Goal: Information Seeking & Learning: Learn about a topic

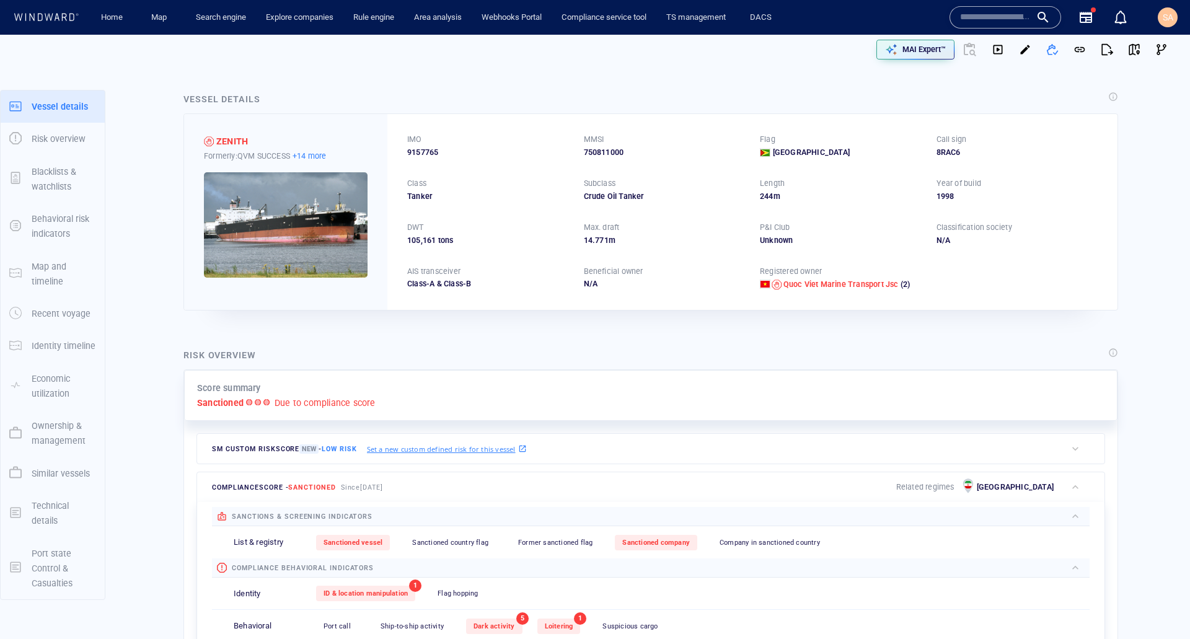
click at [301, 158] on p "+14 more" at bounding box center [310, 155] width 34 height 13
click at [360, 350] on div at bounding box center [595, 319] width 1190 height 639
click at [436, 351] on div "Risk overview" at bounding box center [651, 356] width 940 height 22
click at [902, 54] on p "MAI Expert™" at bounding box center [923, 49] width 43 height 11
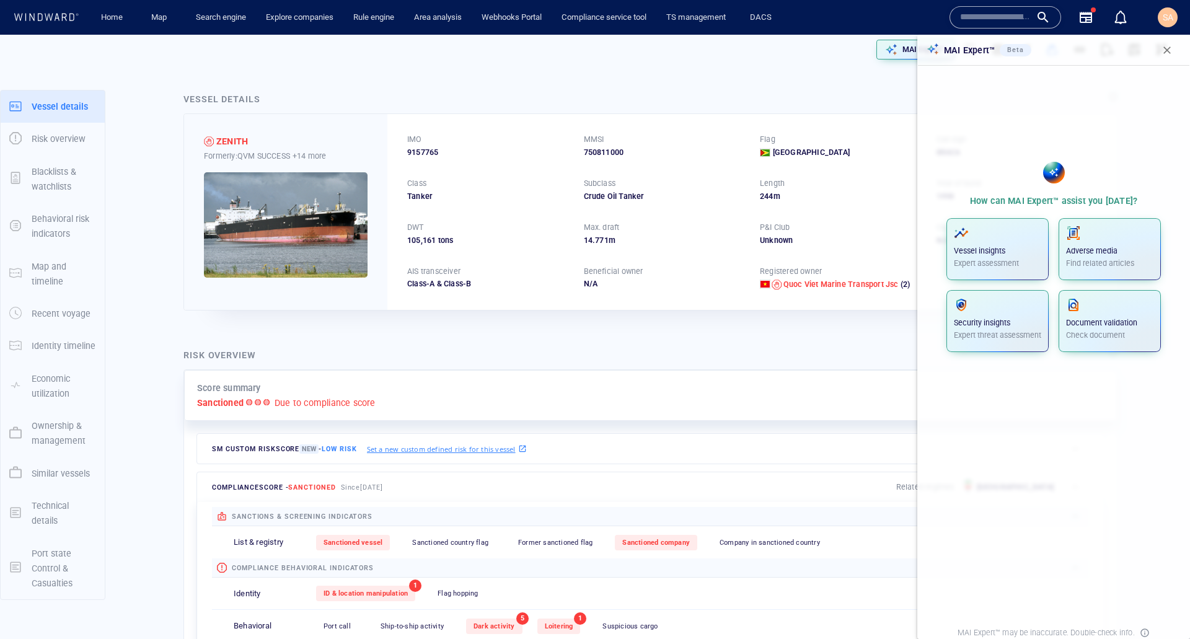
click at [1173, 53] on span "button" at bounding box center [1167, 50] width 12 height 12
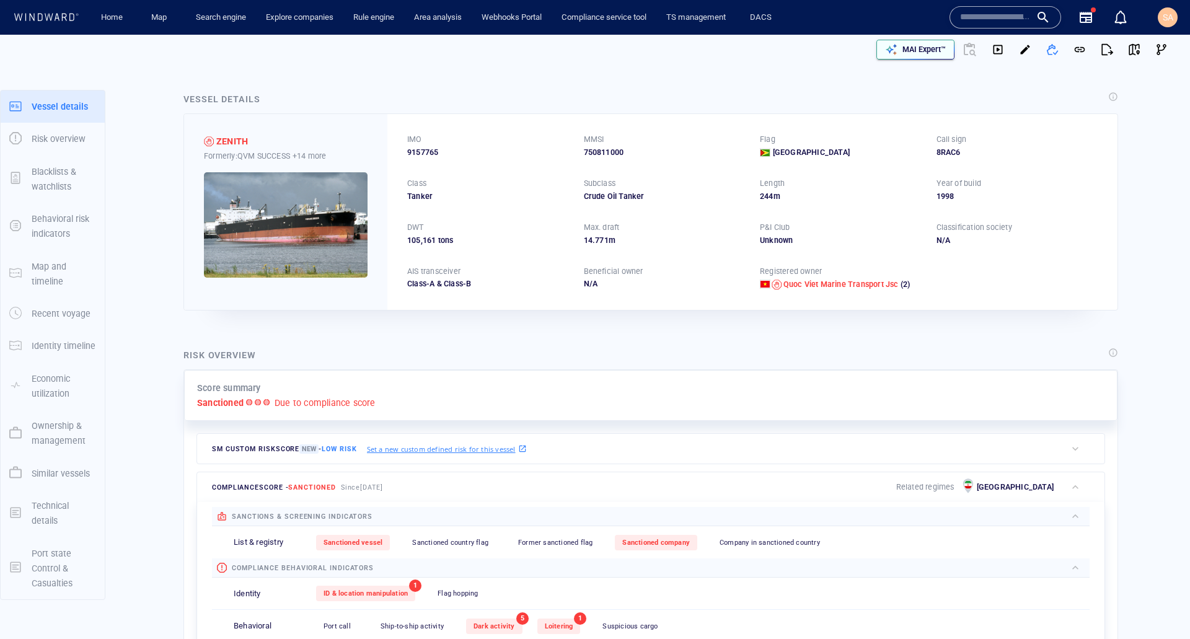
drag, startPoint x: 901, startPoint y: 54, endPoint x: 909, endPoint y: 58, distance: 9.2
click at [902, 54] on p "MAI Expert™" at bounding box center [923, 49] width 43 height 11
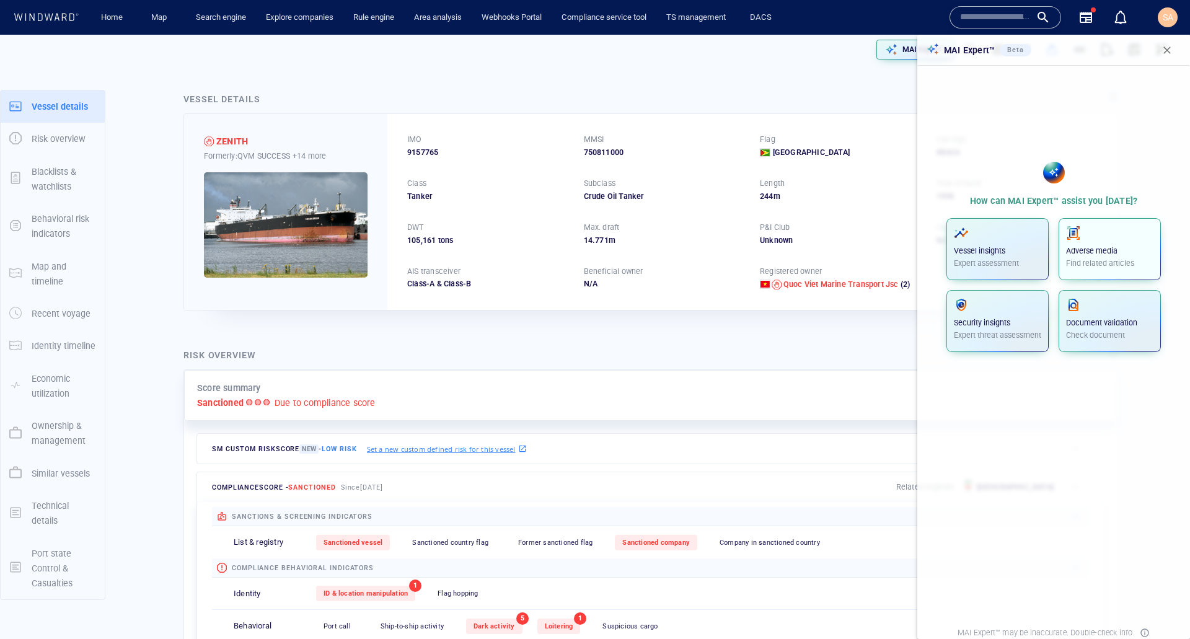
click at [1085, 257] on div "Adverse media Find related articles" at bounding box center [1109, 247] width 87 height 43
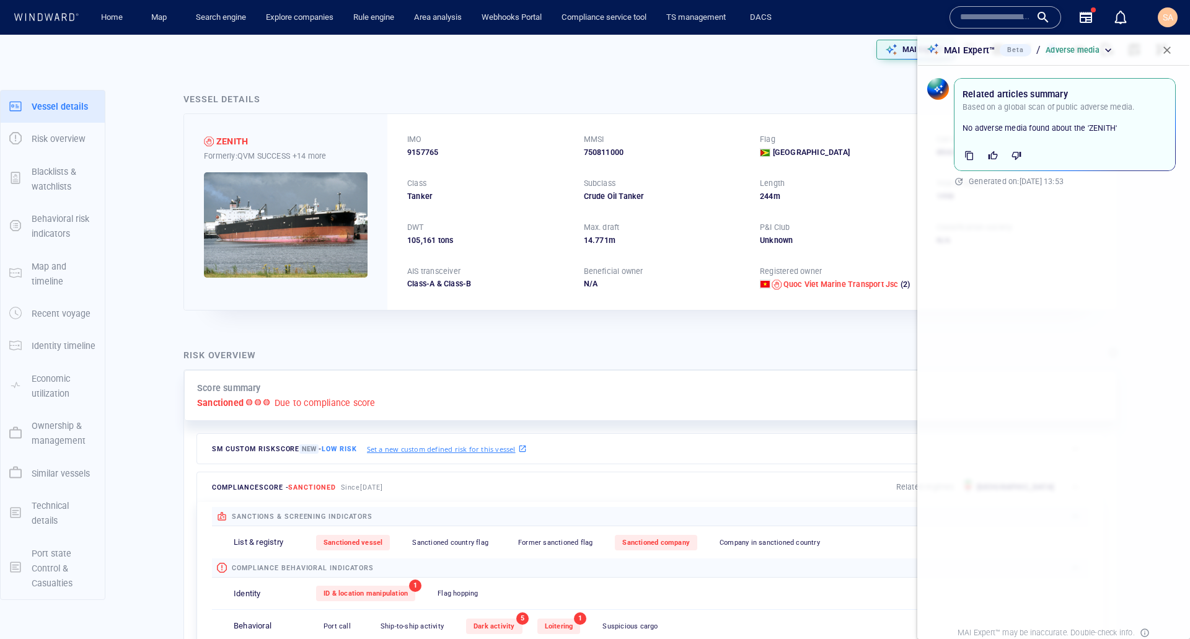
click at [1165, 46] on span "button" at bounding box center [1167, 50] width 12 height 12
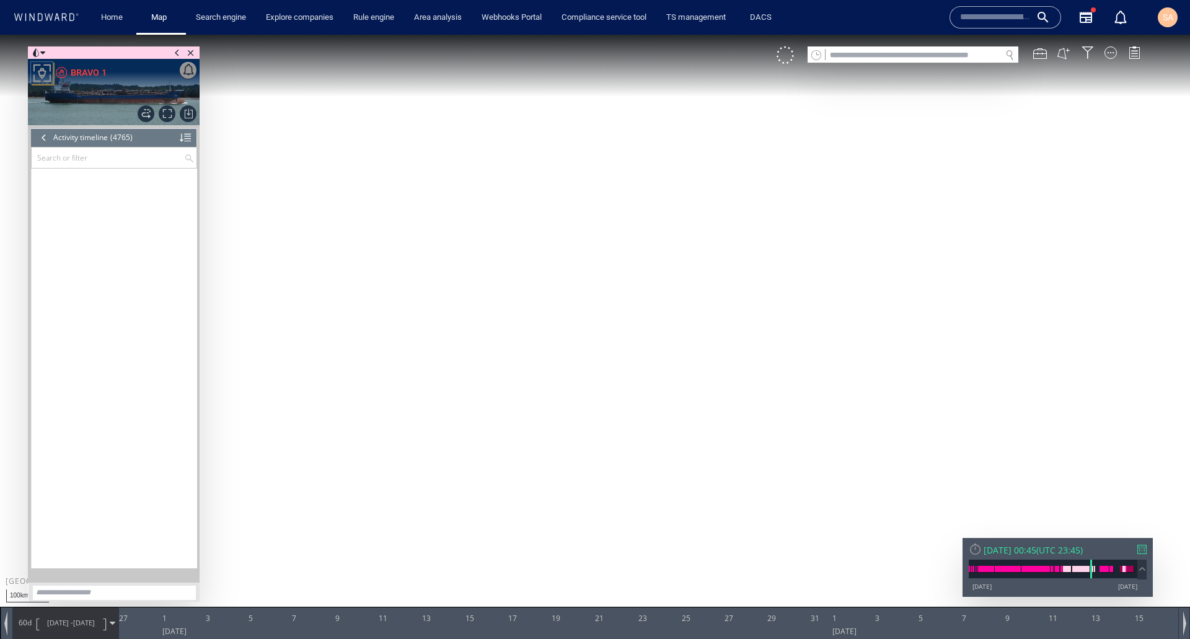
scroll to position [135388, 0]
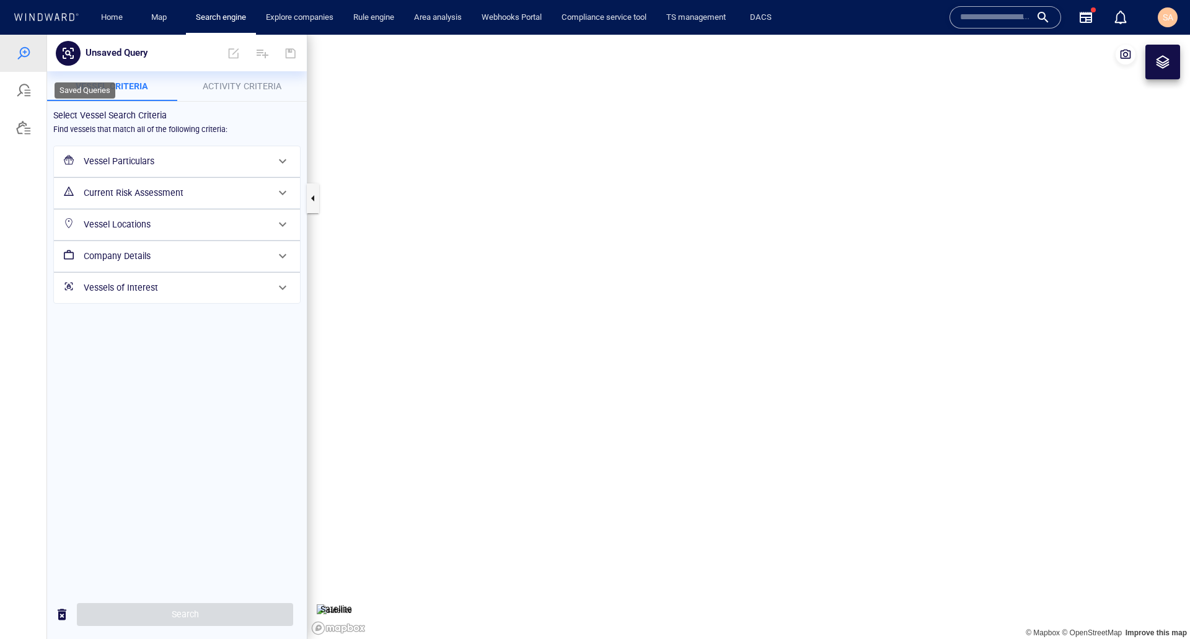
click at [26, 91] on div at bounding box center [23, 90] width 15 height 15
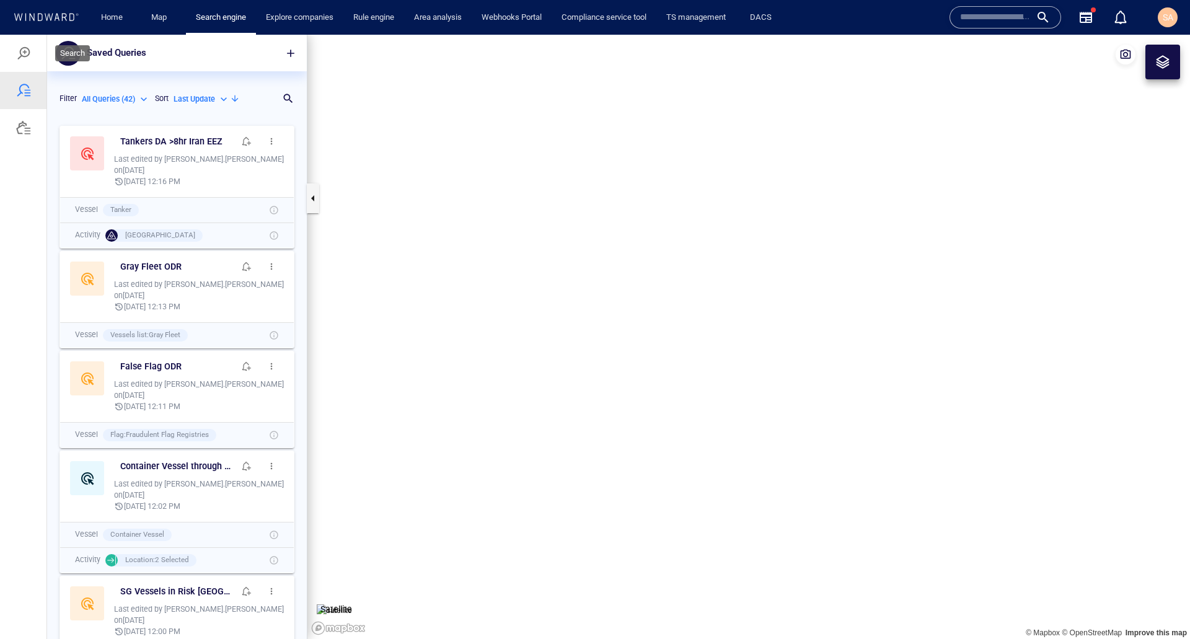
scroll to position [510, 250]
click at [27, 60] on div at bounding box center [23, 53] width 15 height 15
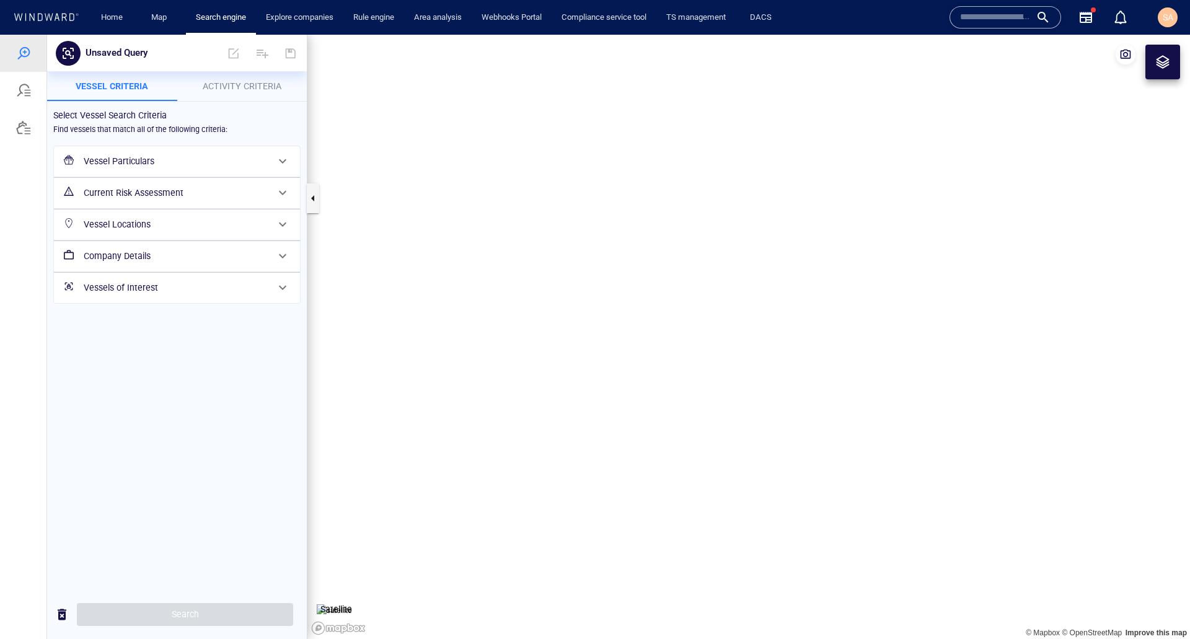
click at [160, 154] on h6 "Vessel Particulars" at bounding box center [176, 161] width 184 height 15
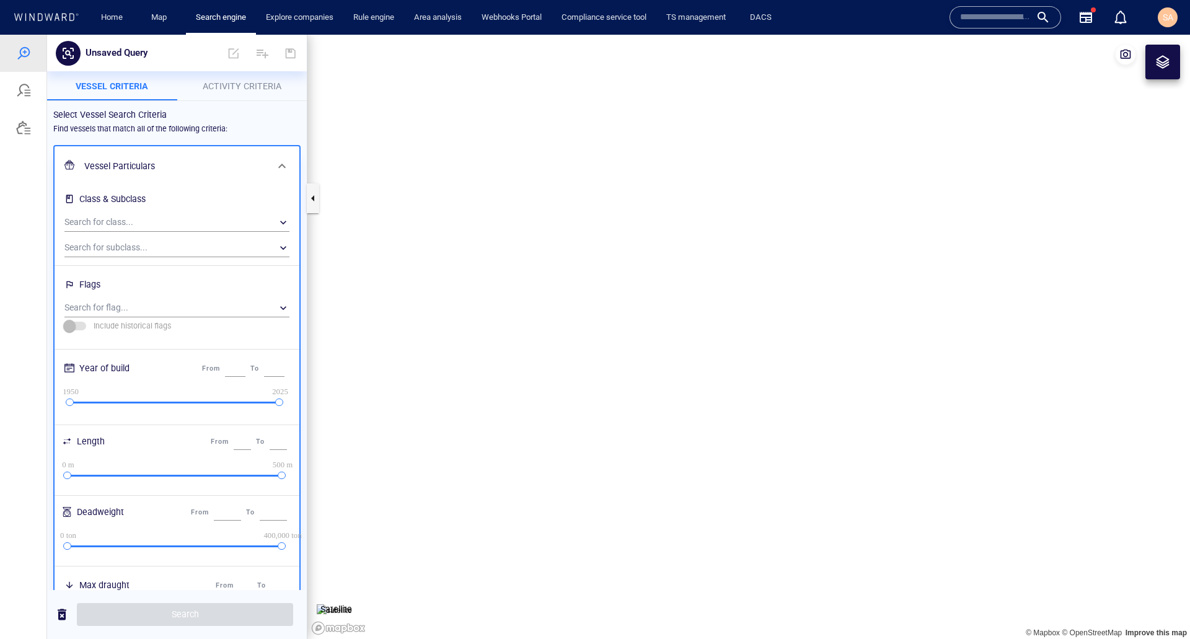
click at [249, 163] on h6 "Vessel Particulars" at bounding box center [175, 166] width 183 height 15
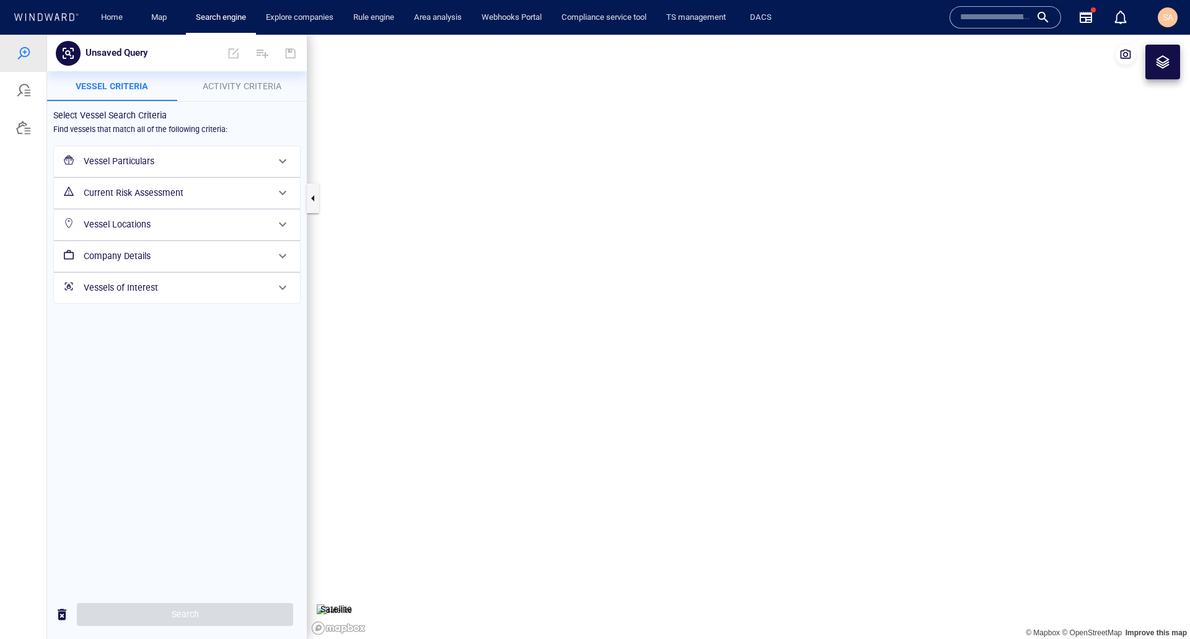
click at [179, 281] on h6 "Vessels of Interest" at bounding box center [176, 287] width 184 height 15
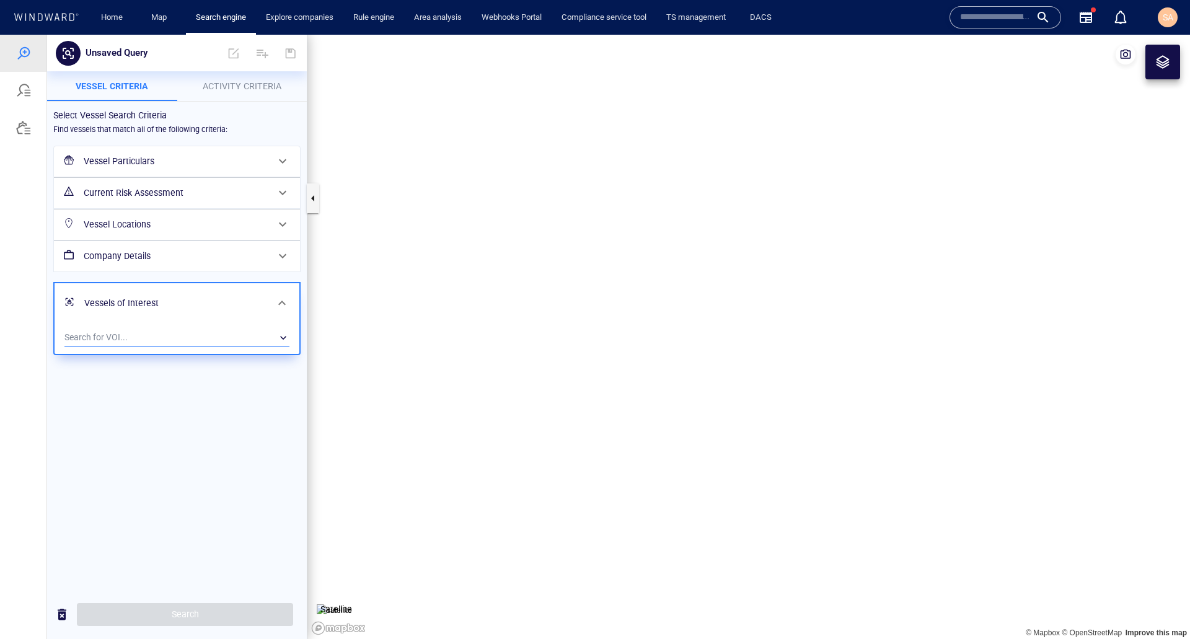
click at [149, 332] on div "​" at bounding box center [176, 338] width 225 height 19
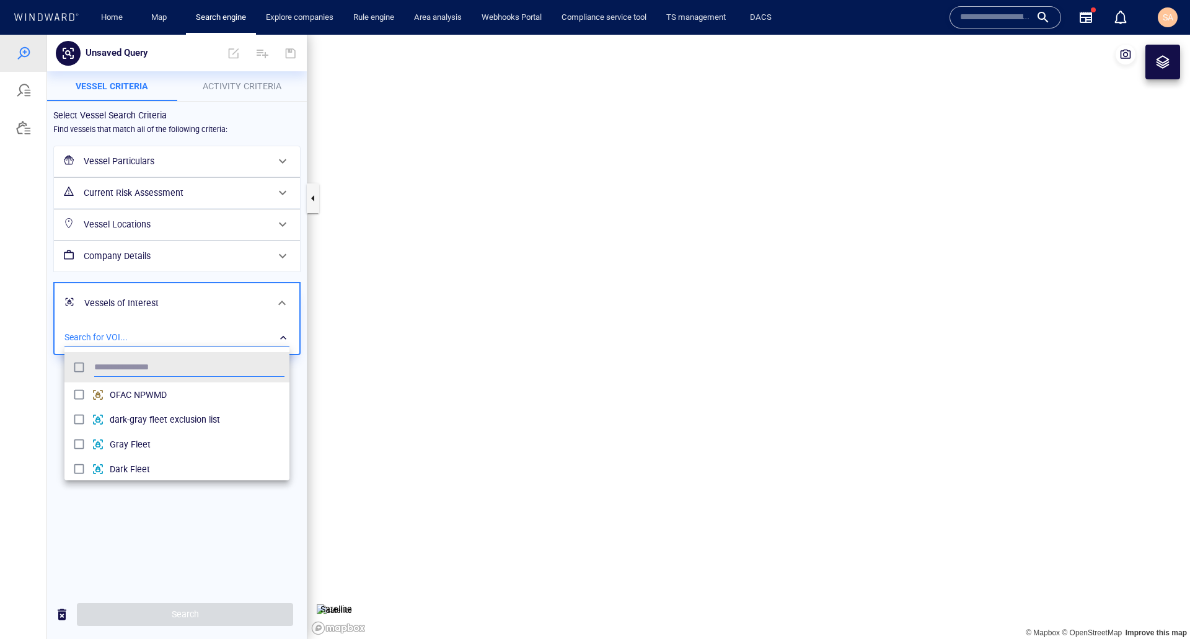
scroll to position [115, 216]
type input "***"
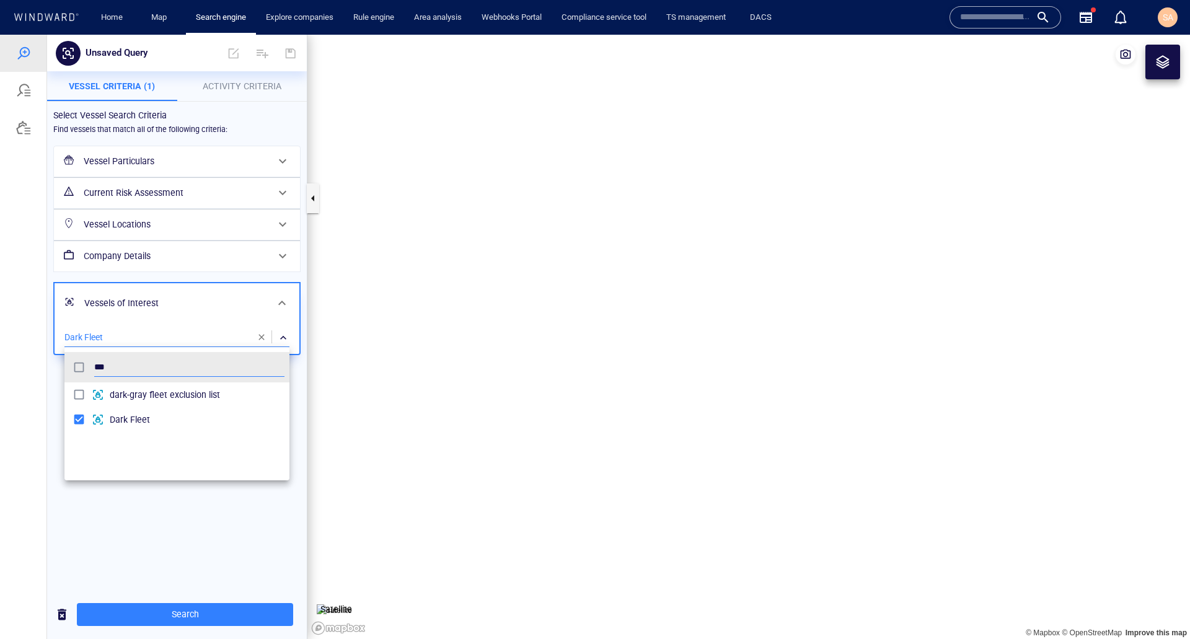
click at [108, 514] on div at bounding box center [595, 337] width 1190 height 604
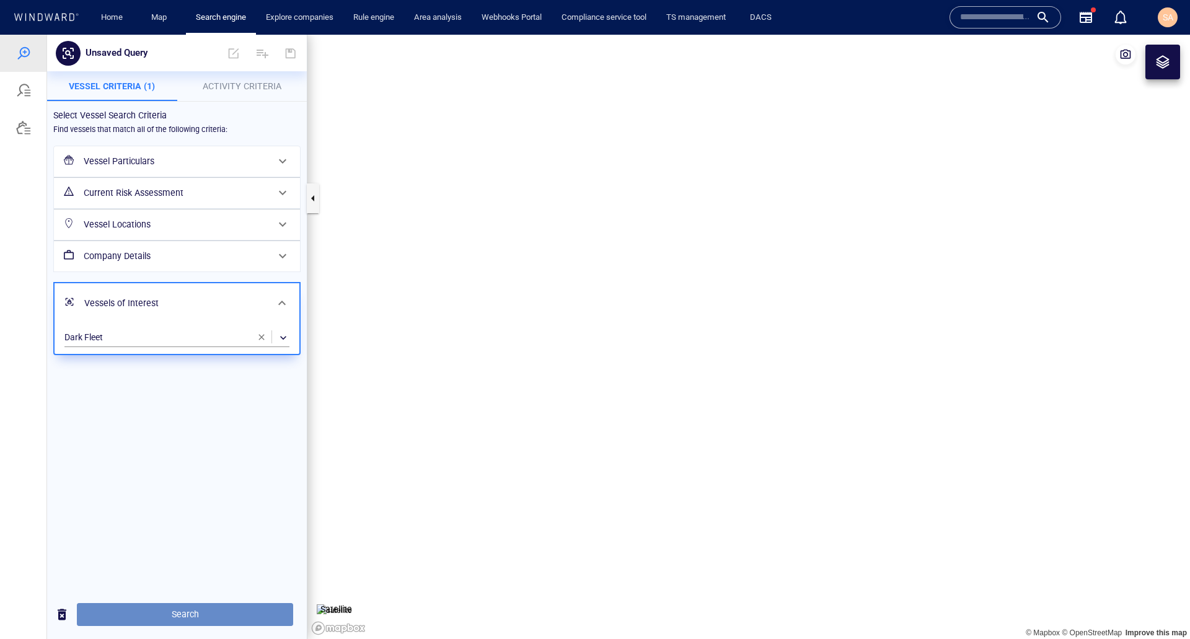
click at [161, 619] on span "Search" at bounding box center [185, 614] width 196 height 15
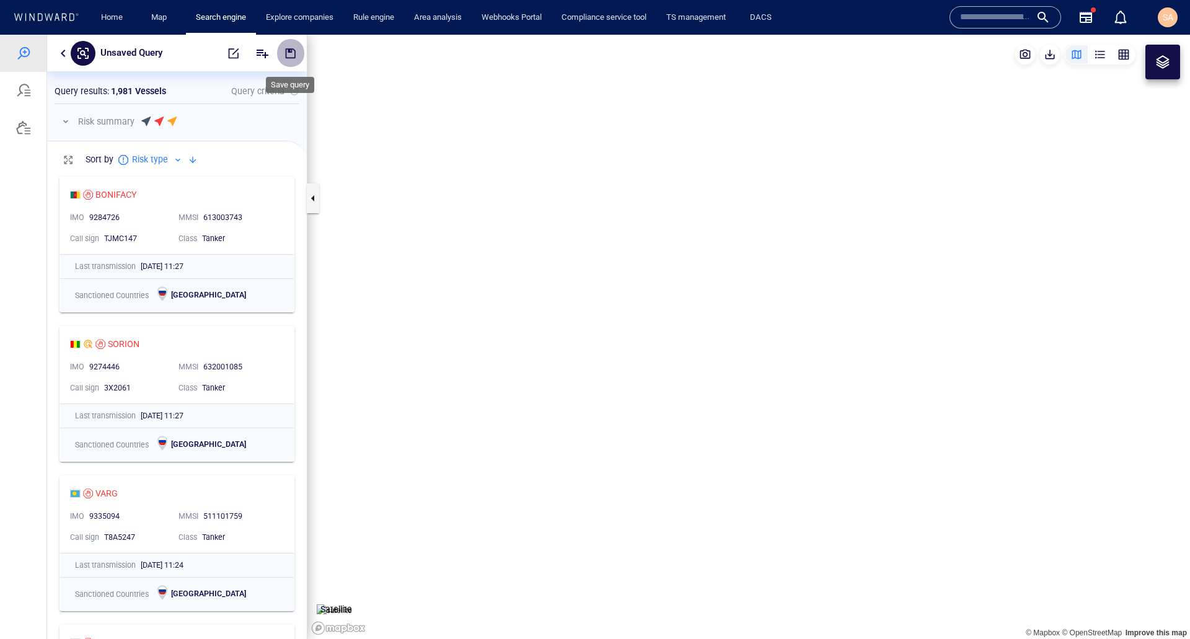
click at [285, 56] on span "button" at bounding box center [290, 53] width 12 height 12
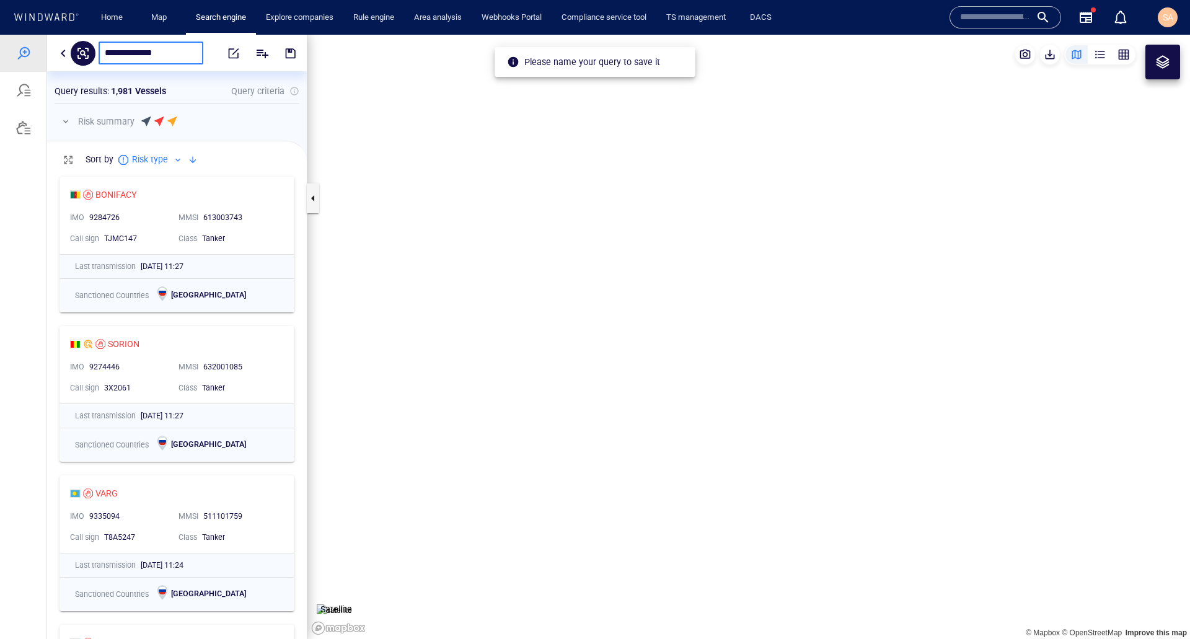
type input "**********"
click at [285, 56] on span "button" at bounding box center [290, 53] width 12 height 12
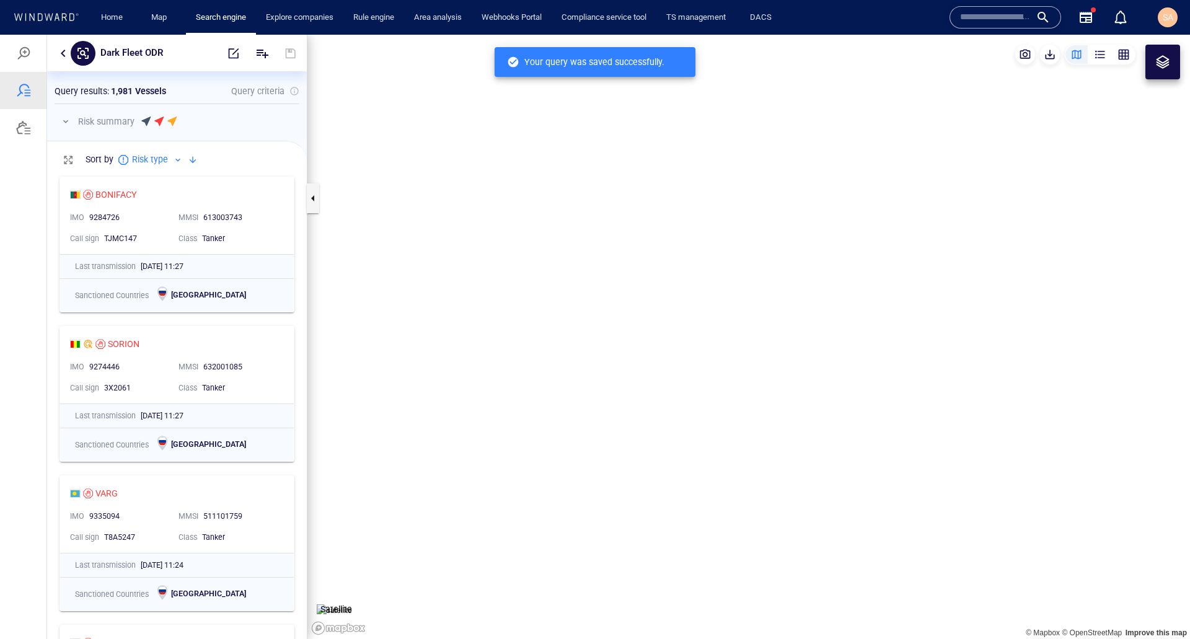
scroll to position [460, 250]
click at [63, 58] on button "button" at bounding box center [63, 53] width 15 height 15
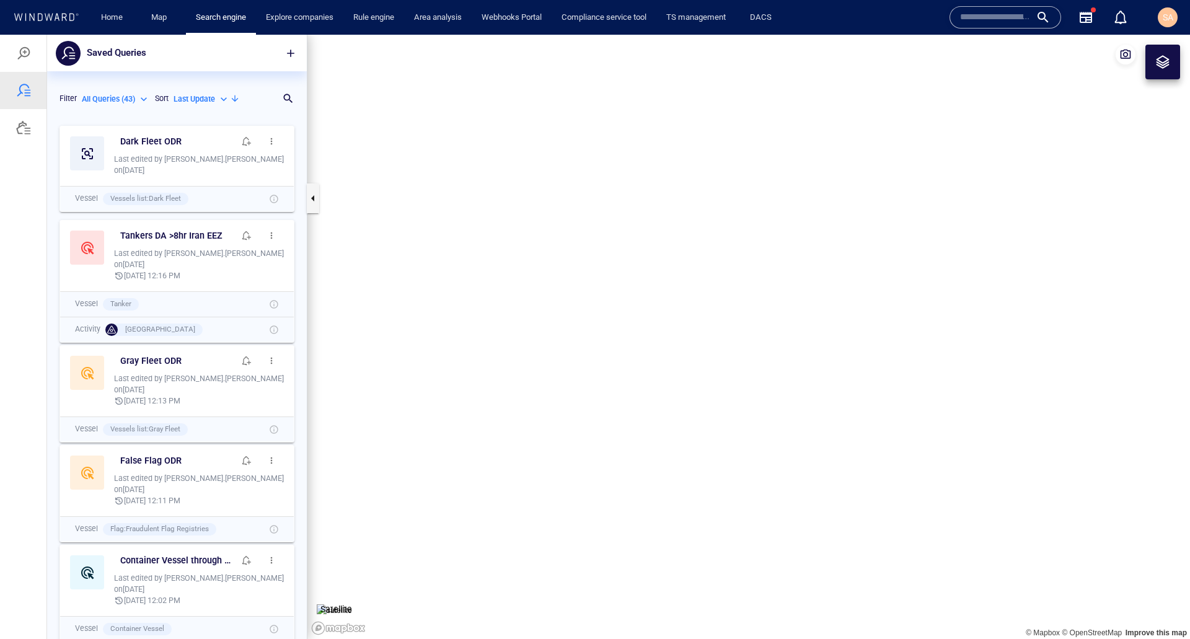
scroll to position [510, 250]
click at [267, 143] on span "button" at bounding box center [272, 141] width 10 height 10
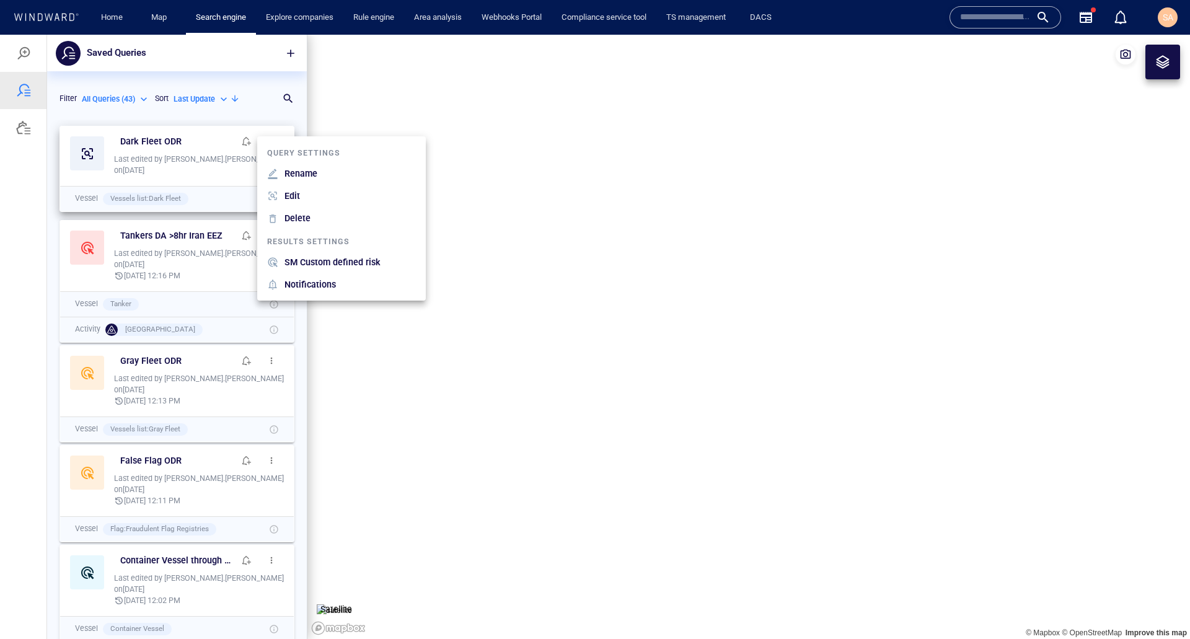
click at [306, 257] on p "SM Custom defined risk" at bounding box center [332, 262] width 96 height 15
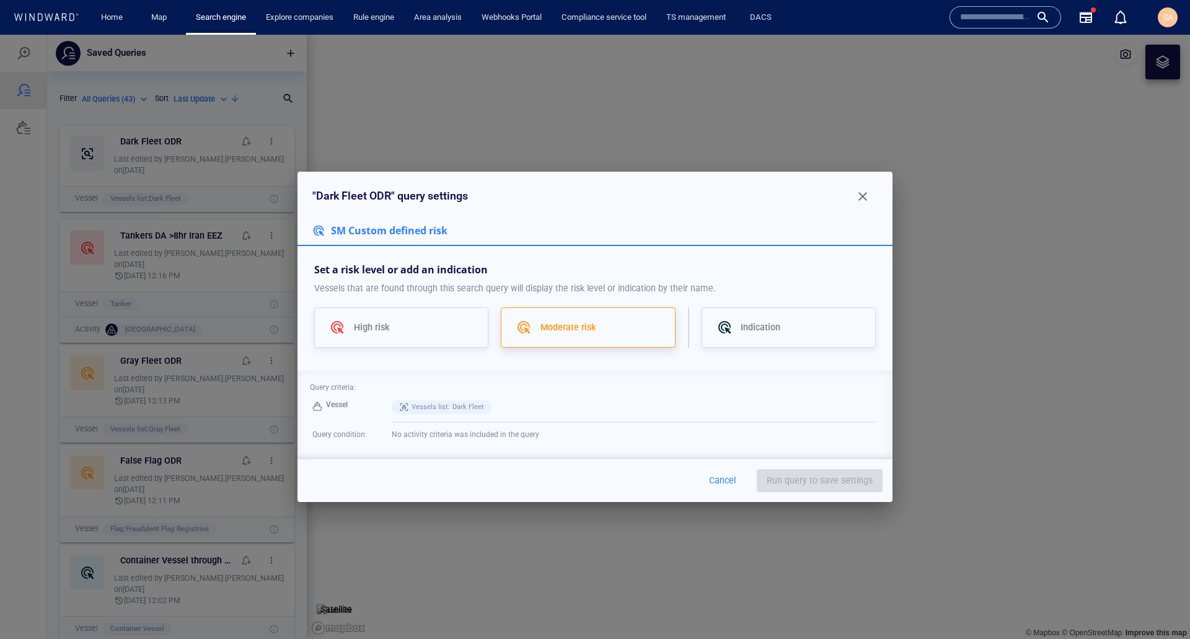
click at [521, 324] on div at bounding box center [528, 327] width 24 height 15
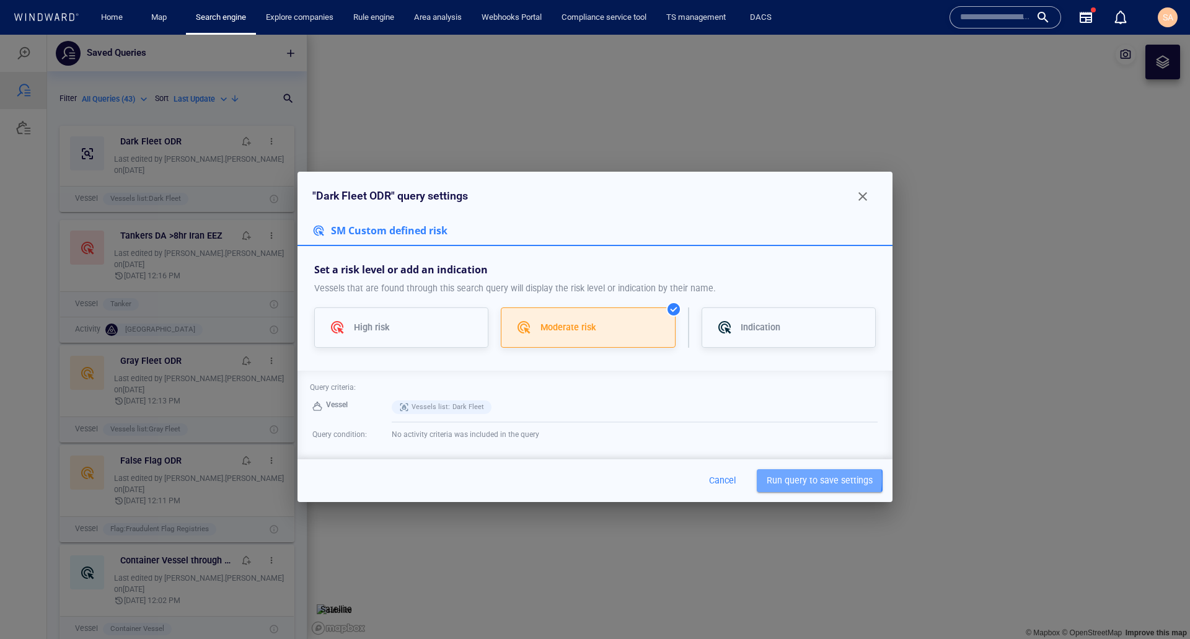
click at [793, 479] on span "Run query to save settings" at bounding box center [820, 480] width 106 height 15
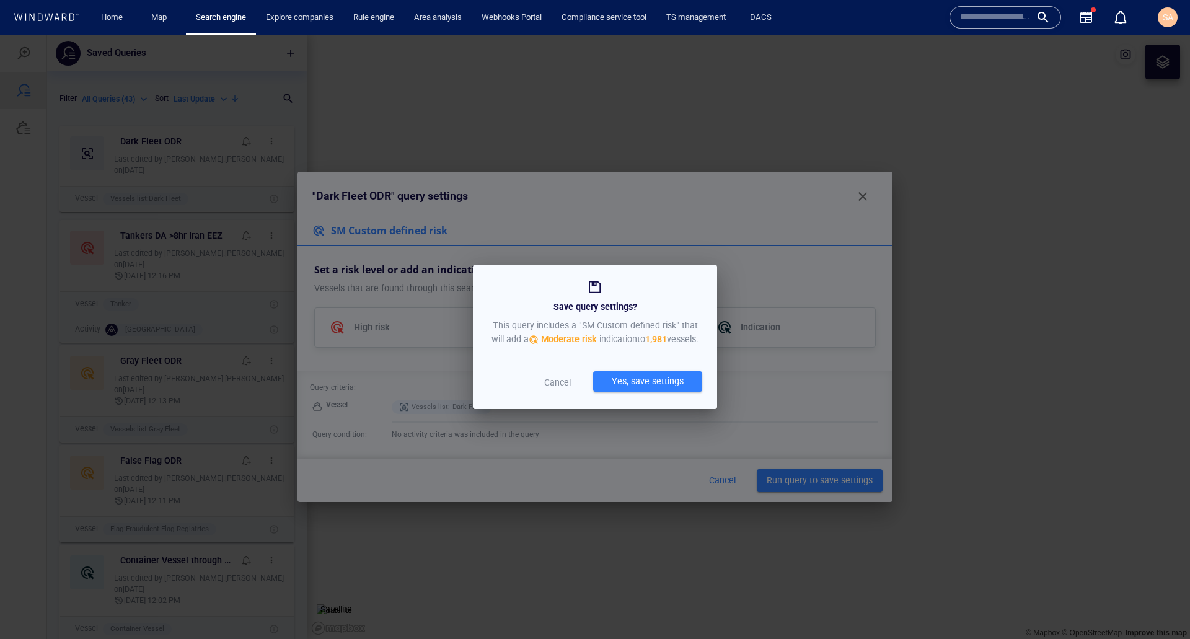
click at [641, 389] on div "Yes, save settings" at bounding box center [647, 381] width 77 height 20
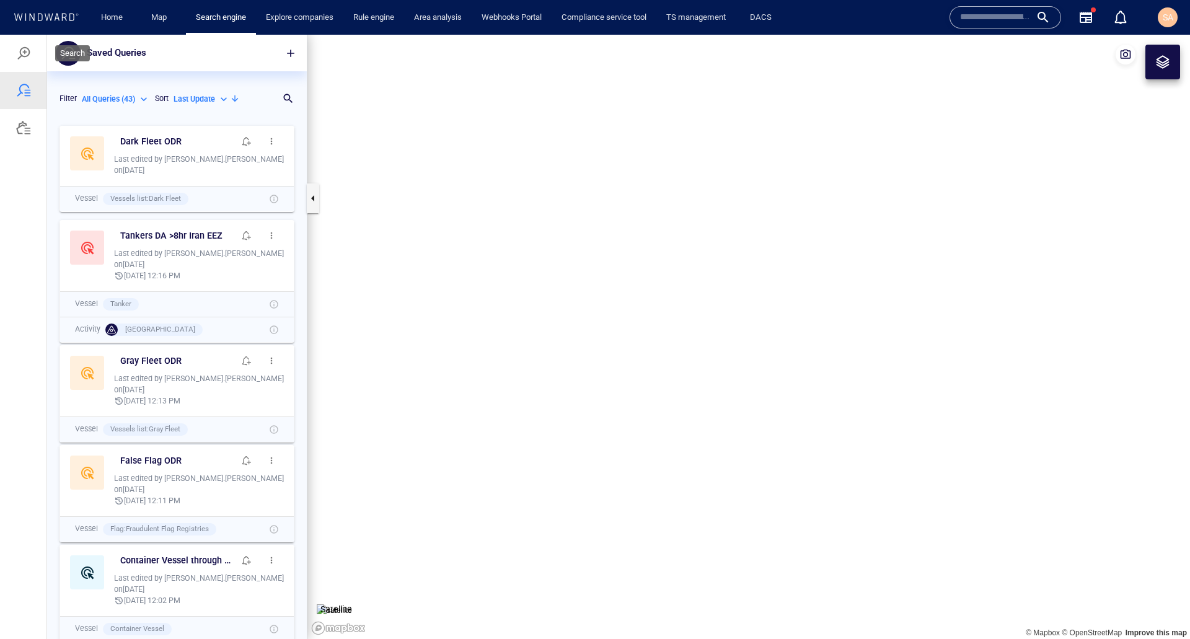
drag, startPoint x: 28, startPoint y: 58, endPoint x: 430, endPoint y: 98, distance: 404.2
click at [28, 58] on div at bounding box center [23, 53] width 15 height 15
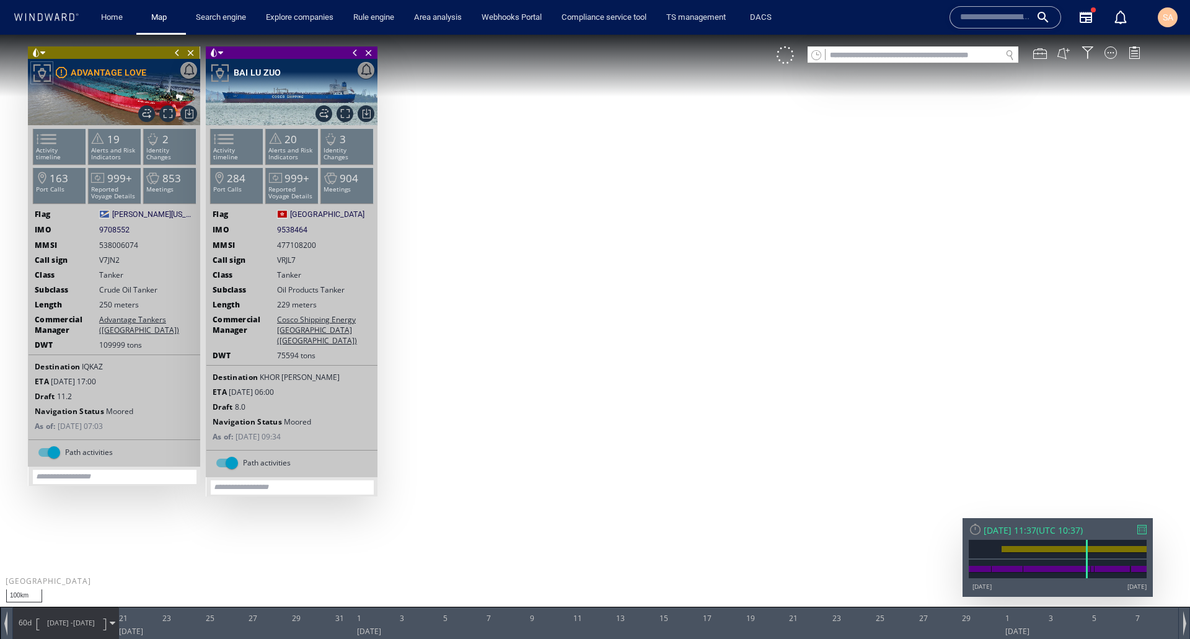
drag, startPoint x: 445, startPoint y: 245, endPoint x: 475, endPoint y: 271, distance: 39.5
click at [475, 271] on canvas "Map" at bounding box center [595, 331] width 1190 height 592
drag, startPoint x: 496, startPoint y: 338, endPoint x: 463, endPoint y: 257, distance: 87.6
click at [465, 265] on canvas "Map" at bounding box center [595, 331] width 1190 height 592
drag, startPoint x: 490, startPoint y: 359, endPoint x: 506, endPoint y: 348, distance: 19.3
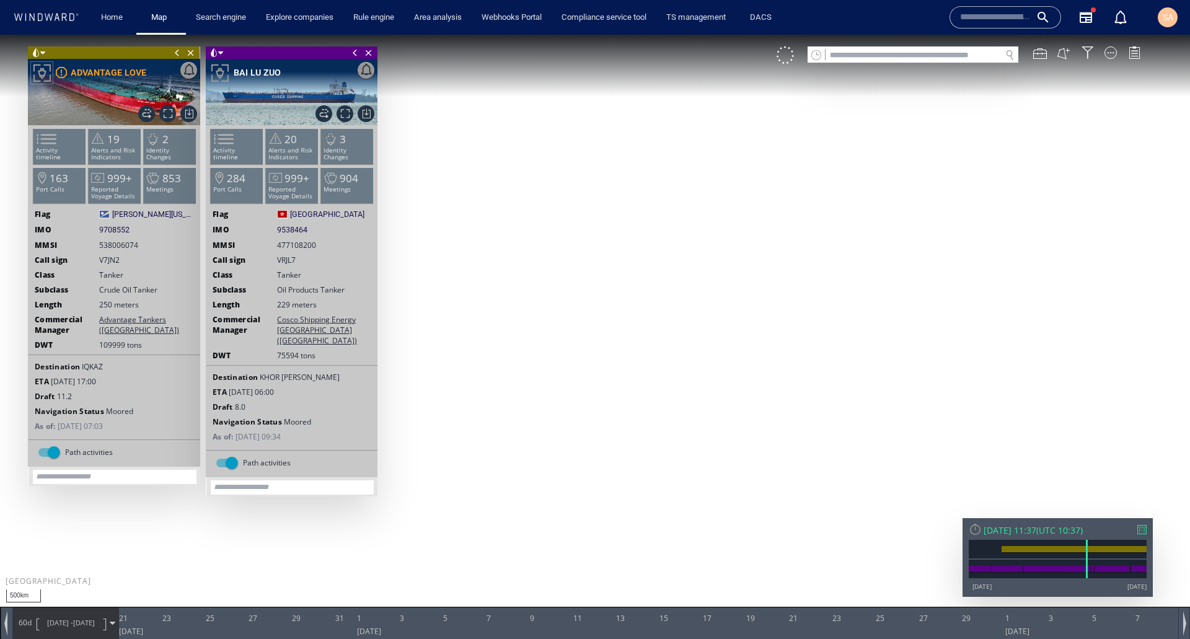
click at [506, 348] on canvas "Map" at bounding box center [595, 331] width 1190 height 592
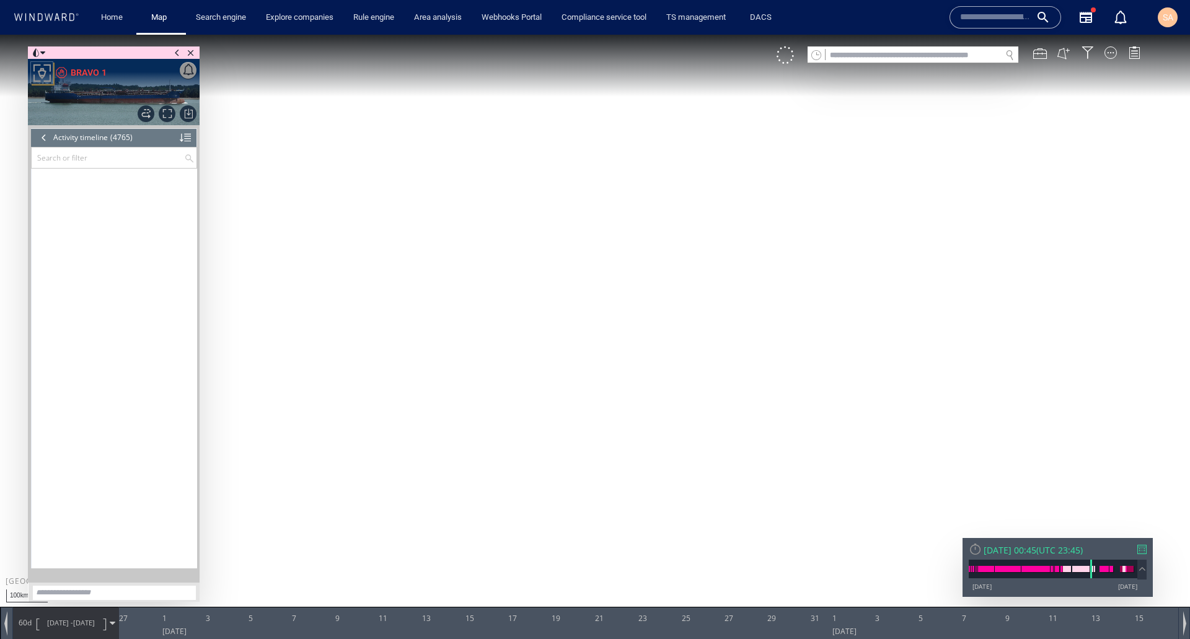
scroll to position [135388, 0]
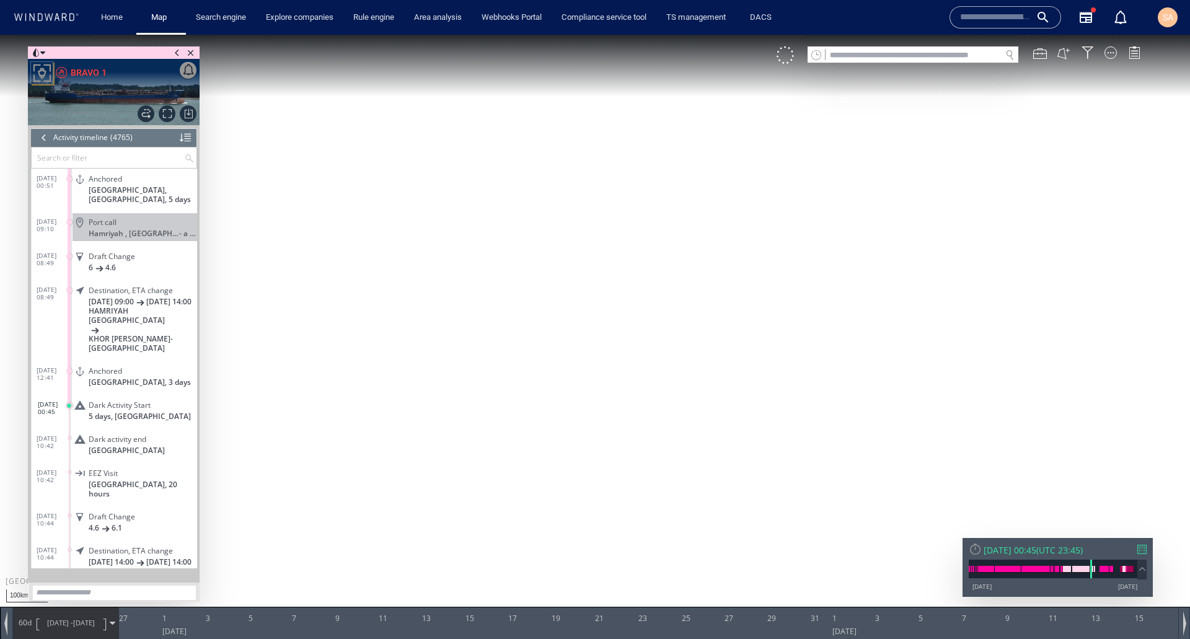
click at [499, 88] on canvas "Map" at bounding box center [595, 331] width 1190 height 592
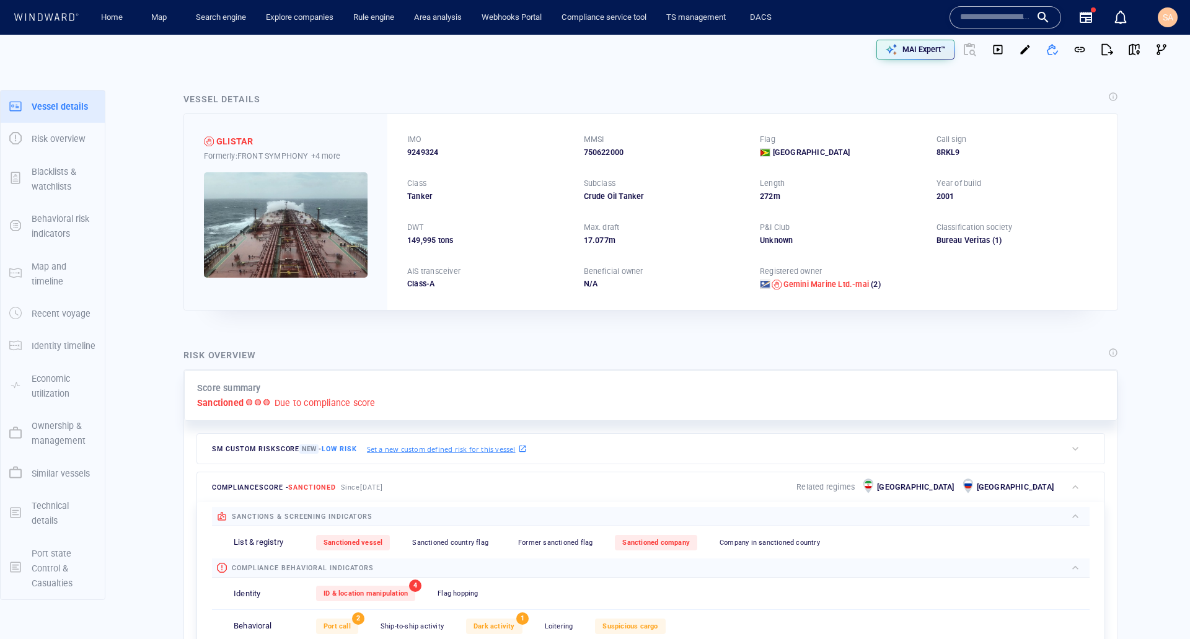
click at [902, 49] on p "MAI Expert™" at bounding box center [923, 49] width 43 height 11
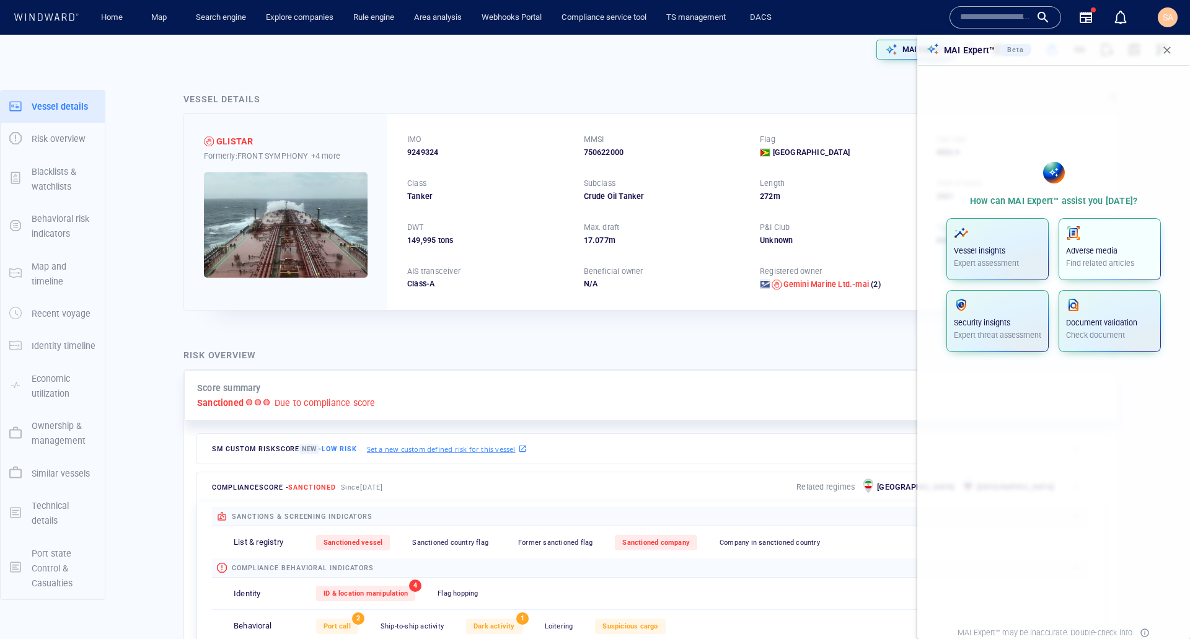
click at [1127, 246] on p "Adverse media" at bounding box center [1109, 250] width 87 height 11
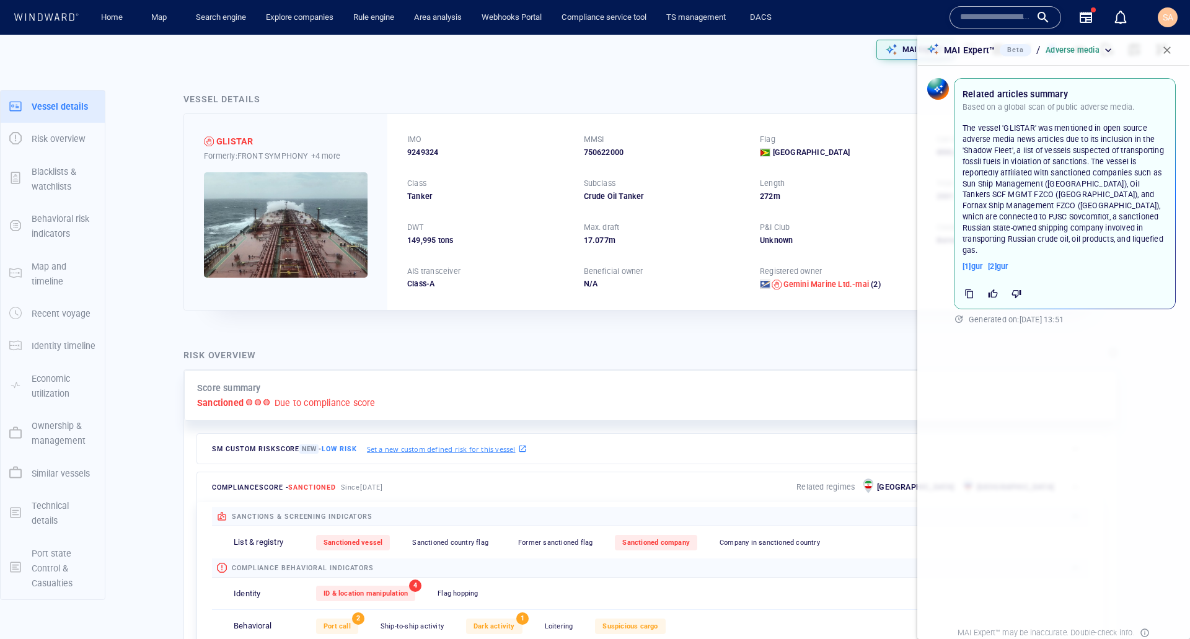
click at [1166, 52] on span "button" at bounding box center [1167, 50] width 12 height 12
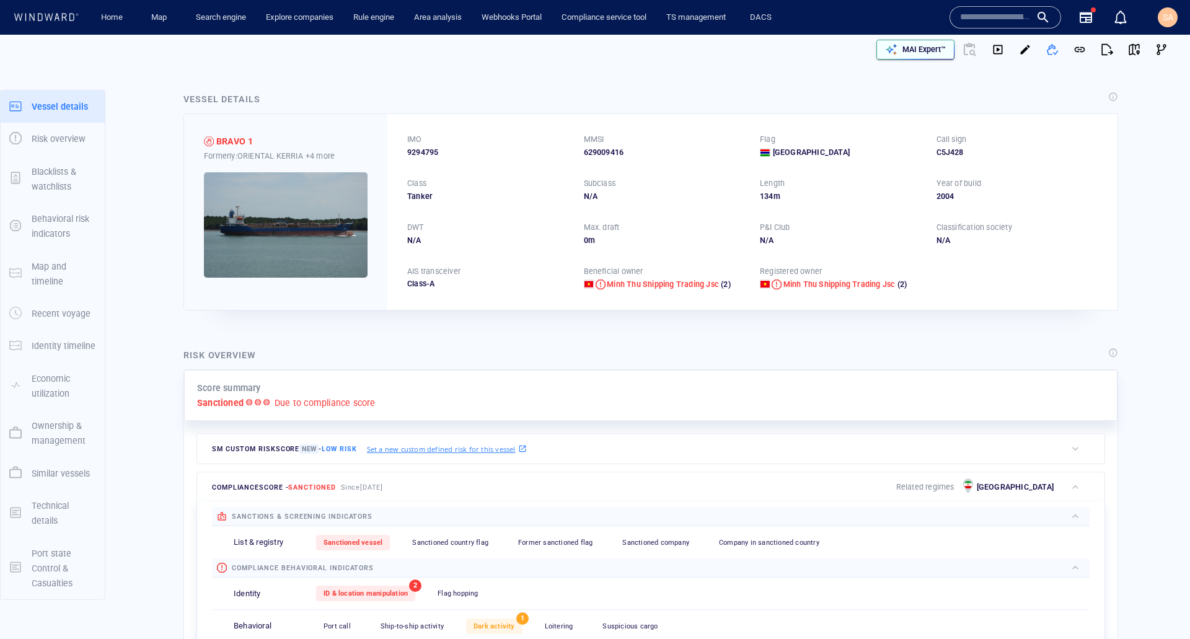
click at [909, 55] on div "MAI Expert™" at bounding box center [924, 50] width 48 height 16
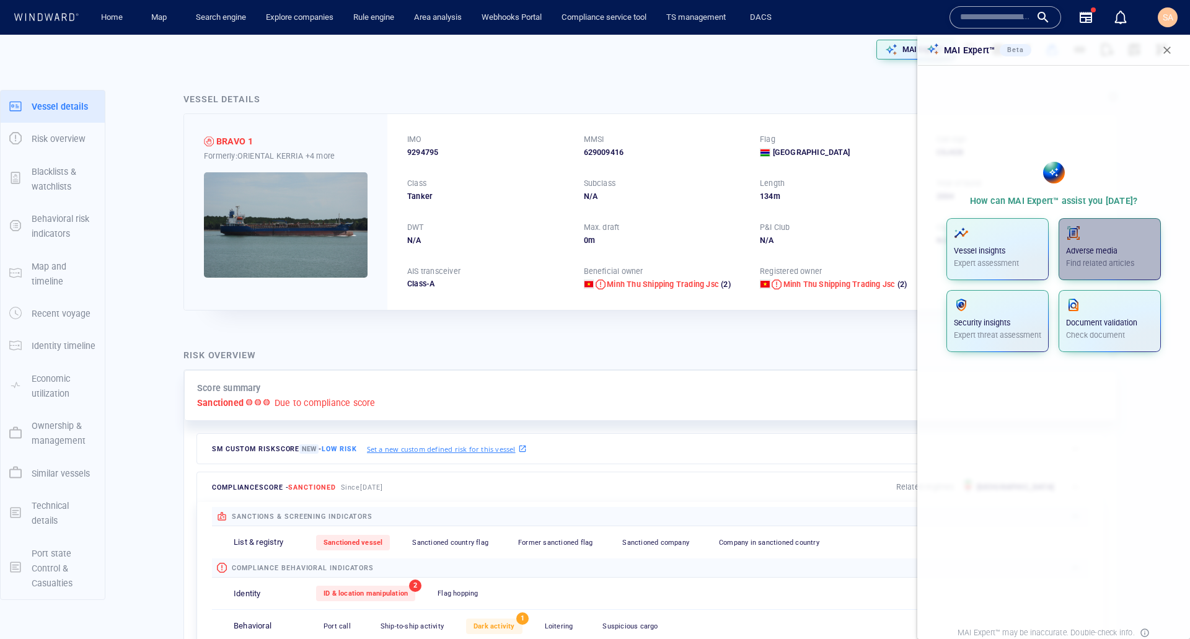
click at [1103, 256] on p "Adverse media" at bounding box center [1109, 250] width 87 height 11
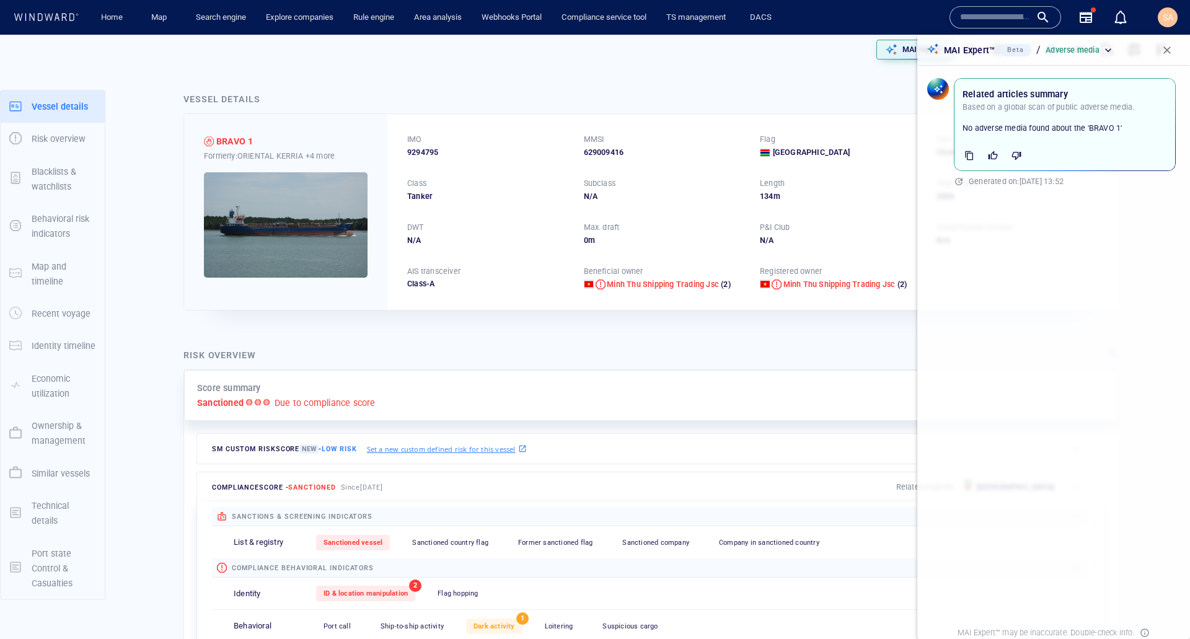
click at [1171, 53] on span "button" at bounding box center [1167, 50] width 12 height 12
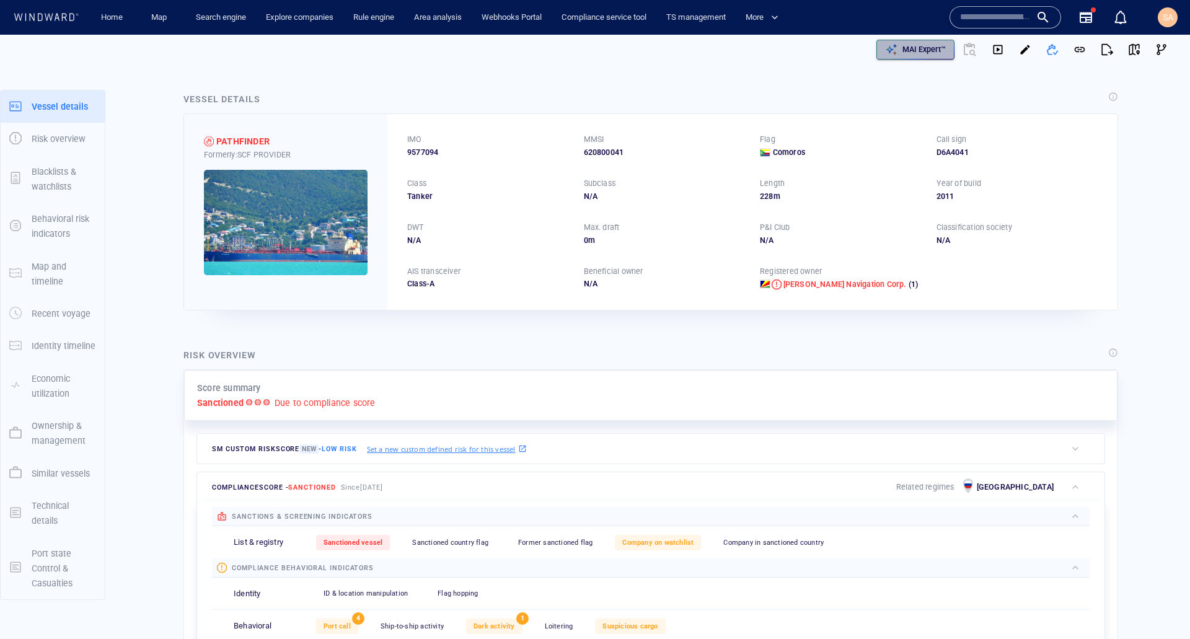
click at [915, 55] on p "MAI Expert™" at bounding box center [923, 49] width 43 height 11
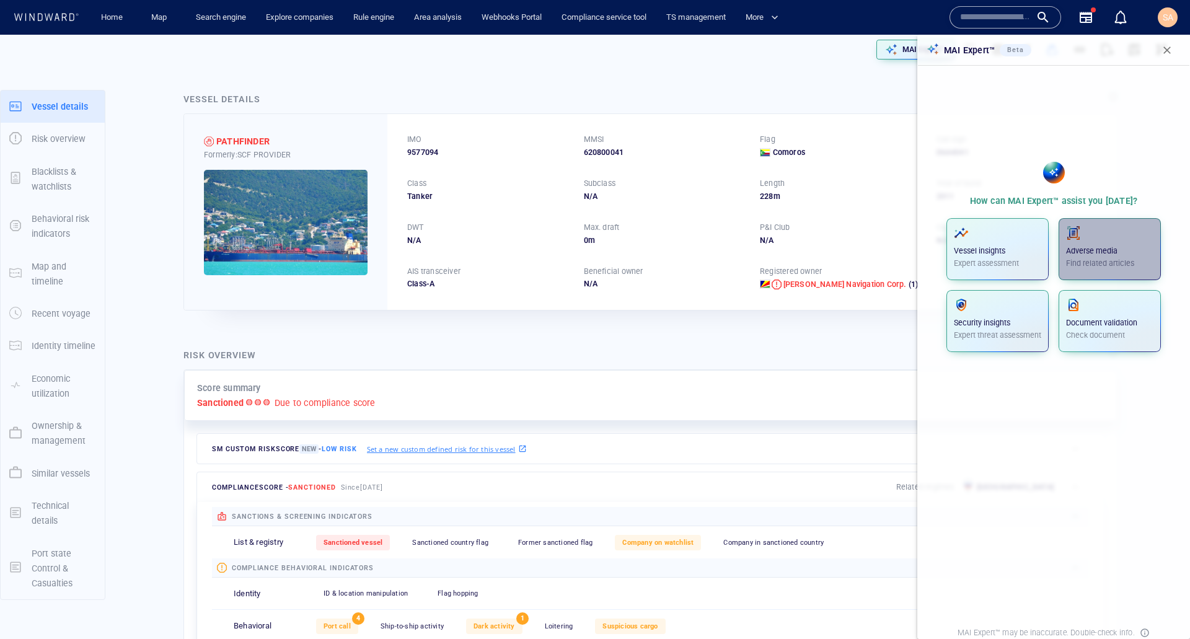
click at [1089, 240] on span "button" at bounding box center [1109, 233] width 87 height 15
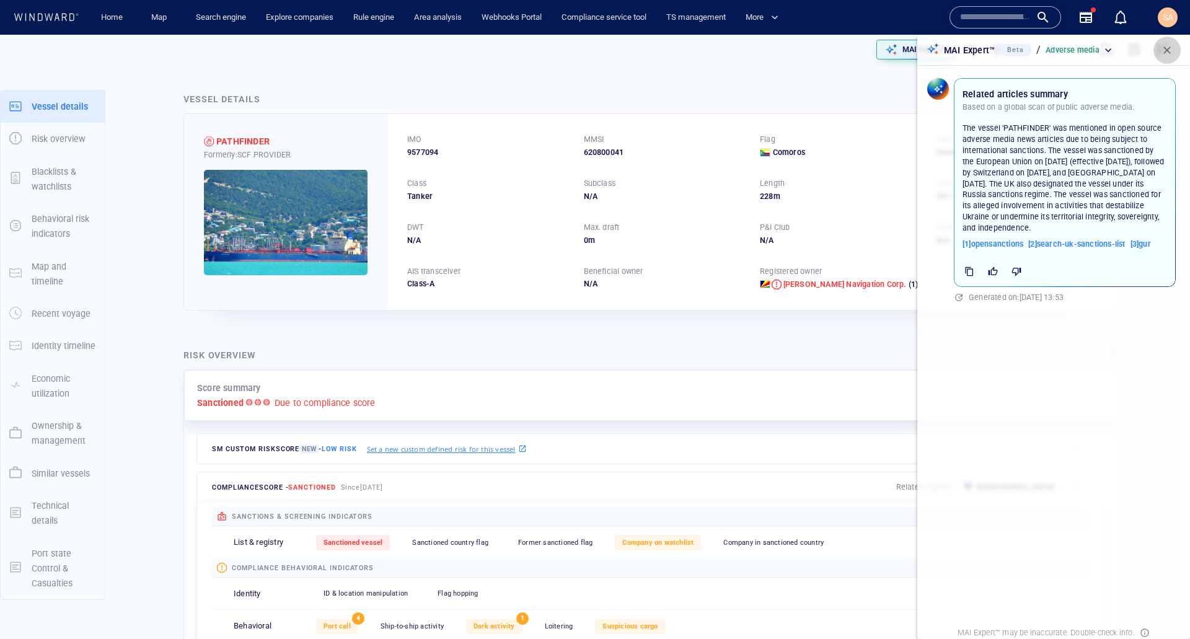
click at [1160, 48] on button "button" at bounding box center [1166, 50] width 27 height 27
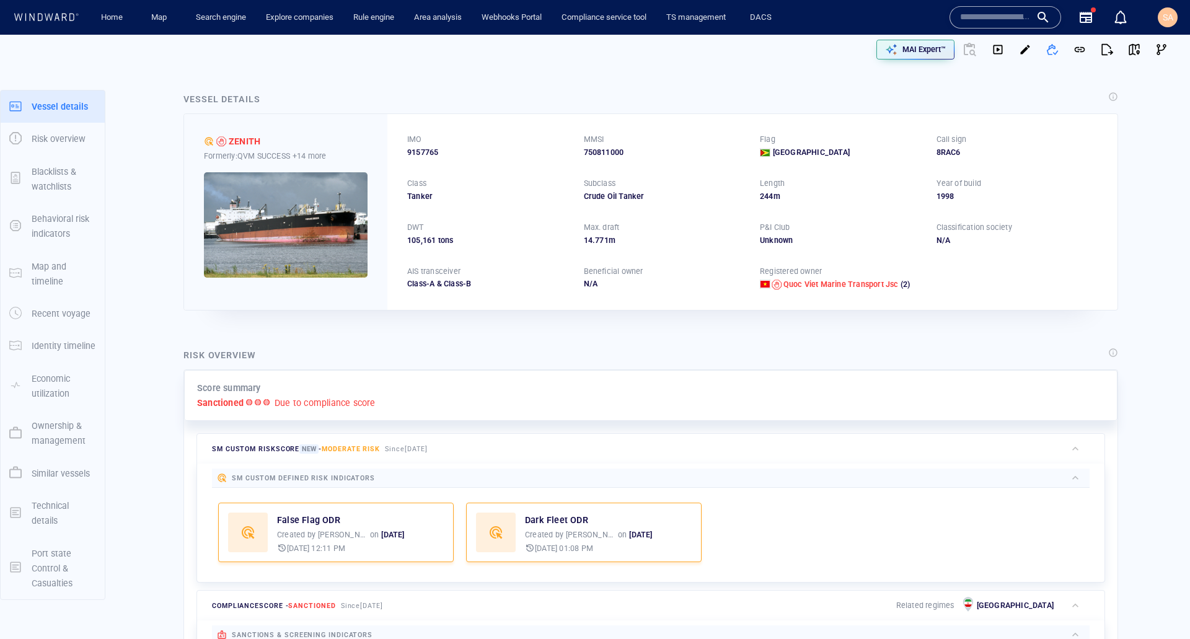
click at [655, 339] on div "Risk overview Score summary Sanctioned Due to compliance score SM Custom risk s…" at bounding box center [651, 567] width 955 height 459
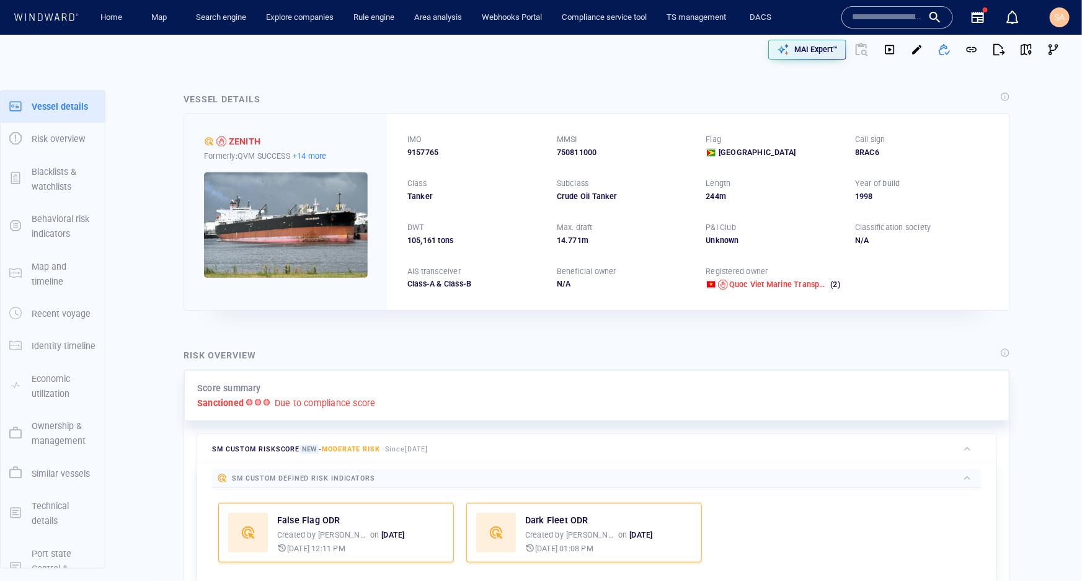
click at [311, 157] on p "+14 more" at bounding box center [310, 155] width 34 height 13
click at [350, 114] on div at bounding box center [541, 290] width 1082 height 581
click at [320, 221] on img at bounding box center [286, 224] width 164 height 105
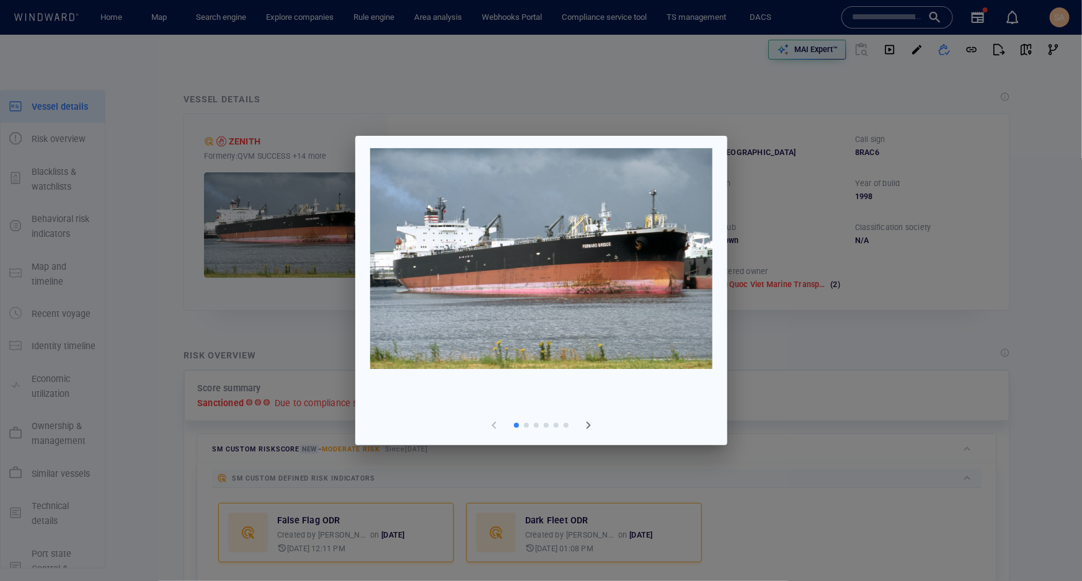
click at [583, 402] on li at bounding box center [541, 278] width 342 height 261
click at [586, 425] on span "button" at bounding box center [588, 425] width 15 height 15
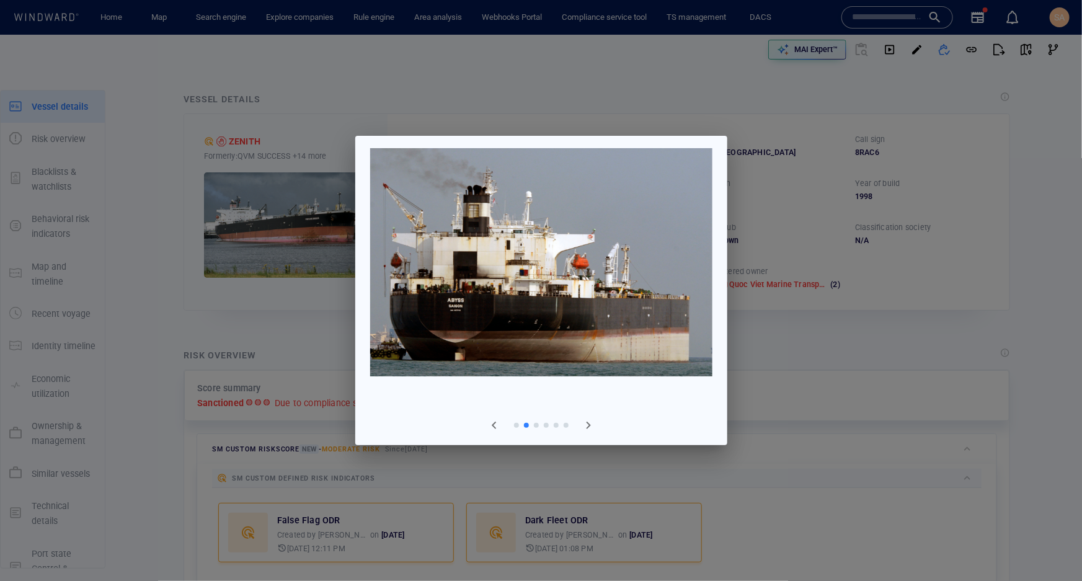
click at [586, 425] on span "button" at bounding box center [588, 425] width 15 height 15
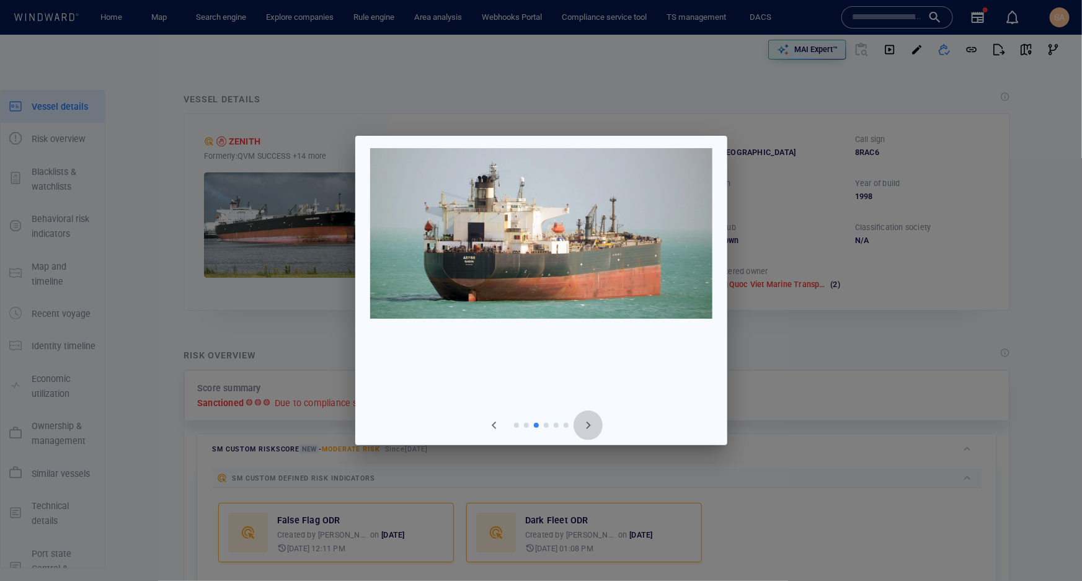
click at [586, 425] on span "button" at bounding box center [588, 425] width 15 height 15
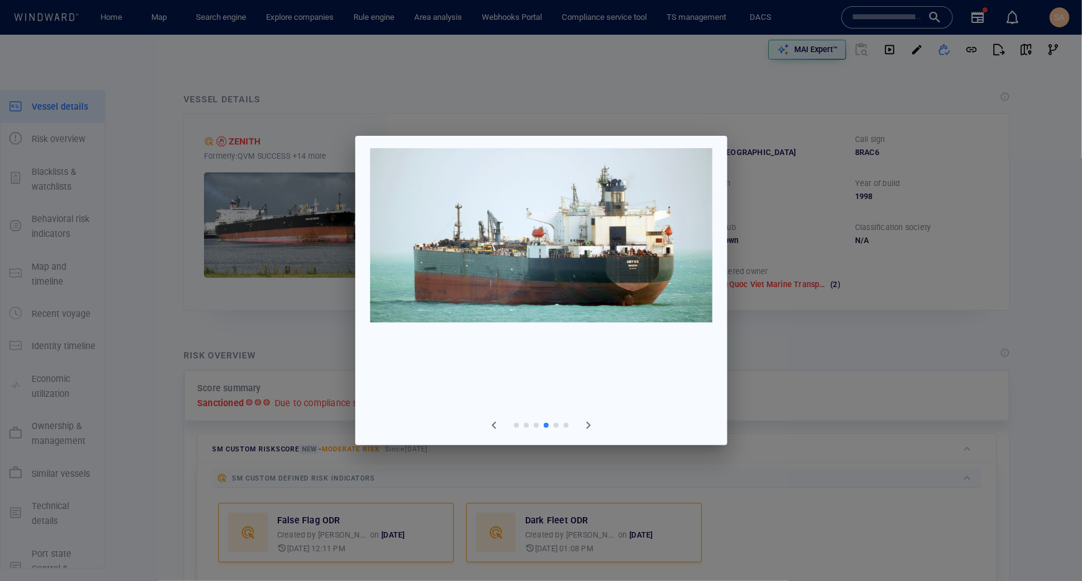
click at [774, 363] on div at bounding box center [541, 290] width 1082 height 581
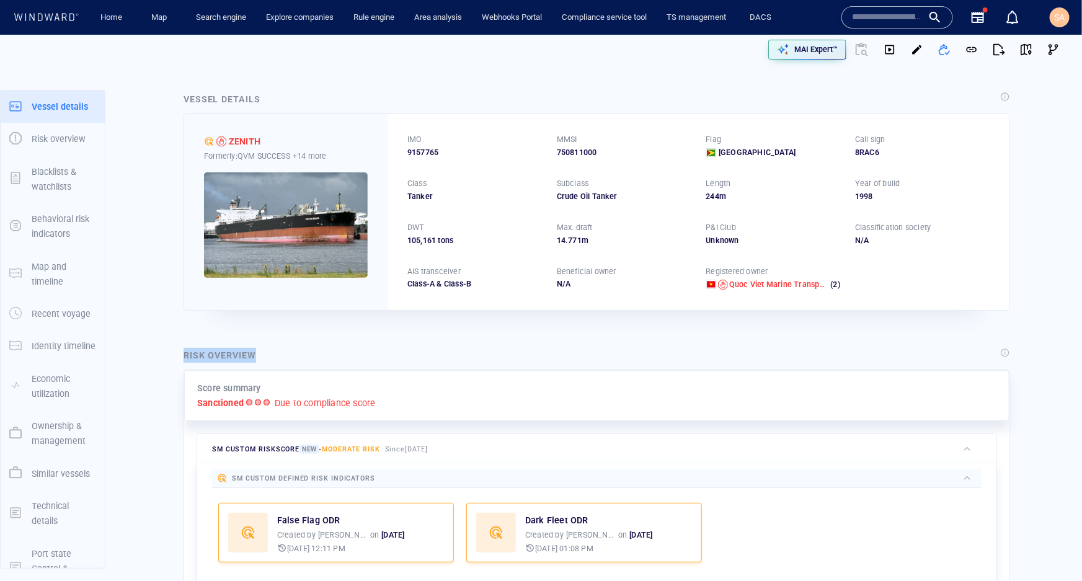
drag, startPoint x: 254, startPoint y: 351, endPoint x: 177, endPoint y: 351, distance: 77.5
click at [177, 351] on div "Risk overview Score summary Sanctioned Due to compliance score SM Custom risk s…" at bounding box center [597, 567] width 846 height 459
drag, startPoint x: 242, startPoint y: 384, endPoint x: 193, endPoint y: 384, distance: 49.0
click at [193, 384] on div "Score summary Sanctioned Due to compliance score" at bounding box center [596, 395] width 825 height 51
click at [219, 386] on p "Score summary" at bounding box center [229, 388] width 64 height 15
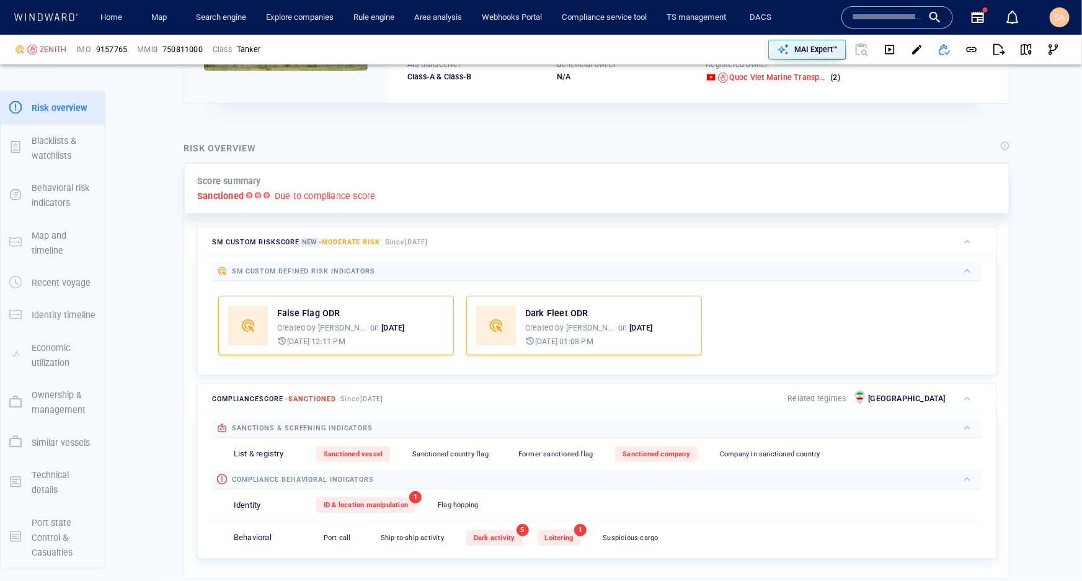
scroll to position [216, 0]
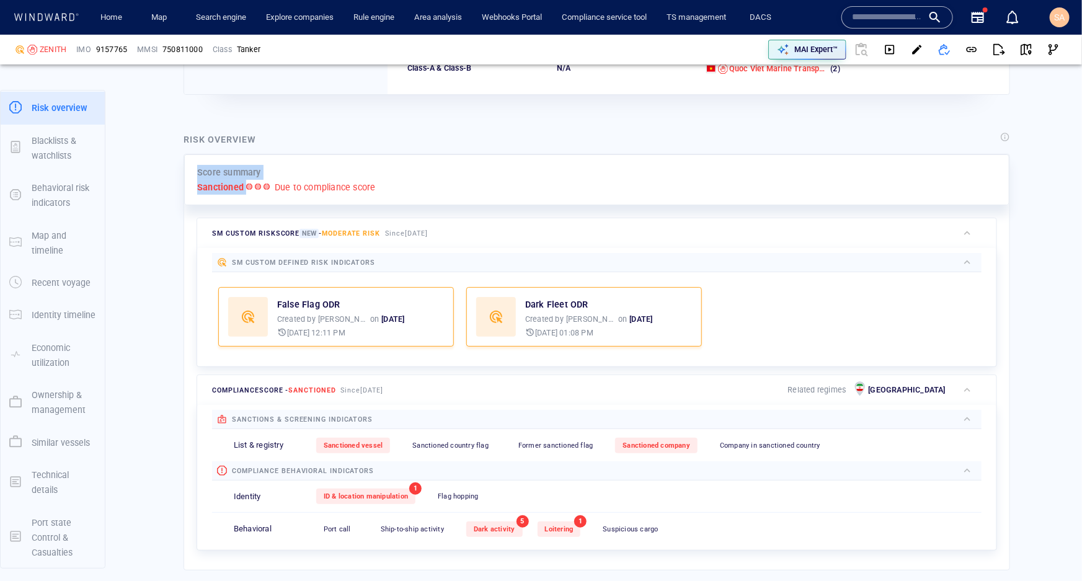
drag, startPoint x: 271, startPoint y: 169, endPoint x: 190, endPoint y: 170, distance: 80.6
click at [190, 170] on div "Score summary Sanctioned Due to compliance score" at bounding box center [596, 179] width 825 height 51
click at [216, 183] on p "Sanctioned" at bounding box center [220, 187] width 46 height 15
click at [214, 195] on div "Score summary Sanctioned Due to compliance score" at bounding box center [596, 179] width 825 height 51
drag, startPoint x: 197, startPoint y: 187, endPoint x: 244, endPoint y: 188, distance: 46.5
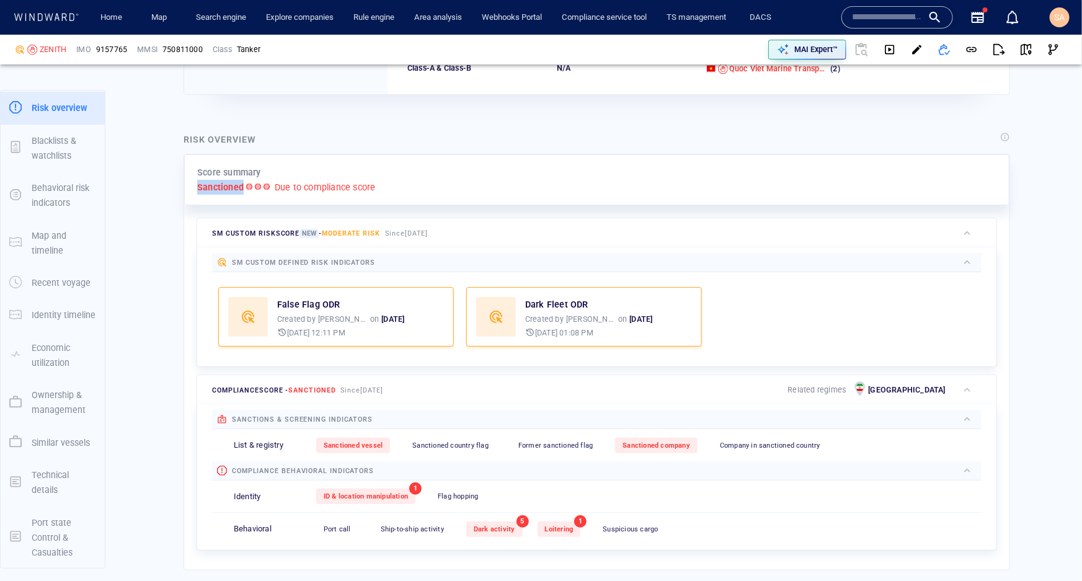
click at [244, 188] on div "Sanctioned Due to compliance score" at bounding box center [596, 187] width 799 height 15
click at [224, 208] on div "Score summary Sanctioned Due to compliance score SM Custom risk score New - Mod…" at bounding box center [596, 354] width 825 height 400
drag, startPoint x: 196, startPoint y: 188, endPoint x: 244, endPoint y: 190, distance: 47.1
click at [244, 190] on div "Sanctioned Due to compliance score" at bounding box center [596, 187] width 799 height 15
click at [213, 199] on div "Score summary Sanctioned Due to compliance score" at bounding box center [596, 179] width 825 height 51
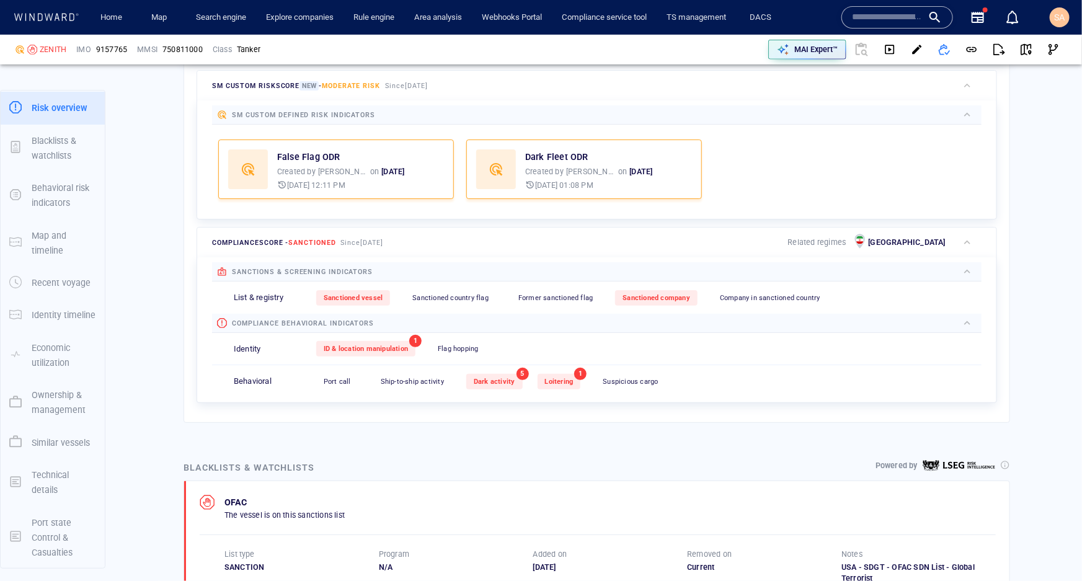
scroll to position [346, 0]
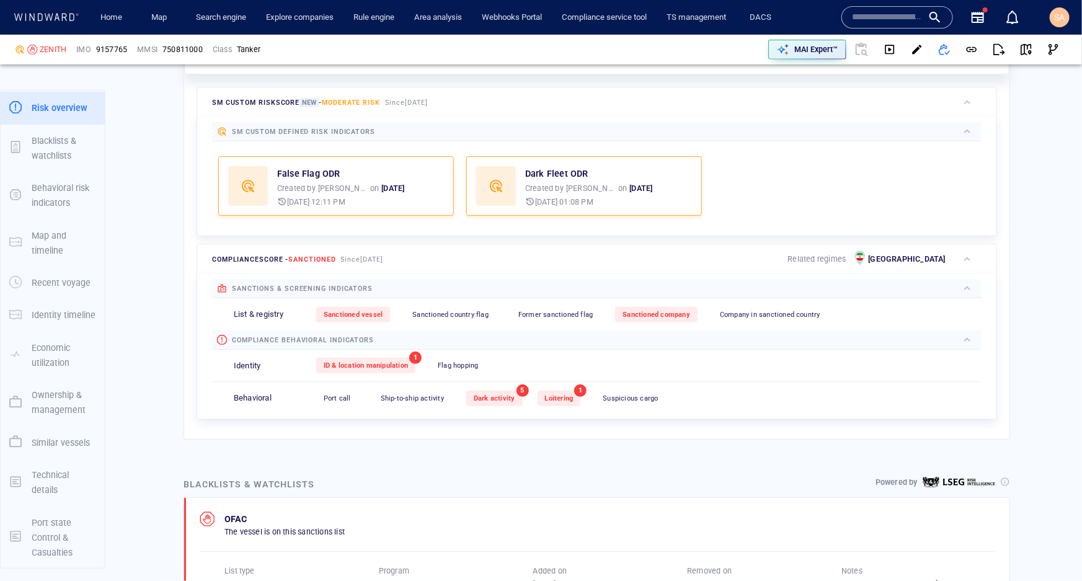
drag, startPoint x: 224, startPoint y: 102, endPoint x: 299, endPoint y: 102, distance: 75.0
click at [299, 102] on span "SM Custom risk score New - Moderate risk" at bounding box center [296, 102] width 168 height 9
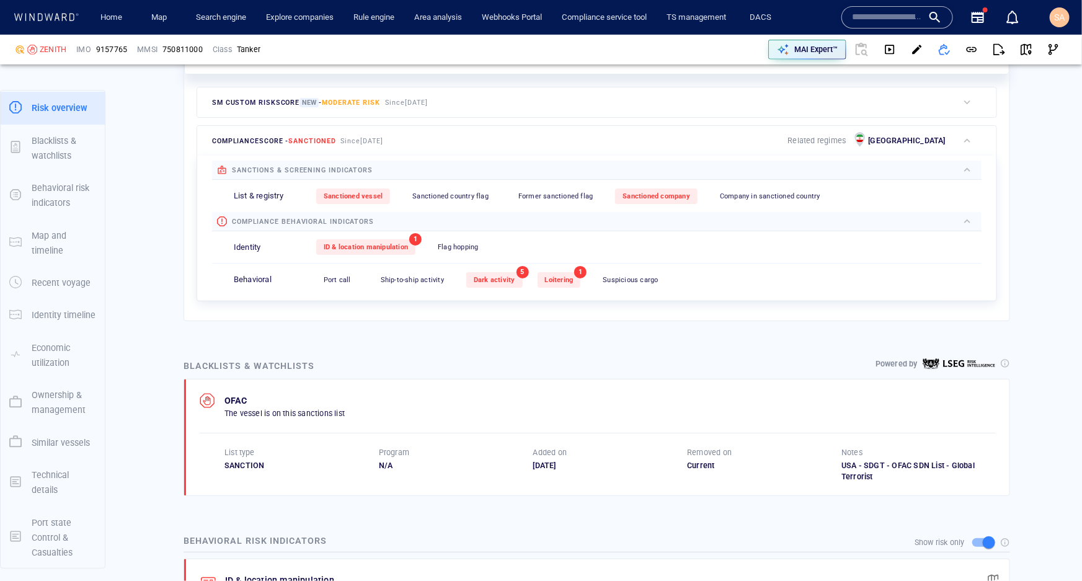
click at [272, 101] on span "SM Custom risk score New - Moderate risk" at bounding box center [296, 102] width 168 height 9
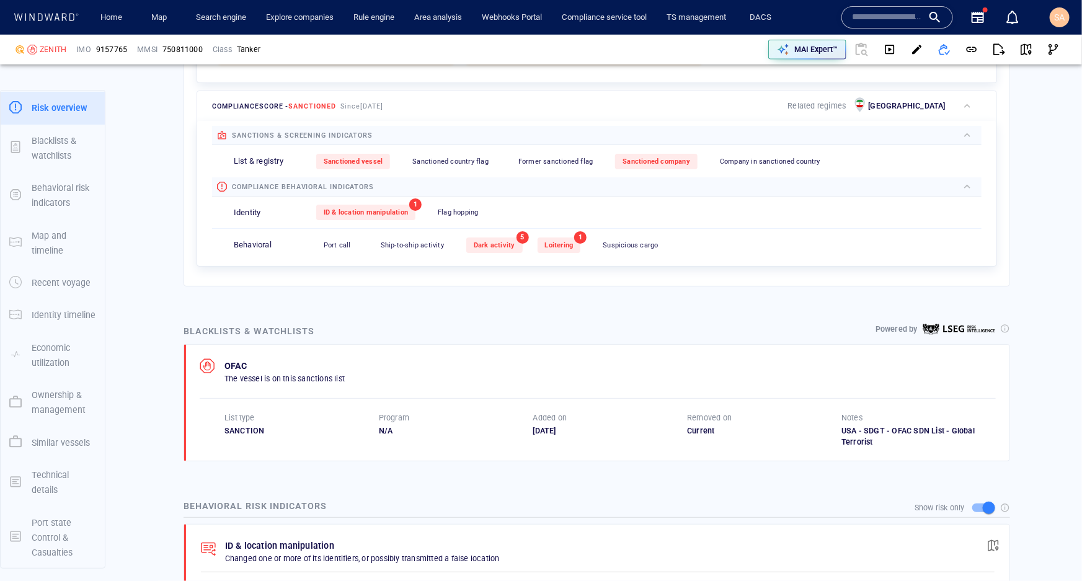
scroll to position [515, 0]
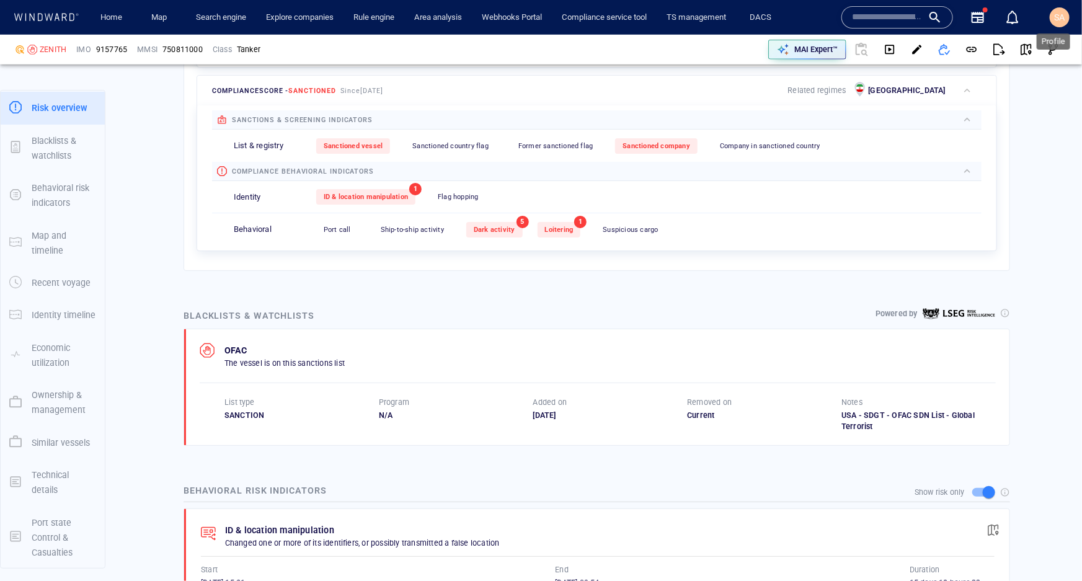
click at [1063, 22] on div "SA" at bounding box center [1059, 17] width 11 height 15
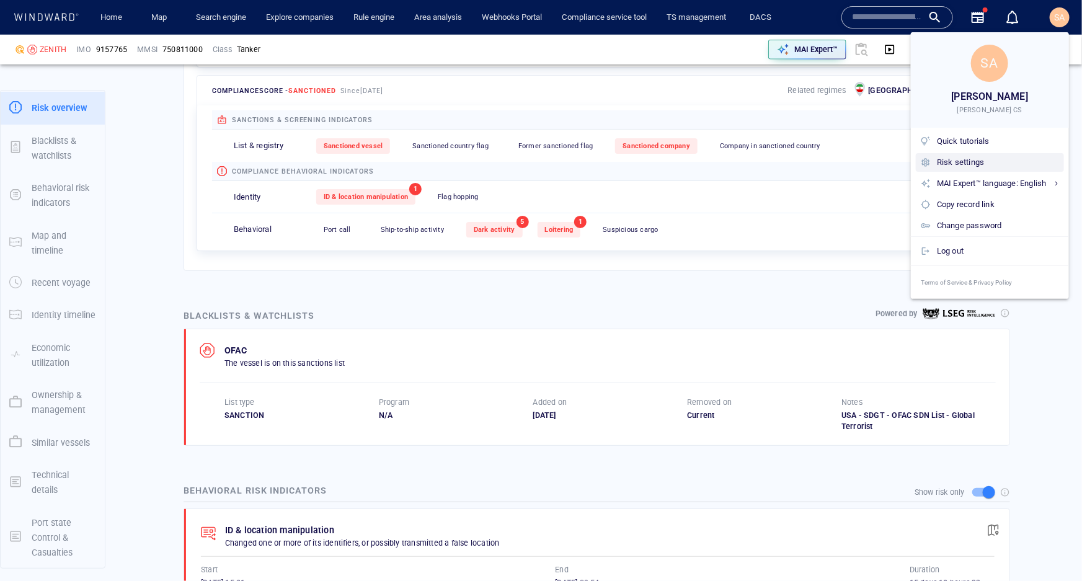
click at [948, 164] on div "Risk settings" at bounding box center [998, 163] width 122 height 14
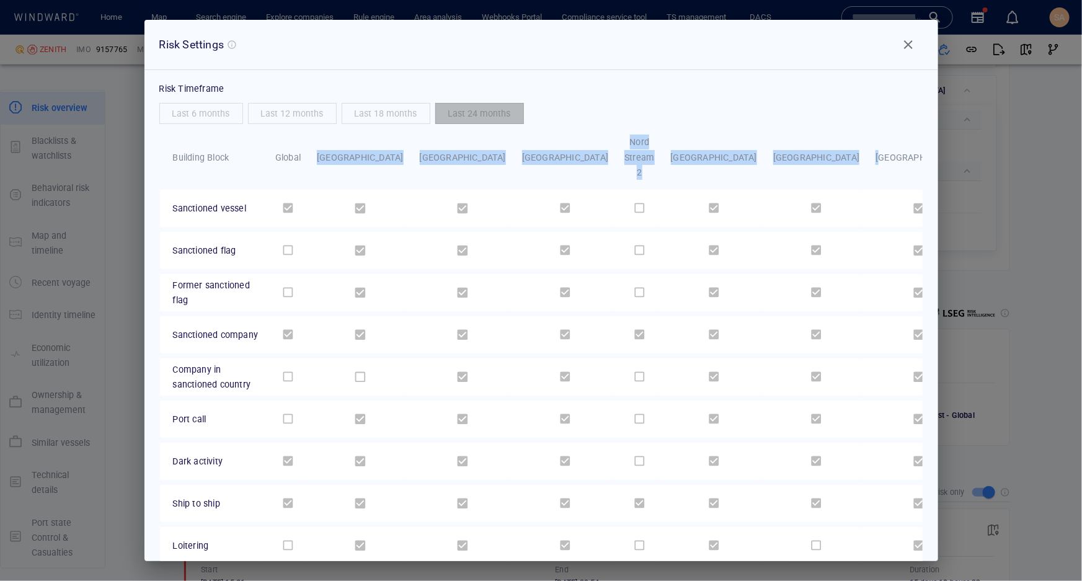
drag, startPoint x: 386, startPoint y: 142, endPoint x: 822, endPoint y: 154, distance: 436.5
click at [820, 154] on tr "Building Block Global Crimea Cuba Iran Nord Stream 2 North Korea Russia Syria V…" at bounding box center [614, 157] width 908 height 65
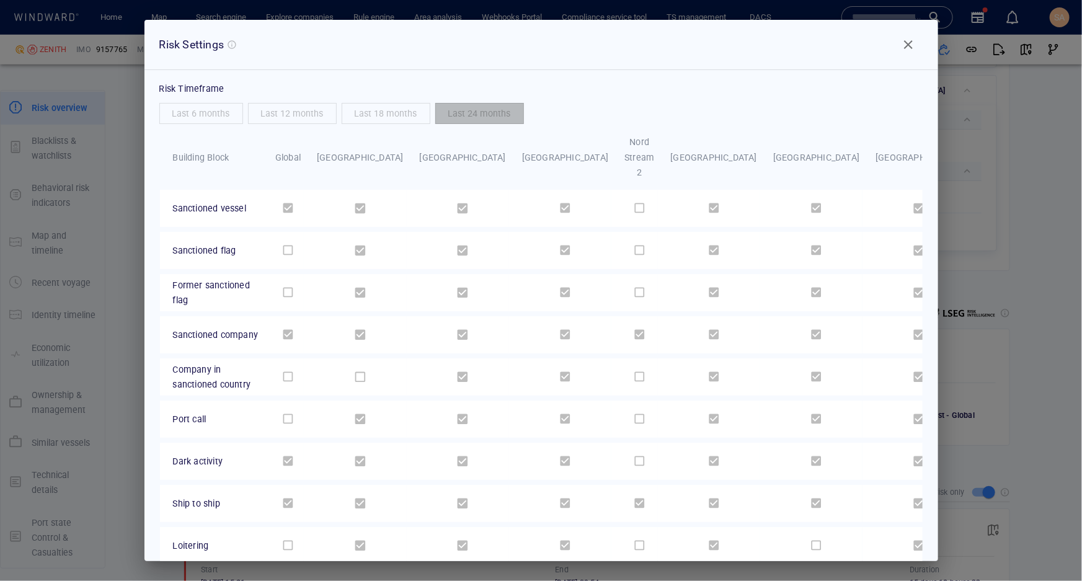
click at [965, 144] on th "Venezuela" at bounding box center [1016, 157] width 102 height 65
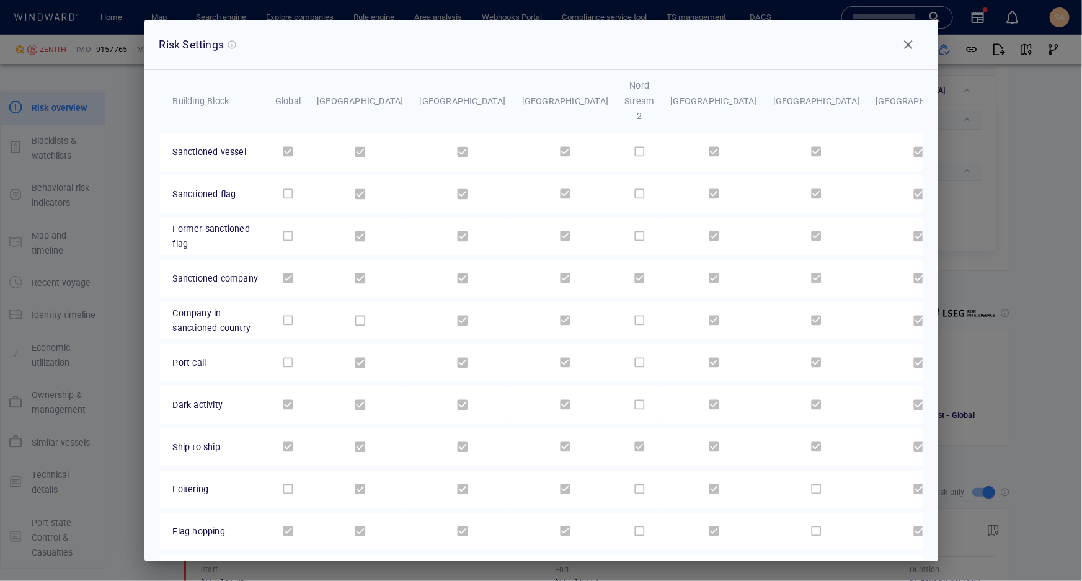
scroll to position [74, 0]
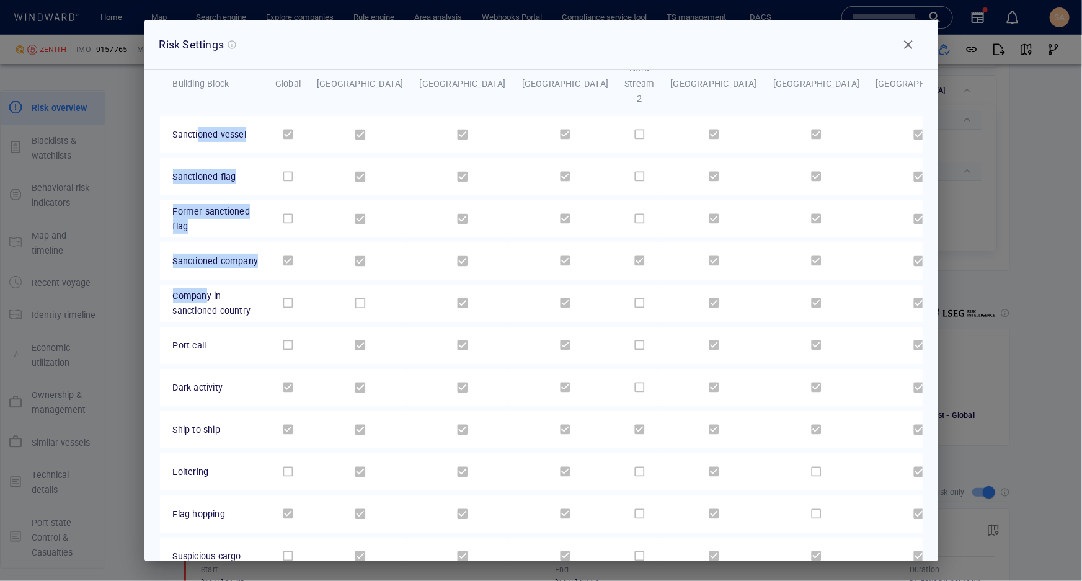
drag, startPoint x: 199, startPoint y: 102, endPoint x: 205, endPoint y: 278, distance: 176.1
click at [205, 278] on tbody "Sanctioned vessel Sanctioned flag Former sanctioned flag Sanctioned company Com…" at bounding box center [614, 369] width 908 height 506
click at [236, 292] on table "Building Block Global Crimea Cuba Iran Nord Stream 2 North Korea Russia Syria V…" at bounding box center [614, 336] width 908 height 571
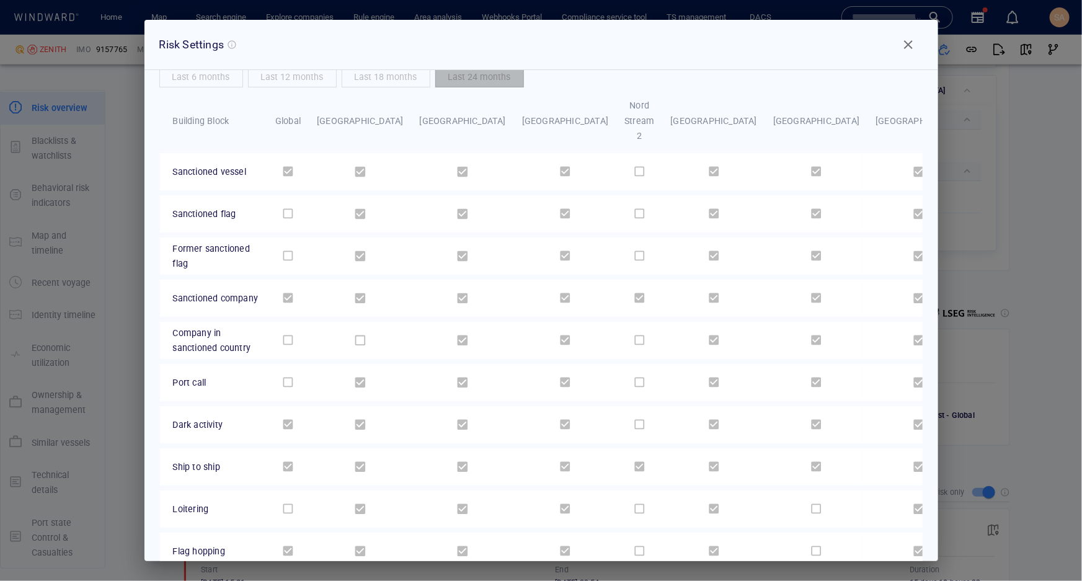
scroll to position [0, 0]
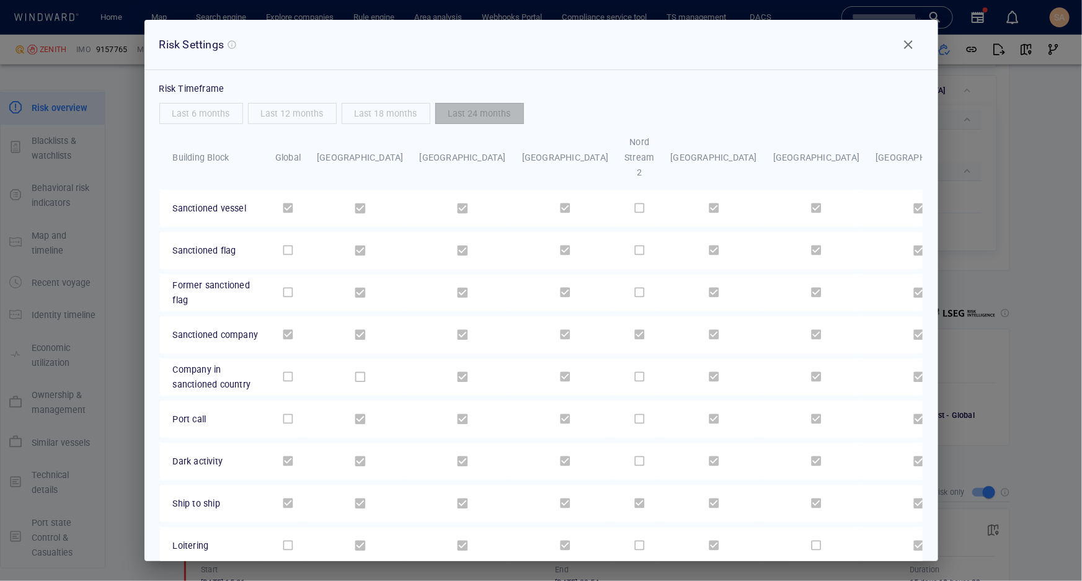
click at [906, 53] on button "Close" at bounding box center [908, 45] width 30 height 30
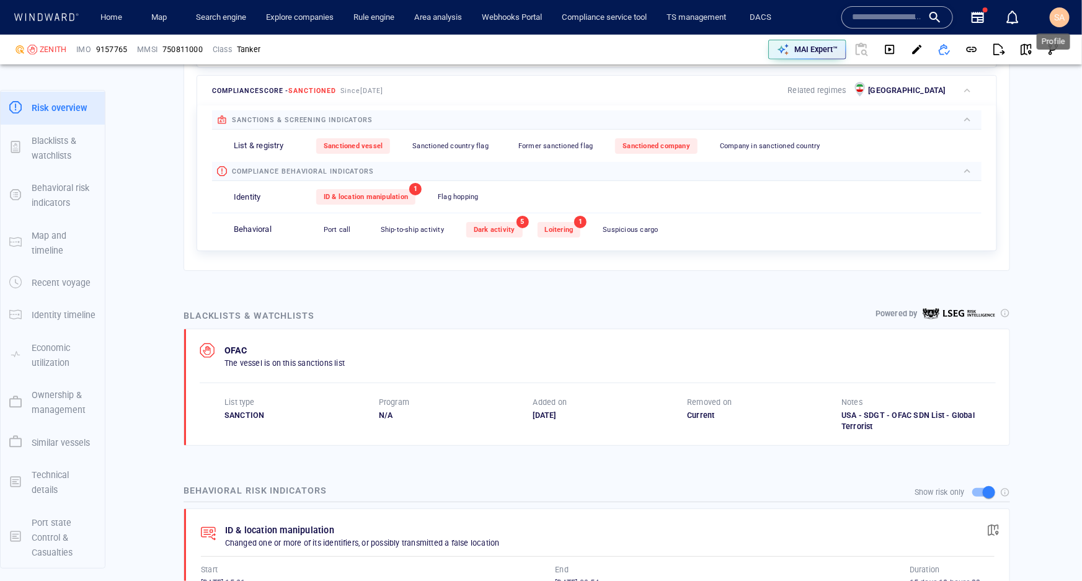
click at [1058, 19] on span "SA" at bounding box center [1059, 17] width 11 height 10
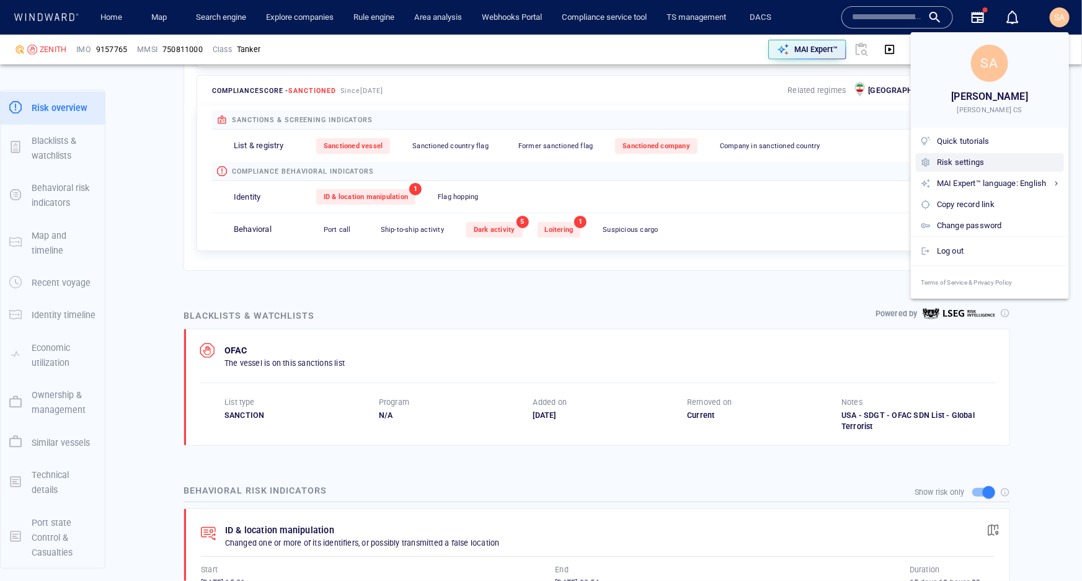
click at [945, 161] on div "Risk settings" at bounding box center [998, 163] width 122 height 14
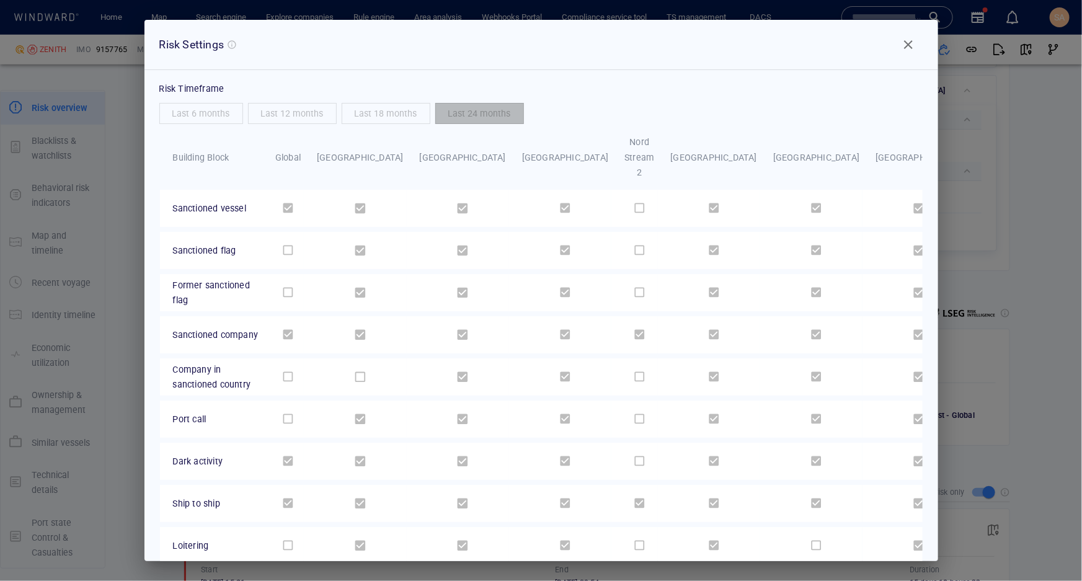
click at [908, 50] on span "Close" at bounding box center [908, 44] width 15 height 15
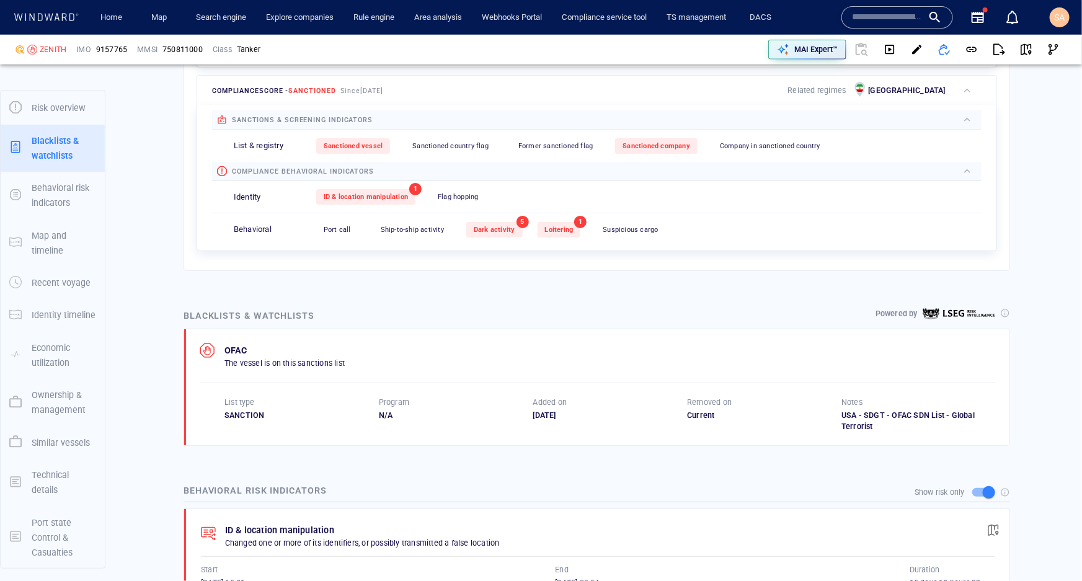
scroll to position [684, 0]
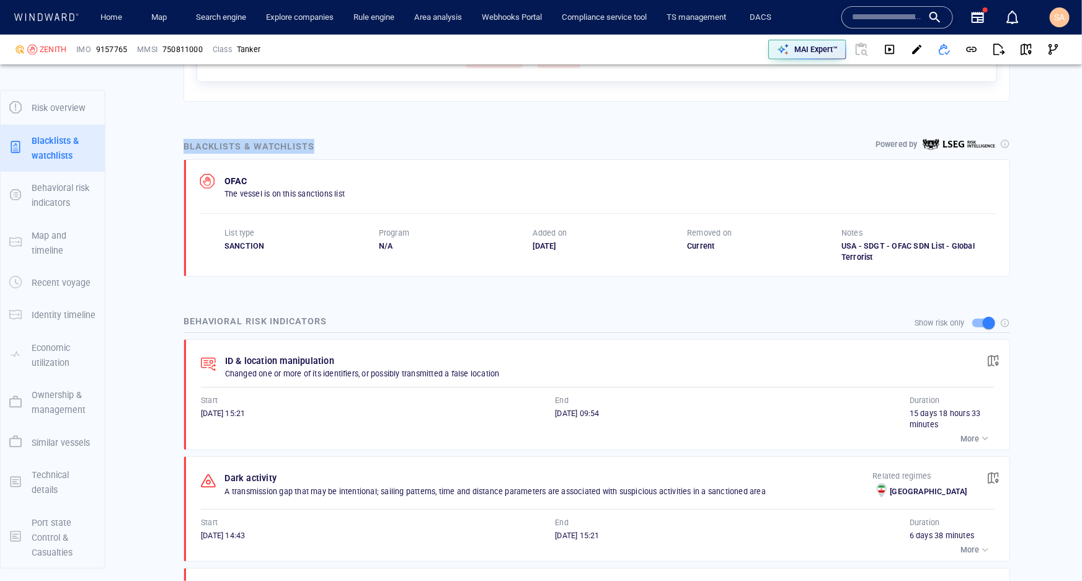
drag, startPoint x: 351, startPoint y: 146, endPoint x: 174, endPoint y: 139, distance: 178.0
click at [174, 139] on div "Blacklists & watchlists Powered by OFAC The vessel is on this sanctions list Li…" at bounding box center [597, 207] width 846 height 157
click at [366, 141] on div "Blacklists & watchlists Powered by" at bounding box center [596, 146] width 831 height 20
drag, startPoint x: 865, startPoint y: 251, endPoint x: 832, endPoint y: 245, distance: 32.8
click at [832, 245] on div "List type SANCTION Program N/A Added on 01/03/2024 Removed on Current Notes USA…" at bounding box center [609, 244] width 771 height 35
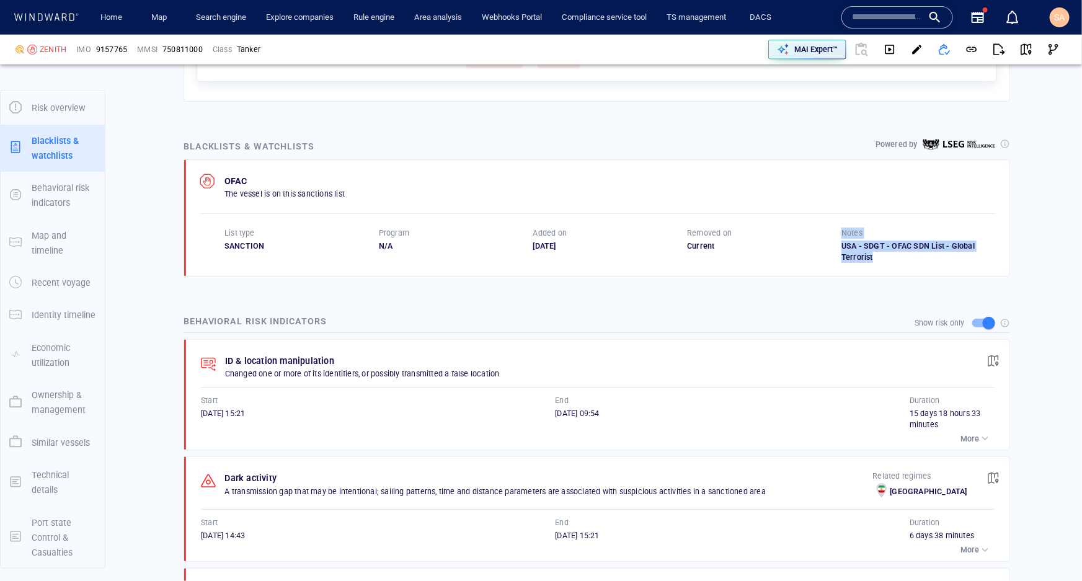
click at [816, 254] on div "Removed on Current" at bounding box center [764, 244] width 154 height 35
drag, startPoint x: 568, startPoint y: 239, endPoint x: 531, endPoint y: 241, distance: 37.9
click at [533, 241] on div "01/03/2024" at bounding box center [610, 245] width 154 height 11
drag, startPoint x: 713, startPoint y: 239, endPoint x: 676, endPoint y: 240, distance: 37.2
click at [676, 240] on div "List type SANCTION Program N/A Added on 01/03/2024 Removed on Current Notes USA…" at bounding box center [609, 244] width 771 height 35
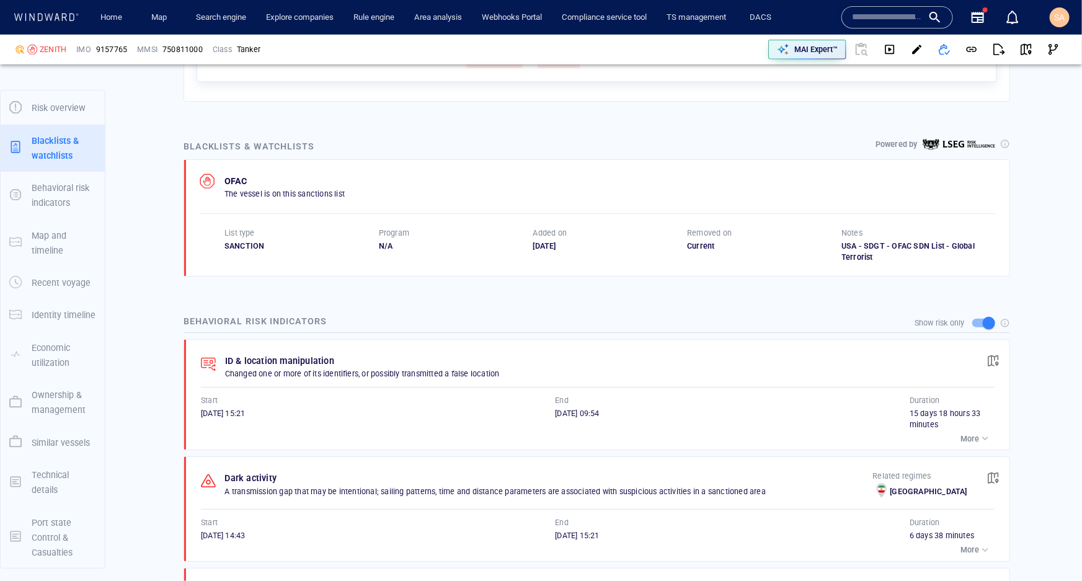
click at [689, 254] on div "Removed on Current" at bounding box center [764, 244] width 154 height 35
drag, startPoint x: 322, startPoint y: 143, endPoint x: 255, endPoint y: 143, distance: 66.9
click at [255, 143] on div "Blacklists & watchlists Powered by" at bounding box center [596, 146] width 831 height 20
click at [262, 151] on div "Blacklists & watchlists" at bounding box center [249, 146] width 136 height 20
click at [272, 179] on p "OFAC" at bounding box center [284, 181] width 120 height 15
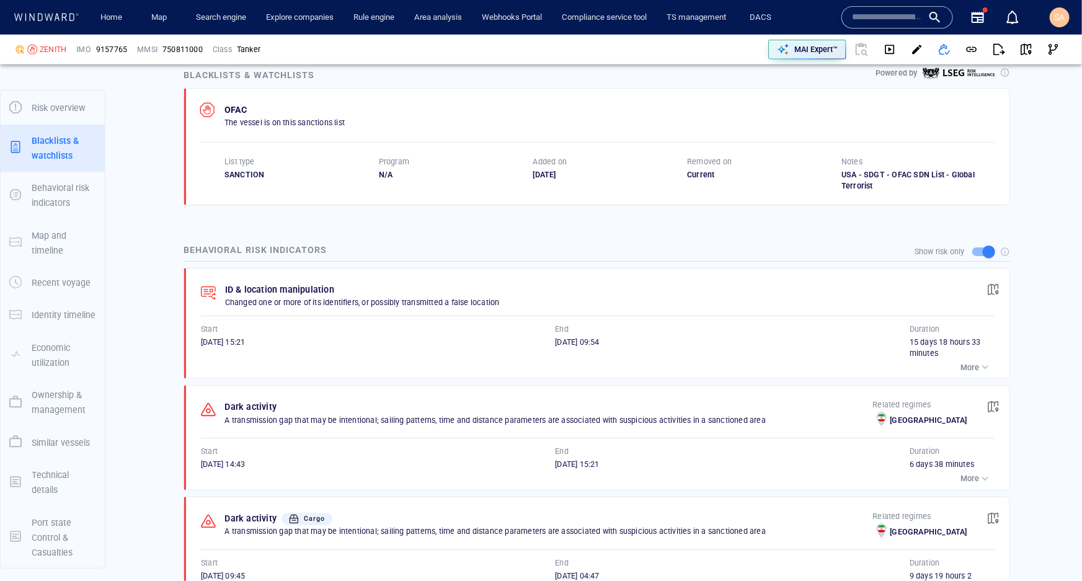
scroll to position [853, 0]
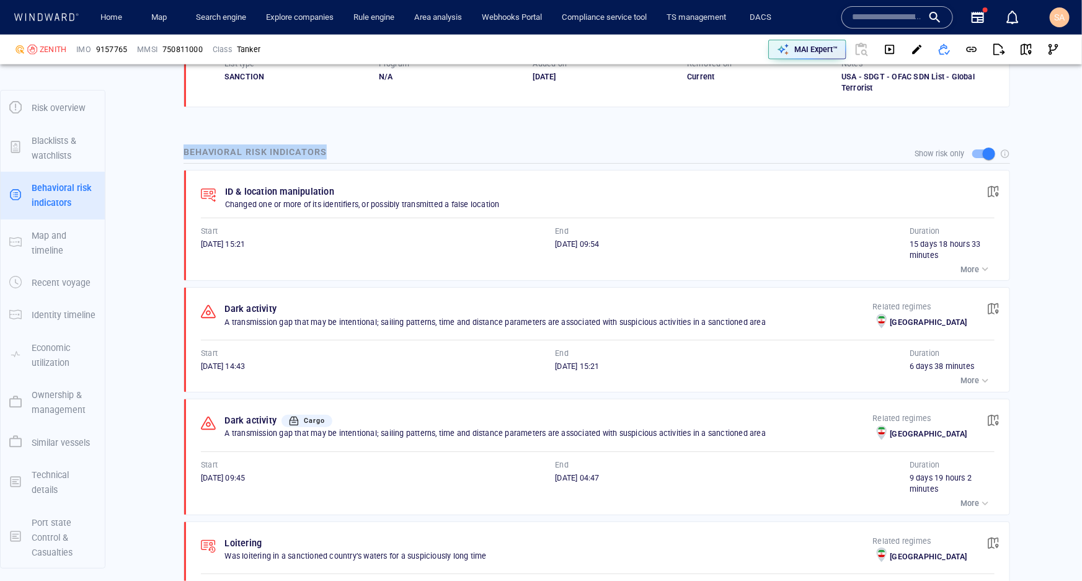
drag, startPoint x: 334, startPoint y: 152, endPoint x: 177, endPoint y: 152, distance: 157.4
click at [177, 152] on div "Behavioral risk indicators Show risk only ID & location manipulation Changed on…" at bounding box center [597, 407] width 846 height 544
click at [175, 154] on div "Behavioral risk indicators Show risk only ID & location manipulation Changed on…" at bounding box center [597, 407] width 846 height 544
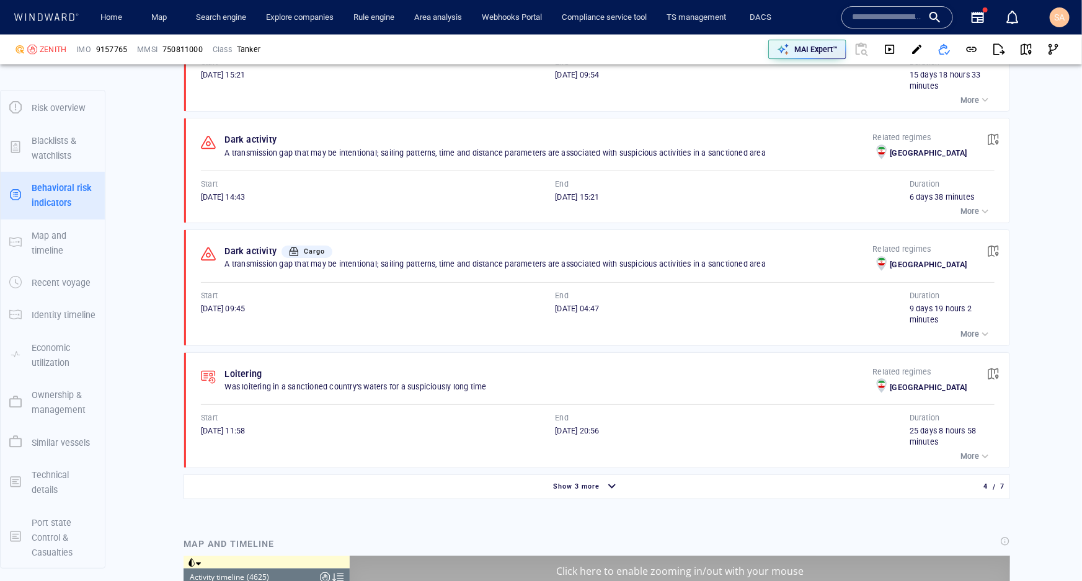
scroll to position [273, 0]
click at [966, 330] on p "More" at bounding box center [969, 334] width 19 height 11
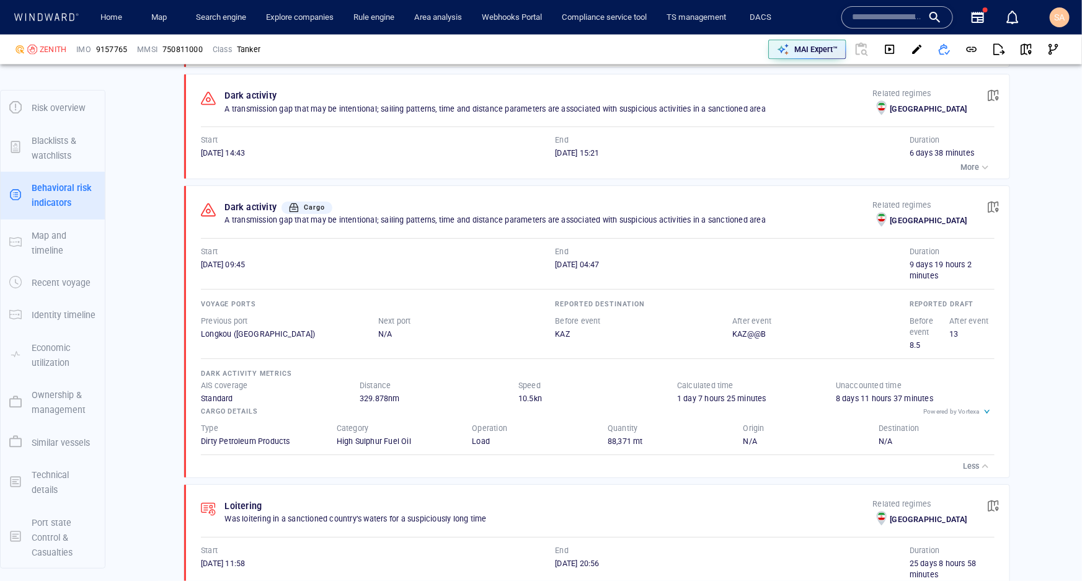
scroll to position [1080, 0]
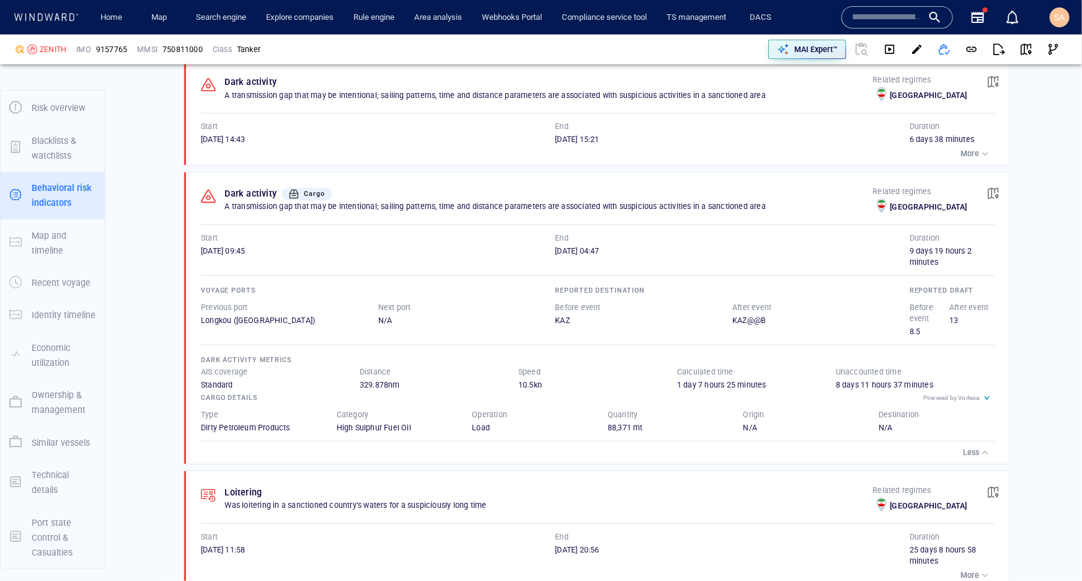
drag, startPoint x: 397, startPoint y: 381, endPoint x: 346, endPoint y: 381, distance: 51.4
click at [346, 381] on div "AIS coverage Standard Distance 329.878 nm Speed 10.5 kn Calculated time 1 day 7…" at bounding box center [597, 378] width 793 height 24
drag, startPoint x: 540, startPoint y: 381, endPoint x: 513, endPoint y: 376, distance: 27.6
click at [518, 376] on div "Speed 10.5 kn" at bounding box center [597, 378] width 159 height 24
click at [713, 381] on div "1 day 7 hours 25 minutes" at bounding box center [756, 384] width 159 height 11
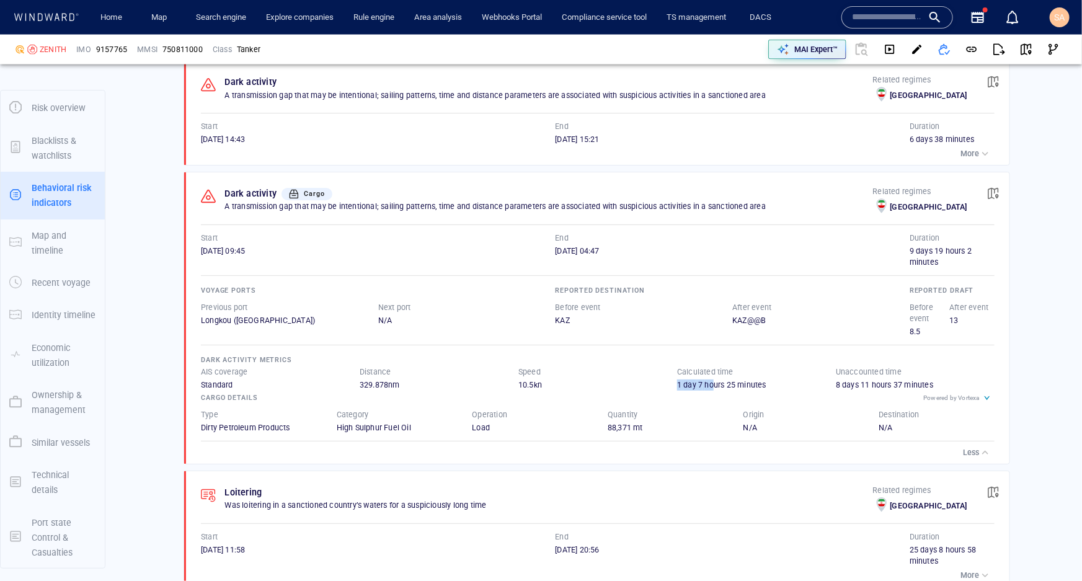
drag, startPoint x: 671, startPoint y: 383, endPoint x: 708, endPoint y: 383, distance: 36.6
click at [708, 383] on div "1 day 7 hours 25 minutes" at bounding box center [756, 384] width 159 height 11
click at [730, 384] on div "1 day 7 hours 25 minutes" at bounding box center [756, 384] width 159 height 11
drag, startPoint x: 829, startPoint y: 381, endPoint x: 886, endPoint y: 381, distance: 57.0
click at [886, 381] on div "8 days 11 hours 37 minutes" at bounding box center [915, 384] width 159 height 11
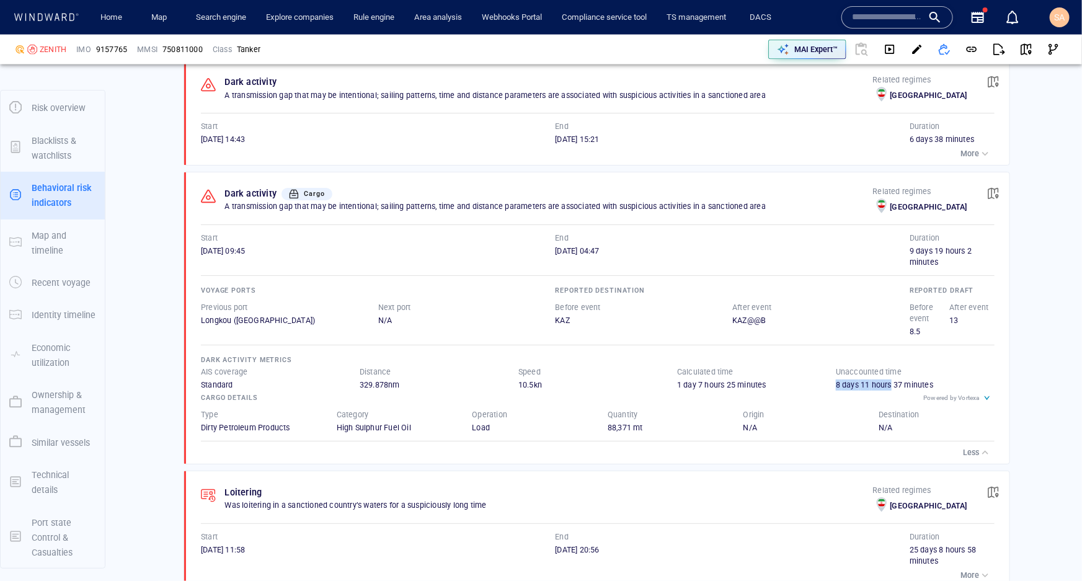
click at [878, 381] on div "8 days 11 hours 37 minutes" at bounding box center [915, 384] width 159 height 11
drag, startPoint x: 638, startPoint y: 425, endPoint x: 595, endPoint y: 428, distance: 43.5
click at [598, 428] on div "Quantity 88,371 mt" at bounding box center [666, 421] width 136 height 44
click at [623, 432] on div "Quantity 88,371 mt" at bounding box center [666, 421] width 136 height 44
drag, startPoint x: 914, startPoint y: 329, endPoint x: 901, endPoint y: 328, distance: 13.7
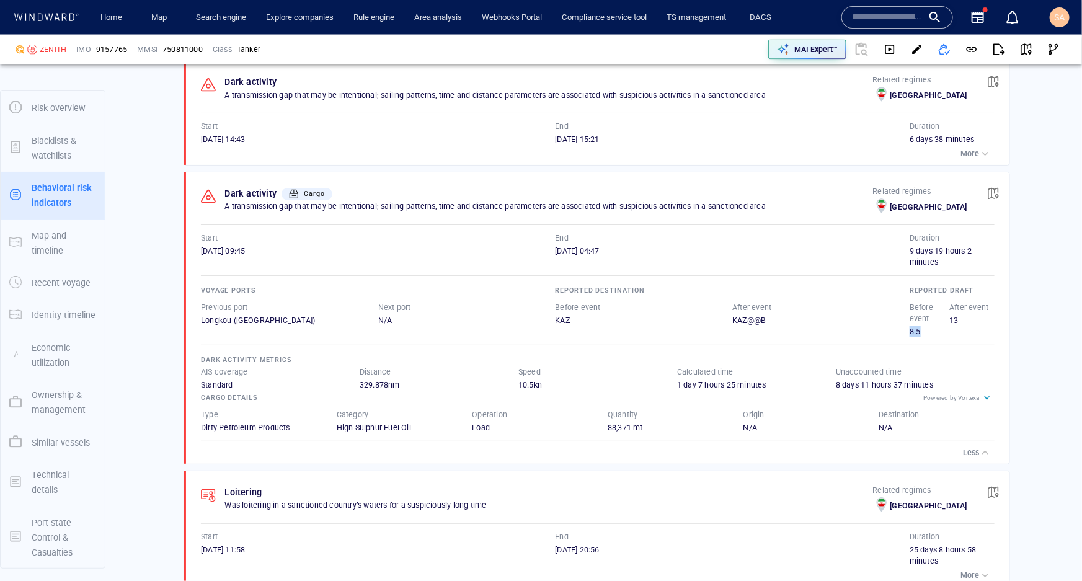
click at [909, 328] on div "8.5" at bounding box center [929, 331] width 40 height 11
drag, startPoint x: 951, startPoint y: 317, endPoint x: 941, endPoint y: 318, distance: 9.9
click at [950, 318] on div "13" at bounding box center [970, 320] width 40 height 11
click at [955, 320] on div "13" at bounding box center [970, 320] width 40 height 11
click at [979, 450] on div "button" at bounding box center [985, 452] width 12 height 12
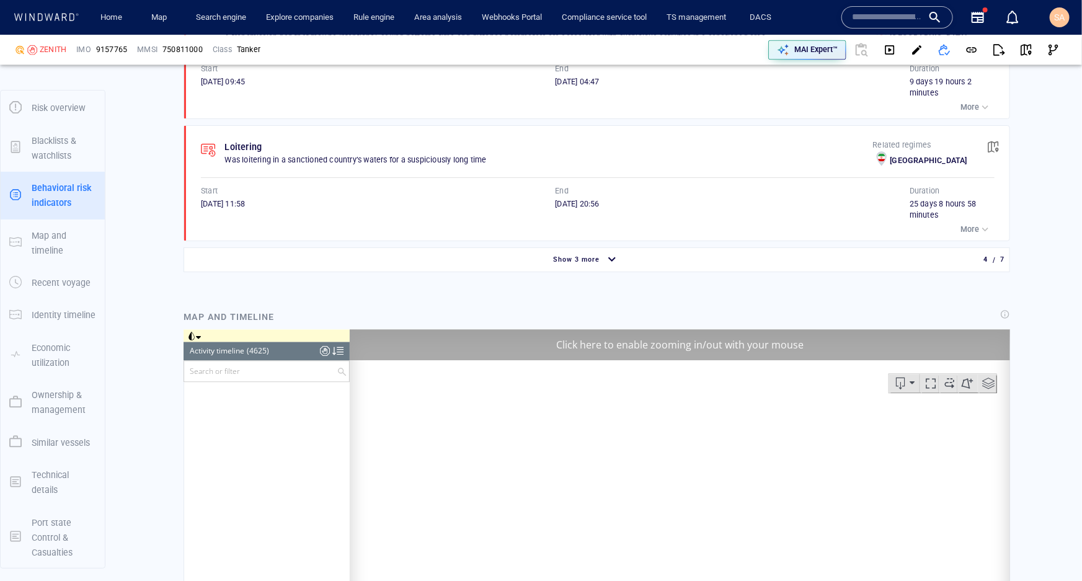
scroll to position [1419, 0]
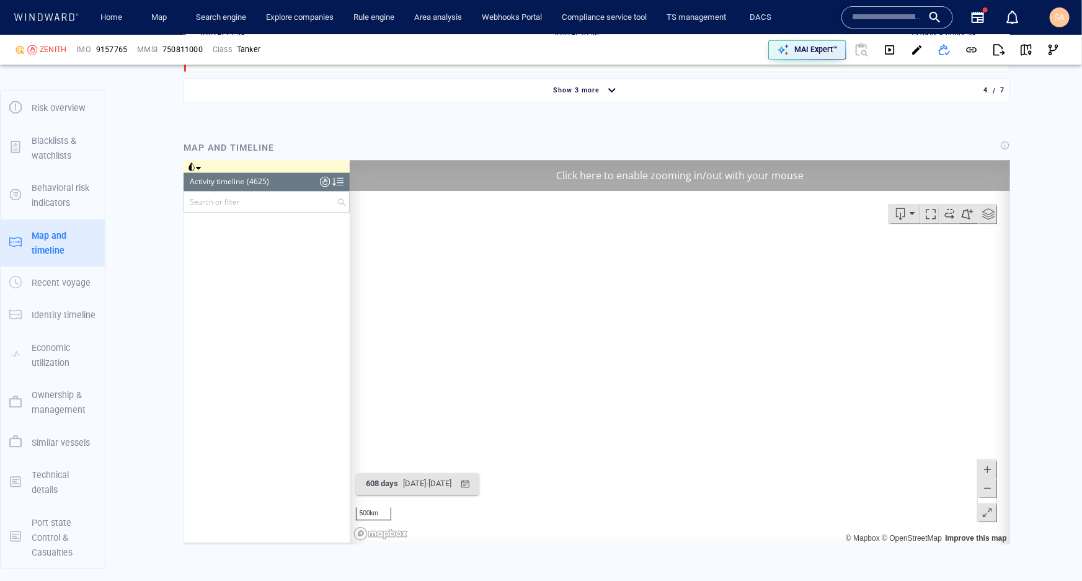
click at [722, 185] on div "Click here to enable zooming in/out with your mouse" at bounding box center [679, 175] width 660 height 31
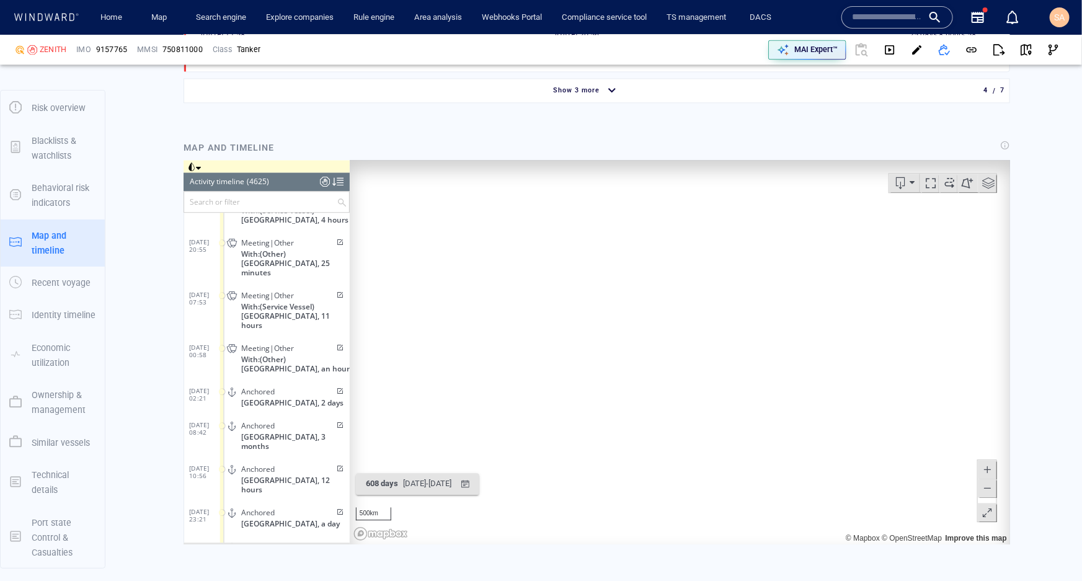
scroll to position [157169, 0]
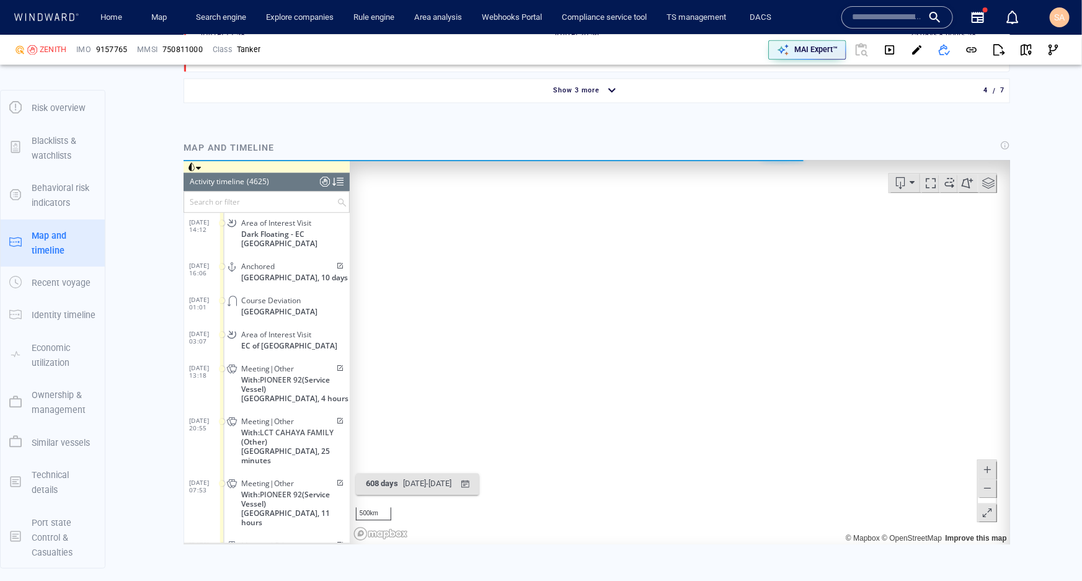
drag, startPoint x: 496, startPoint y: 411, endPoint x: 608, endPoint y: 415, distance: 111.6
click at [608, 415] on canvas "Map" at bounding box center [675, 352] width 652 height 384
click at [1020, 221] on div "Vessel details ZENITH Formerly: QVM SUCCESS +14 more IMO 9157765 MMSI 750811000…" at bounding box center [597, 545] width 970 height 3783
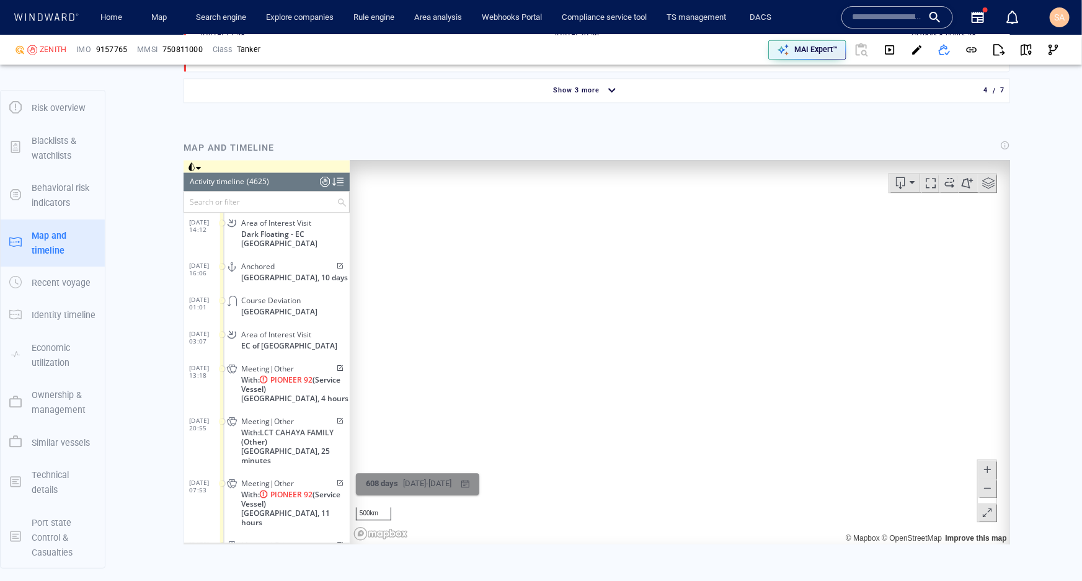
click at [474, 481] on div "button" at bounding box center [465, 484] width 18 height 18
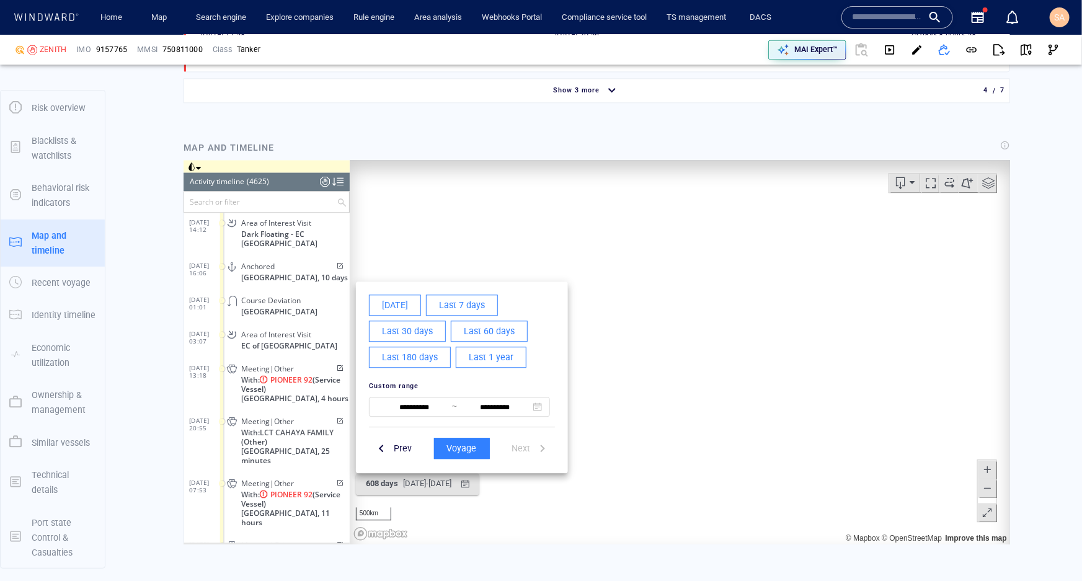
click at [510, 482] on div at bounding box center [596, 352] width 826 height 384
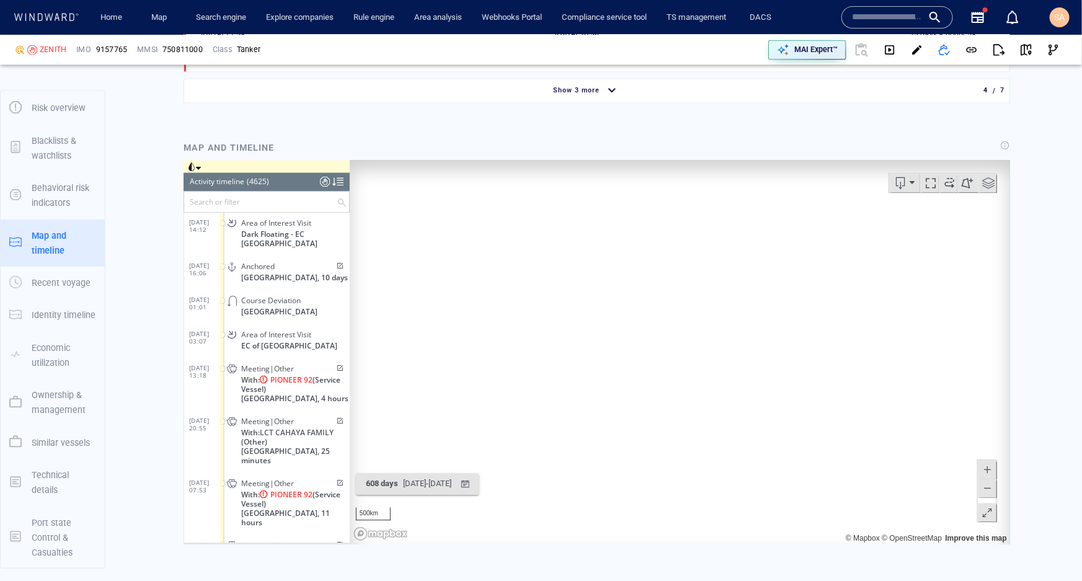
drag, startPoint x: 677, startPoint y: 364, endPoint x: 640, endPoint y: 344, distance: 42.7
click at [640, 344] on canvas "Map" at bounding box center [675, 352] width 652 height 384
drag, startPoint x: 198, startPoint y: 180, endPoint x: 269, endPoint y: 186, distance: 71.5
click at [269, 186] on header "Activity timeline (4625) (Still Loading...)" at bounding box center [266, 181] width 166 height 19
click at [271, 182] on header "Activity timeline (4625) (Still Loading...)" at bounding box center [266, 181] width 166 height 19
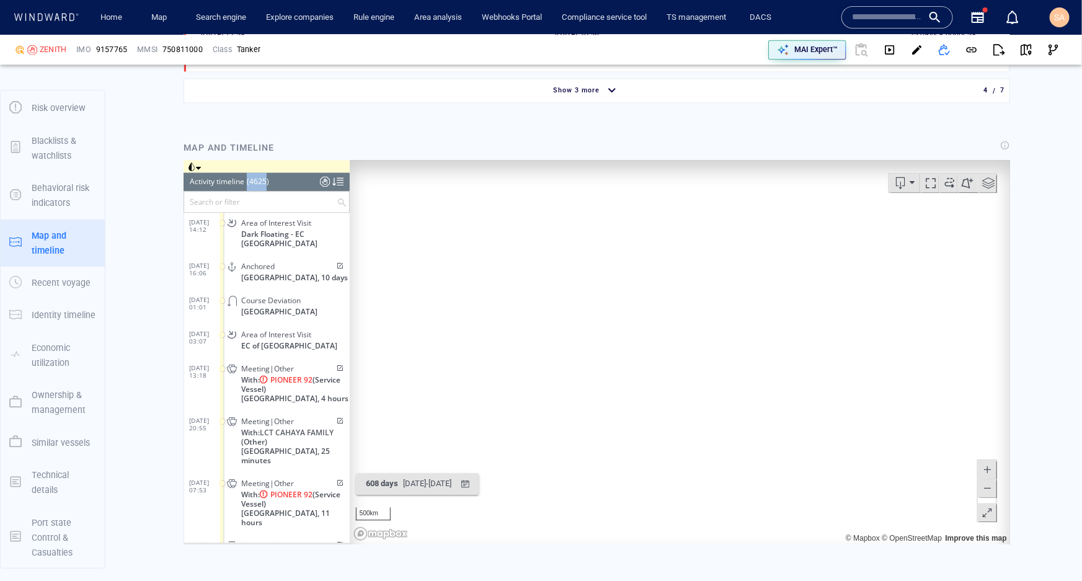
drag, startPoint x: 266, startPoint y: 182, endPoint x: 244, endPoint y: 186, distance: 22.1
click at [244, 186] on header "Activity timeline (4625) (Still Loading...)" at bounding box center [266, 181] width 166 height 19
click at [271, 183] on header "Activity timeline (4625) (Still Loading...)" at bounding box center [266, 181] width 166 height 19
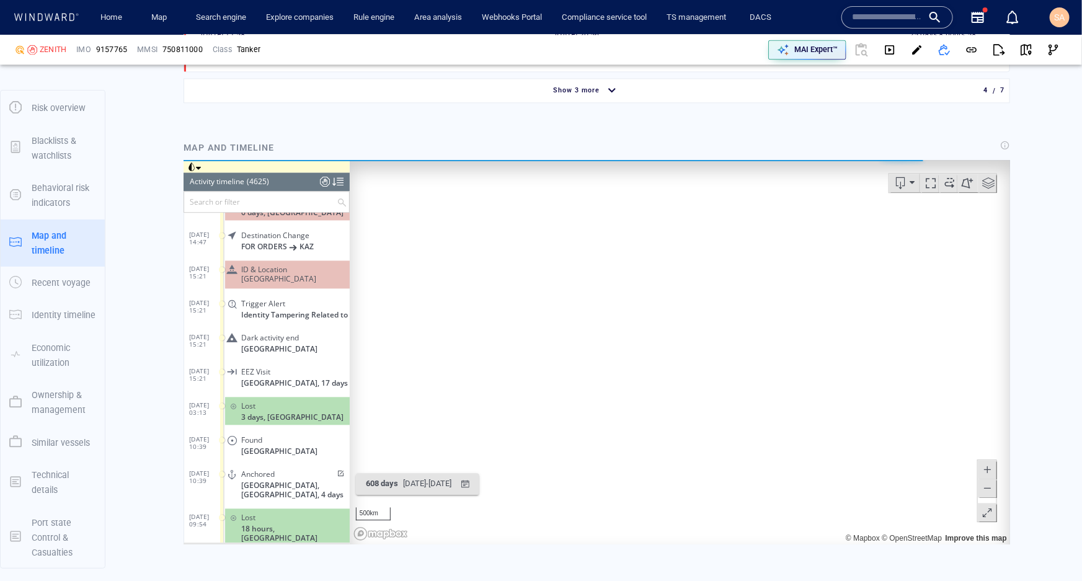
scroll to position [155922, 0]
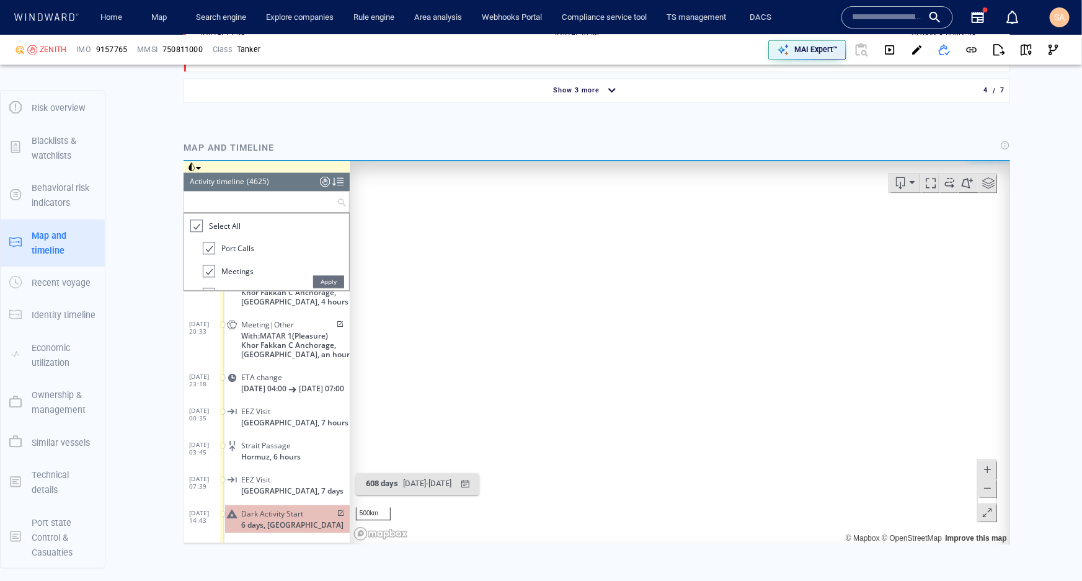
click at [244, 202] on input "text" at bounding box center [259, 202] width 152 height 20
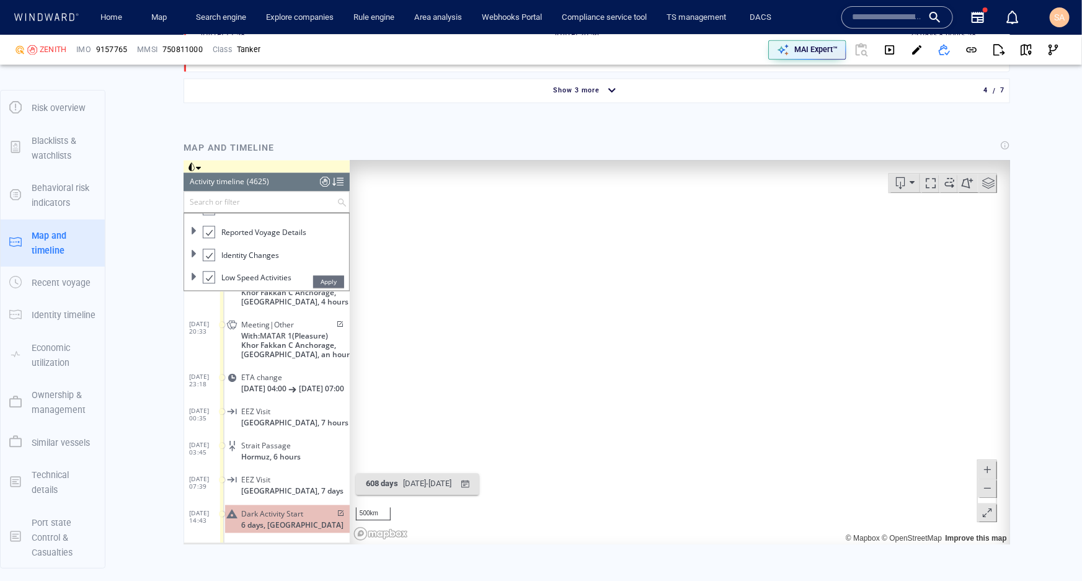
scroll to position [136, 0]
click at [301, 204] on input "text" at bounding box center [259, 202] width 152 height 20
click at [329, 277] on span "Apply" at bounding box center [327, 281] width 31 height 12
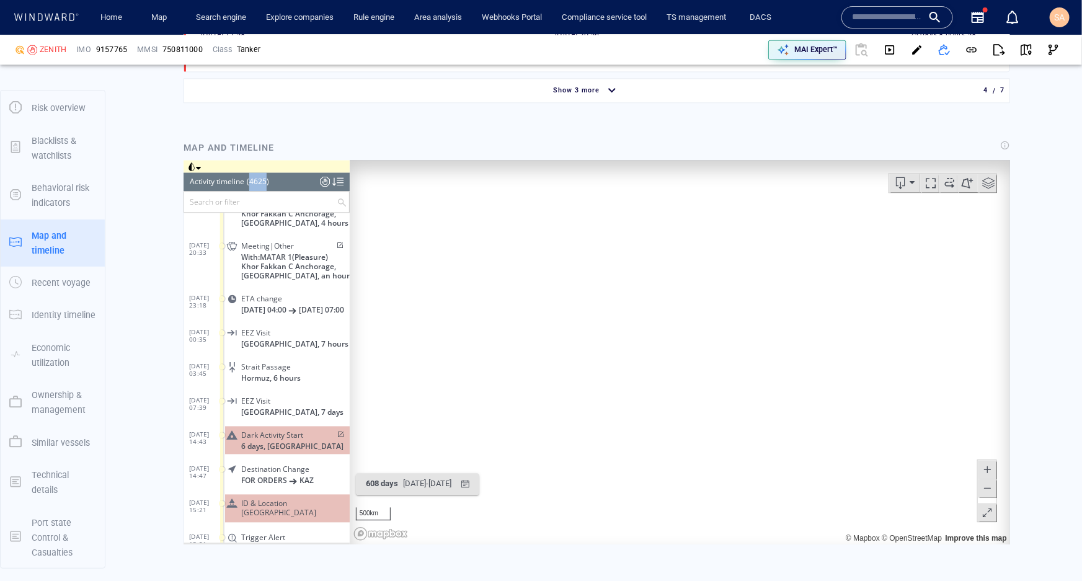
drag, startPoint x: 265, startPoint y: 180, endPoint x: 248, endPoint y: 182, distance: 17.4
click at [248, 182] on div "(4625)" at bounding box center [257, 181] width 22 height 19
click at [266, 181] on div "(4625)" at bounding box center [257, 181] width 22 height 19
drag, startPoint x: 266, startPoint y: 181, endPoint x: 250, endPoint y: 183, distance: 15.6
click at [250, 183] on div "(4625)" at bounding box center [257, 181] width 22 height 19
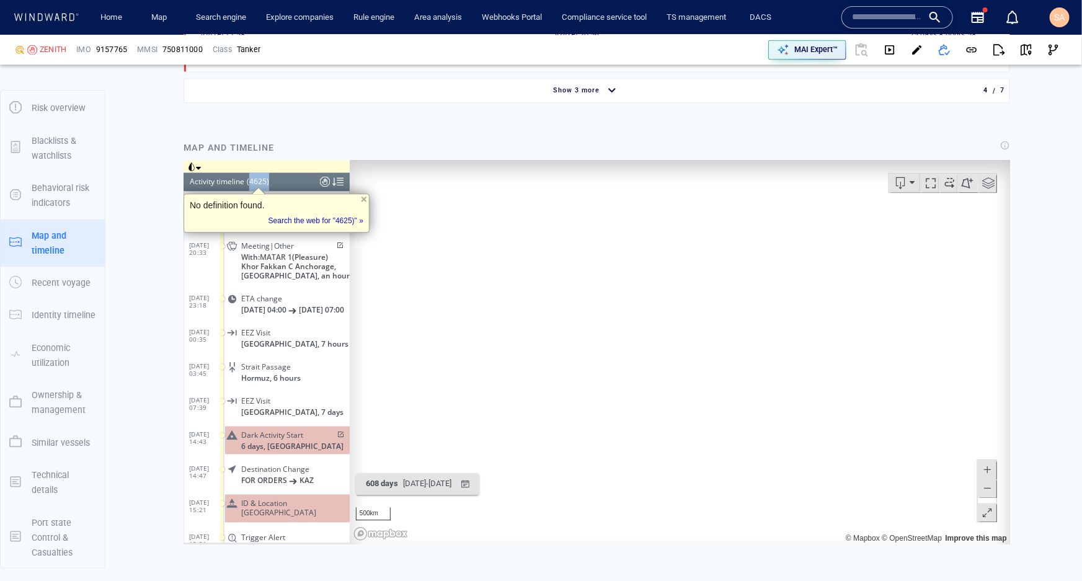
click at [268, 183] on header "Activity timeline (4625) (Still Loading...)" at bounding box center [266, 181] width 166 height 19
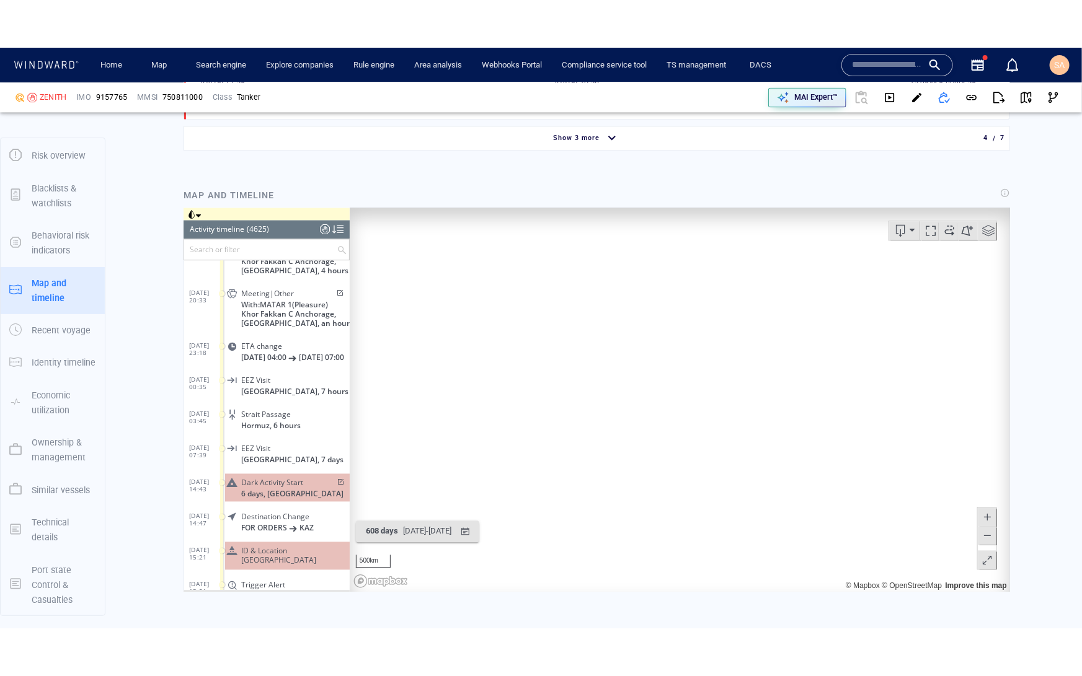
scroll to position [156090, 0]
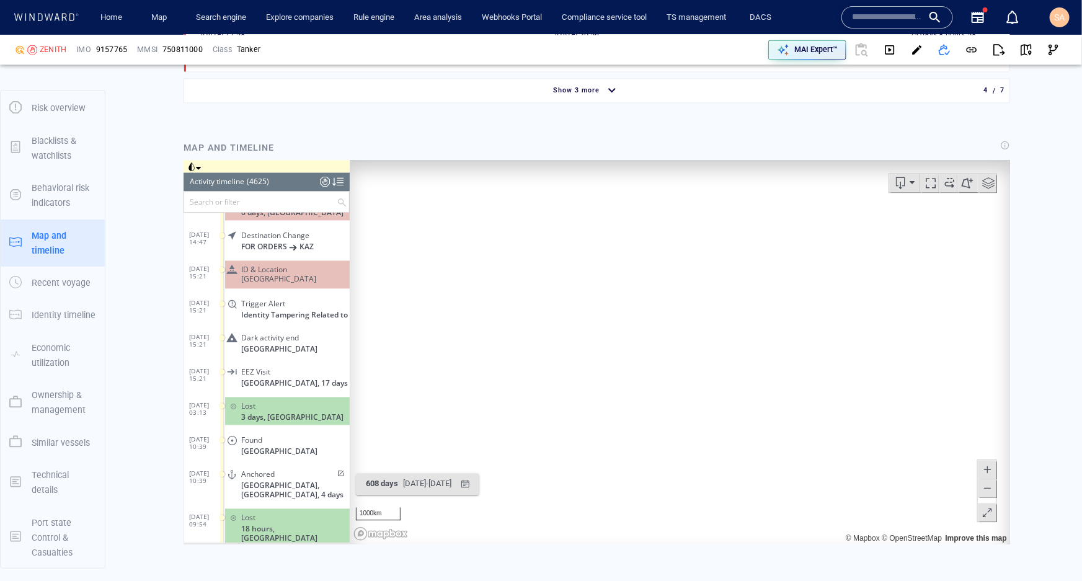
click at [941, 186] on span at bounding box center [948, 183] width 19 height 19
click at [981, 509] on span at bounding box center [987, 512] width 12 height 19
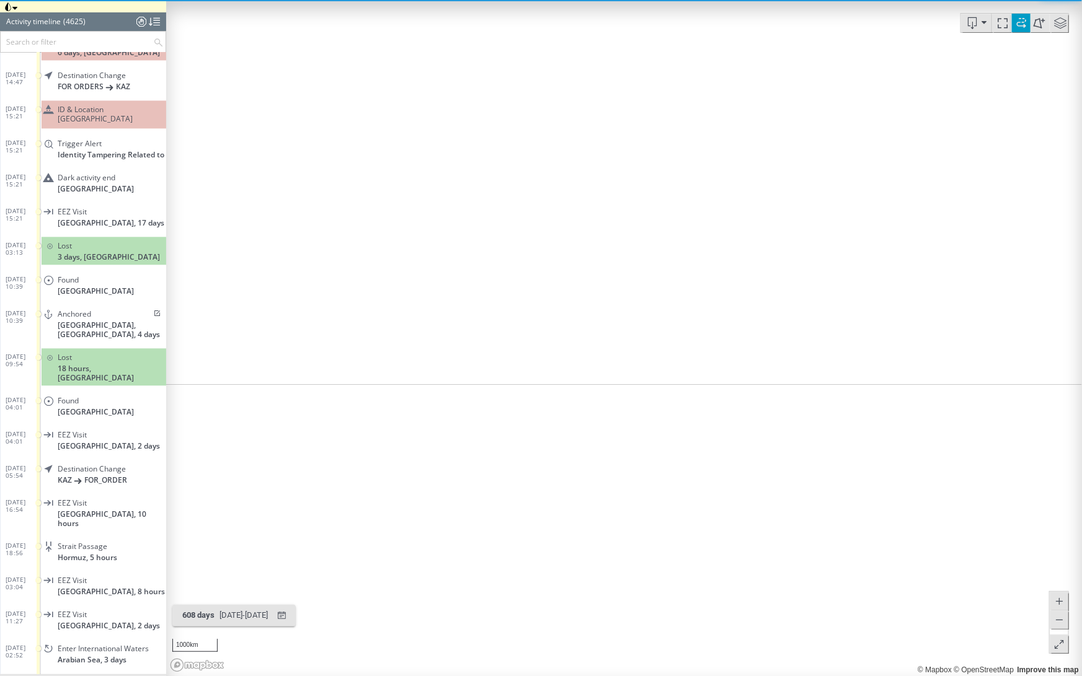
drag, startPoint x: 630, startPoint y: 200, endPoint x: 651, endPoint y: 218, distance: 28.1
click at [651, 218] on canvas "Map" at bounding box center [623, 338] width 915 height 676
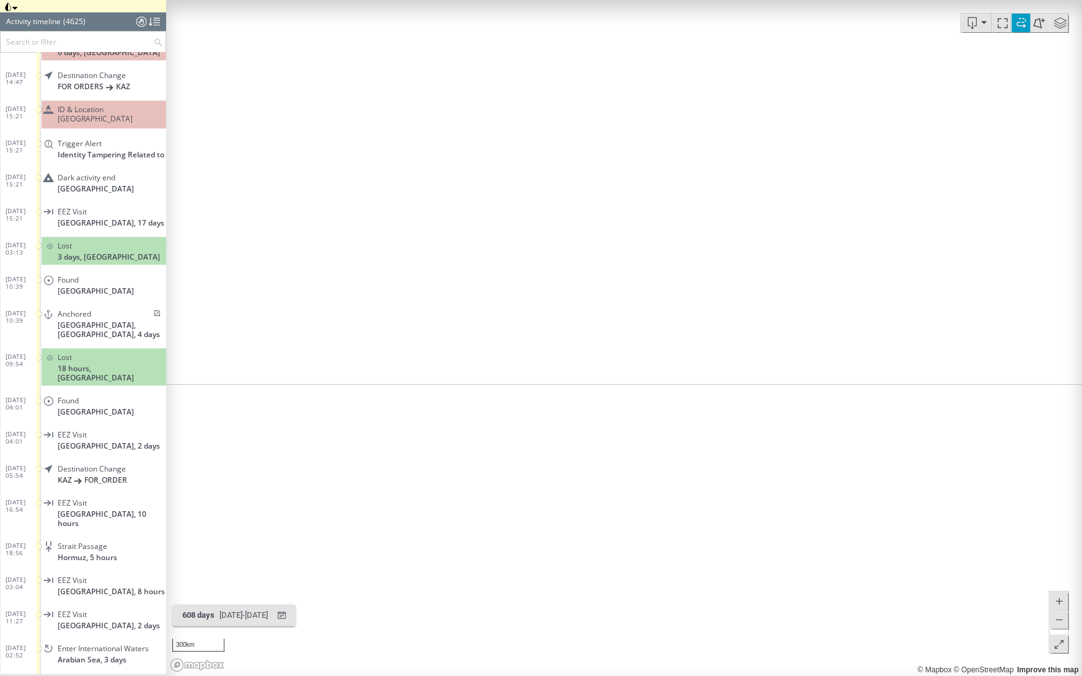
drag, startPoint x: 602, startPoint y: 359, endPoint x: 813, endPoint y: 341, distance: 212.2
click at [821, 341] on canvas "Map" at bounding box center [623, 338] width 915 height 676
drag, startPoint x: 901, startPoint y: 348, endPoint x: 718, endPoint y: 326, distance: 184.7
click at [718, 326] on canvas "Map" at bounding box center [623, 338] width 915 height 676
drag, startPoint x: 872, startPoint y: 371, endPoint x: 531, endPoint y: 262, distance: 358.5
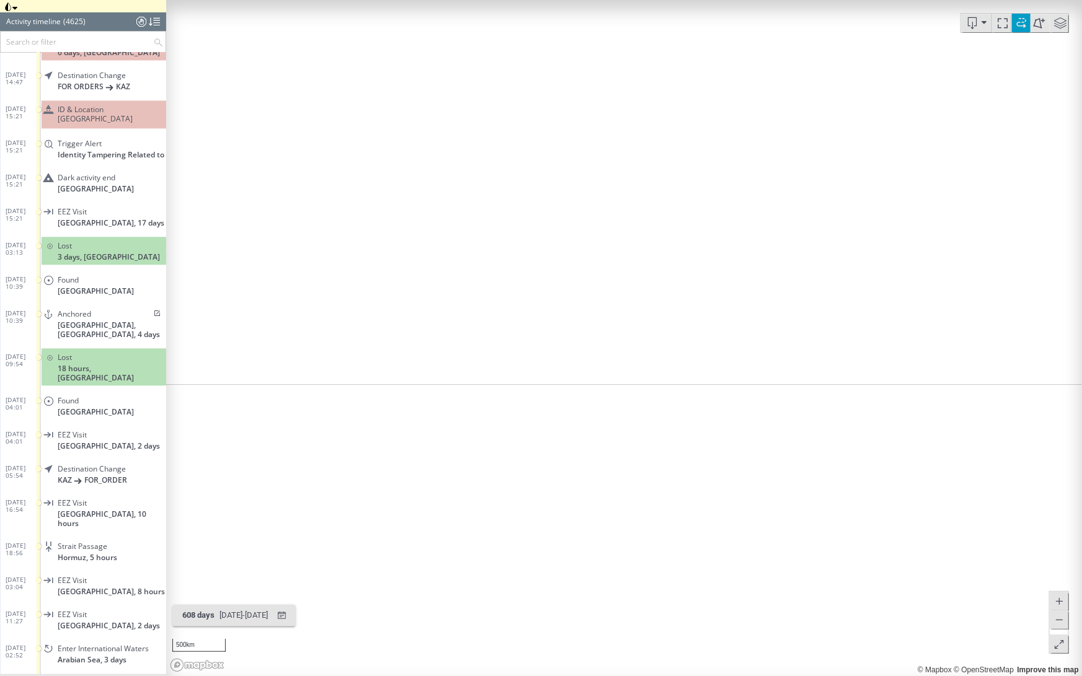
click at [531, 262] on canvas "Map" at bounding box center [623, 338] width 915 height 676
drag, startPoint x: 669, startPoint y: 312, endPoint x: 613, endPoint y: 384, distance: 91.4
click at [613, 384] on canvas "Map" at bounding box center [623, 338] width 915 height 676
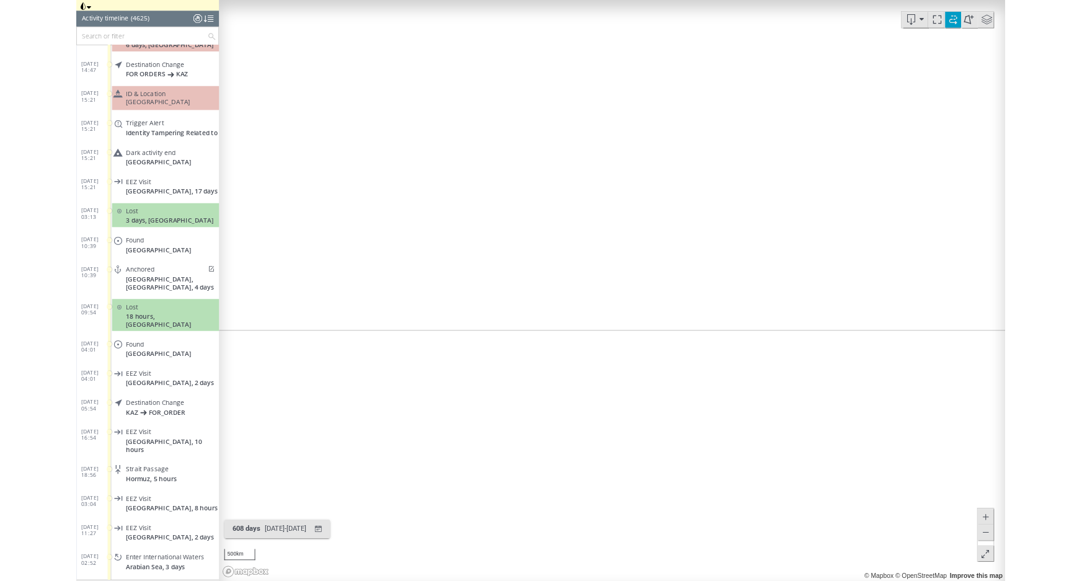
drag, startPoint x: 1134, startPoint y: 641, endPoint x: 1128, endPoint y: 567, distance: 74.0
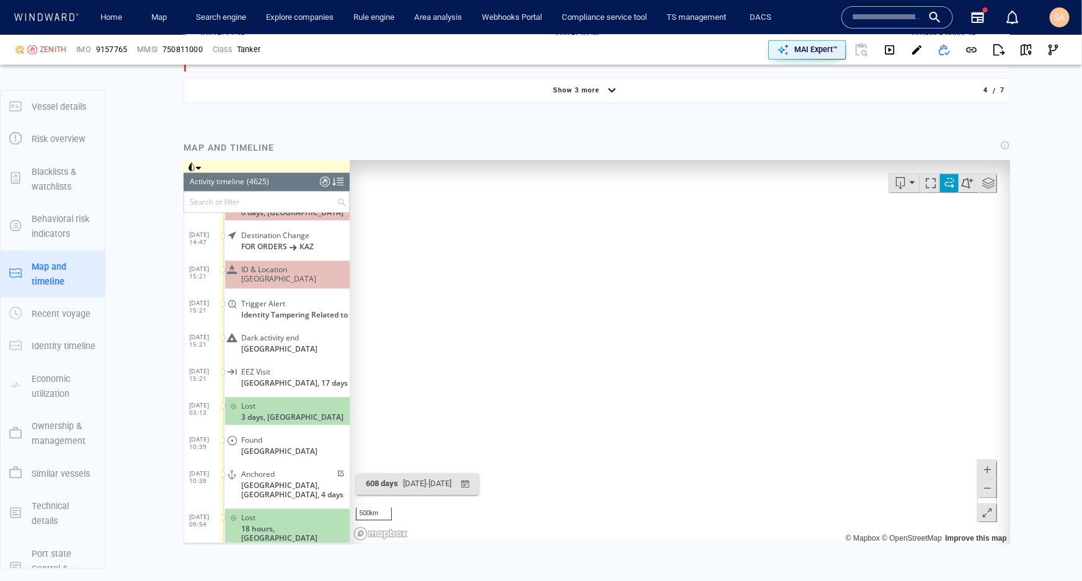
click at [1021, 270] on div "Vessel details ZENITH Formerly: QVM SUCCESS +14 more IMO 9157765 MMSI 750811000…" at bounding box center [597, 545] width 970 height 3783
click at [978, 183] on span at bounding box center [987, 183] width 19 height 19
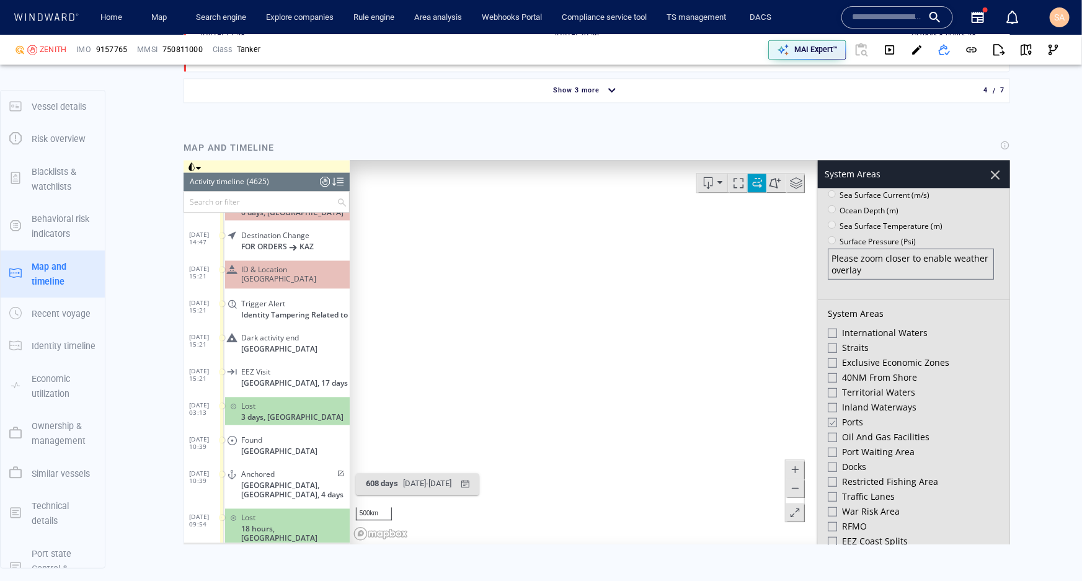
scroll to position [338, 0]
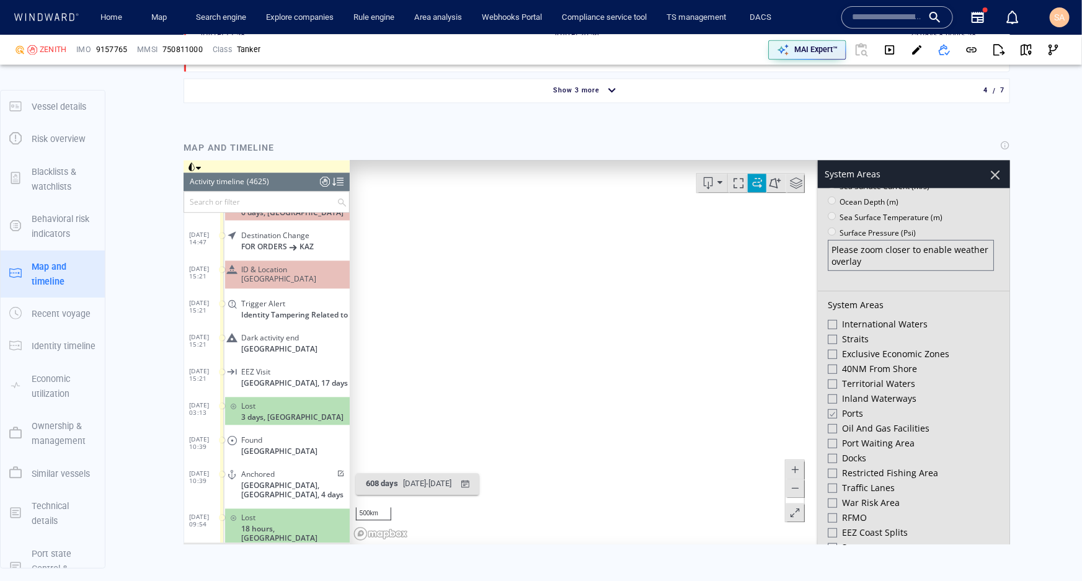
drag, startPoint x: 637, startPoint y: 361, endPoint x: 617, endPoint y: 331, distance: 35.9
click at [617, 331] on canvas "Map" at bounding box center [675, 352] width 652 height 384
click at [844, 355] on span "Exclusive Economic Zones" at bounding box center [894, 354] width 107 height 12
click at [843, 381] on span "Territorial Waters" at bounding box center [877, 383] width 73 height 12
click at [826, 385] on div at bounding box center [830, 384] width 9 height 11
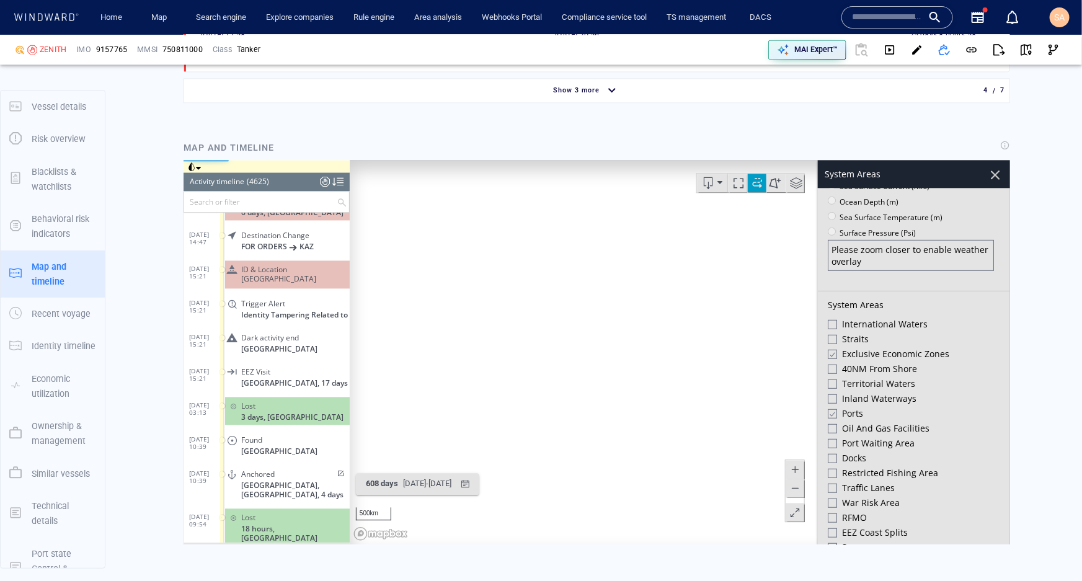
click at [826, 354] on div at bounding box center [830, 354] width 9 height 11
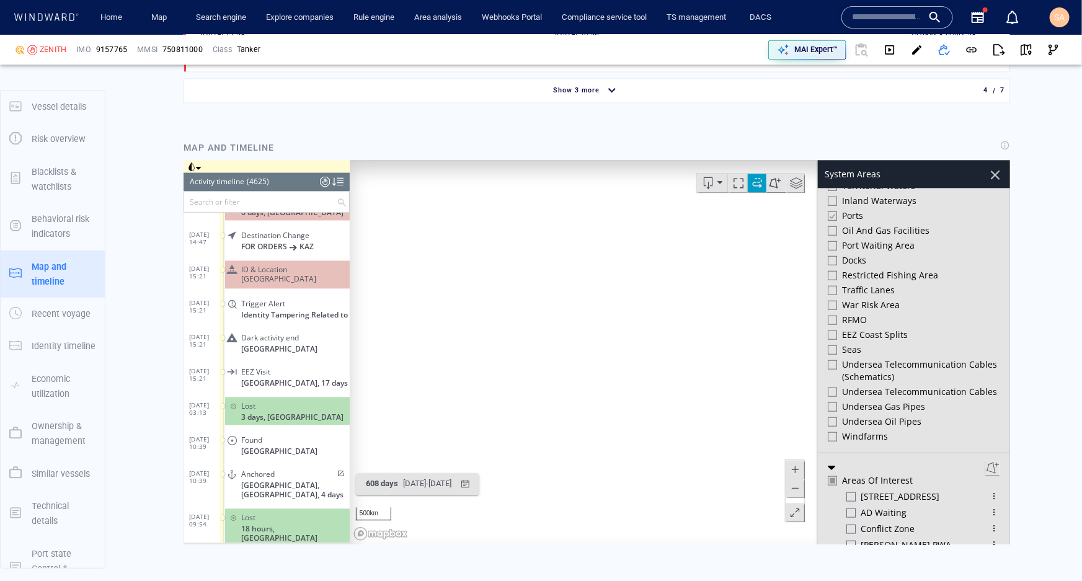
scroll to position [507, 0]
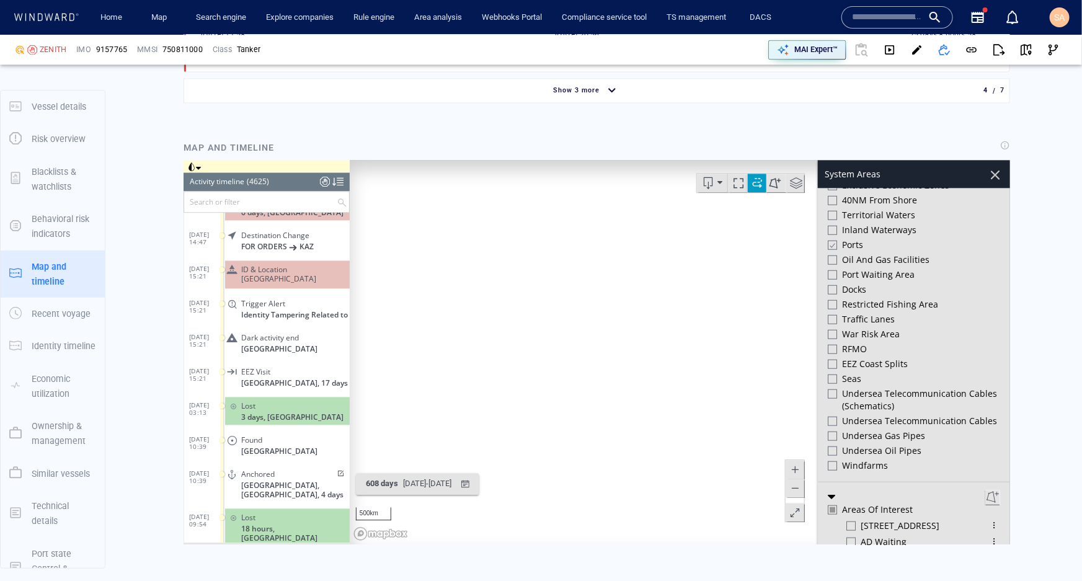
click at [749, 187] on span at bounding box center [756, 183] width 19 height 19
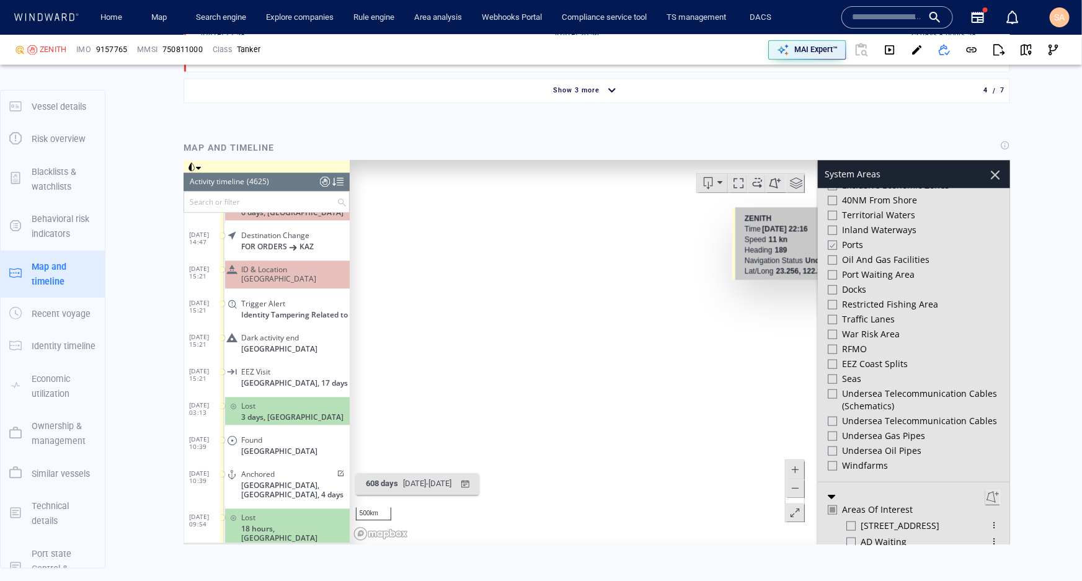
scroll to position [676, 0]
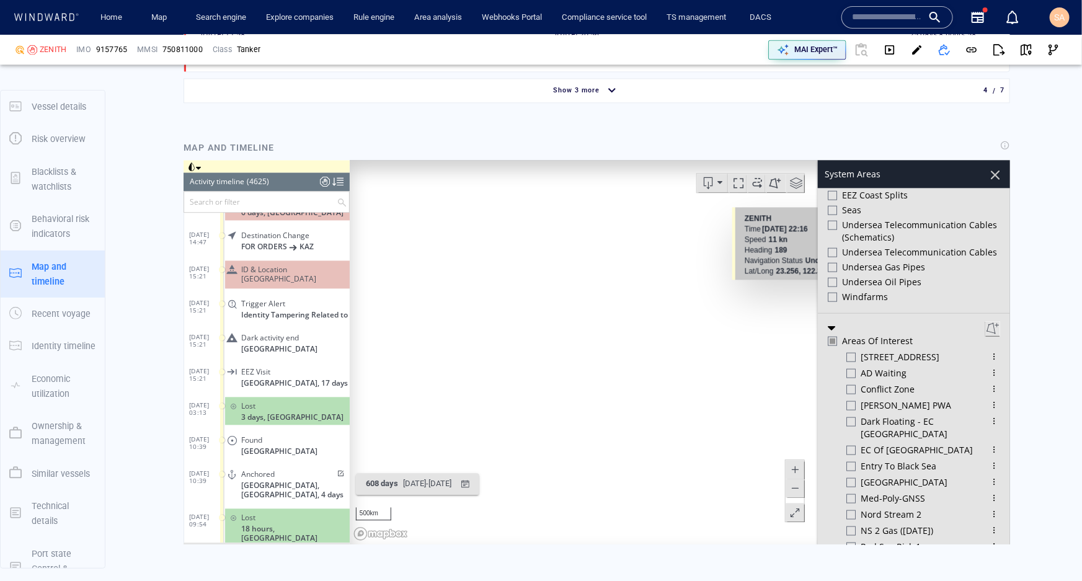
click at [991, 173] on div at bounding box center [994, 174] width 21 height 21
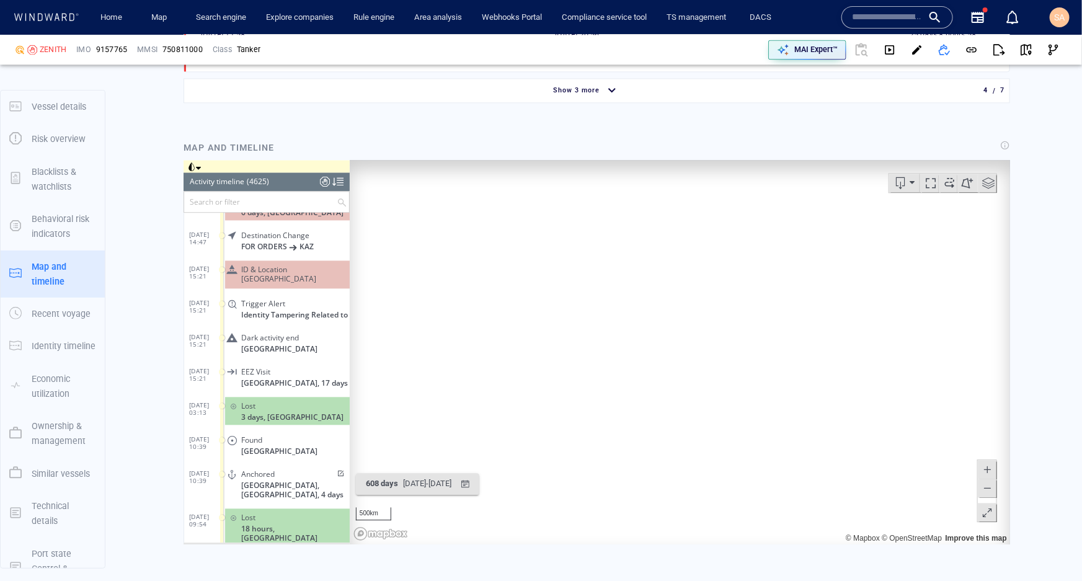
click at [1018, 236] on div "Vessel details ZENITH Formerly: QVM SUCCESS +14 more IMO 9157765 MMSI 750811000…" at bounding box center [597, 545] width 970 height 3783
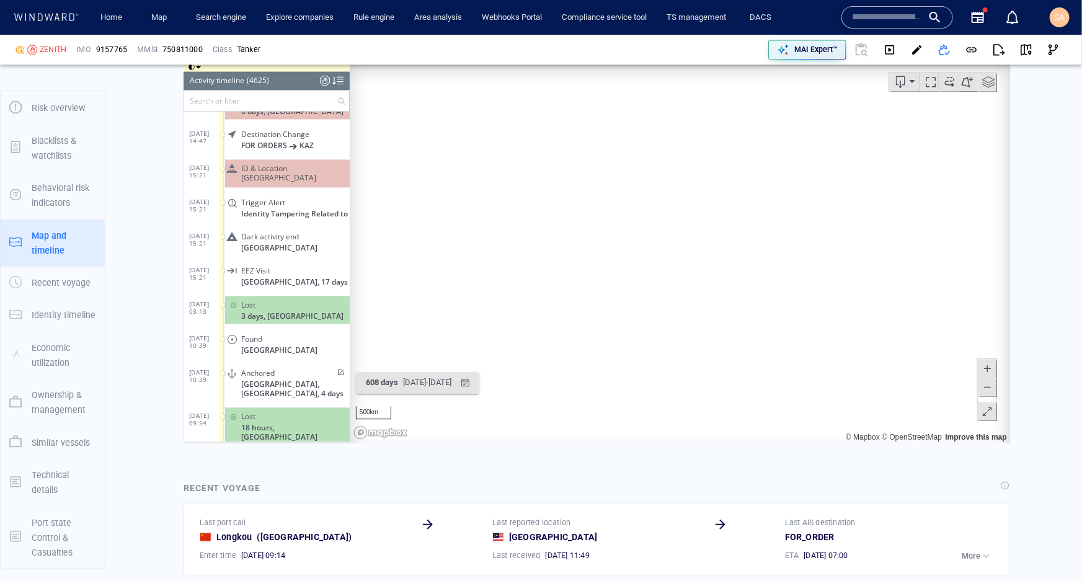
scroll to position [1587, 0]
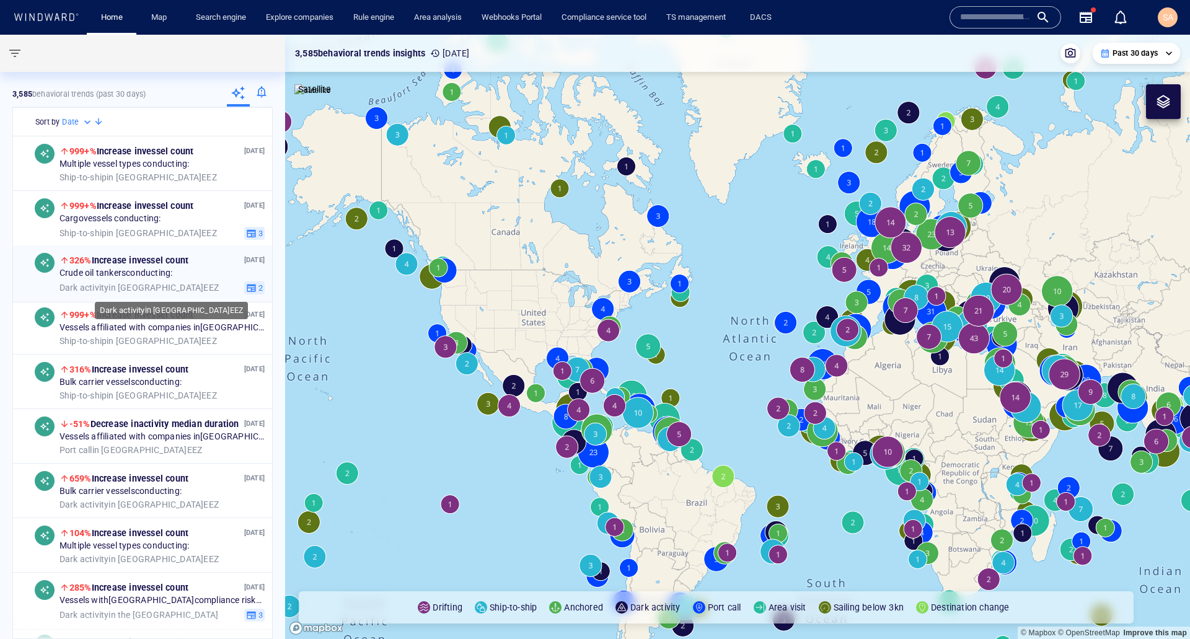
click at [165, 289] on div "Dark activity in [GEOGRAPHIC_DATA] EEZ" at bounding box center [150, 287] width 180 height 11
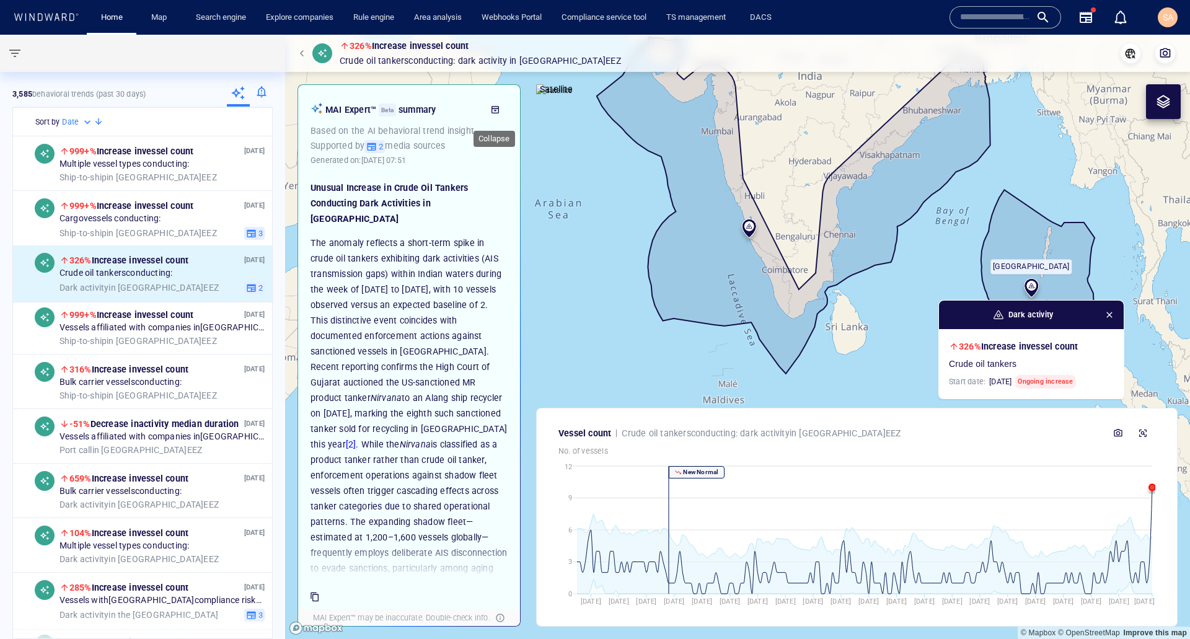
click at [496, 114] on icon "button" at bounding box center [495, 110] width 10 height 10
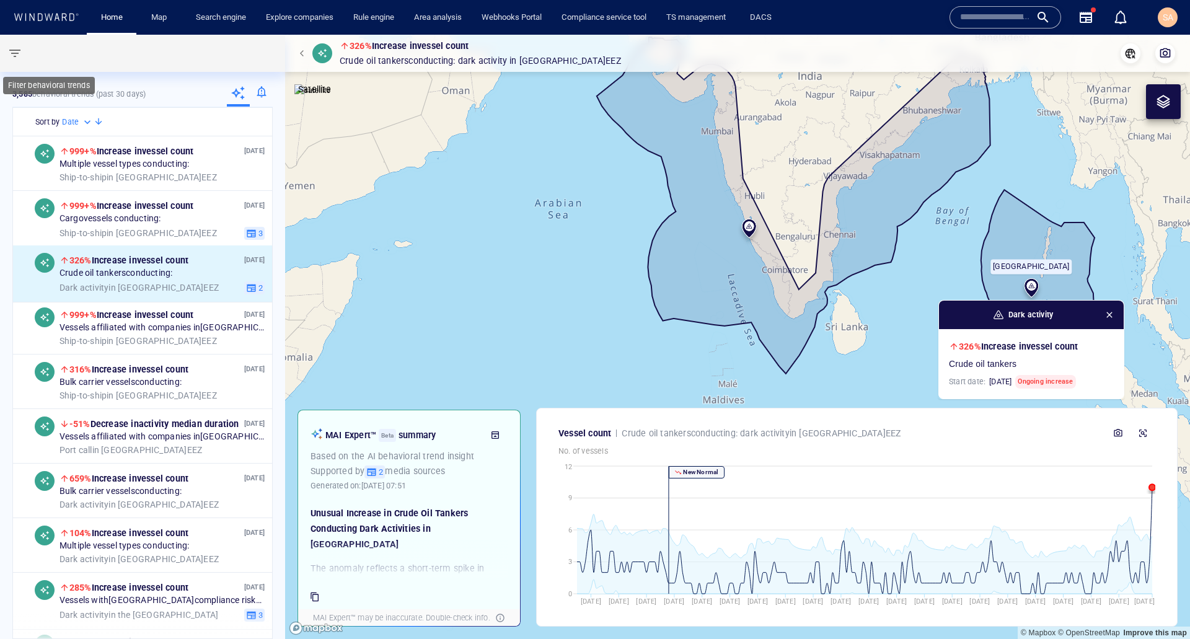
click at [20, 59] on span "button" at bounding box center [14, 53] width 15 height 15
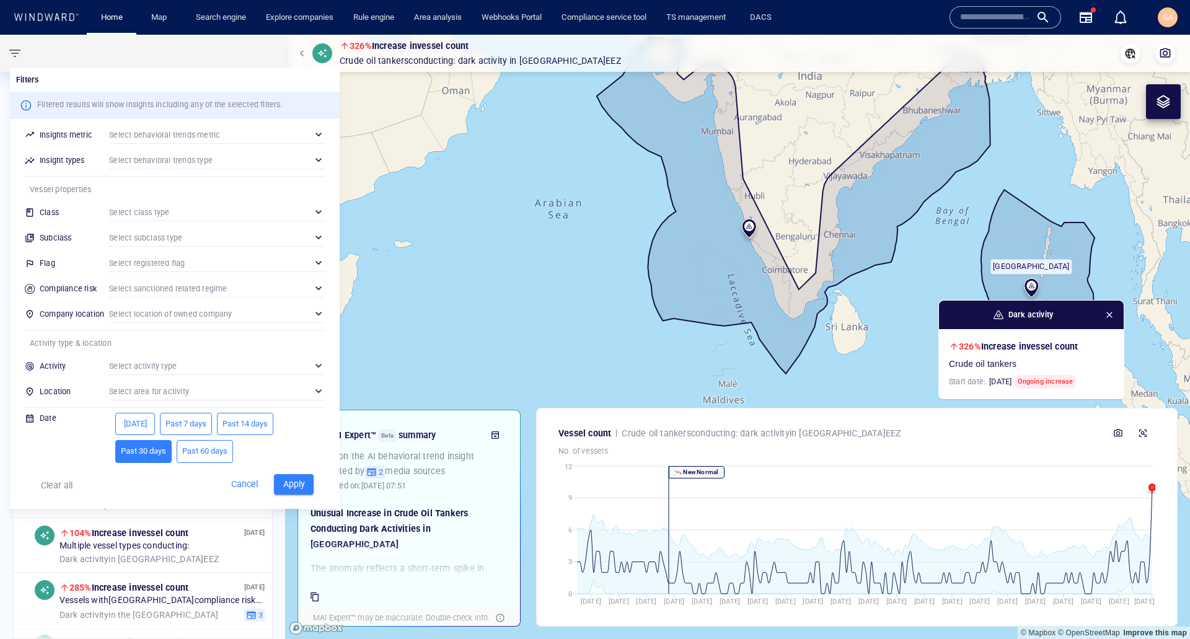
click at [22, 484] on div "Clear all Cancel Apply" at bounding box center [175, 489] width 330 height 40
click at [50, 488] on p "Clear all" at bounding box center [57, 485] width 32 height 15
click at [254, 487] on span "Cancel" at bounding box center [243, 484] width 33 height 15
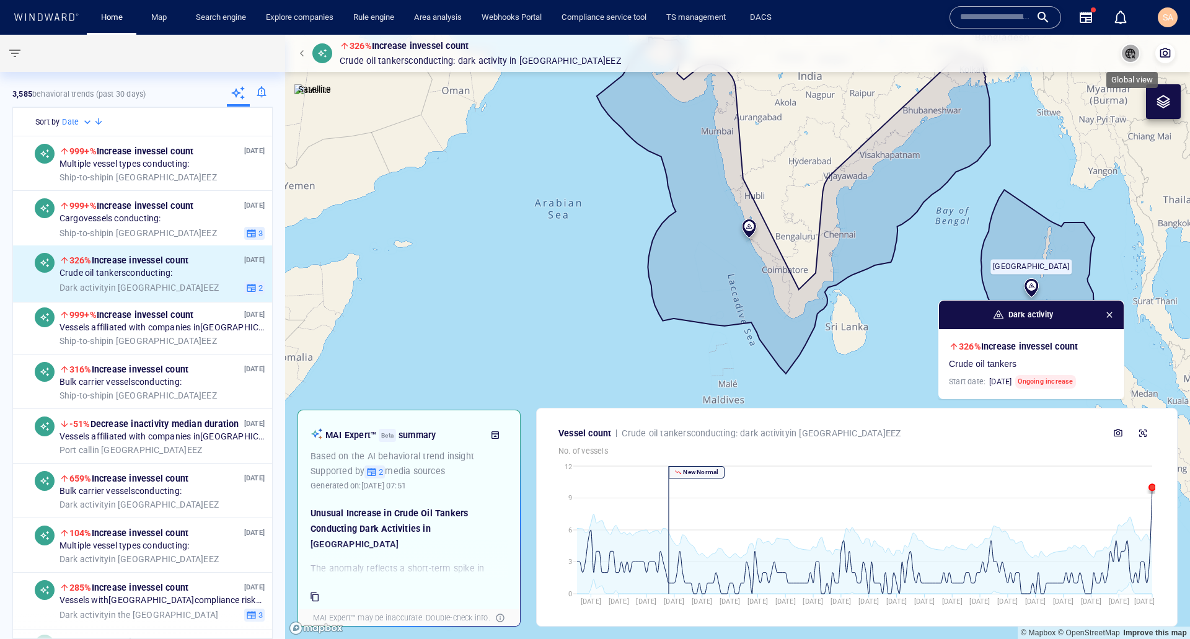
click at [1133, 57] on icon "button" at bounding box center [1131, 53] width 10 height 10
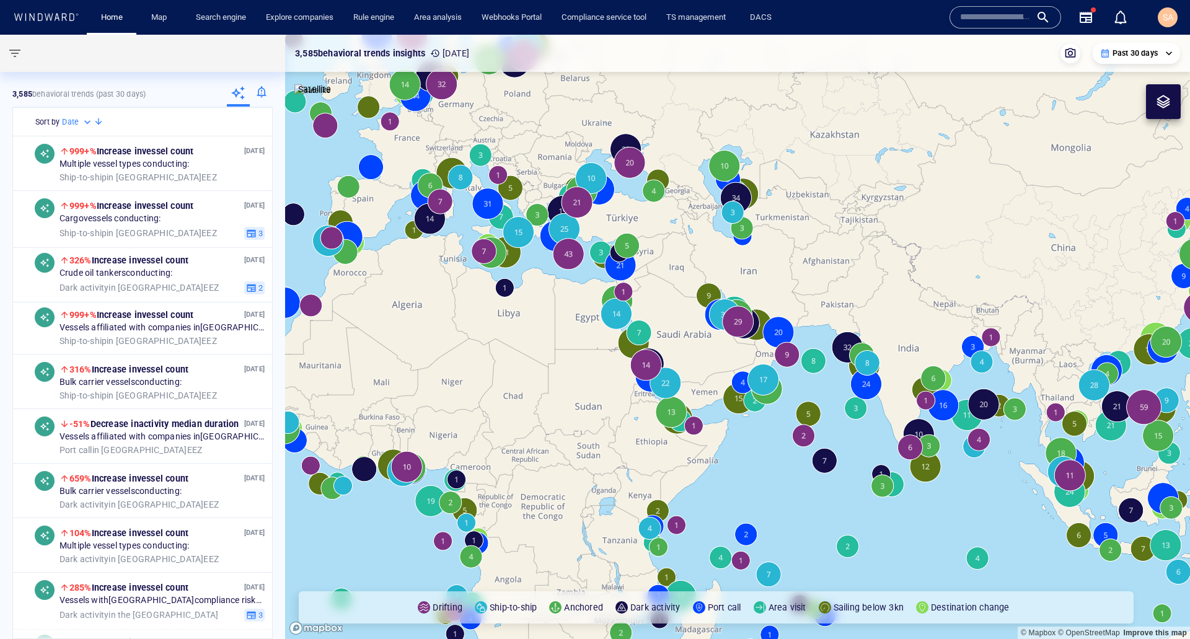
drag, startPoint x: 505, startPoint y: 235, endPoint x: 700, endPoint y: 382, distance: 244.2
click at [700, 382] on canvas "Map" at bounding box center [737, 337] width 905 height 604
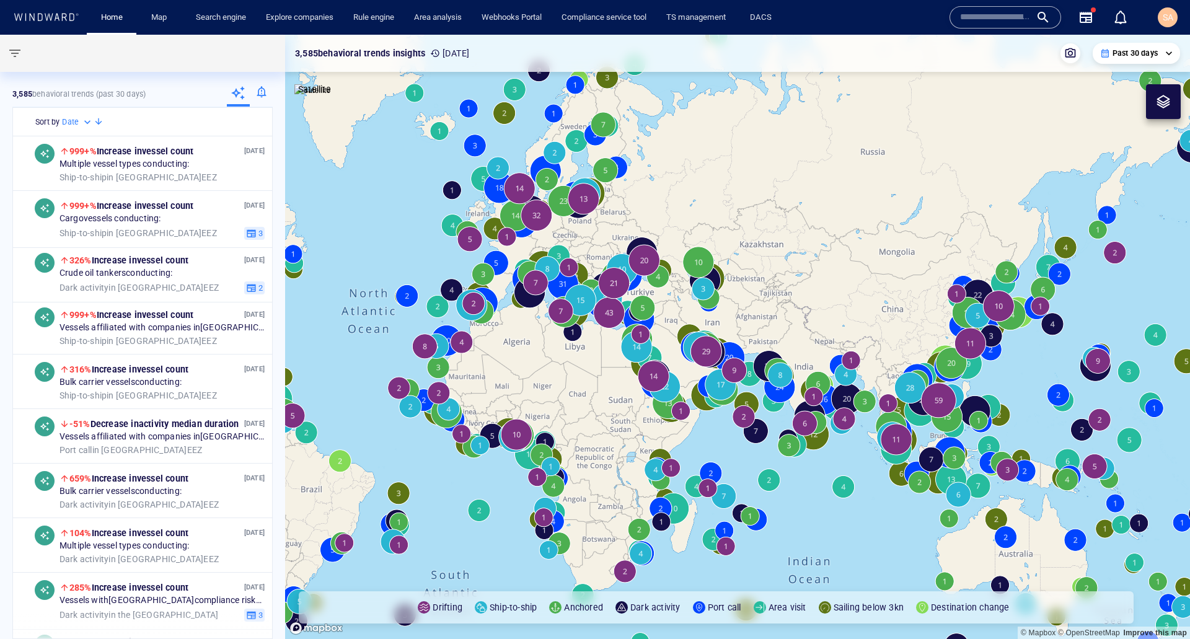
drag, startPoint x: 684, startPoint y: 346, endPoint x: 681, endPoint y: 360, distance: 14.6
click at [681, 360] on canvas "Map" at bounding box center [737, 337] width 905 height 604
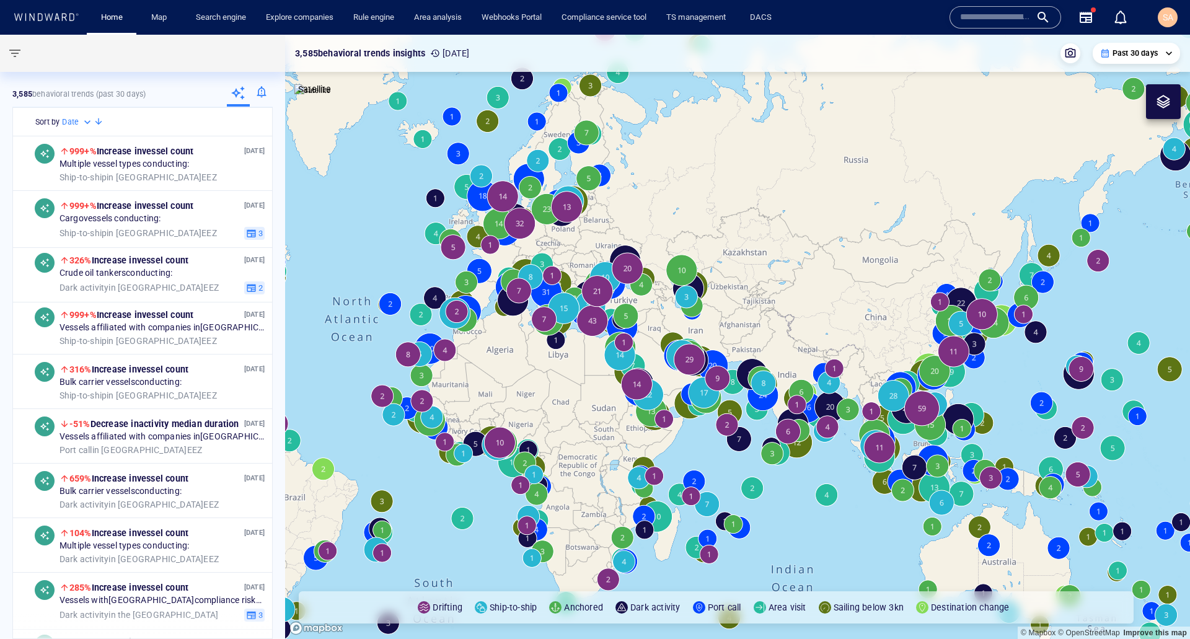
drag, startPoint x: 669, startPoint y: 329, endPoint x: 652, endPoint y: 337, distance: 19.1
click at [652, 337] on canvas "Map" at bounding box center [737, 337] width 905 height 604
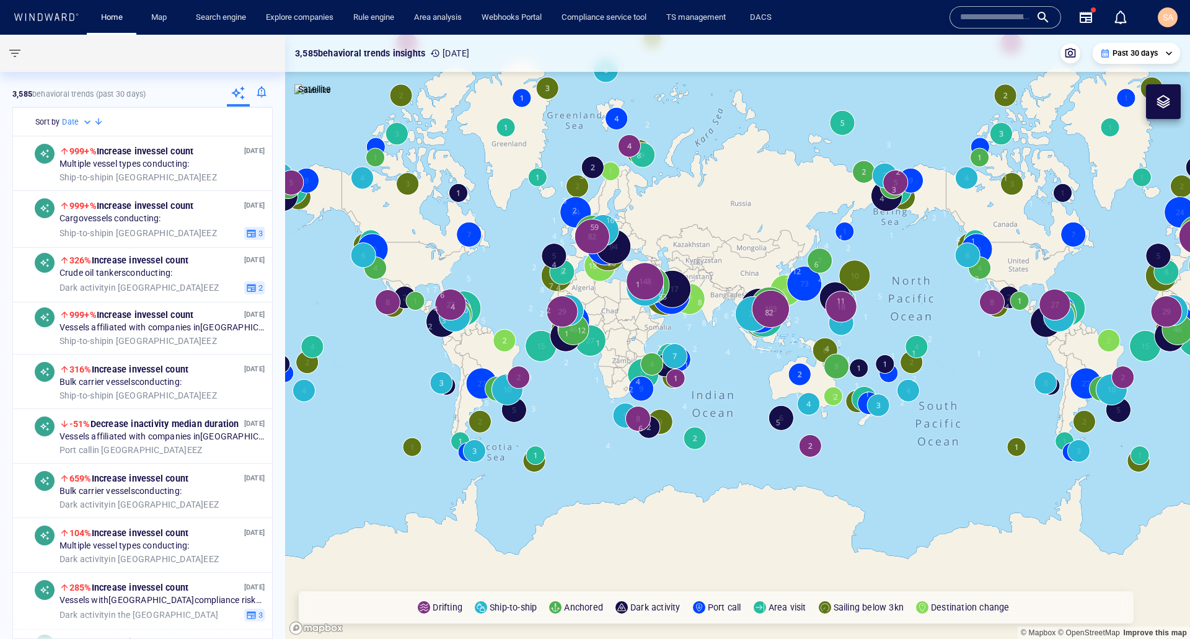
drag, startPoint x: 650, startPoint y: 338, endPoint x: 651, endPoint y: 359, distance: 21.1
click at [651, 359] on canvas "Map" at bounding box center [737, 337] width 905 height 604
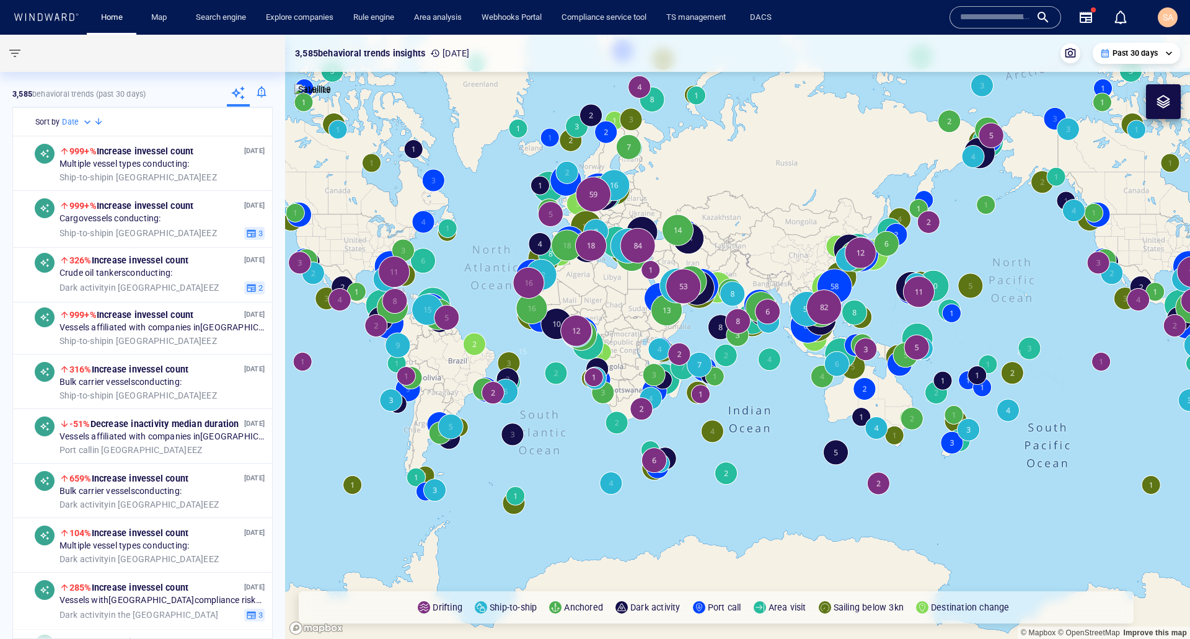
drag, startPoint x: 627, startPoint y: 325, endPoint x: 655, endPoint y: 377, distance: 59.9
click at [655, 377] on canvas "Map" at bounding box center [737, 337] width 905 height 604
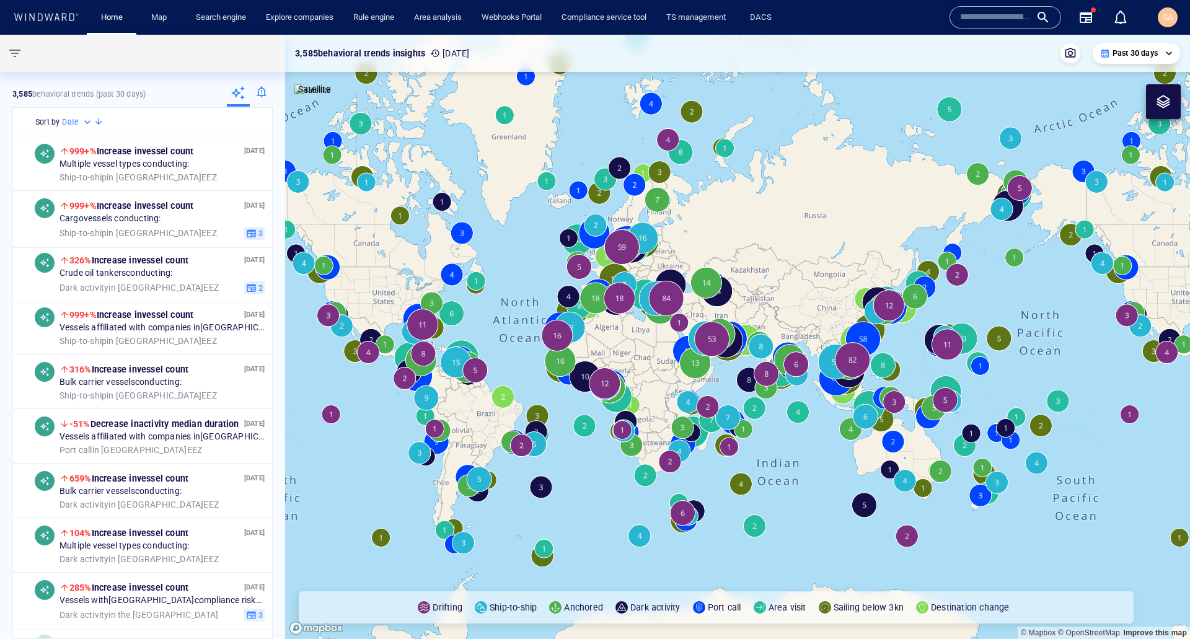
drag, startPoint x: 656, startPoint y: 362, endPoint x: 670, endPoint y: 368, distance: 15.5
click at [670, 368] on canvas "Map" at bounding box center [737, 337] width 905 height 604
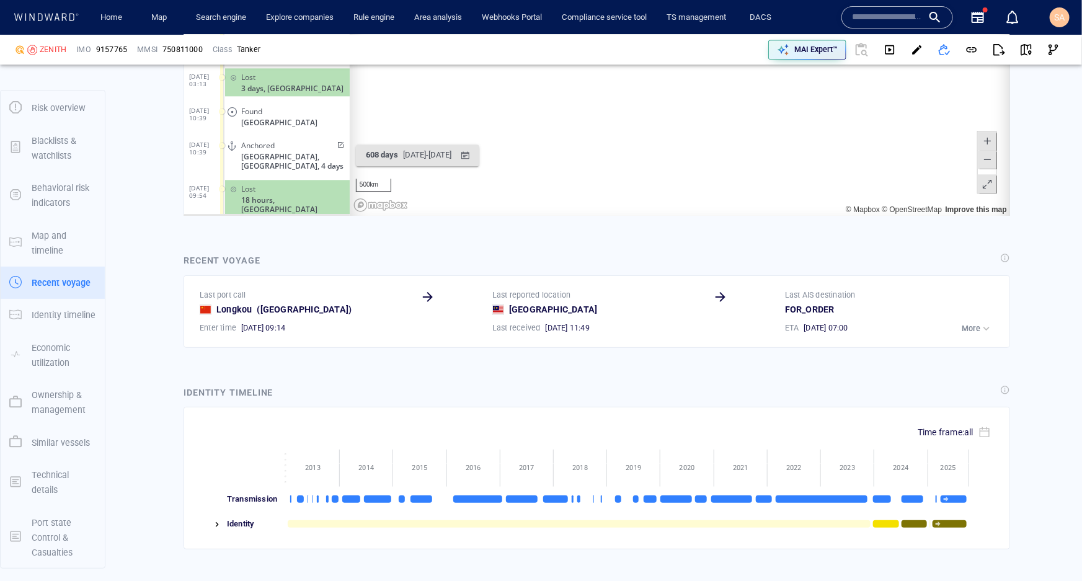
scroll to position [1757, 0]
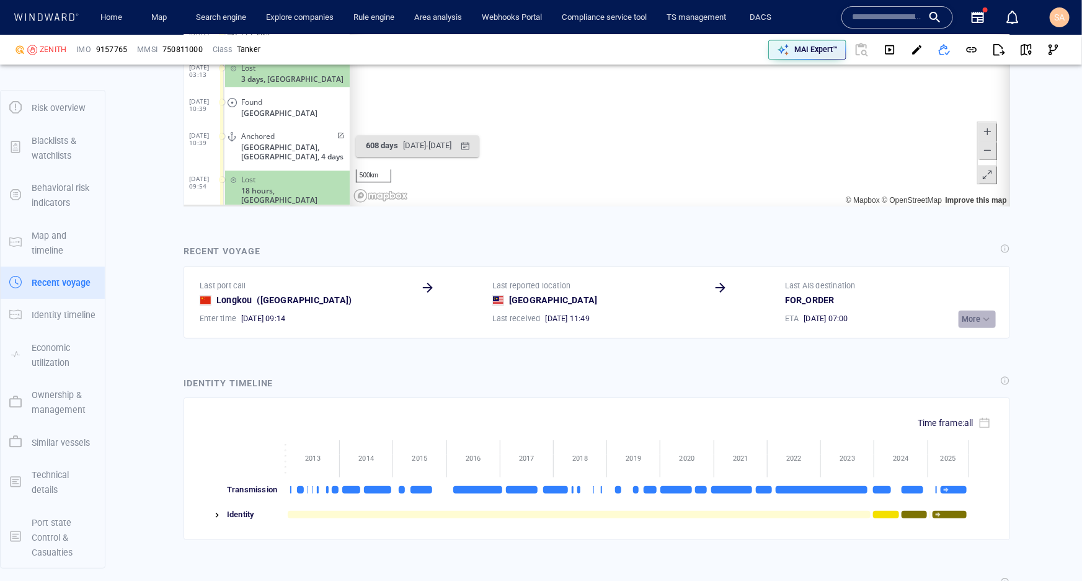
click at [964, 314] on p "More" at bounding box center [970, 319] width 19 height 11
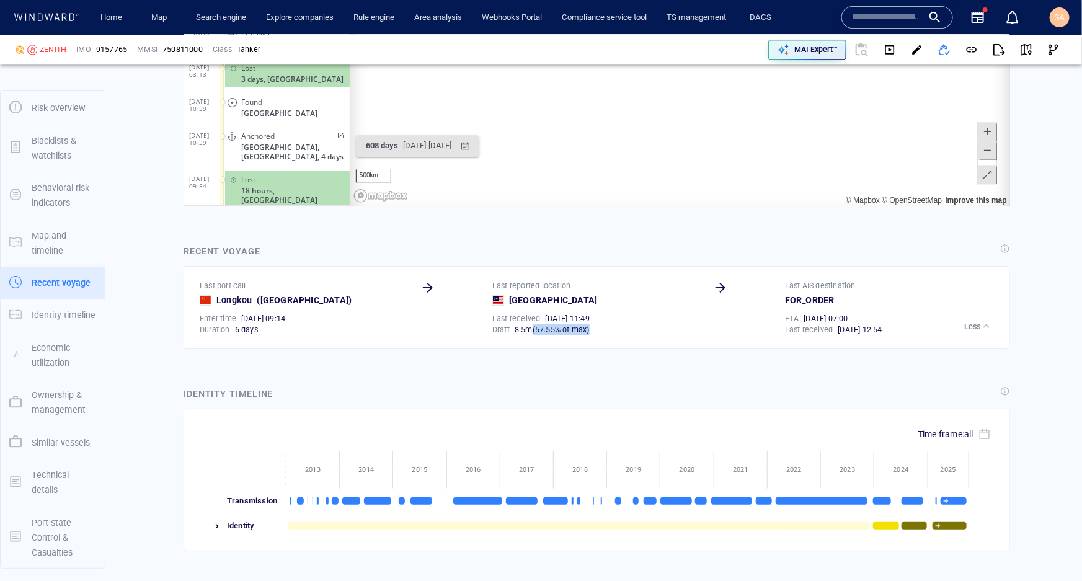
drag, startPoint x: 527, startPoint y: 328, endPoint x: 600, endPoint y: 328, distance: 72.5
click at [600, 328] on div "8 . 5 m ( 57.55% of max )" at bounding box center [608, 329] width 188 height 11
click at [584, 384] on div "Identity timeline" at bounding box center [596, 395] width 831 height 22
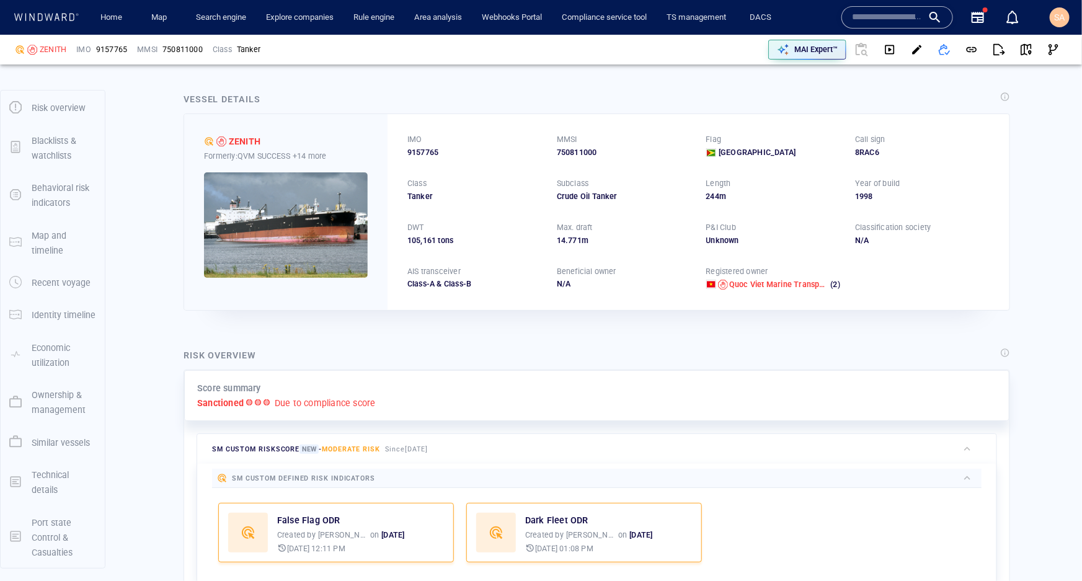
scroll to position [0, 0]
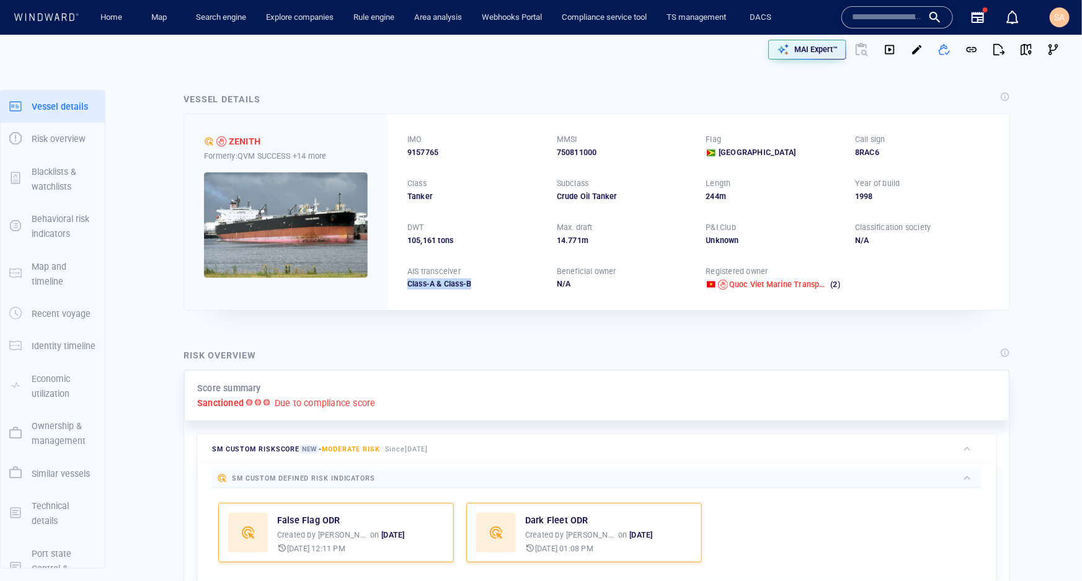
drag, startPoint x: 471, startPoint y: 283, endPoint x: 405, endPoint y: 285, distance: 66.3
click at [405, 285] on div "IMO 9157765 MMSI 750811000 Flag Guyana Call sign 8RAC6 Class Tanker Subclass Cr…" at bounding box center [698, 211] width 622 height 195
click at [421, 296] on div "IMO 9157765 MMSI 750811000 Flag Guyana Call sign 8RAC6 Class Tanker Subclass Cr…" at bounding box center [698, 211] width 622 height 195
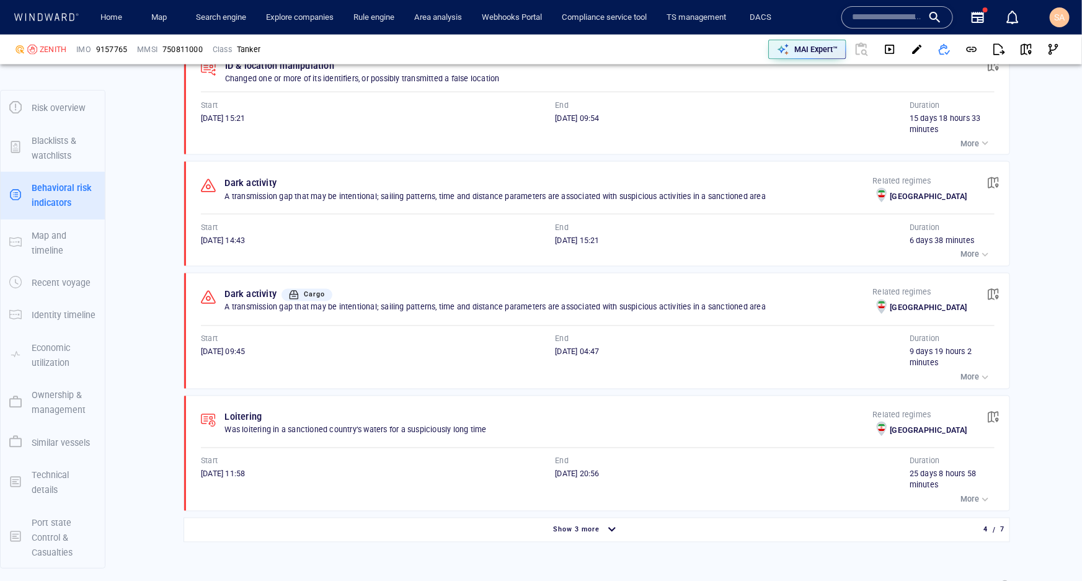
scroll to position [1014, 0]
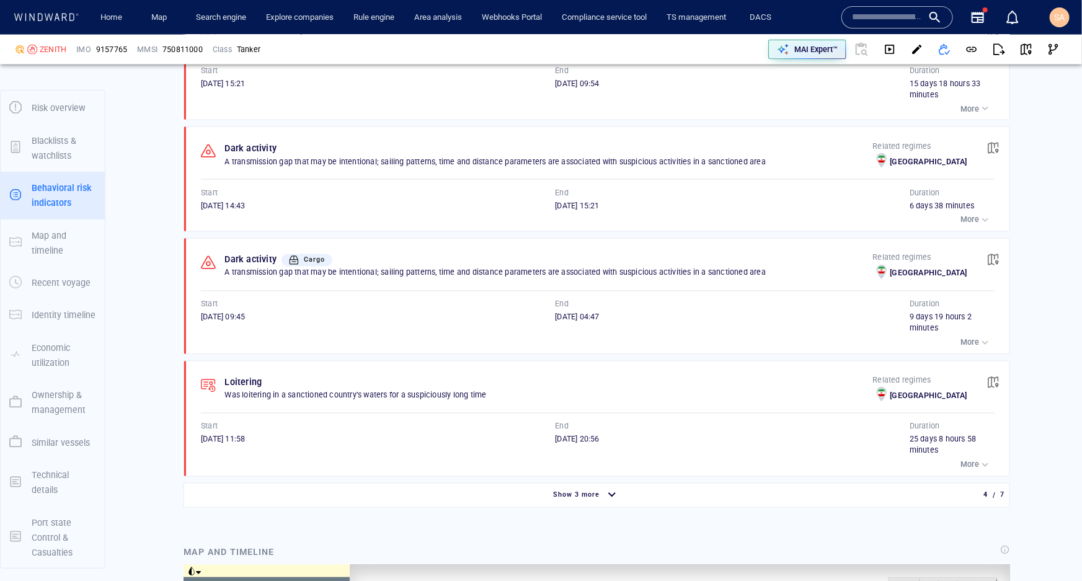
click at [960, 341] on p "More" at bounding box center [969, 342] width 19 height 11
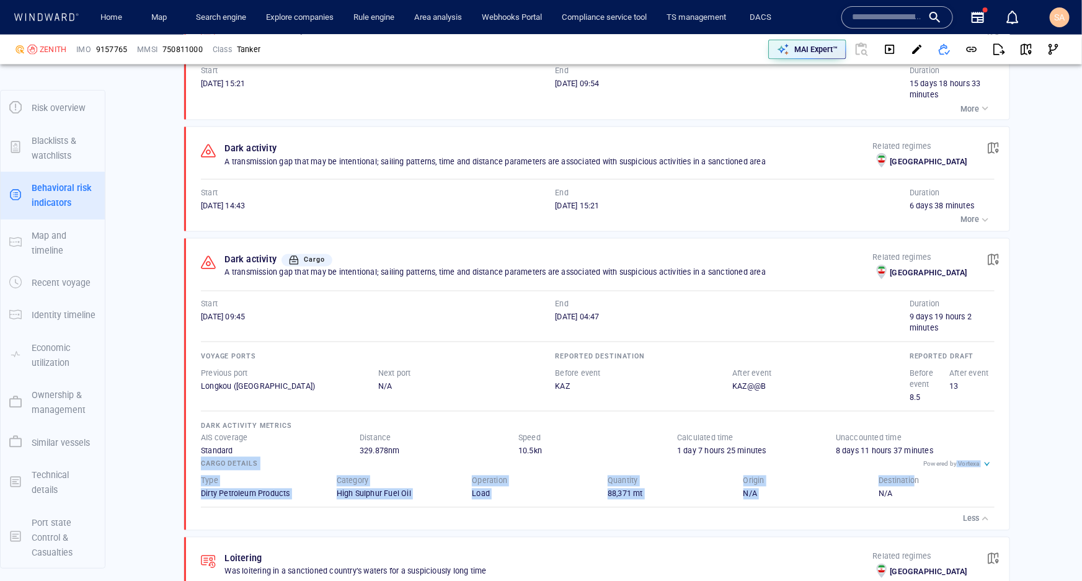
drag, startPoint x: 908, startPoint y: 464, endPoint x: 946, endPoint y: 466, distance: 37.9
click at [946, 466] on div "Powered by Vortexa Cargo details Type Dirty Petroleum Products Category High Su…" at bounding box center [597, 478] width 793 height 43
click at [897, 465] on div "Destination N/A" at bounding box center [936, 487] width 136 height 44
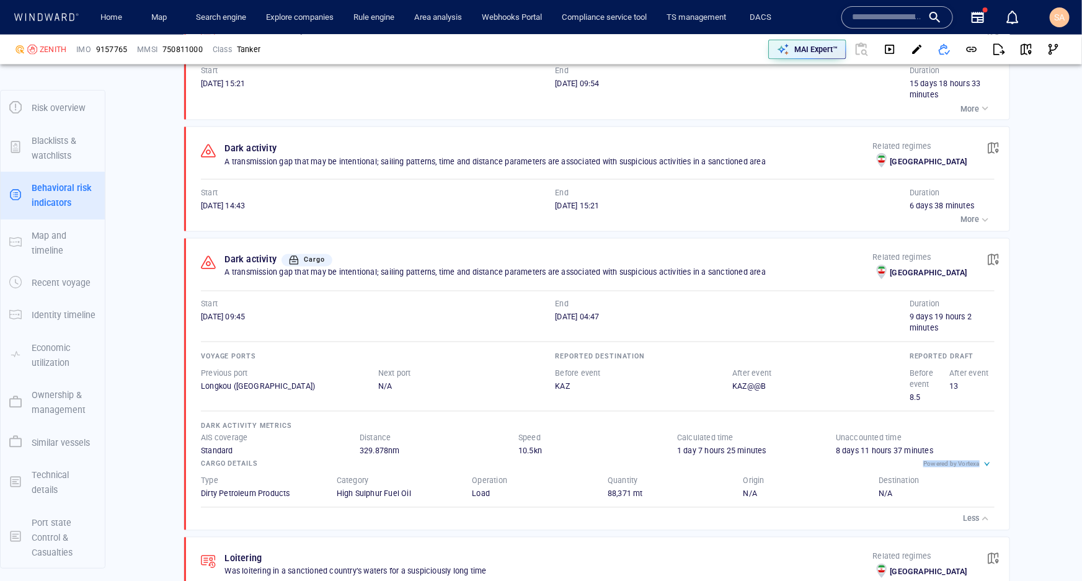
drag, startPoint x: 914, startPoint y: 462, endPoint x: 972, endPoint y: 464, distance: 58.3
click at [972, 464] on div "Powered by Vortexa" at bounding box center [958, 464] width 71 height 15
click at [886, 466] on div "Destination N/A" at bounding box center [936, 487] width 136 height 44
click at [70, 407] on p "Ownership & management" at bounding box center [64, 402] width 64 height 30
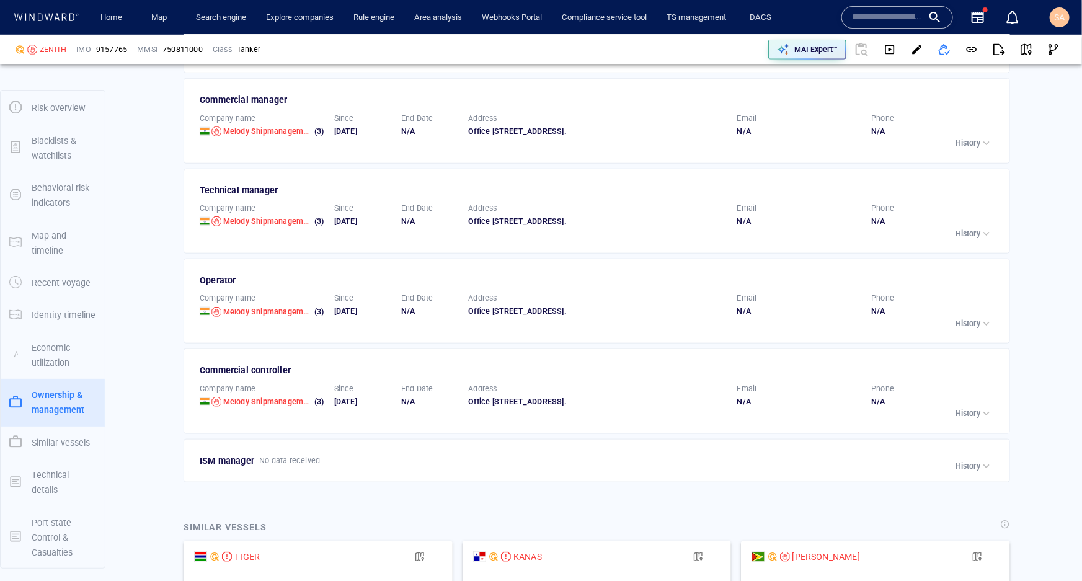
click at [52, 440] on p "Similar vessels" at bounding box center [61, 442] width 58 height 15
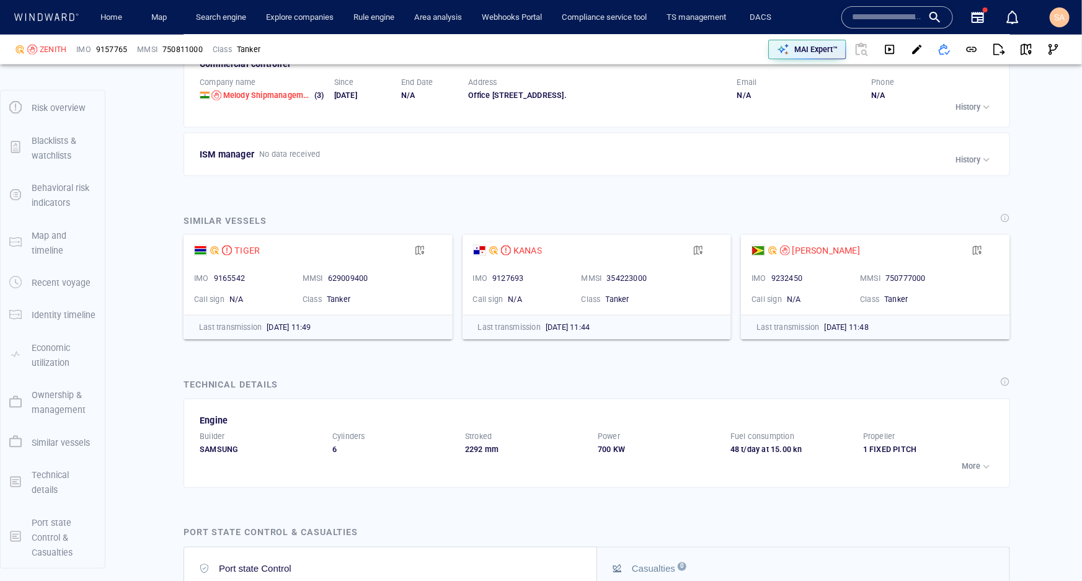
click at [49, 483] on p "Technical details" at bounding box center [64, 482] width 64 height 30
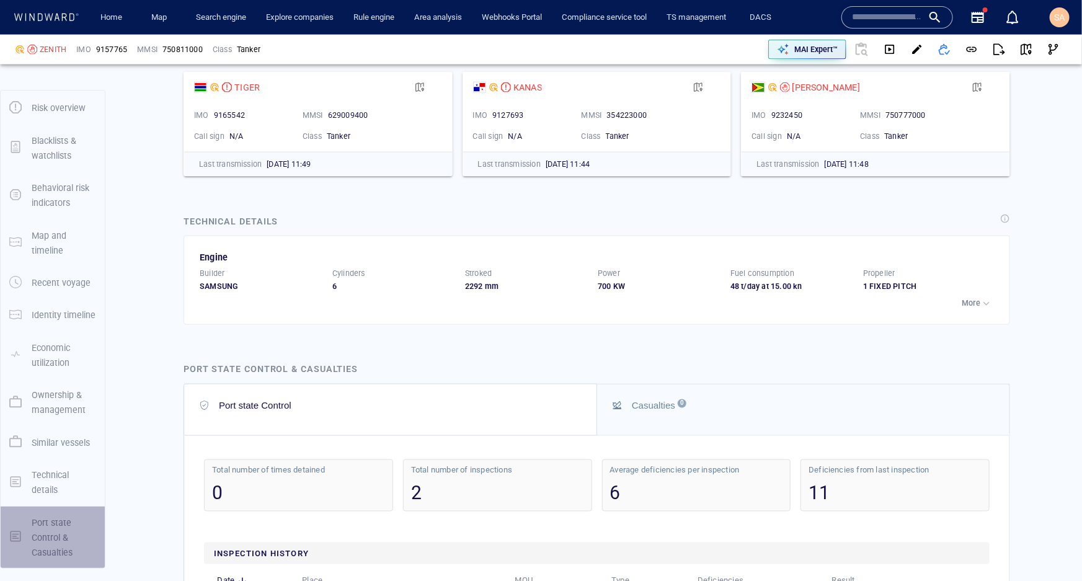
click at [56, 532] on p "Port state Control & Casualties" at bounding box center [64, 537] width 64 height 45
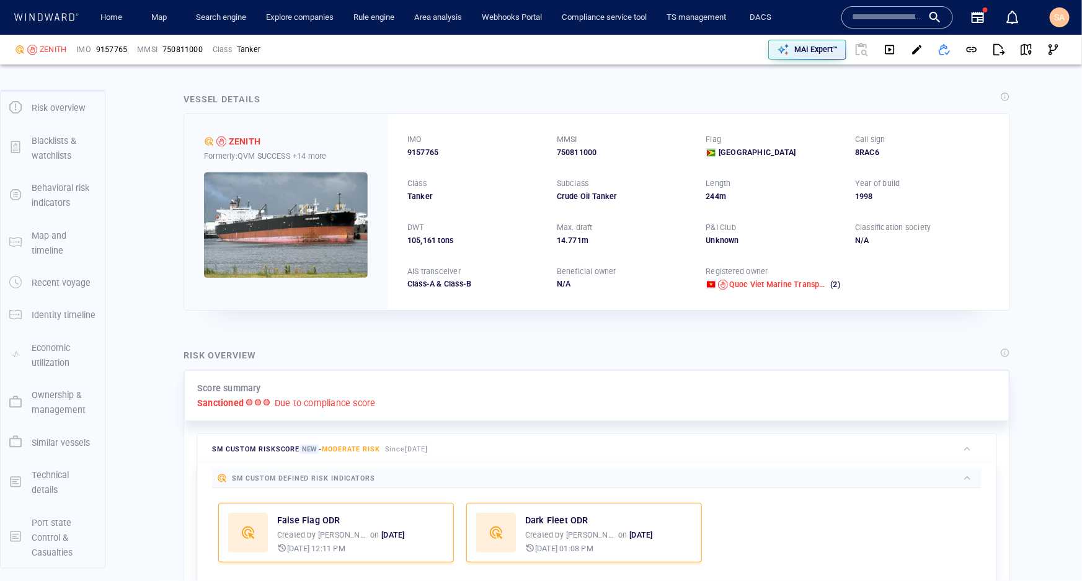
scroll to position [0, 0]
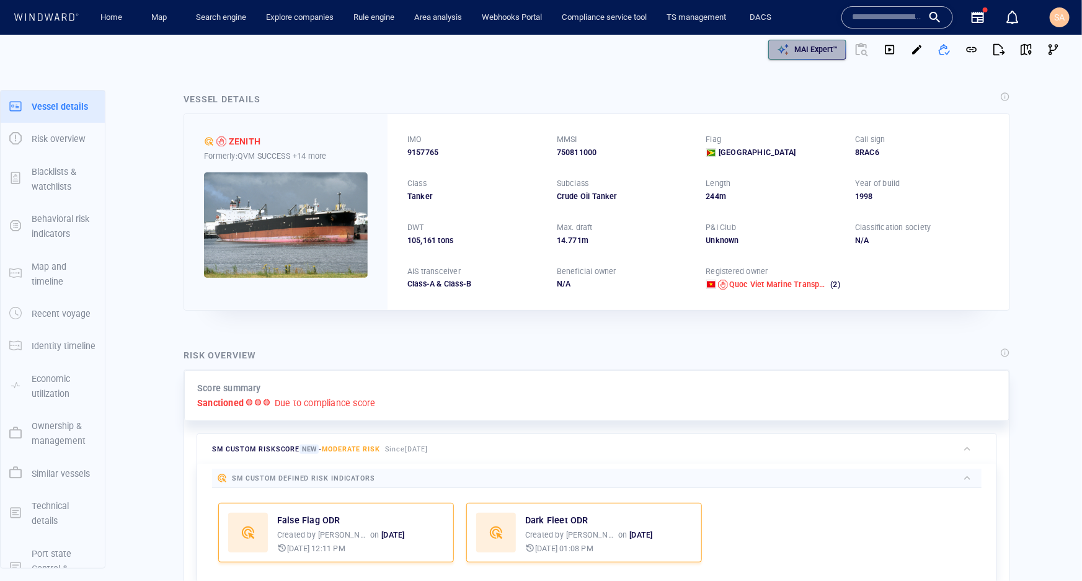
click at [800, 48] on p "MAI Expert™" at bounding box center [815, 49] width 43 height 11
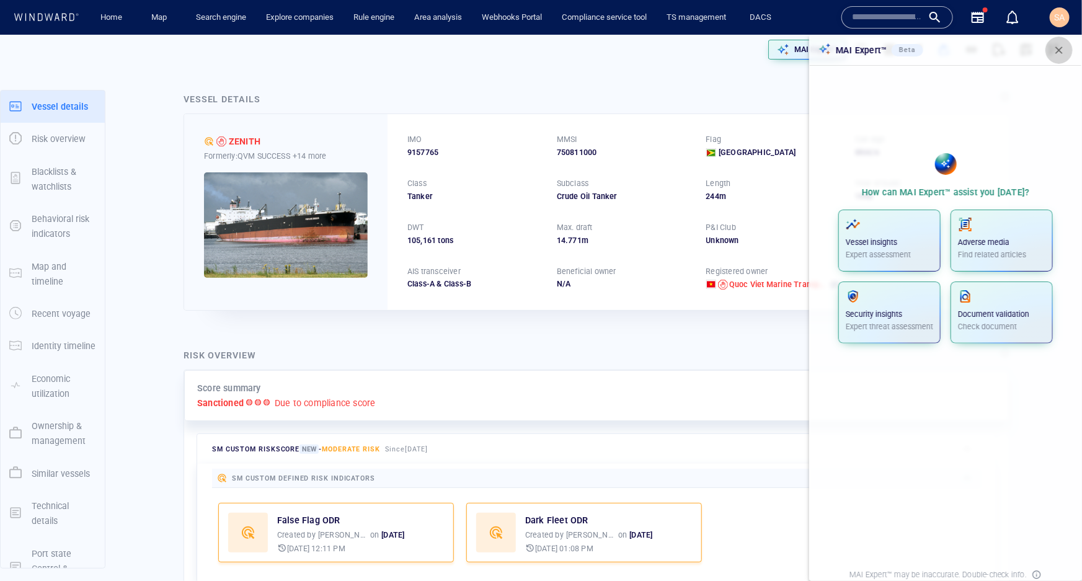
click at [1052, 56] on button "button" at bounding box center [1058, 50] width 27 height 27
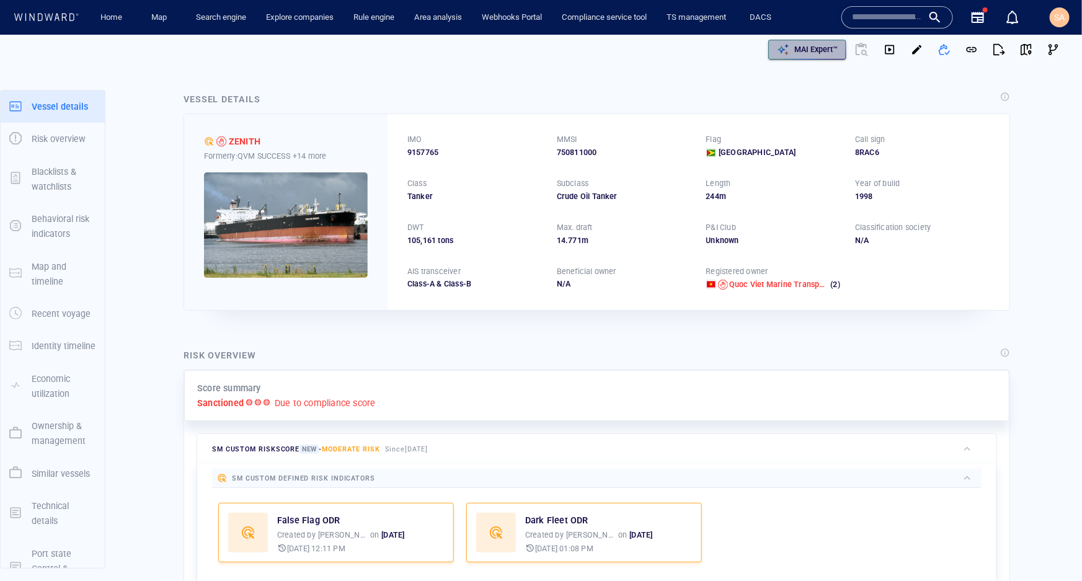
click at [802, 53] on p "MAI Expert™" at bounding box center [815, 49] width 43 height 11
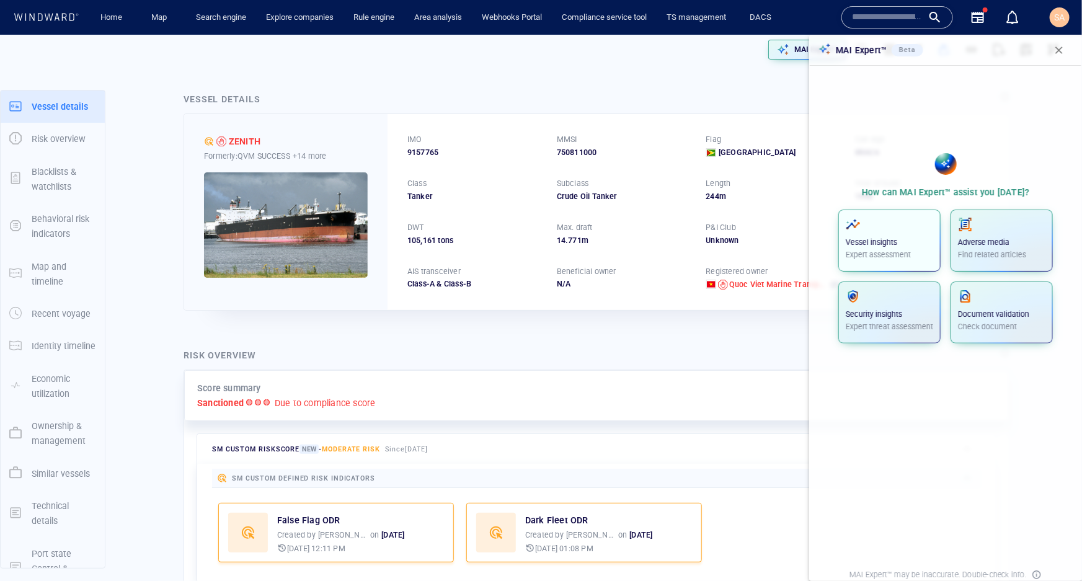
click at [890, 251] on p "Expert assessment" at bounding box center [888, 254] width 87 height 11
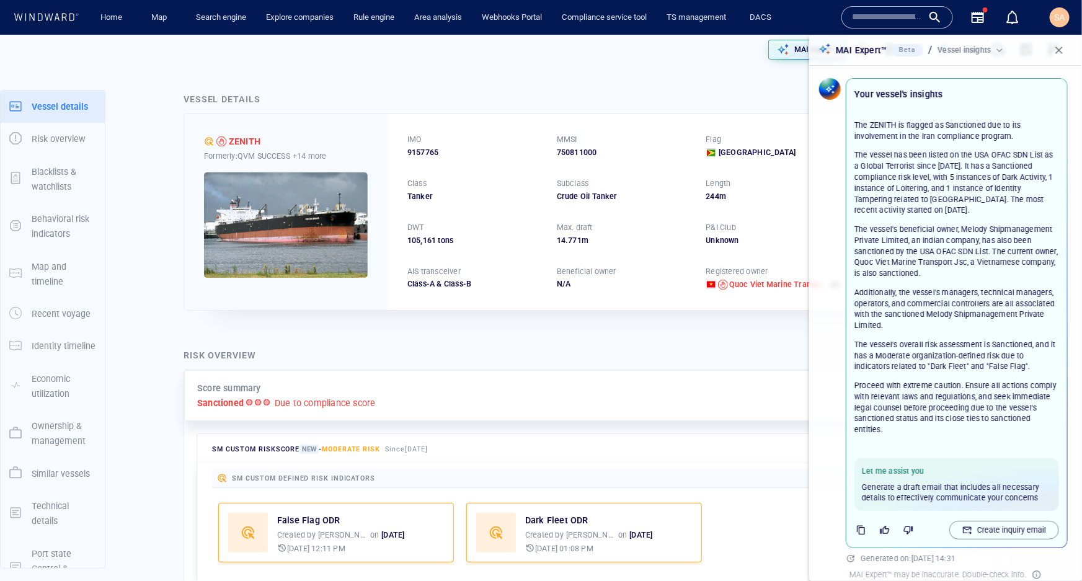
scroll to position [12, 0]
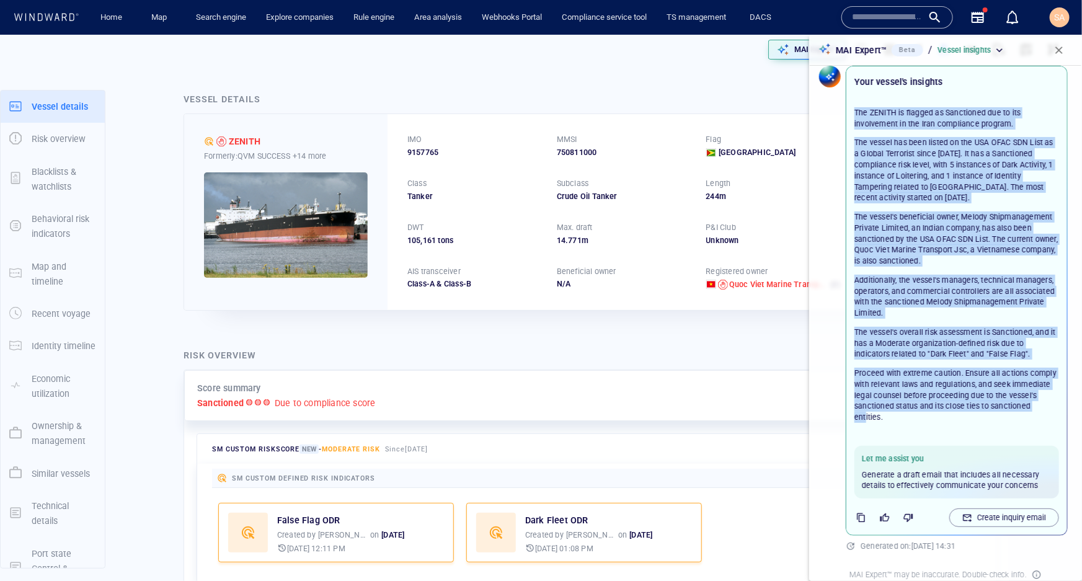
drag, startPoint x: 854, startPoint y: 111, endPoint x: 907, endPoint y: 412, distance: 305.3
click at [907, 412] on div "The ZENITH is flagged as Sanctioned due to its involvement in the Iran complian…" at bounding box center [956, 264] width 205 height 315
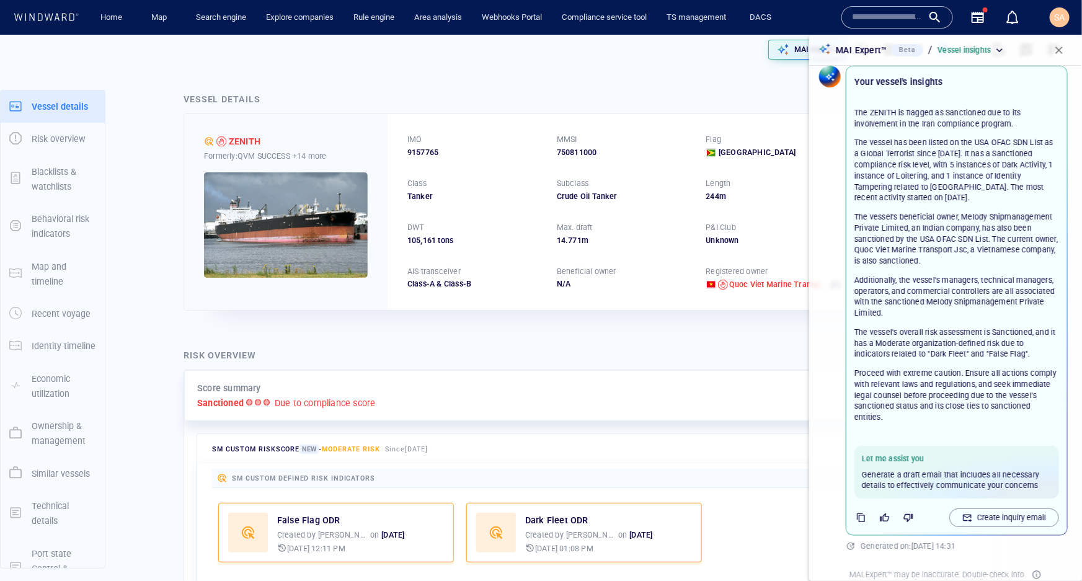
click at [928, 416] on p "Proceed with extreme caution. Ensure all actions comply with relevant laws and …" at bounding box center [956, 395] width 205 height 55
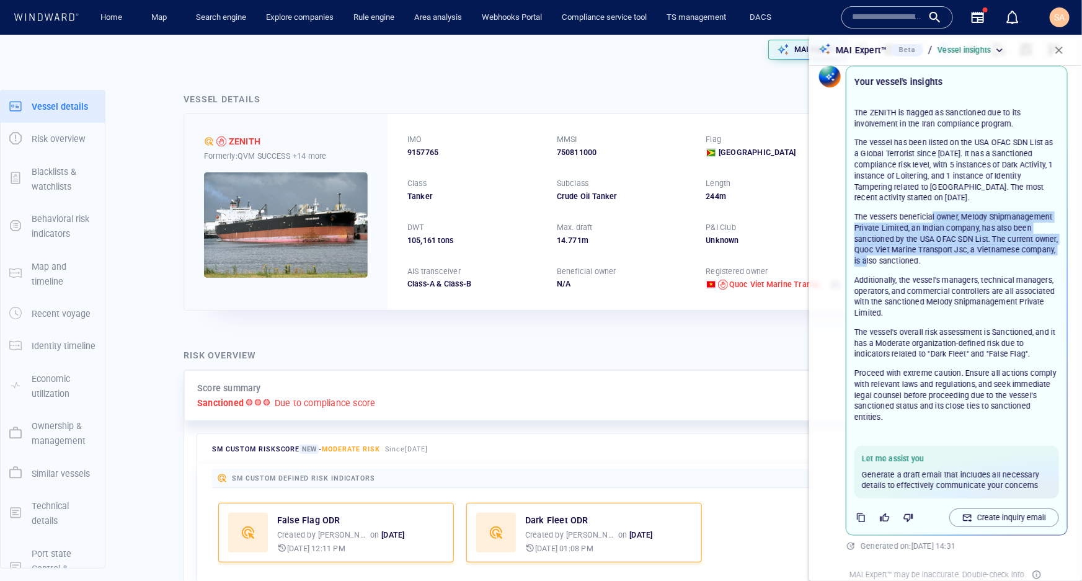
drag, startPoint x: 933, startPoint y: 219, endPoint x: 946, endPoint y: 259, distance: 41.7
click at [946, 259] on p "The vessel's beneficial owner, Melody Shipmanagement Private Limited, an Indian…" at bounding box center [956, 238] width 205 height 55
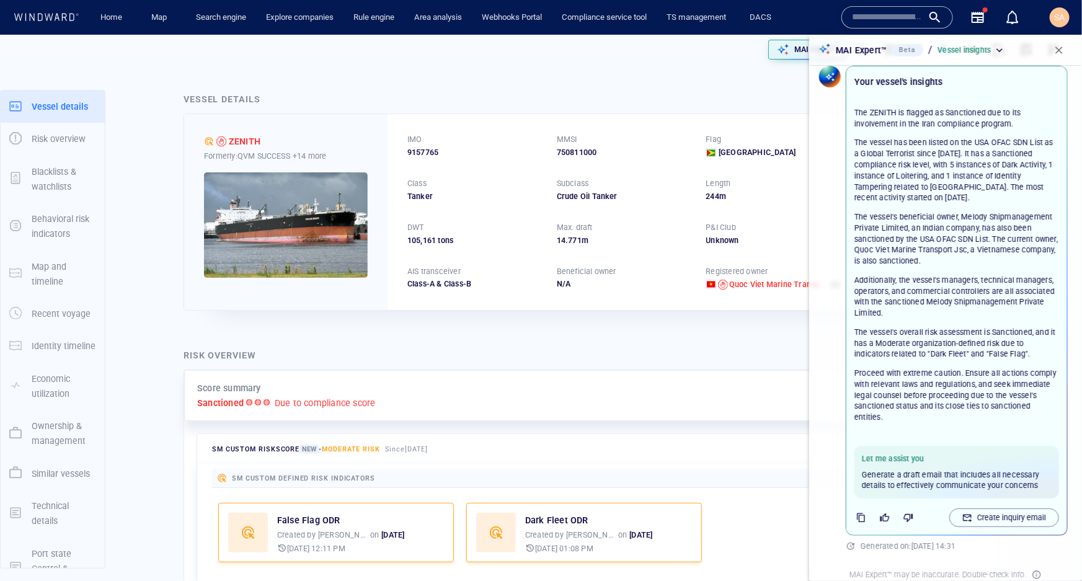
click at [938, 283] on p "Additionally, the vessel's managers, technical managers, operators, and commerc…" at bounding box center [956, 297] width 205 height 45
drag, startPoint x: 913, startPoint y: 329, endPoint x: 940, endPoint y: 348, distance: 32.9
click at [940, 348] on p "The vessel's overall risk assessment is Sanctioned, and it has a Moderate organ…" at bounding box center [956, 343] width 205 height 33
click at [934, 357] on p "The vessel's overall risk assessment is Sanctioned, and it has a Moderate organ…" at bounding box center [956, 343] width 205 height 33
drag, startPoint x: 922, startPoint y: 353, endPoint x: 1023, endPoint y: 353, distance: 101.0
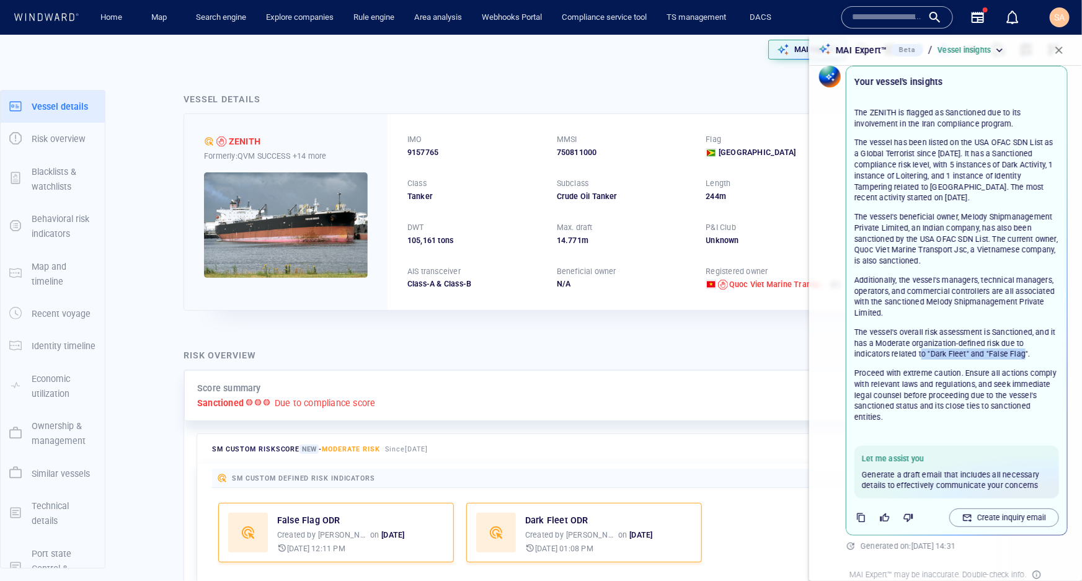
click at [1023, 353] on p "The vessel's overall risk assessment is Sanctioned, and it has a Moderate organ…" at bounding box center [956, 343] width 205 height 33
click at [968, 355] on p "The vessel's overall risk assessment is Sanctioned, and it has a Moderate organ…" at bounding box center [956, 343] width 205 height 33
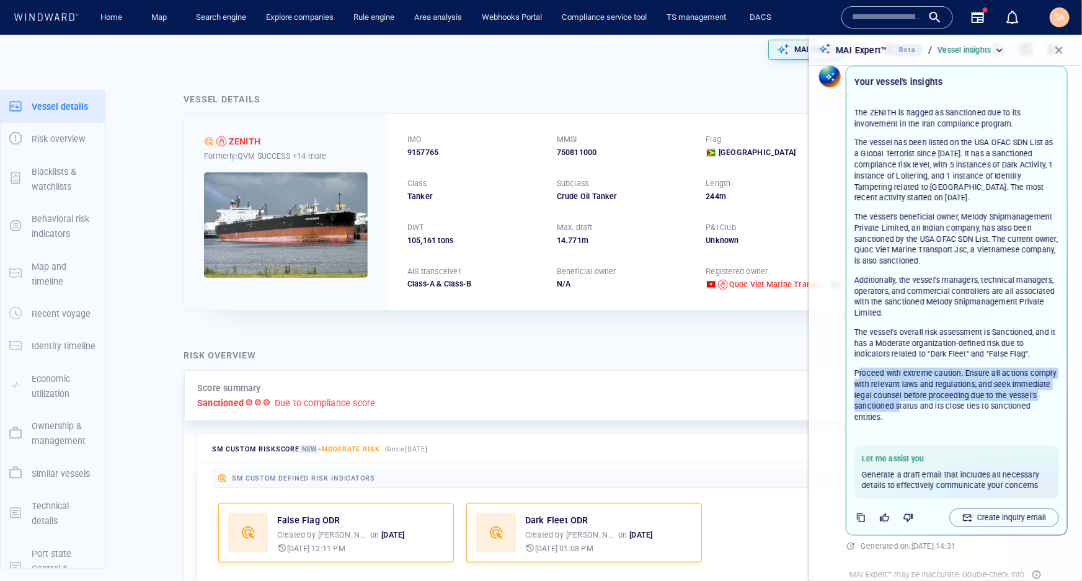
drag, startPoint x: 860, startPoint y: 371, endPoint x: 930, endPoint y: 410, distance: 80.7
click at [930, 410] on p "Proceed with extreme caution. Ensure all actions comply with relevant laws and …" at bounding box center [956, 395] width 205 height 55
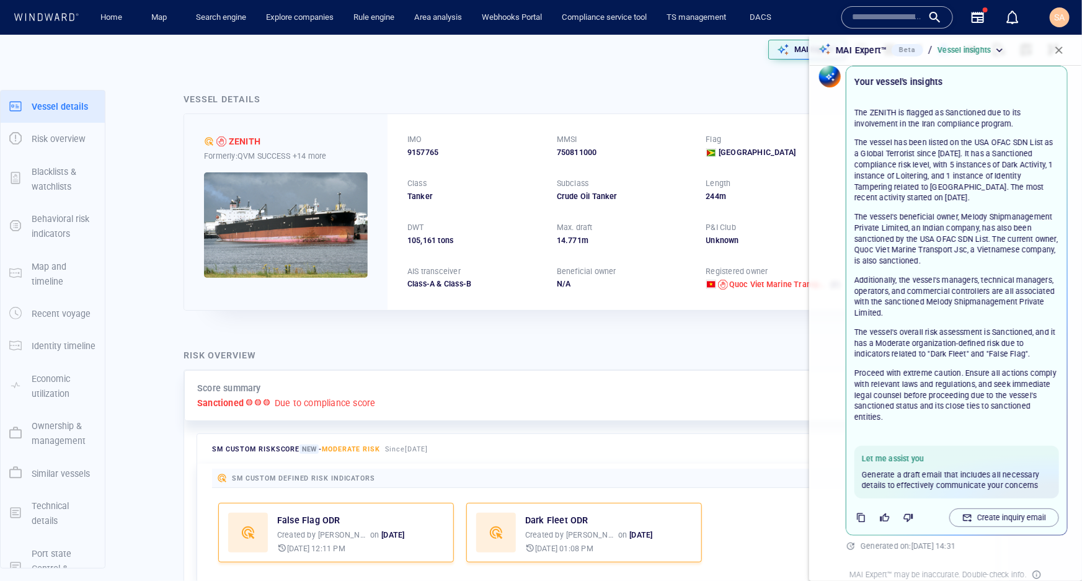
click at [933, 420] on p "Proceed with extreme caution. Ensure all actions comply with relevant laws and …" at bounding box center [956, 395] width 205 height 55
click at [982, 514] on p "Create inquiry email" at bounding box center [1011, 517] width 69 height 11
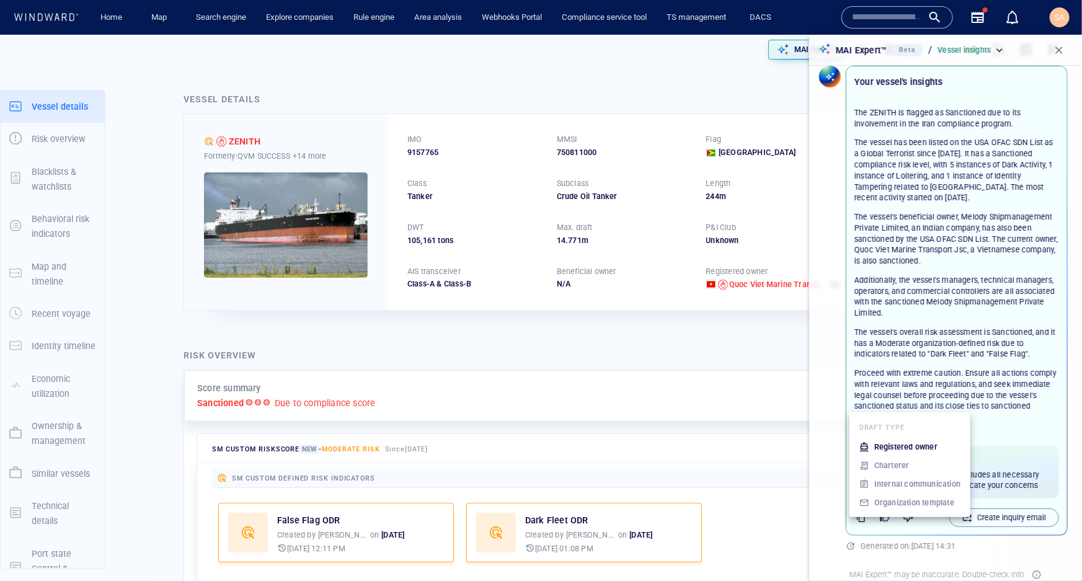
click at [984, 425] on div at bounding box center [541, 290] width 1082 height 581
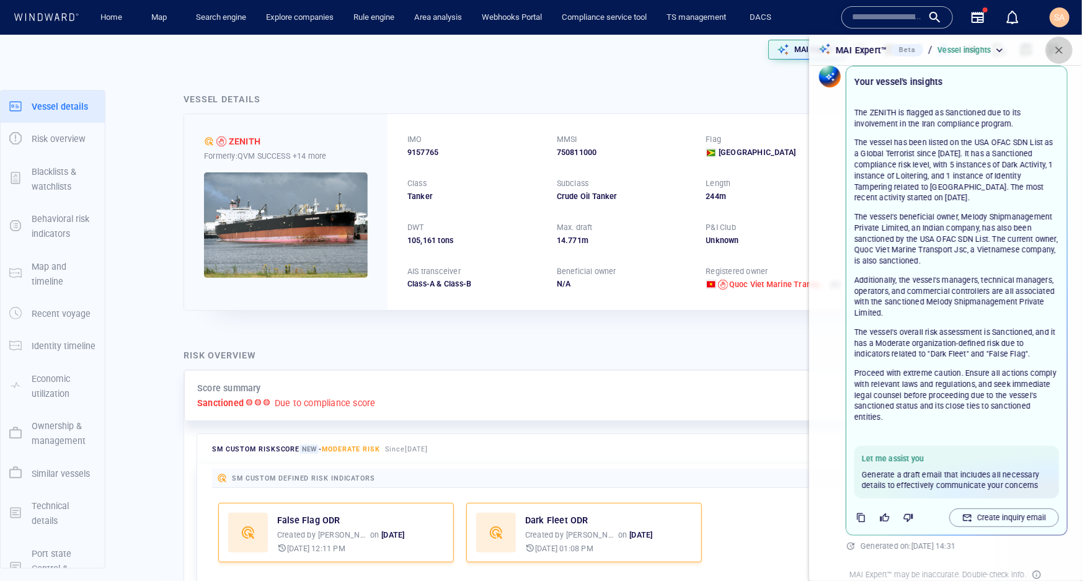
click at [1059, 52] on span "button" at bounding box center [1058, 50] width 12 height 12
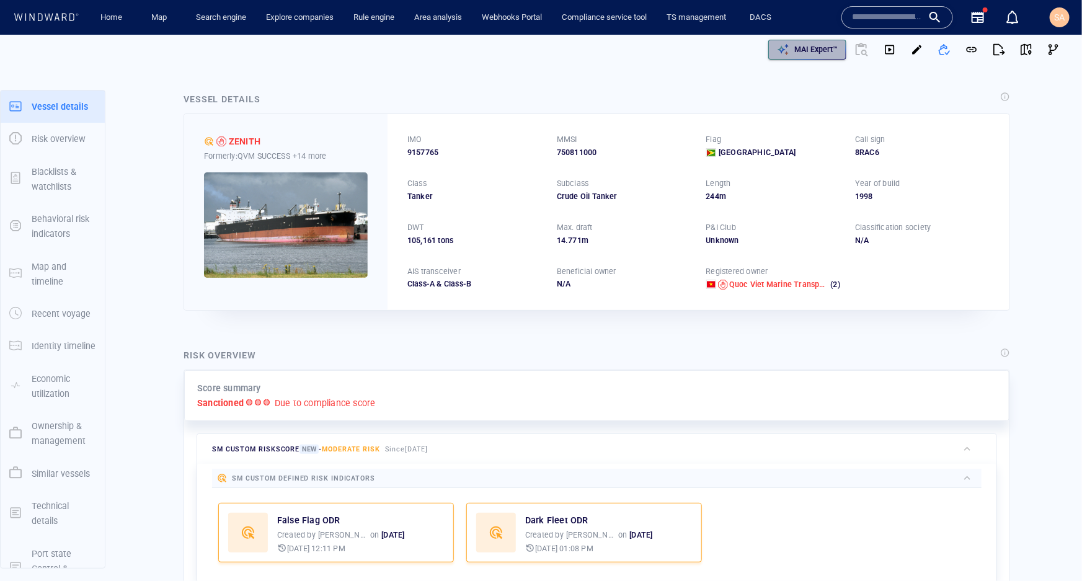
click at [794, 51] on p "MAI Expert™" at bounding box center [815, 49] width 43 height 11
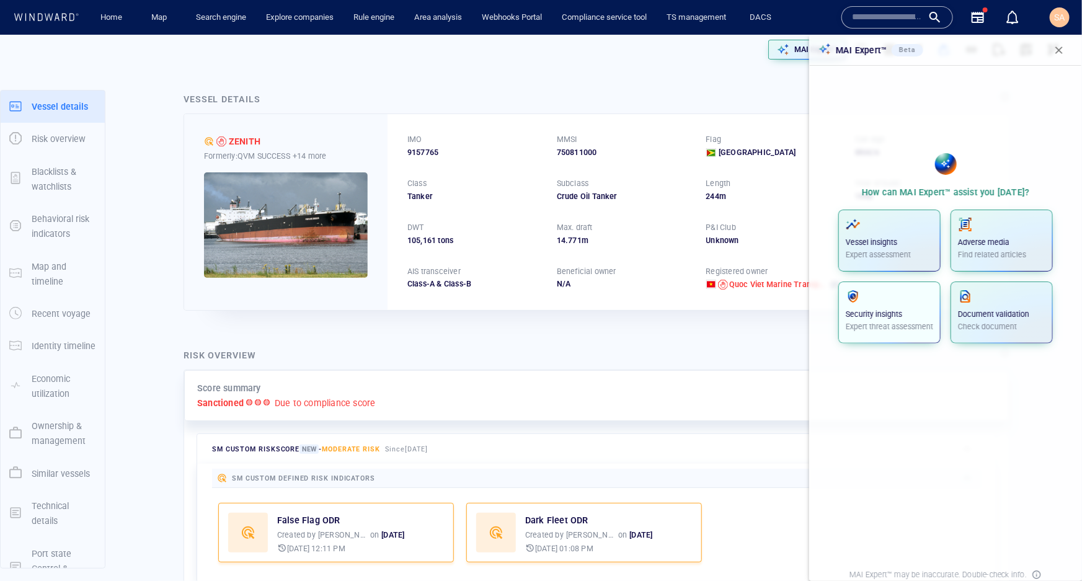
click at [868, 299] on span "button" at bounding box center [888, 296] width 87 height 15
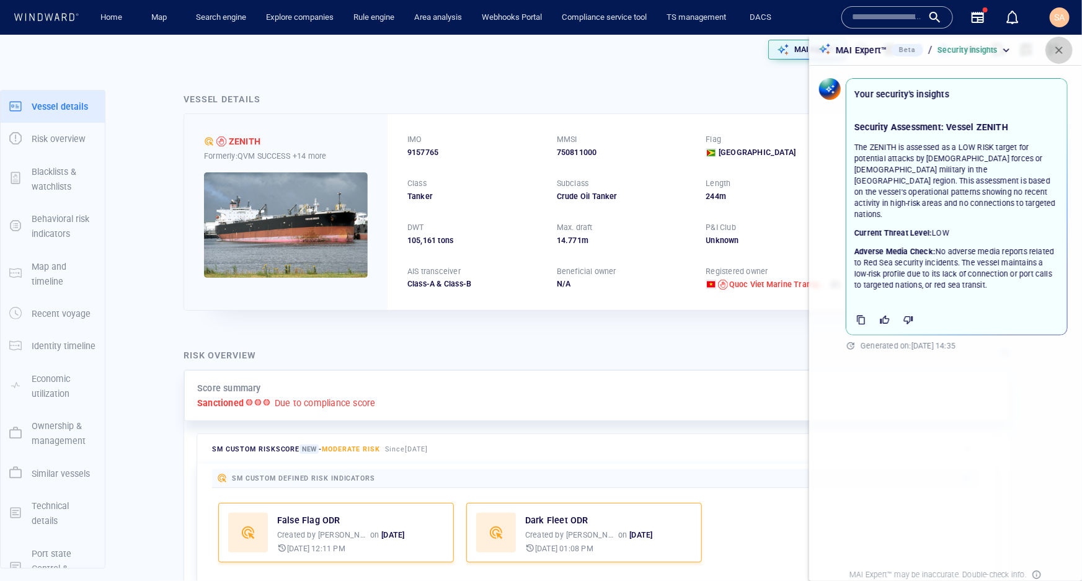
click at [1056, 56] on span "button" at bounding box center [1058, 50] width 12 height 12
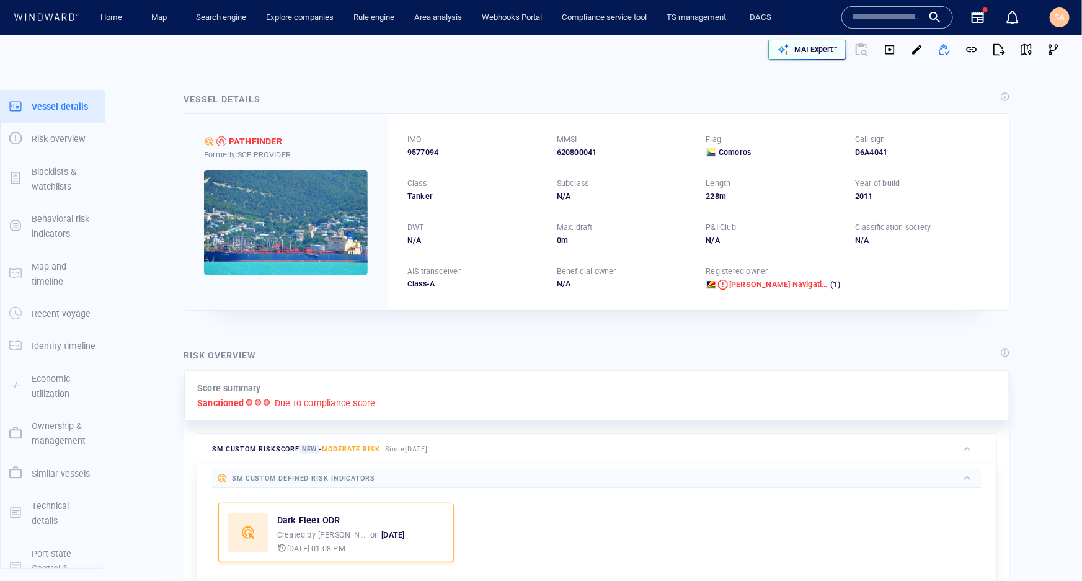
click at [805, 56] on div "MAI Expert™" at bounding box center [816, 50] width 48 height 16
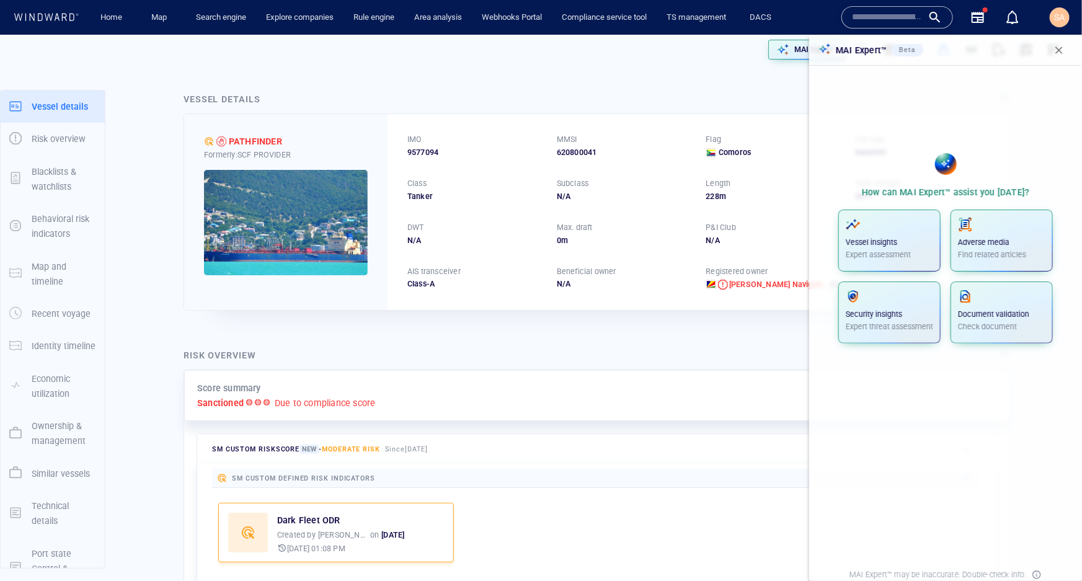
click at [1062, 48] on span "button" at bounding box center [1058, 50] width 12 height 12
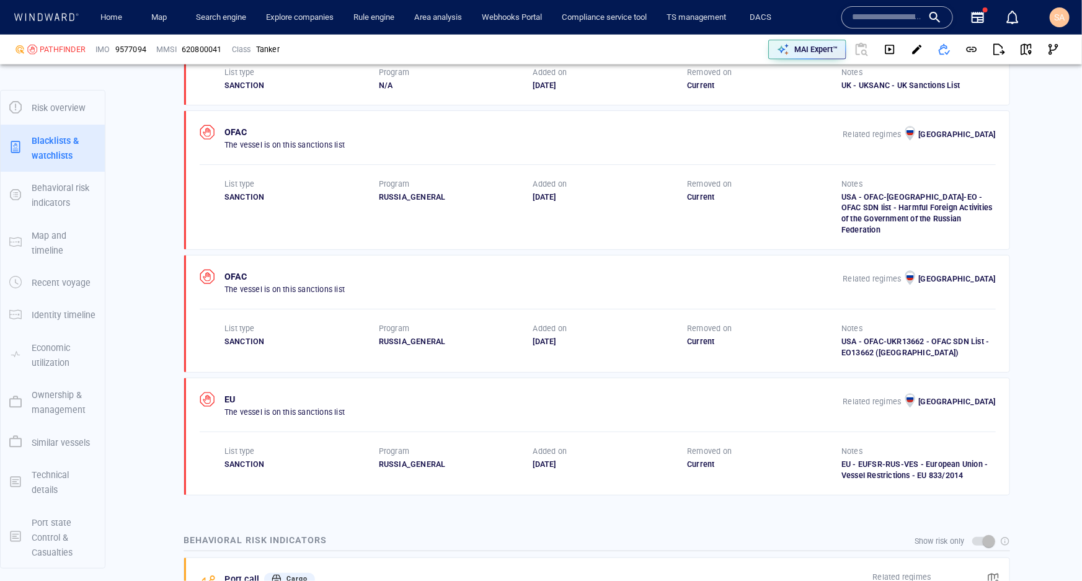
scroll to position [1014, 0]
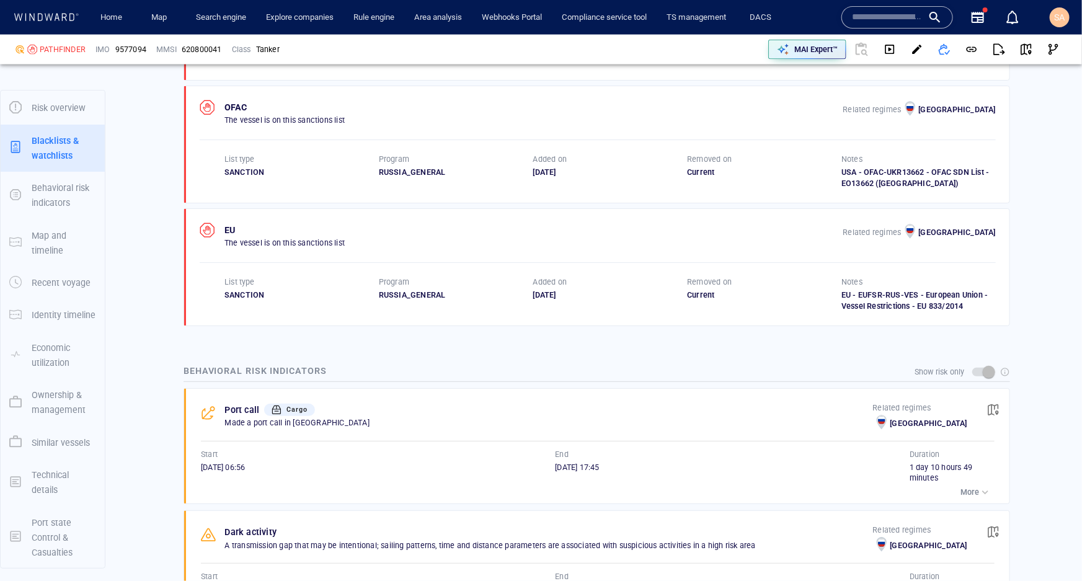
click at [967, 487] on p "More" at bounding box center [969, 492] width 19 height 11
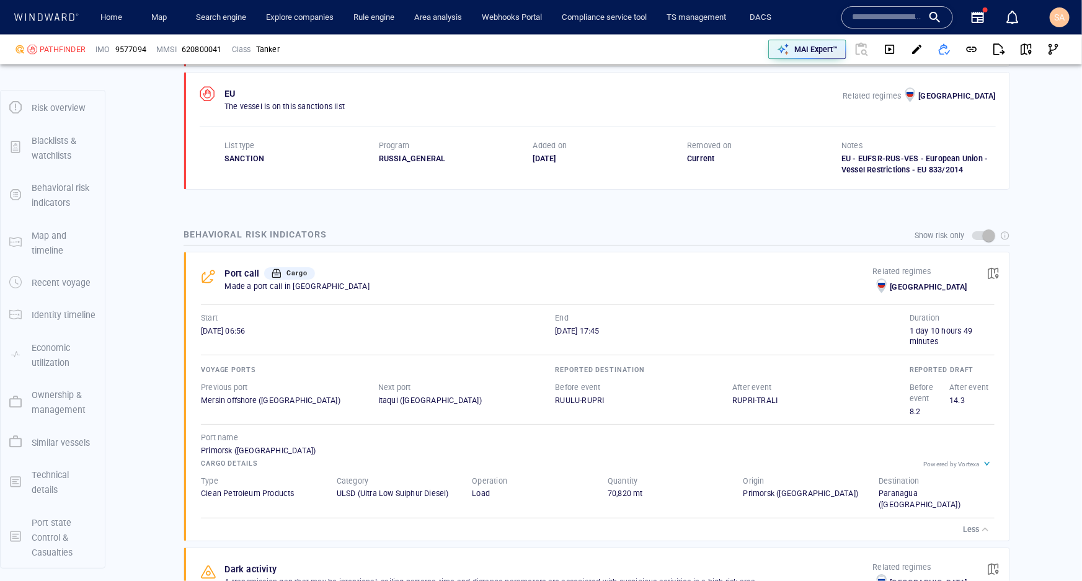
scroll to position [1183, 0]
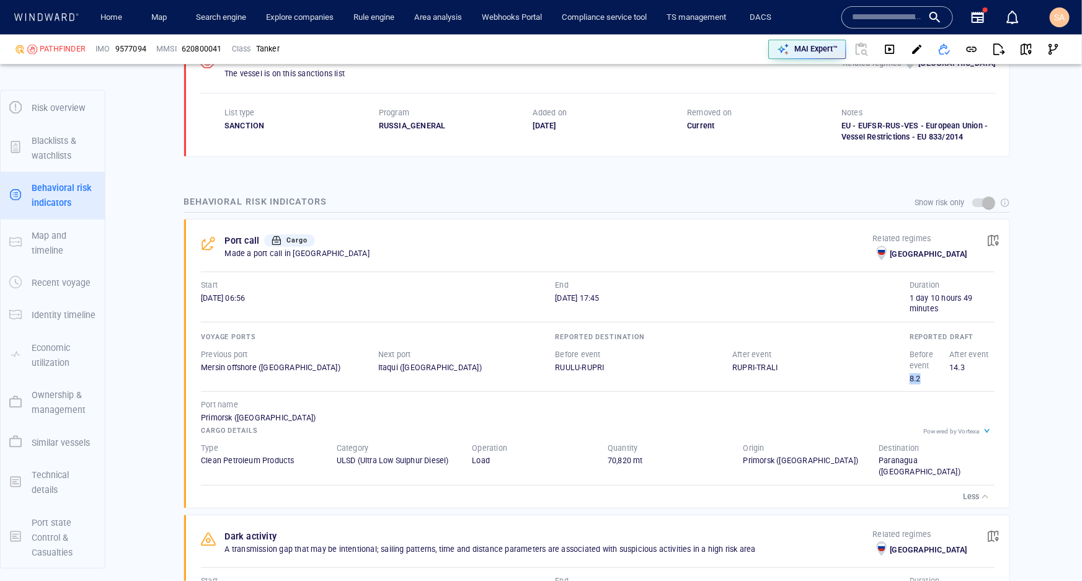
drag, startPoint x: 911, startPoint y: 368, endPoint x: 899, endPoint y: 366, distance: 12.0
click at [907, 366] on div "Before event 8.2 After event 14.3" at bounding box center [949, 366] width 85 height 40
drag, startPoint x: 956, startPoint y: 354, endPoint x: 939, endPoint y: 355, distance: 17.4
click at [940, 353] on div "Before event 8.2 After event 14.3" at bounding box center [949, 366] width 85 height 40
click at [950, 366] on div "14.3" at bounding box center [970, 373] width 40 height 22
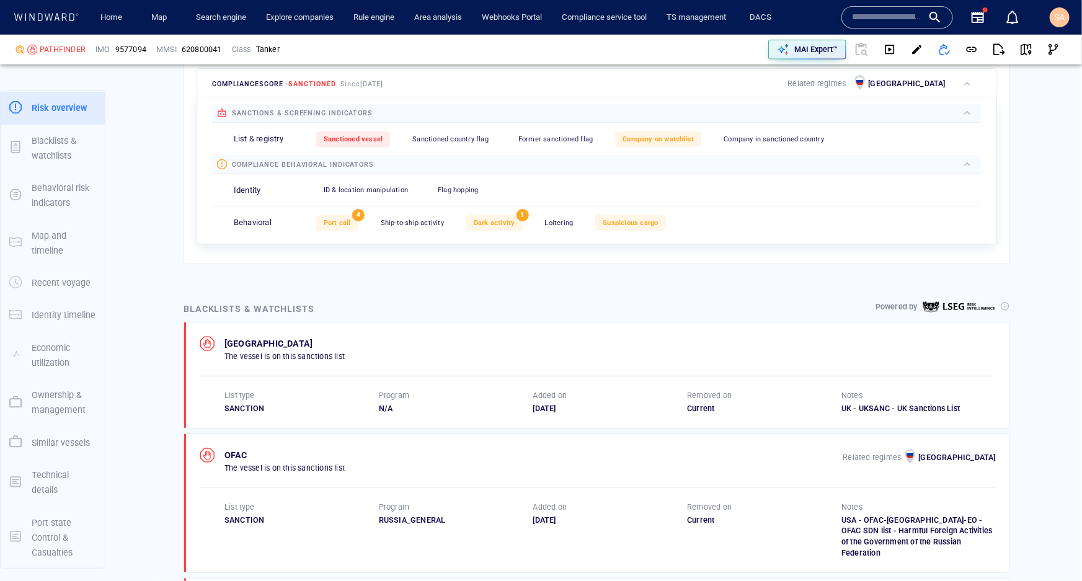
scroll to position [507, 0]
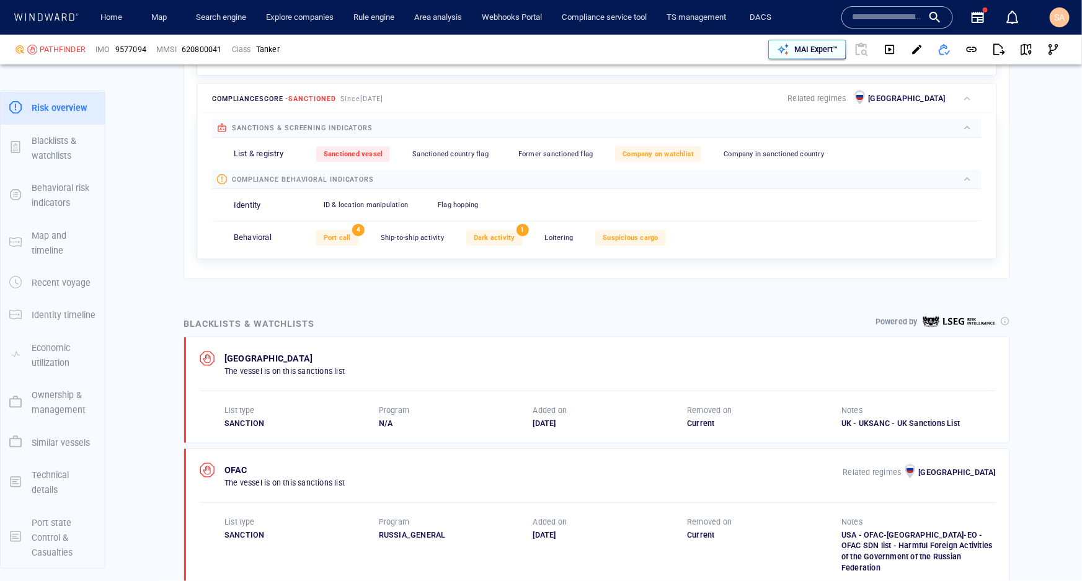
click at [818, 57] on div "MAI Expert™" at bounding box center [807, 49] width 66 height 17
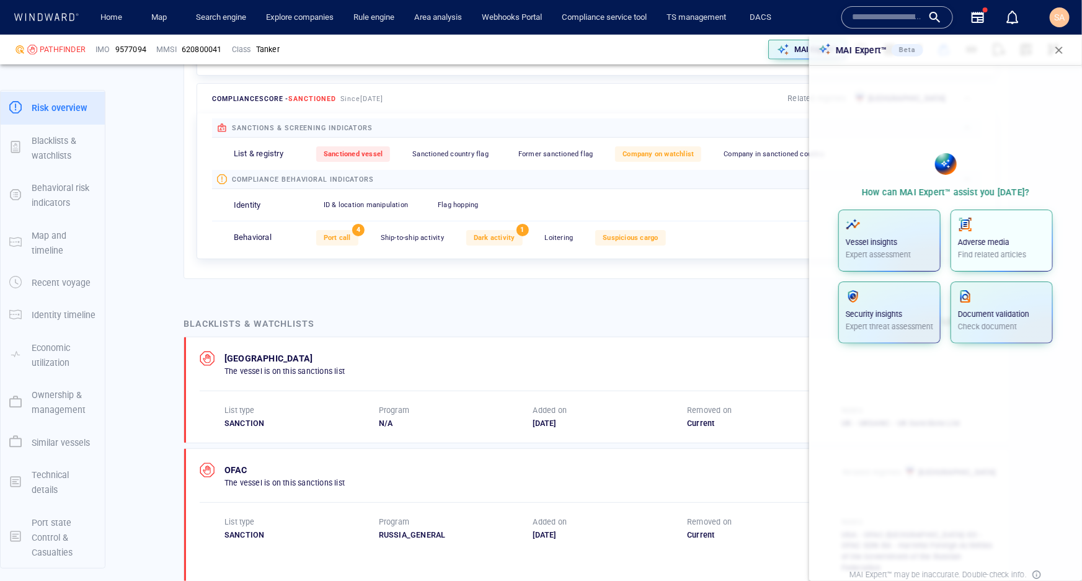
click at [996, 234] on div "Adverse media Find related articles" at bounding box center [1001, 238] width 87 height 43
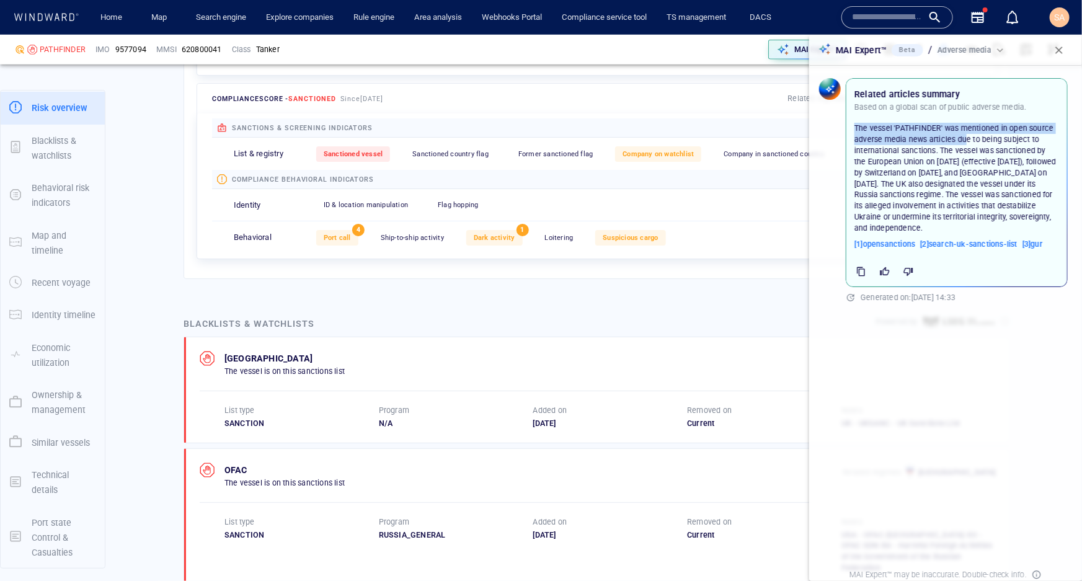
drag, startPoint x: 915, startPoint y: 141, endPoint x: 992, endPoint y: 142, distance: 76.2
click at [992, 142] on p "The vessel 'PATHFINDER' was mentioned in open source adverse media news article…" at bounding box center [956, 178] width 205 height 111
click at [978, 170] on p "The vessel 'PATHFINDER' was mentioned in open source adverse media news article…" at bounding box center [956, 178] width 205 height 111
click at [1058, 51] on span "button" at bounding box center [1058, 50] width 12 height 12
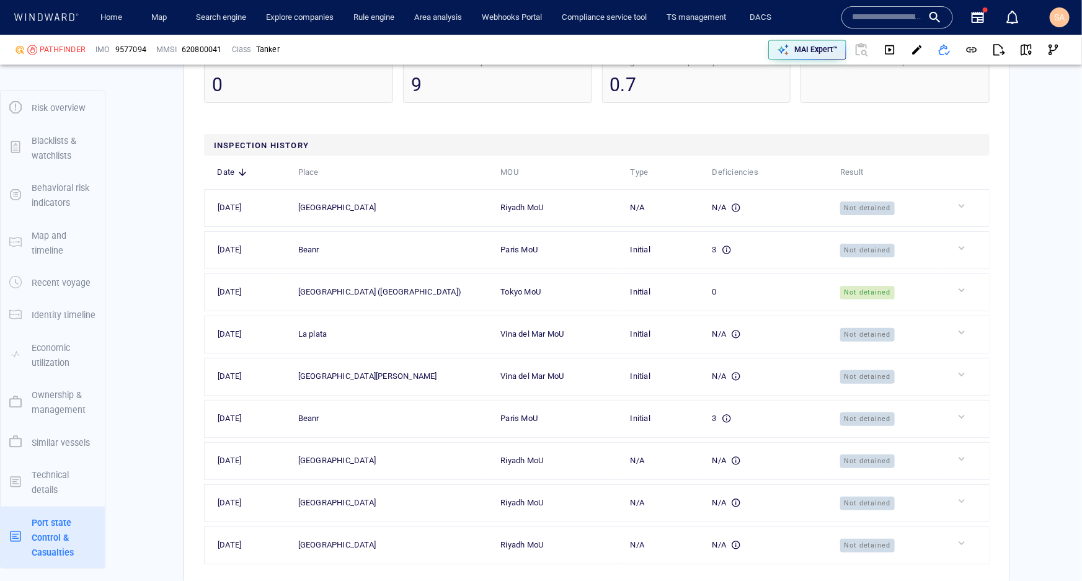
scroll to position [4057, 0]
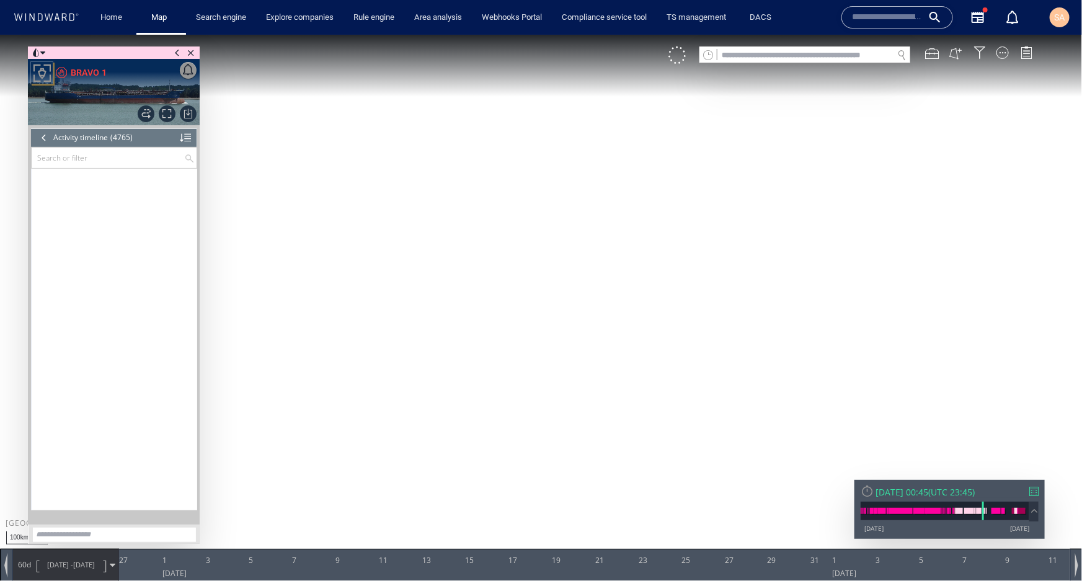
scroll to position [135388, 0]
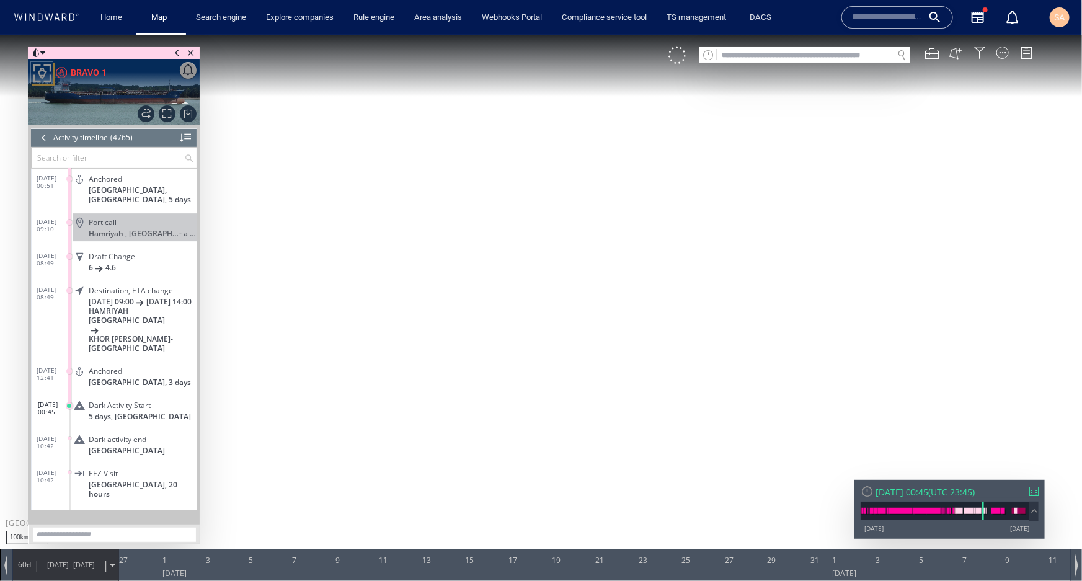
click at [138, 400] on span "Dark Activity Start" at bounding box center [120, 404] width 62 height 9
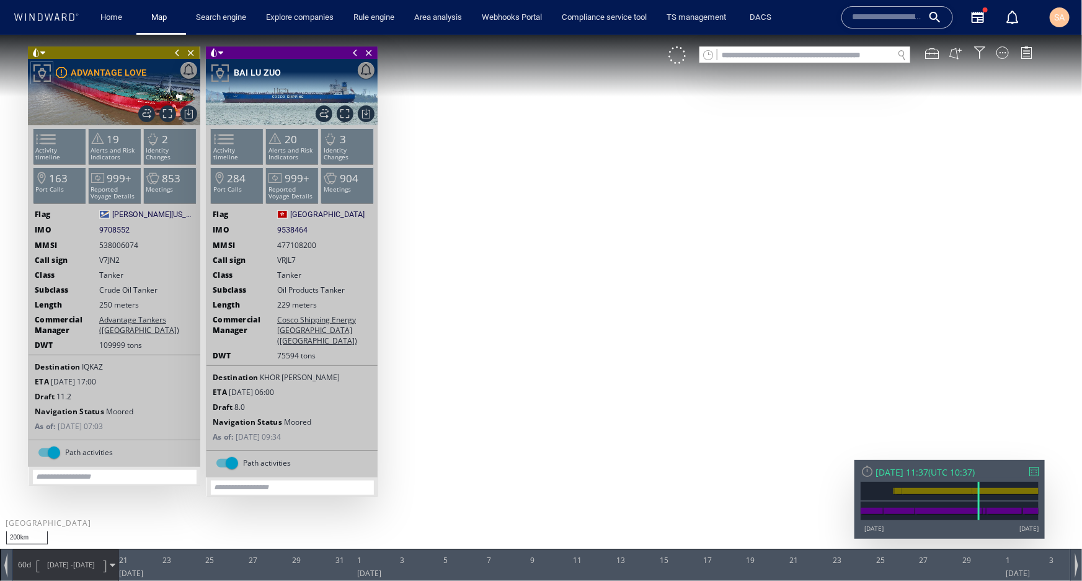
drag, startPoint x: 473, startPoint y: 262, endPoint x: 568, endPoint y: 341, distance: 123.2
click at [568, 341] on canvas "Map" at bounding box center [541, 301] width 1082 height 534
drag, startPoint x: 570, startPoint y: 198, endPoint x: 500, endPoint y: 348, distance: 165.5
click at [500, 348] on canvas "Map" at bounding box center [541, 301] width 1082 height 534
drag, startPoint x: 523, startPoint y: 280, endPoint x: 713, endPoint y: 283, distance: 190.3
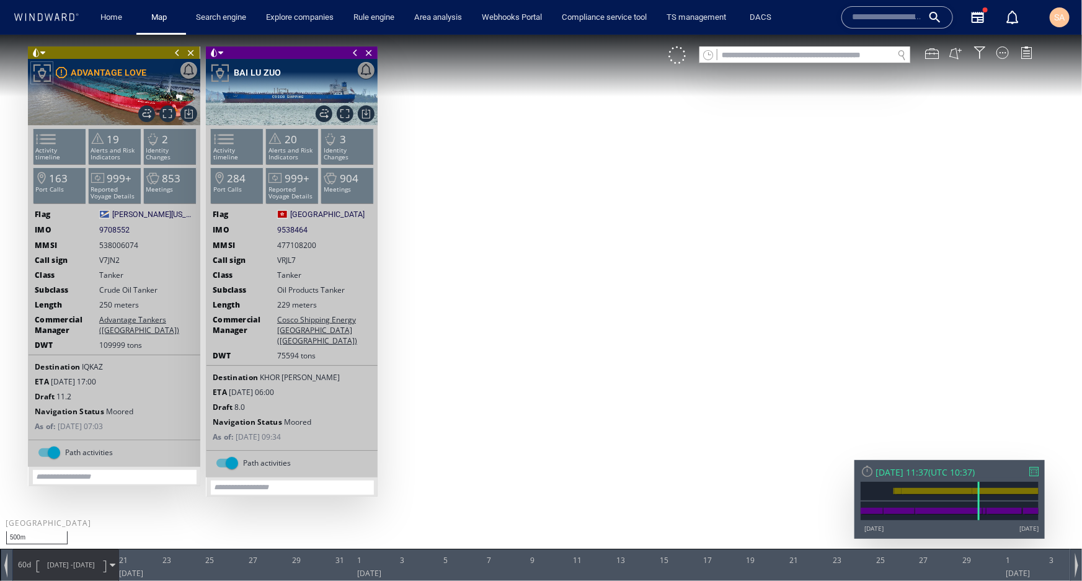
click at [713, 283] on canvas "Map" at bounding box center [541, 301] width 1082 height 534
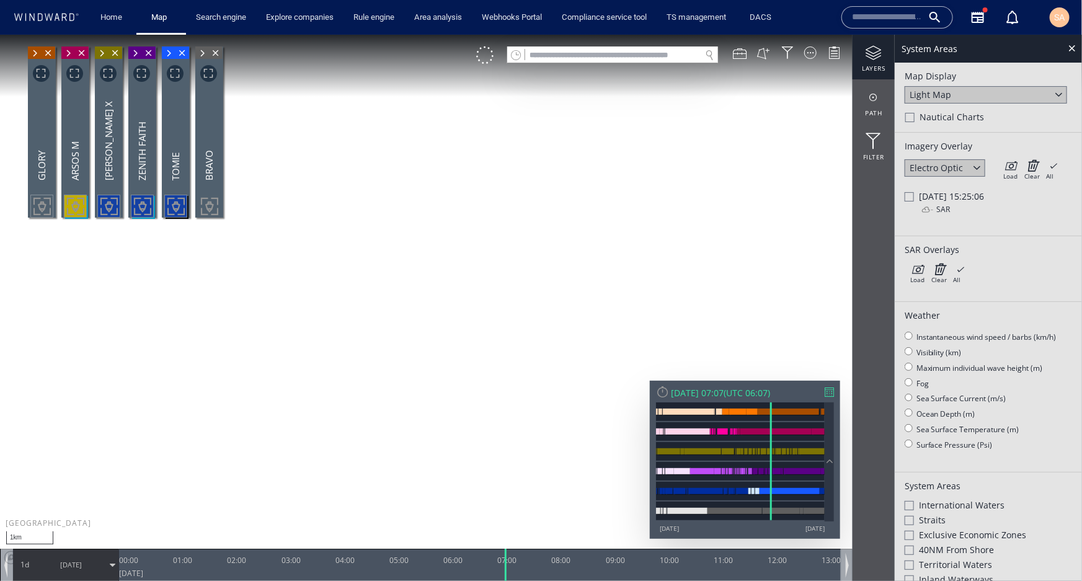
click at [42, 59] on span at bounding box center [35, 52] width 14 height 12
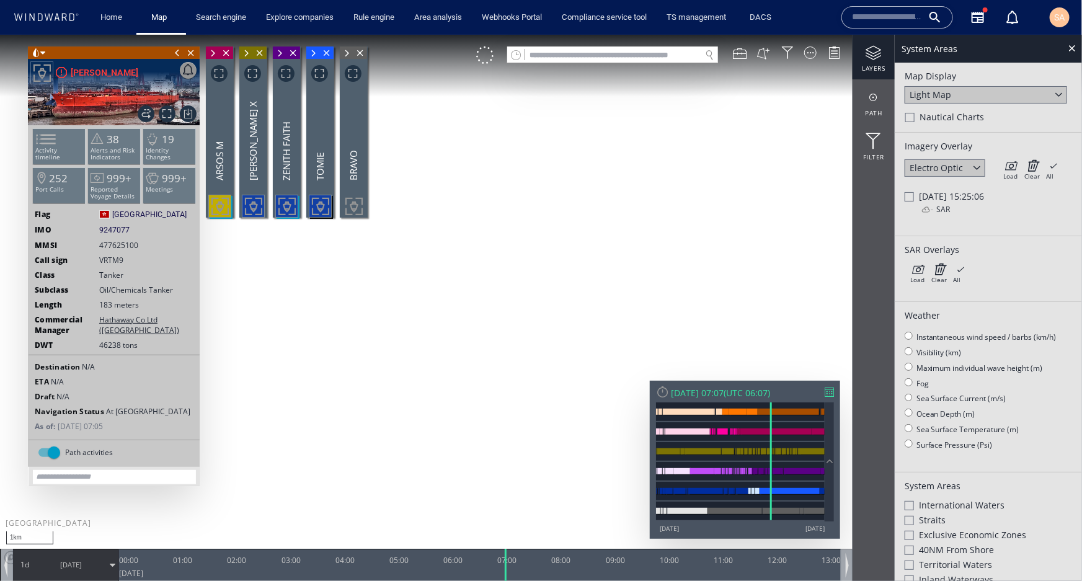
click at [177, 52] on span at bounding box center [177, 52] width 14 height 12
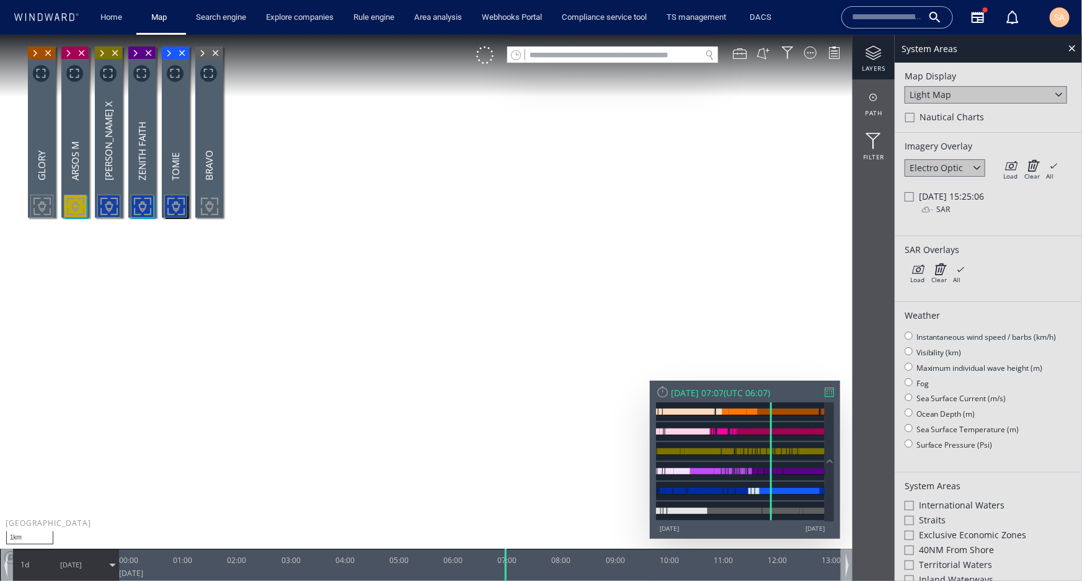
click at [906, 196] on div at bounding box center [908, 196] width 9 height 9
drag, startPoint x: 415, startPoint y: 219, endPoint x: 446, endPoint y: 268, distance: 57.4
click at [446, 268] on canvas "Map" at bounding box center [541, 301] width 1082 height 534
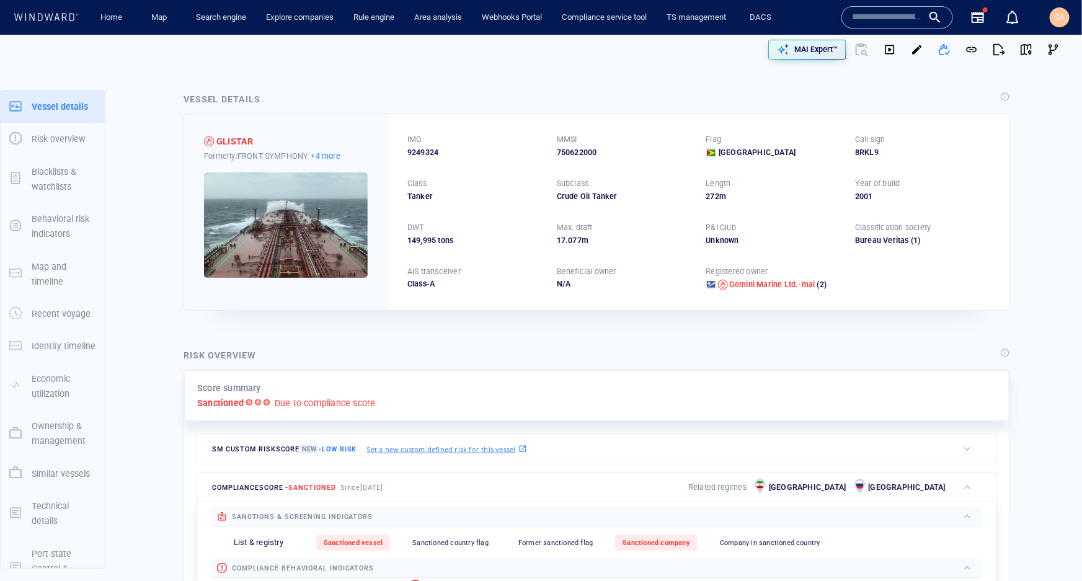
click at [325, 156] on p "+4 more" at bounding box center [325, 155] width 29 height 13
drag, startPoint x: 387, startPoint y: 203, endPoint x: 315, endPoint y: 205, distance: 71.9
click at [315, 205] on div "DS SYMPHONY A SYMPHONY CATHAY PHOENIX IZUMO" at bounding box center [376, 196] width 128 height 69
click at [351, 130] on div at bounding box center [541, 290] width 1082 height 581
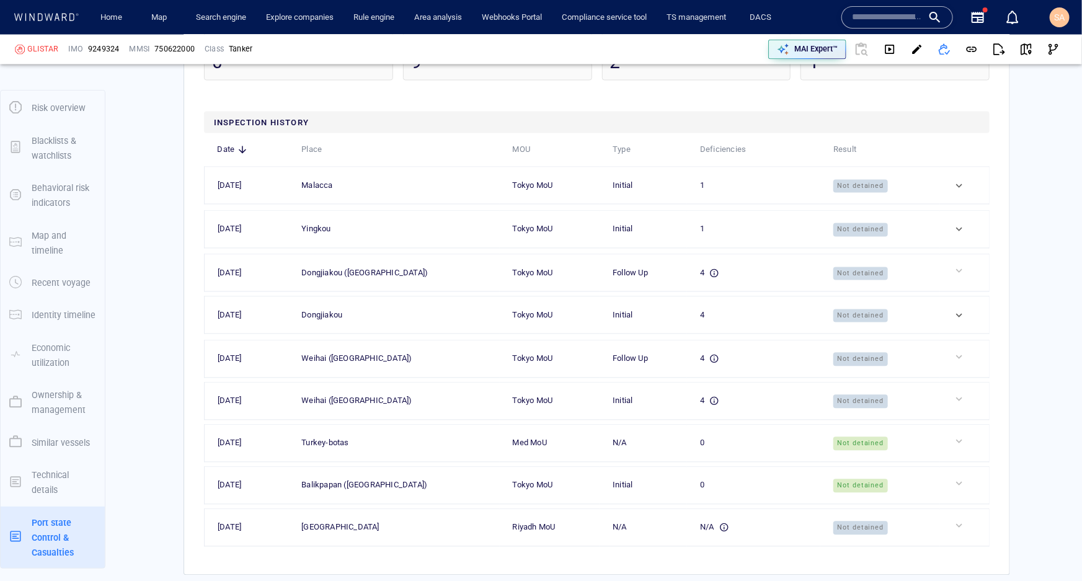
scroll to position [3570, 0]
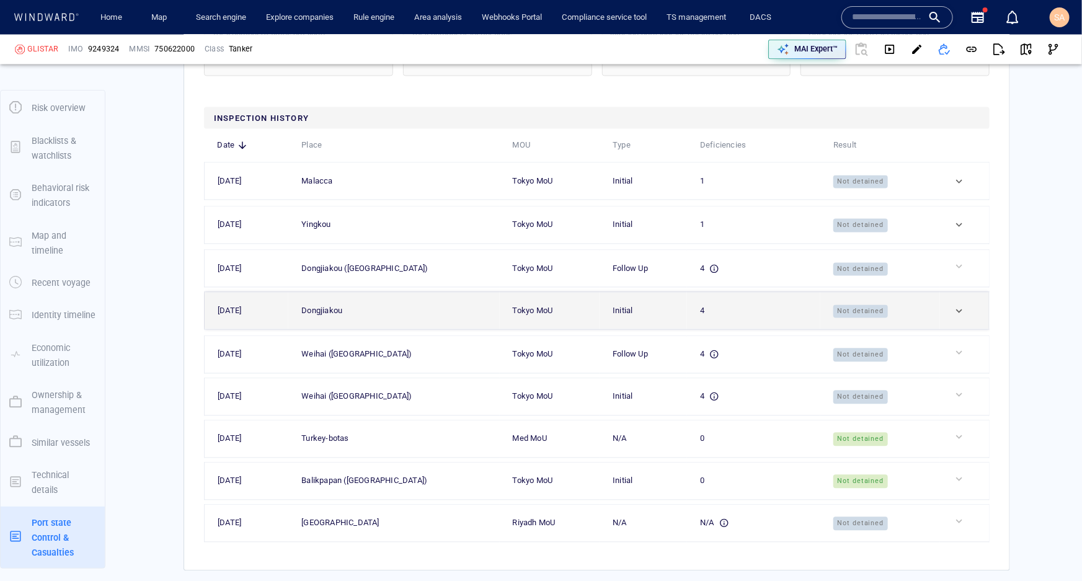
click at [953, 317] on div at bounding box center [969, 311] width 33 height 12
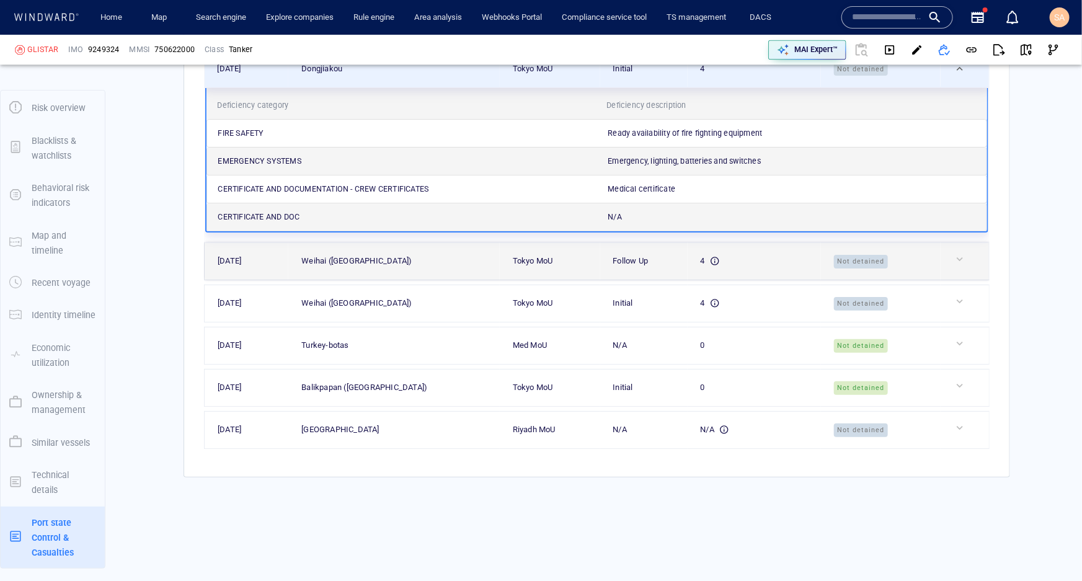
scroll to position [3814, 0]
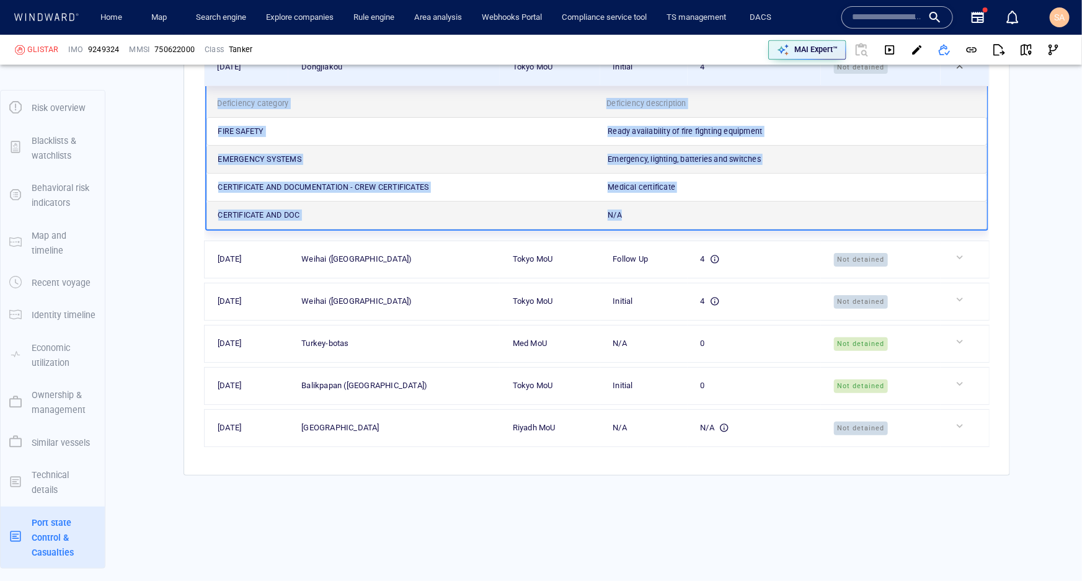
drag, startPoint x: 619, startPoint y: 240, endPoint x: 211, endPoint y: 139, distance: 420.9
click at [211, 139] on div "Deficiency category Deficiency description FIRE SAFETY Ready availability of fi…" at bounding box center [596, 158] width 783 height 144
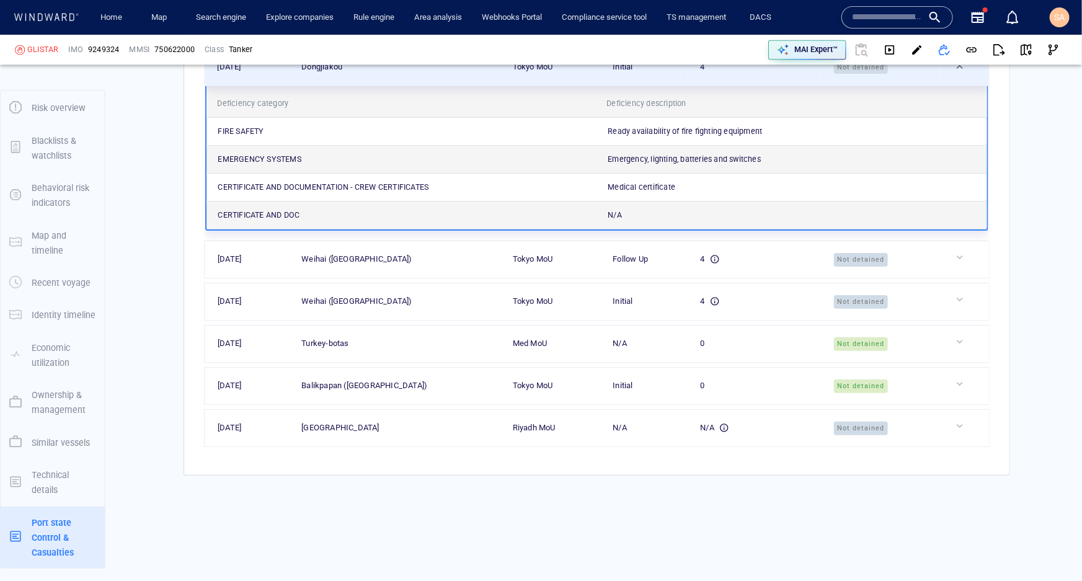
click at [184, 185] on div "Total number of times detained 0 Total number of inspections 9 Average deficien…" at bounding box center [596, 115] width 826 height 719
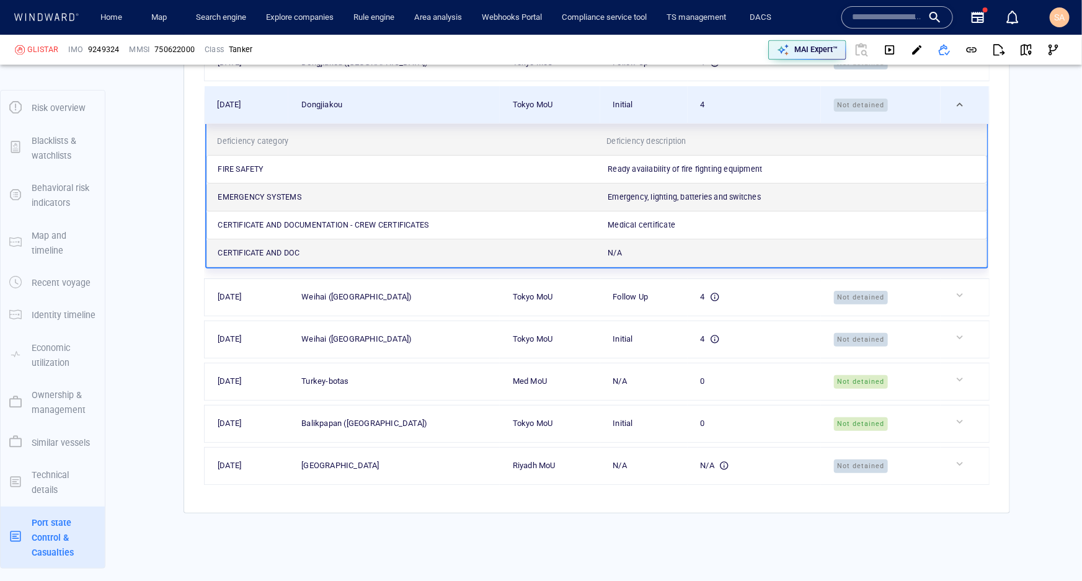
scroll to position [3767, 0]
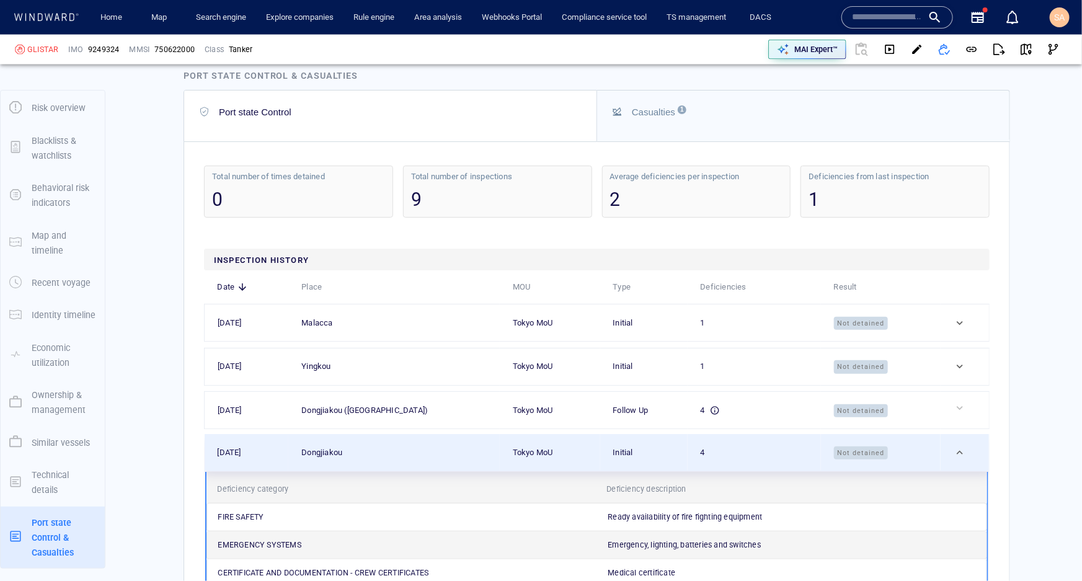
click at [694, 141] on button "Casualties 1" at bounding box center [803, 115] width 412 height 51
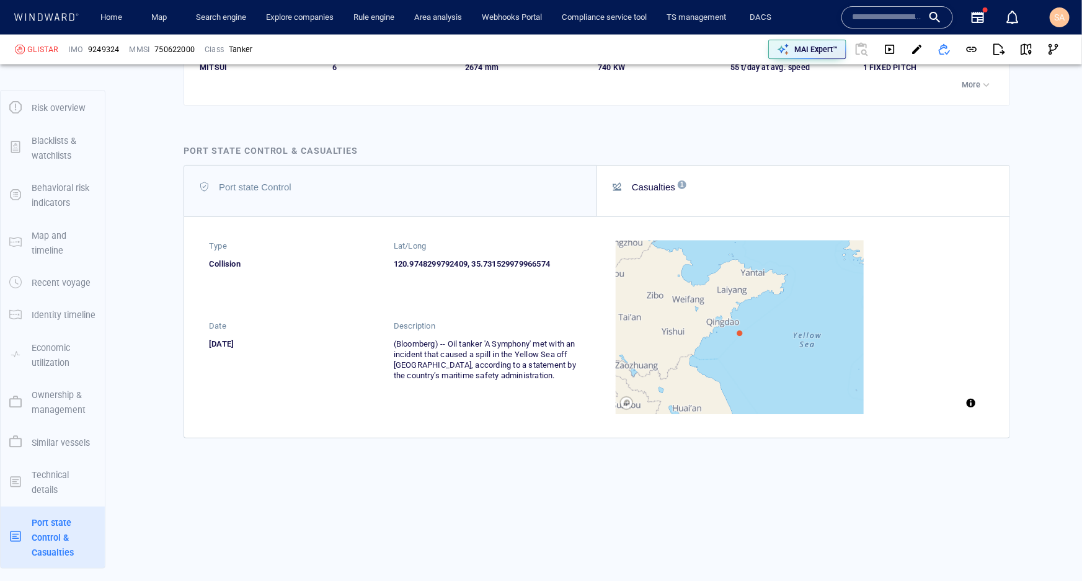
scroll to position [3382, 0]
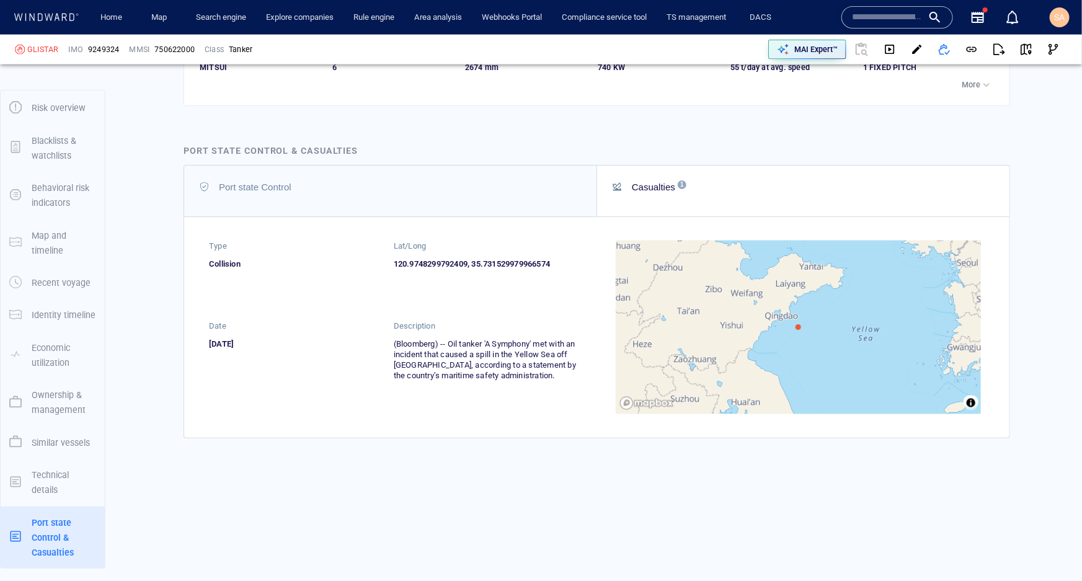
drag, startPoint x: 555, startPoint y: 376, endPoint x: 388, endPoint y: 345, distance: 170.2
click at [388, 345] on div "Type Collision Lat/Long 120.9748299792409, 35.731529979966574 Date 27/04/2021 D…" at bounding box center [393, 327] width 369 height 174
click at [382, 394] on div "Date 27/04/2021" at bounding box center [301, 367] width 185 height 94
drag, startPoint x: 240, startPoint y: 266, endPoint x: 208, endPoint y: 265, distance: 32.3
click at [209, 265] on div "Collision" at bounding box center [301, 263] width 185 height 11
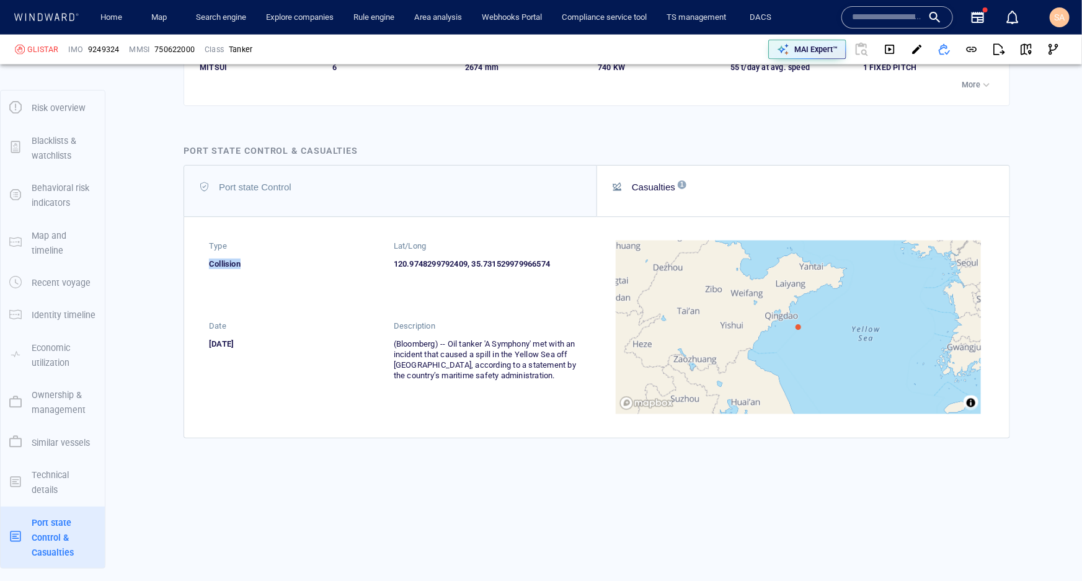
click at [260, 303] on div "Type Collision Lat/Long 120.9748299792409, 35.731529979966574 Date 27/04/2021 D…" at bounding box center [393, 327] width 369 height 174
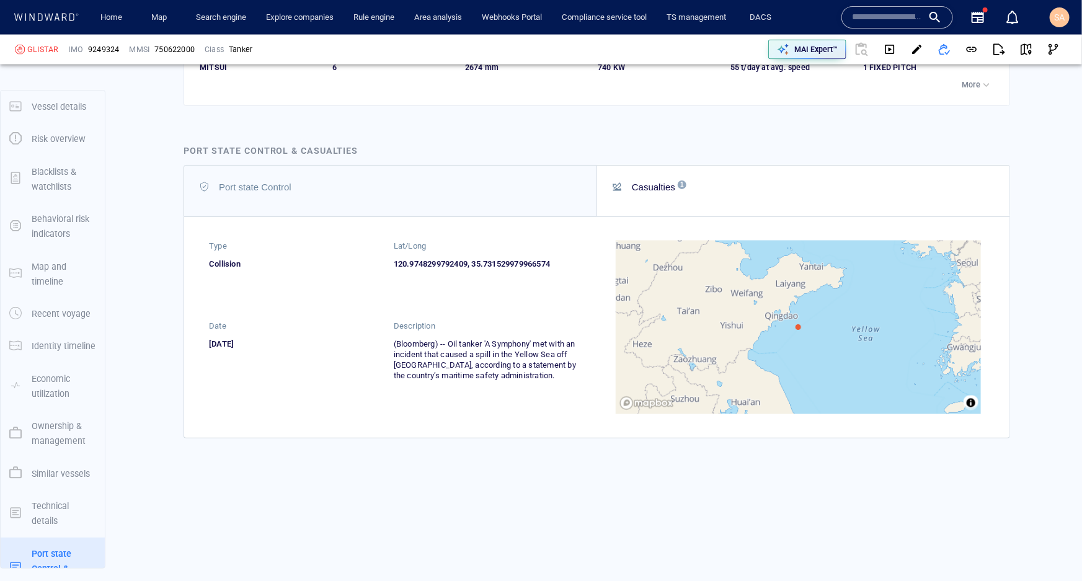
scroll to position [31, 0]
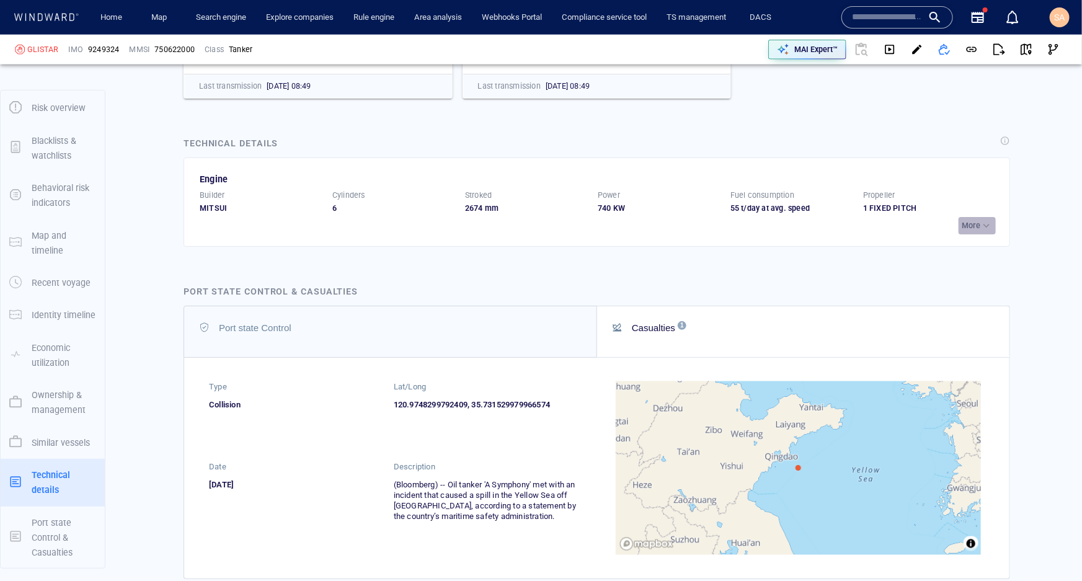
click at [962, 231] on p "More" at bounding box center [970, 225] width 19 height 11
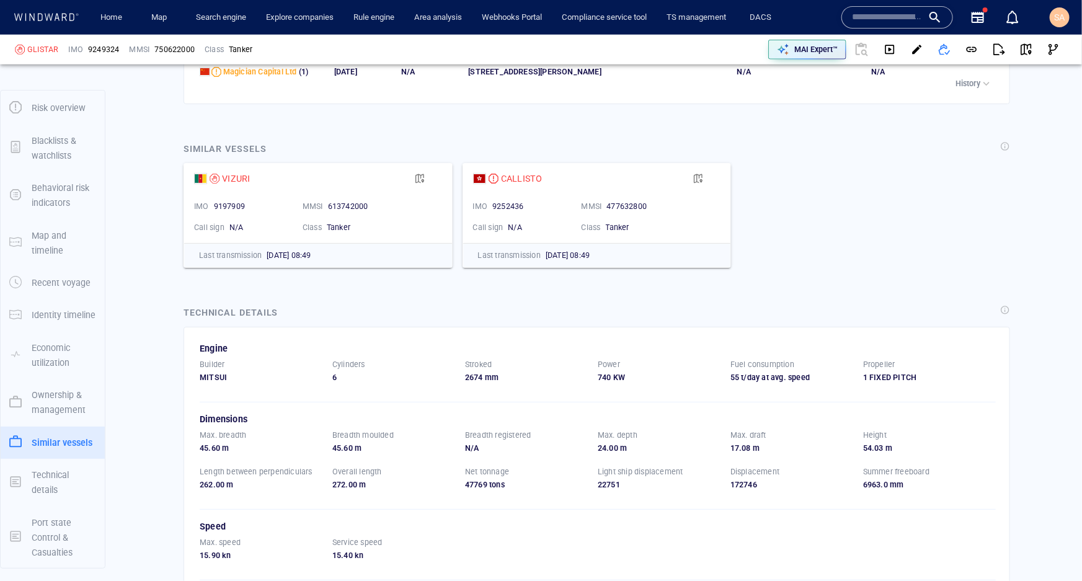
scroll to position [0, 0]
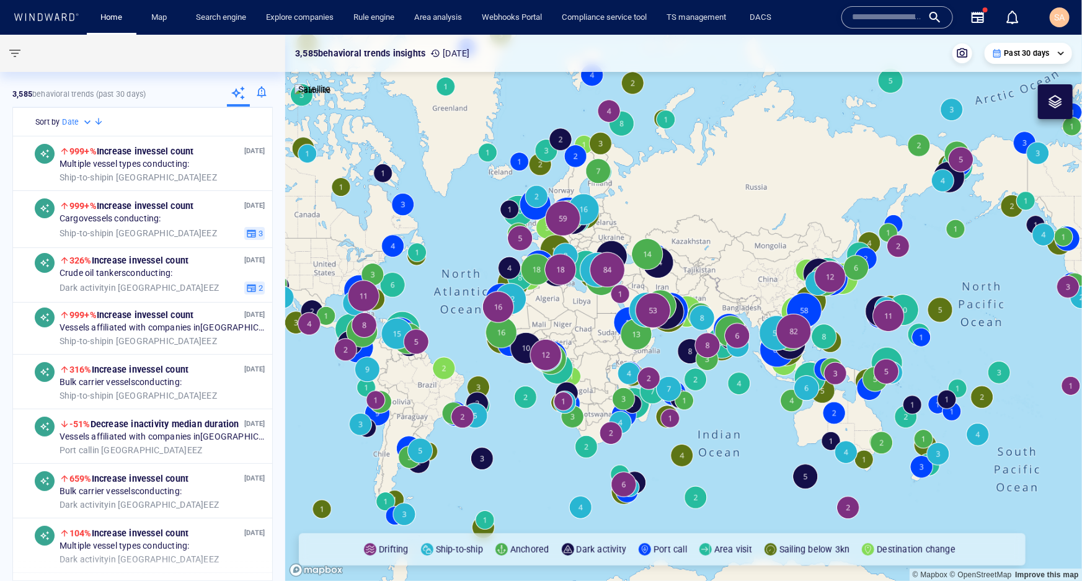
drag, startPoint x: 485, startPoint y: 331, endPoint x: 459, endPoint y: 323, distance: 27.3
click at [459, 323] on canvas "Map" at bounding box center [683, 308] width 796 height 546
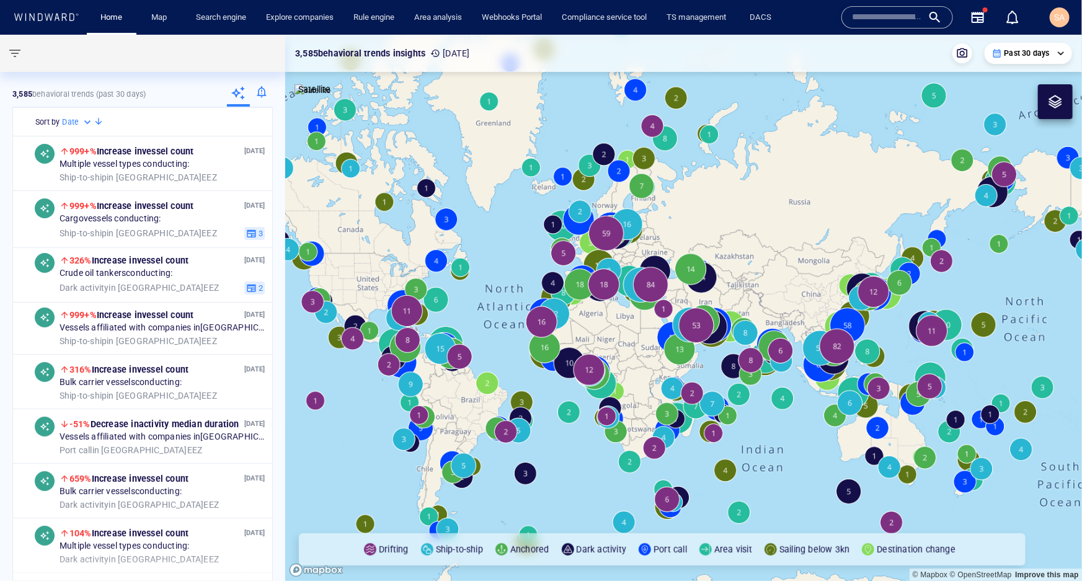
drag, startPoint x: 568, startPoint y: 311, endPoint x: 623, endPoint y: 335, distance: 59.4
click at [623, 335] on canvas "Map" at bounding box center [683, 308] width 796 height 546
click at [12, 50] on span "button" at bounding box center [14, 53] width 15 height 15
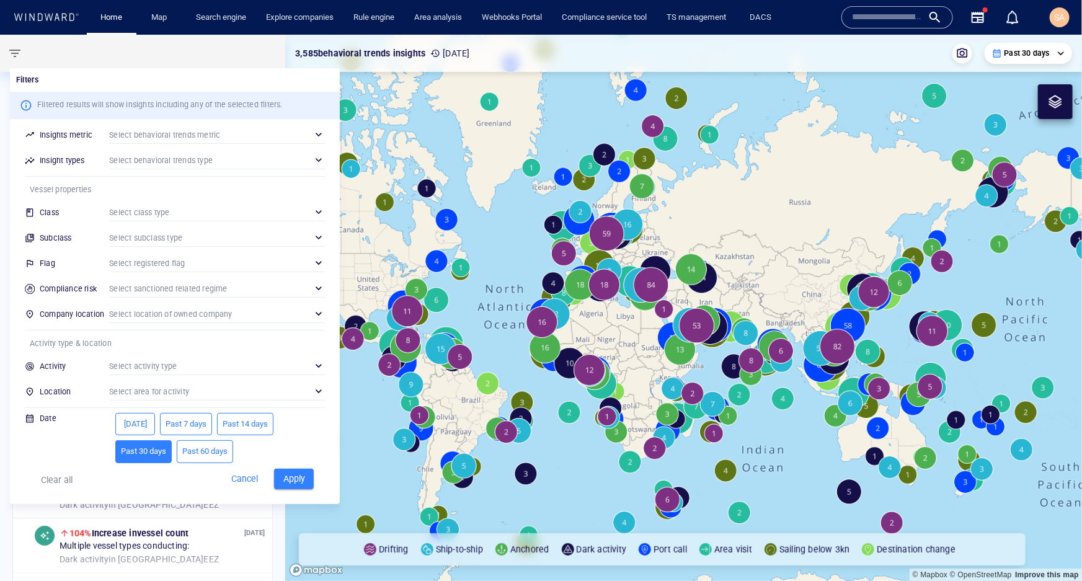
click at [15, 51] on div at bounding box center [541, 290] width 1082 height 581
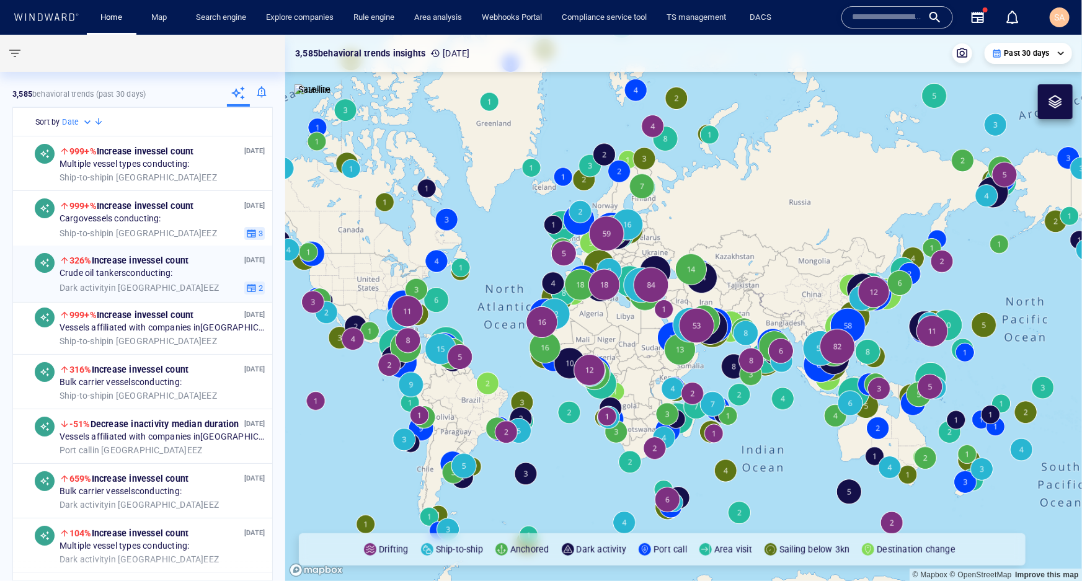
click at [167, 284] on div "Dark activity in [GEOGRAPHIC_DATA] EEZ" at bounding box center [150, 287] width 180 height 11
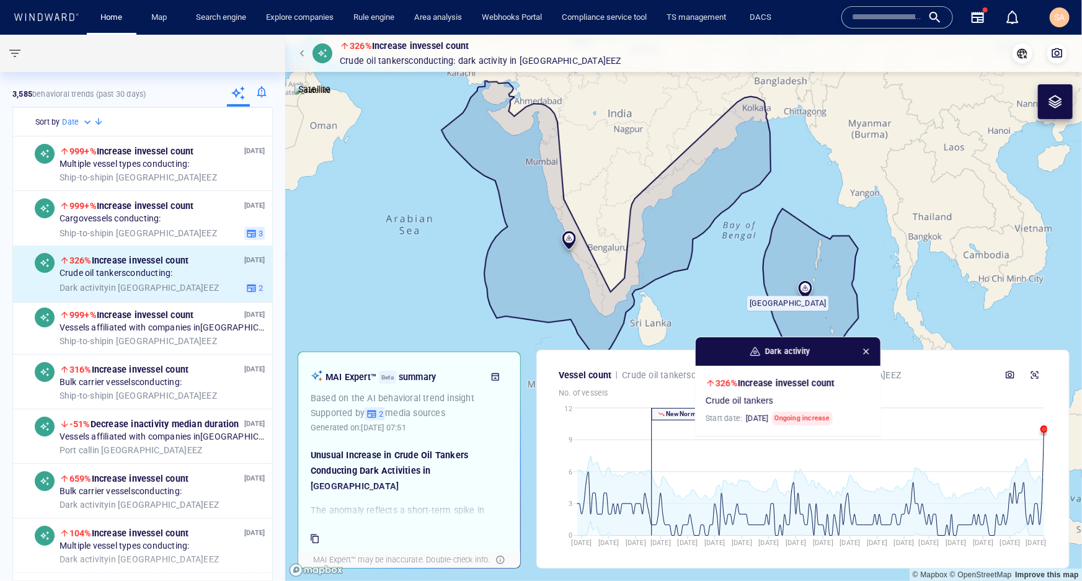
drag, startPoint x: 548, startPoint y: 167, endPoint x: 498, endPoint y: 246, distance: 93.0
click at [498, 246] on canvas "Map" at bounding box center [683, 308] width 796 height 546
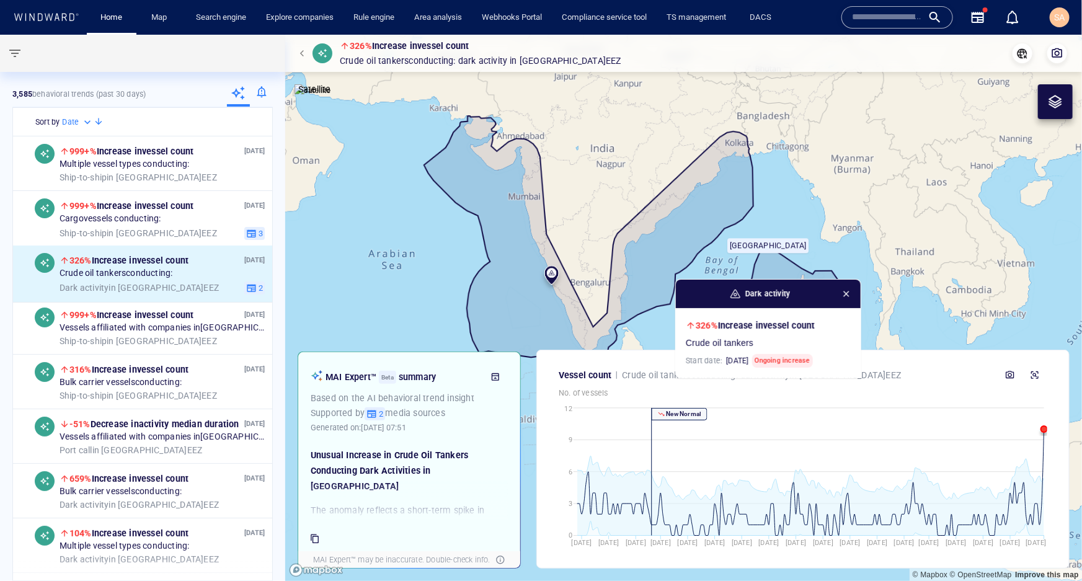
drag, startPoint x: 511, startPoint y: 239, endPoint x: 500, endPoint y: 210, distance: 30.6
click at [500, 210] on canvas "Map" at bounding box center [683, 308] width 796 height 546
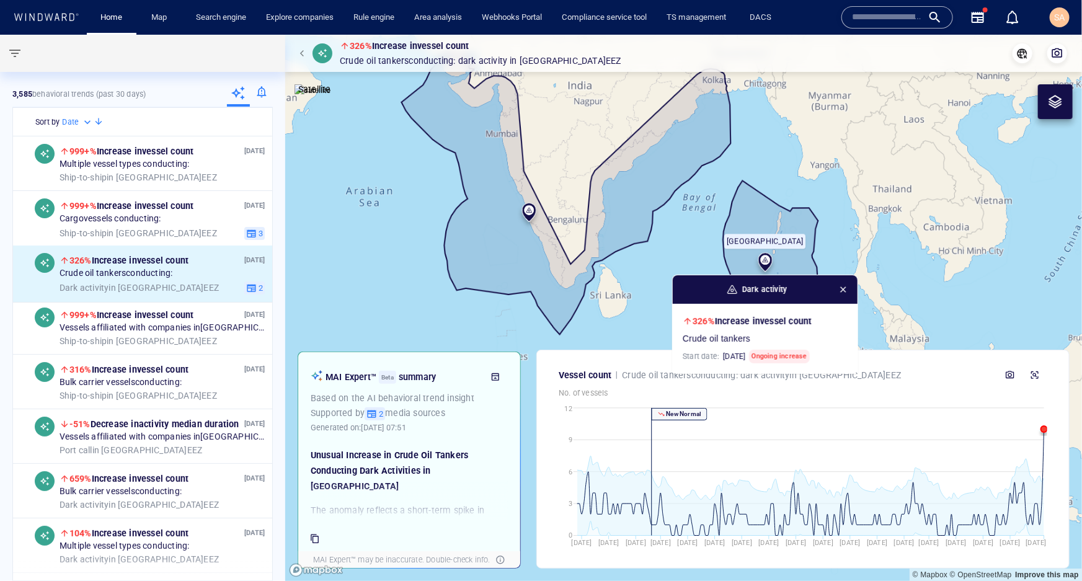
click at [495, 378] on icon "button" at bounding box center [495, 376] width 7 height 7
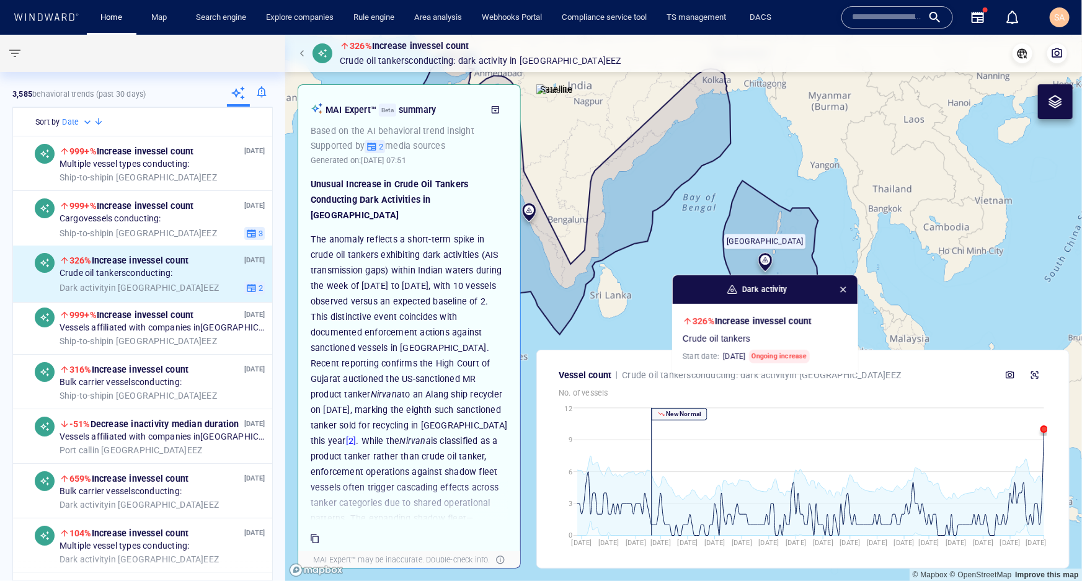
scroll to position [8, 0]
click at [346, 293] on p "The anomaly reflects a short-term spike in crude oil tankers exhibiting dark ac…" at bounding box center [409, 459] width 197 height 465
drag, startPoint x: 322, startPoint y: 295, endPoint x: 366, endPoint y: 297, distance: 44.0
click at [366, 297] on p "The anomaly reflects a short-term spike in crude oil tankers exhibiting dark ac…" at bounding box center [409, 459] width 197 height 465
drag, startPoint x: 328, startPoint y: 284, endPoint x: 403, endPoint y: 284, distance: 75.0
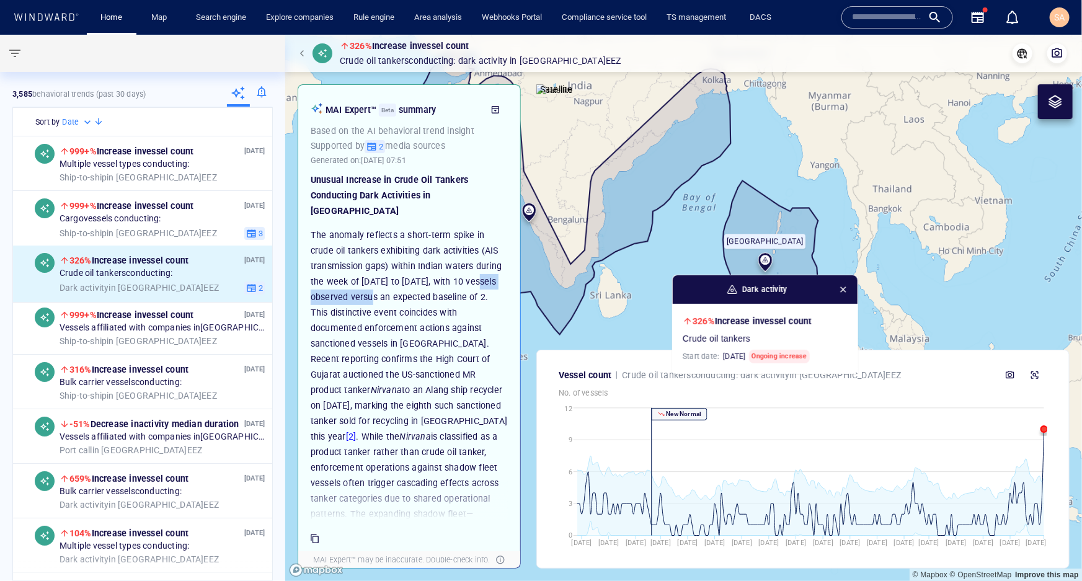
click at [403, 284] on p "The anomaly reflects a short-term spike in crude oil tankers exhibiting dark ac…" at bounding box center [409, 459] width 197 height 465
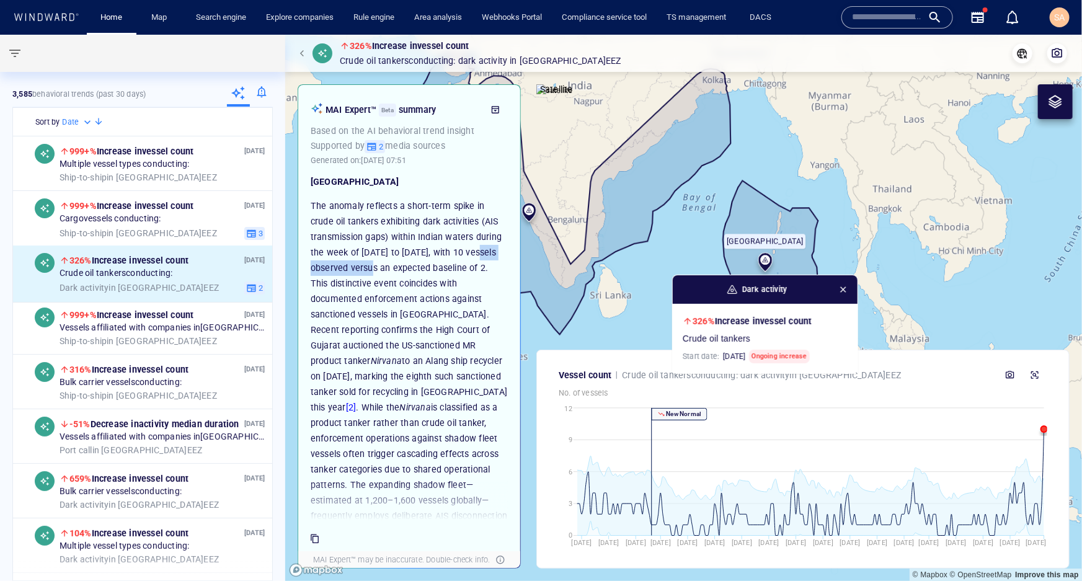
scroll to position [59, 0]
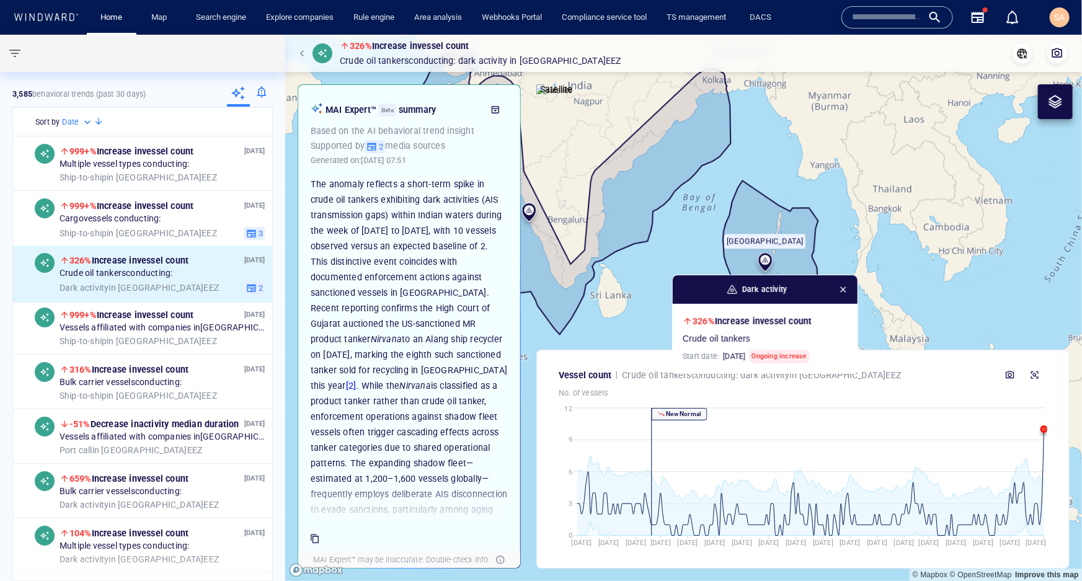
click at [422, 285] on p "The anomaly reflects a short-term spike in crude oil tankers exhibiting dark ac…" at bounding box center [409, 409] width 197 height 465
drag, startPoint x: 337, startPoint y: 261, endPoint x: 421, endPoint y: 278, distance: 85.3
click at [421, 278] on p "The anomaly reflects a short-term spike in crude oil tankers exhibiting dark ac…" at bounding box center [409, 409] width 197 height 465
click at [424, 291] on p "The anomaly reflects a short-term spike in crude oil tankers exhibiting dark ac…" at bounding box center [409, 409] width 197 height 465
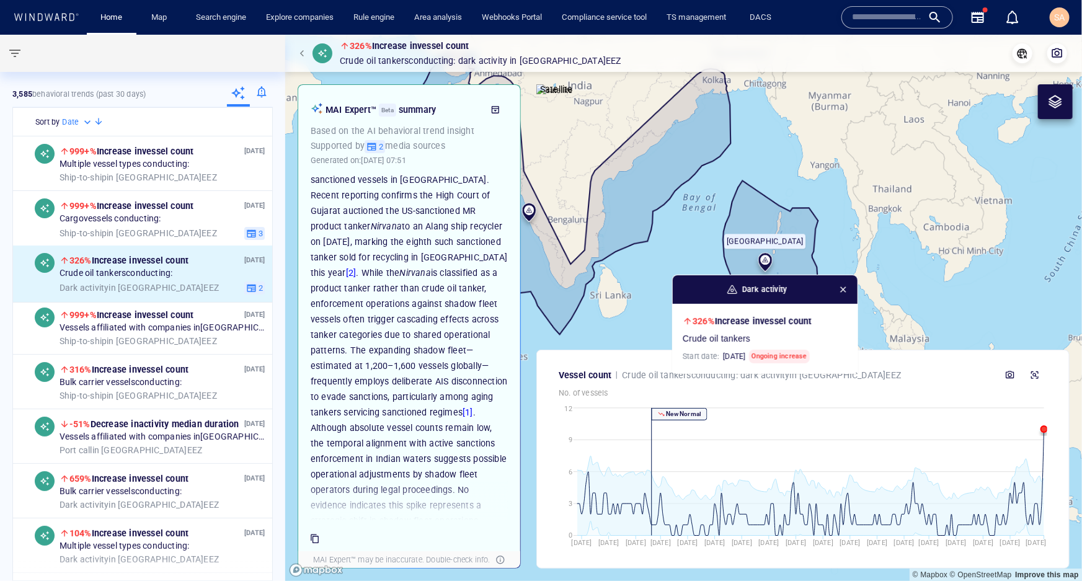
scroll to position [213, 0]
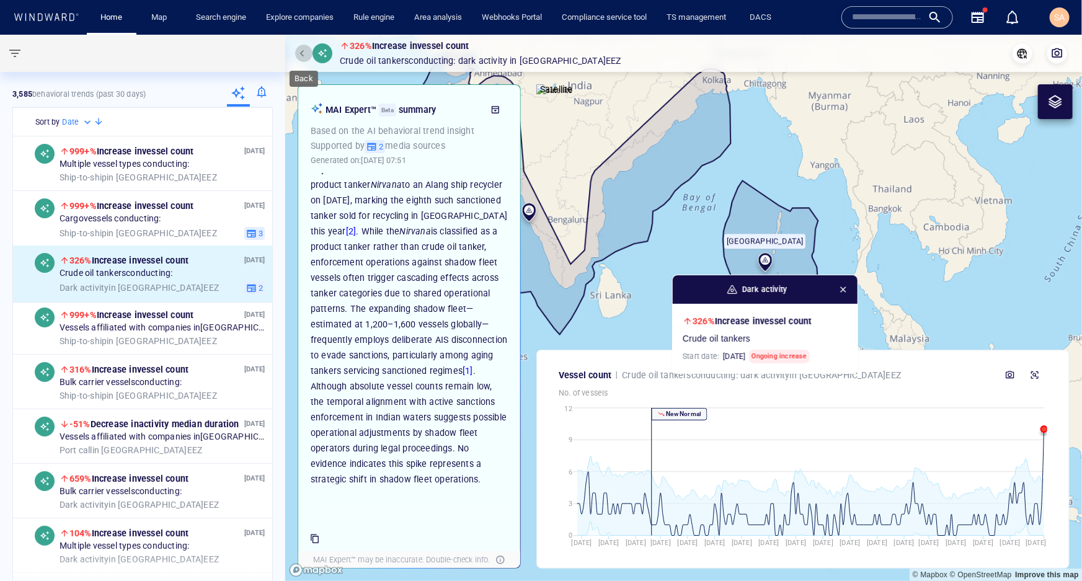
click at [299, 60] on button "button" at bounding box center [303, 53] width 17 height 17
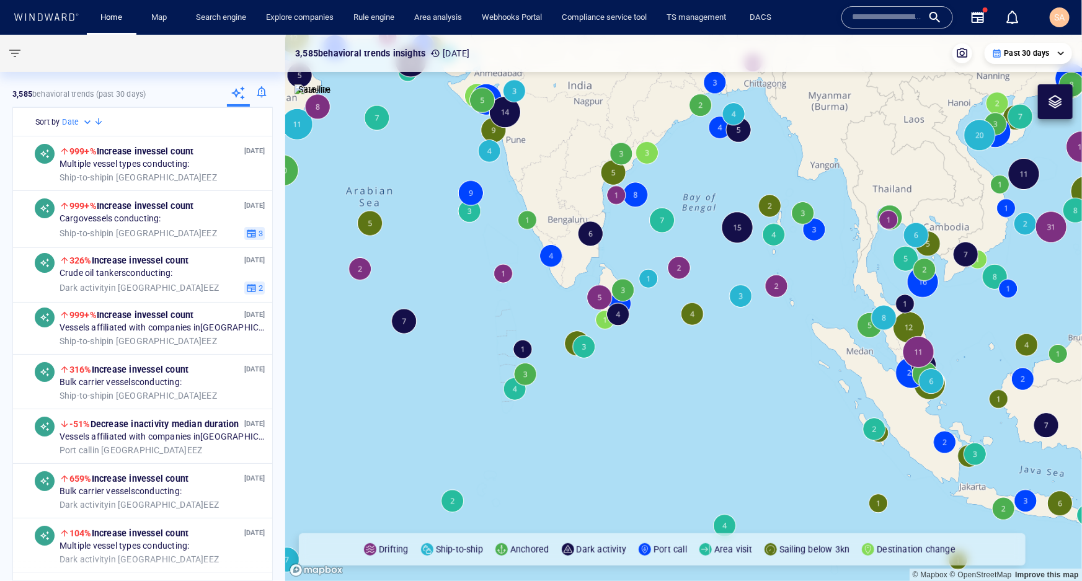
drag, startPoint x: 565, startPoint y: 167, endPoint x: 513, endPoint y: 311, distance: 152.9
click at [507, 300] on canvas "Map" at bounding box center [683, 308] width 796 height 546
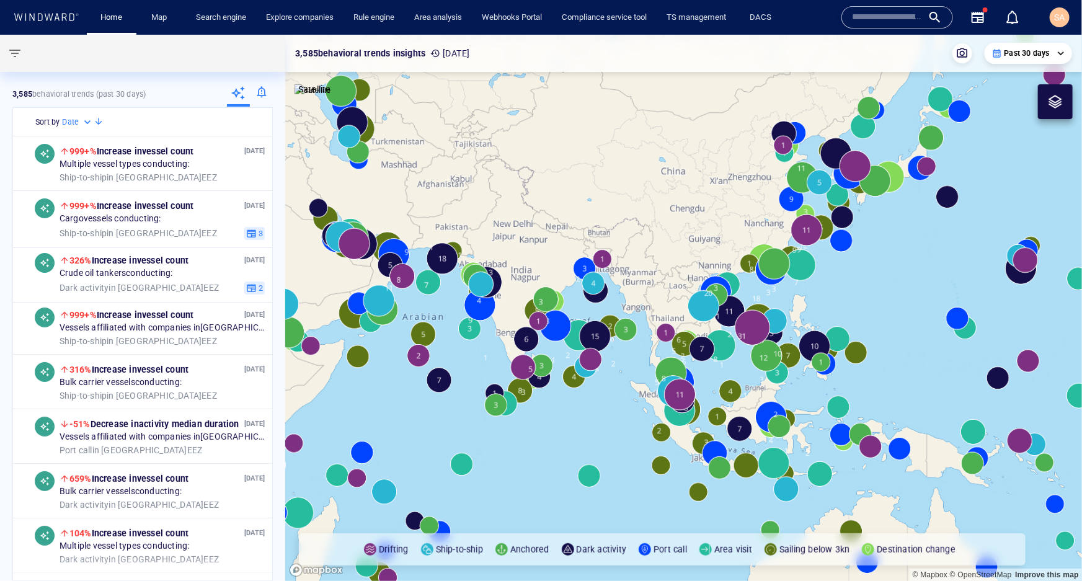
drag, startPoint x: 577, startPoint y: 192, endPoint x: 682, endPoint y: 239, distance: 115.1
click at [682, 239] on canvas "Map" at bounding box center [683, 308] width 796 height 546
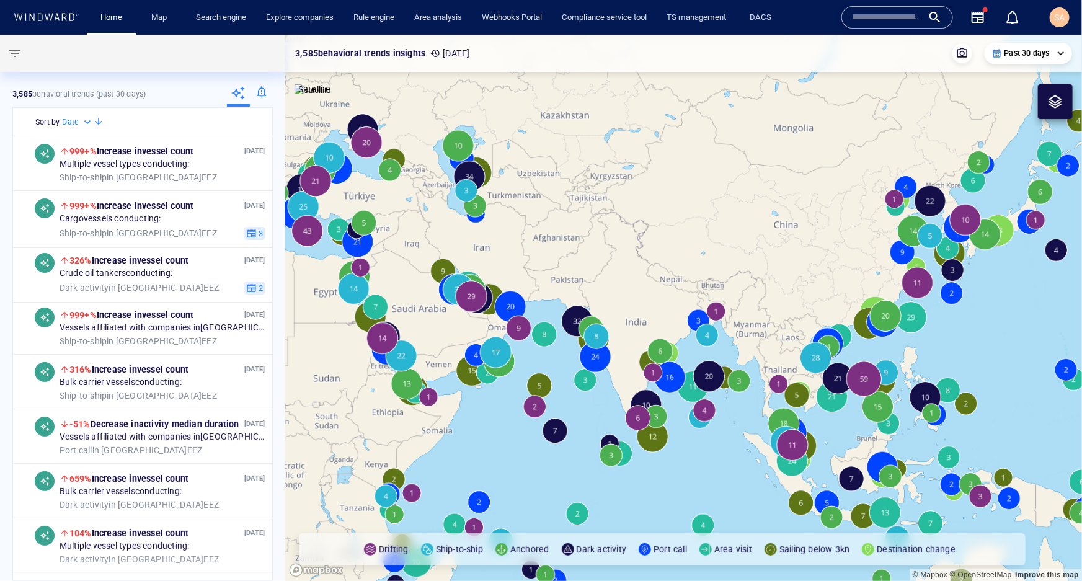
click at [1049, 58] on div "Past 30 days" at bounding box center [1028, 53] width 73 height 11
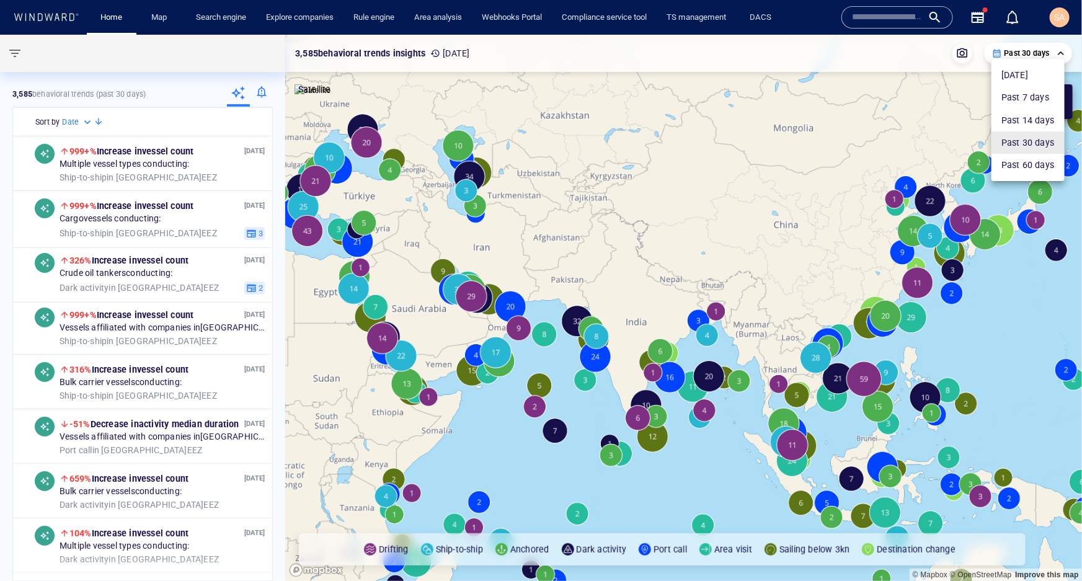
click at [1046, 50] on div at bounding box center [541, 290] width 1082 height 581
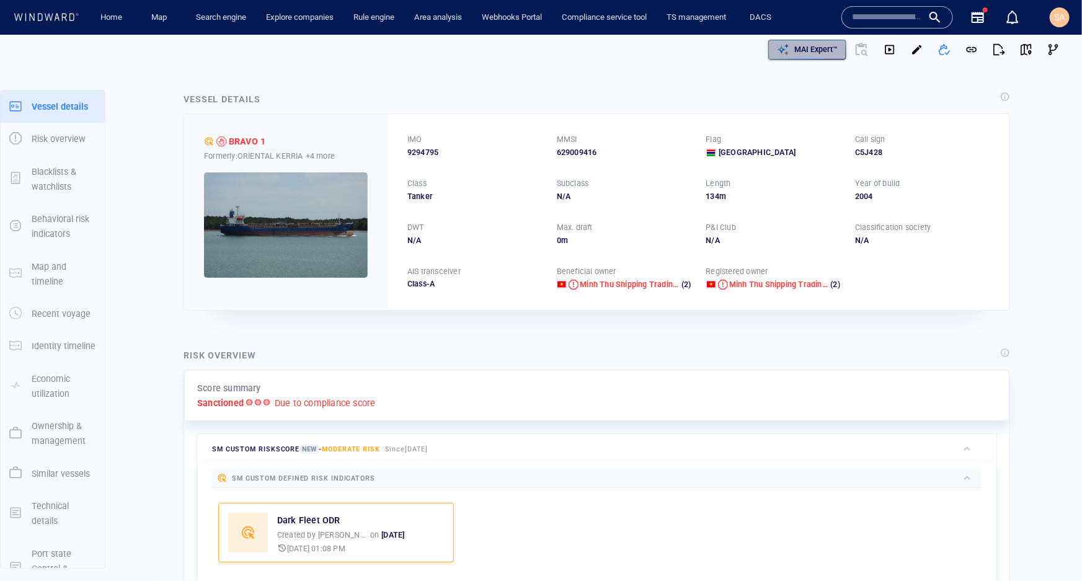
click at [808, 47] on p "MAI Expert™" at bounding box center [815, 49] width 43 height 11
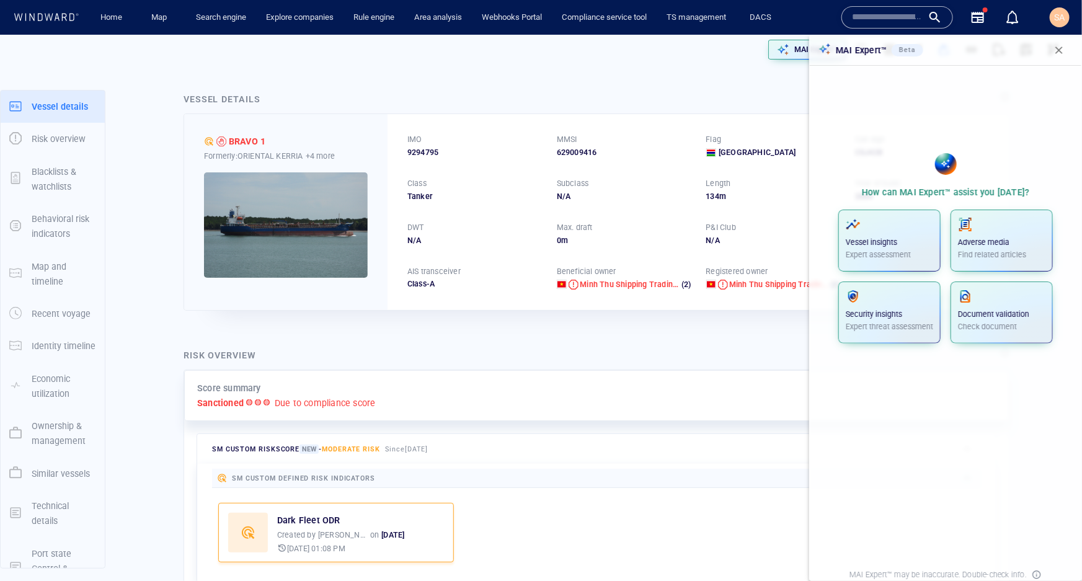
click at [1055, 47] on span "button" at bounding box center [1058, 50] width 12 height 12
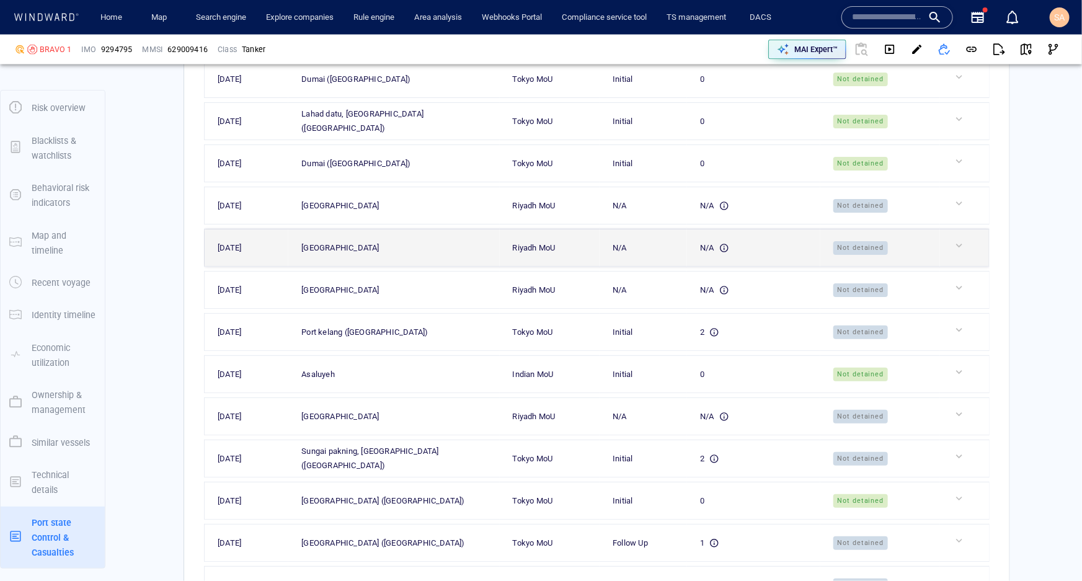
scroll to position [3363, 0]
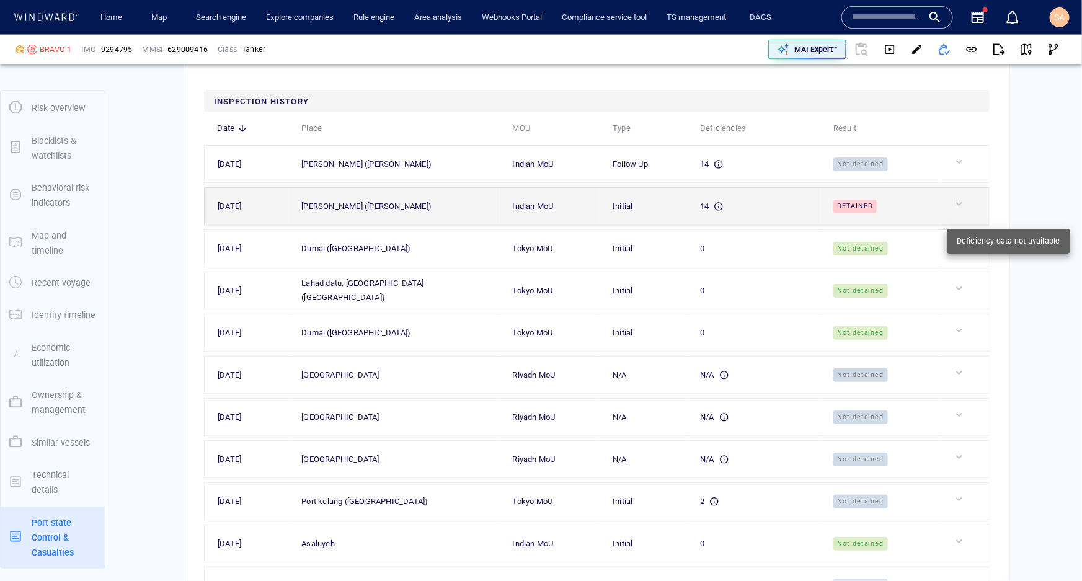
click at [953, 210] on div at bounding box center [969, 204] width 33 height 12
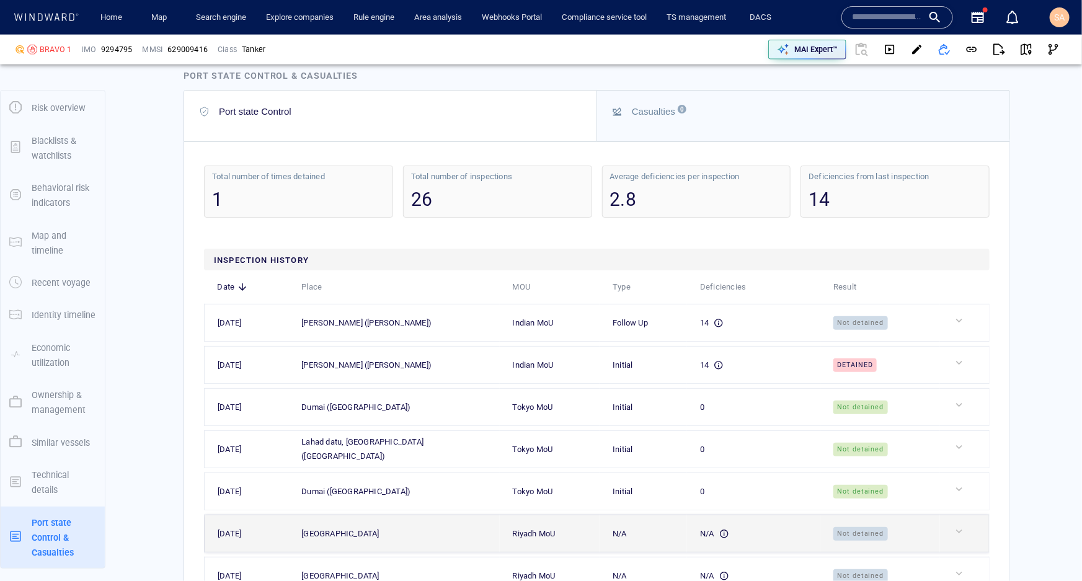
scroll to position [3194, 0]
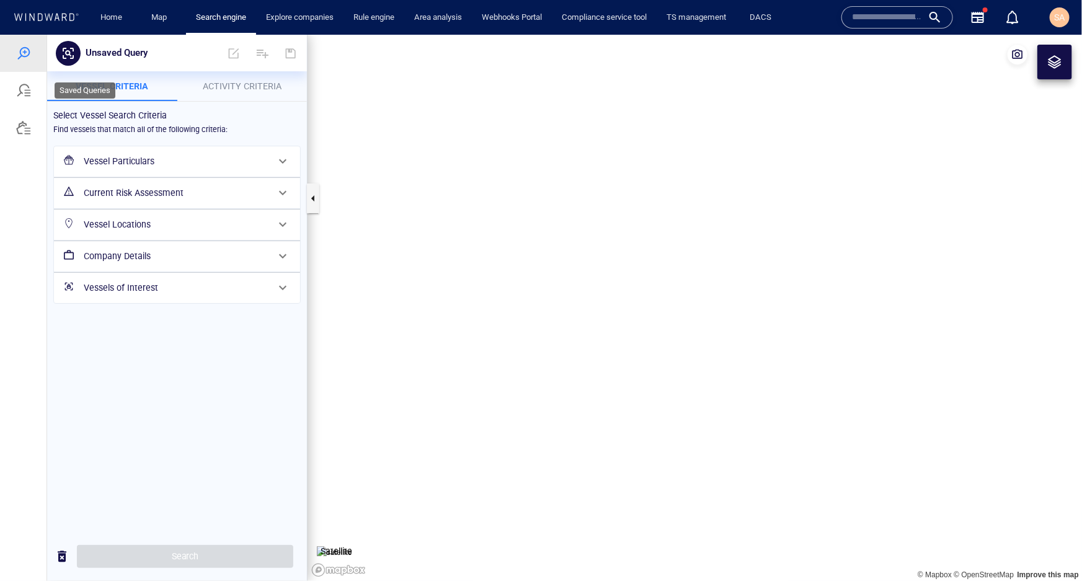
click at [30, 91] on div at bounding box center [23, 89] width 15 height 15
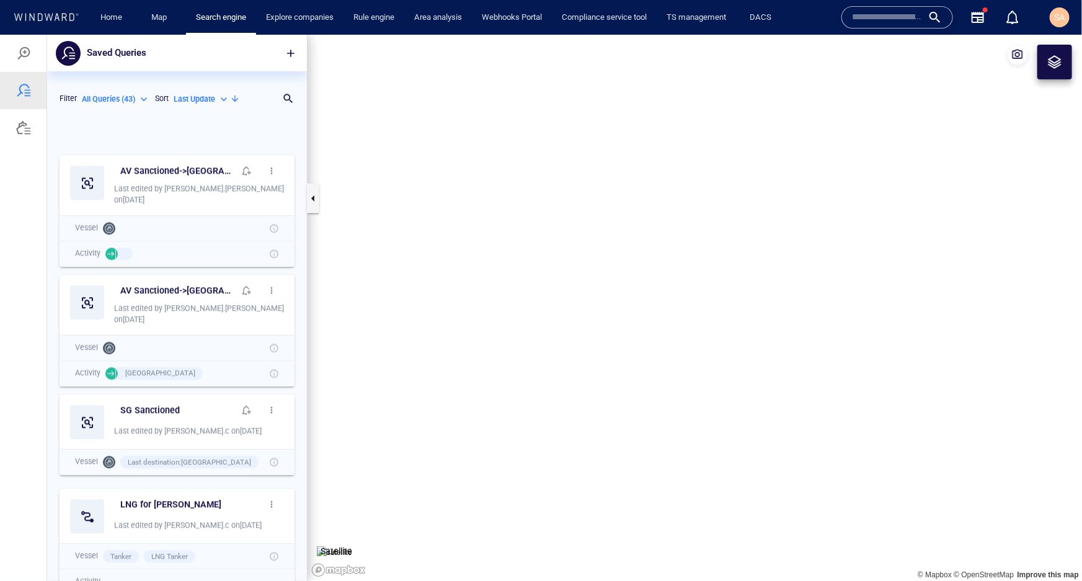
scroll to position [1352, 0]
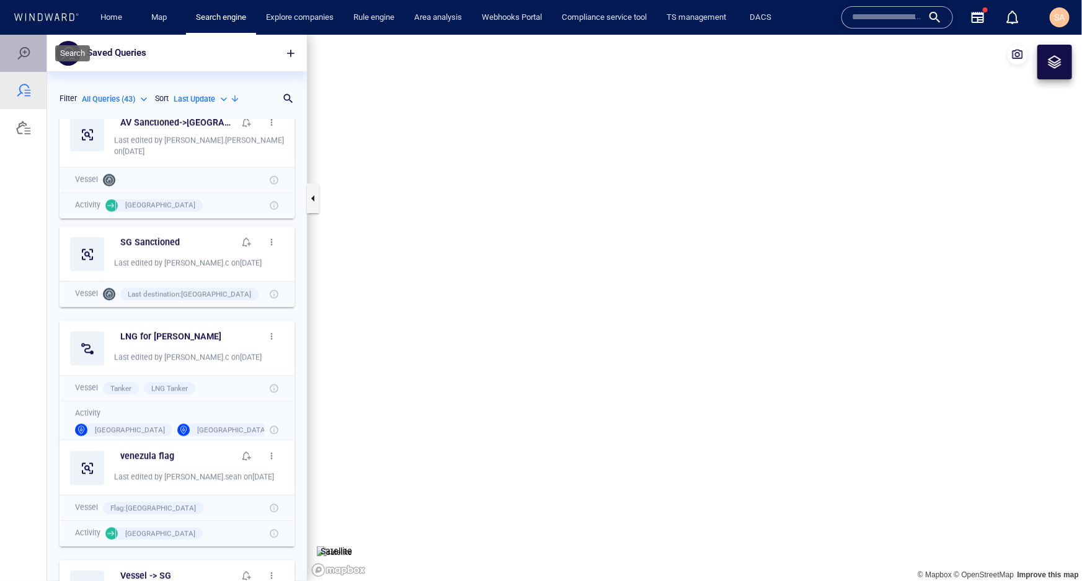
click at [22, 62] on div at bounding box center [23, 52] width 46 height 37
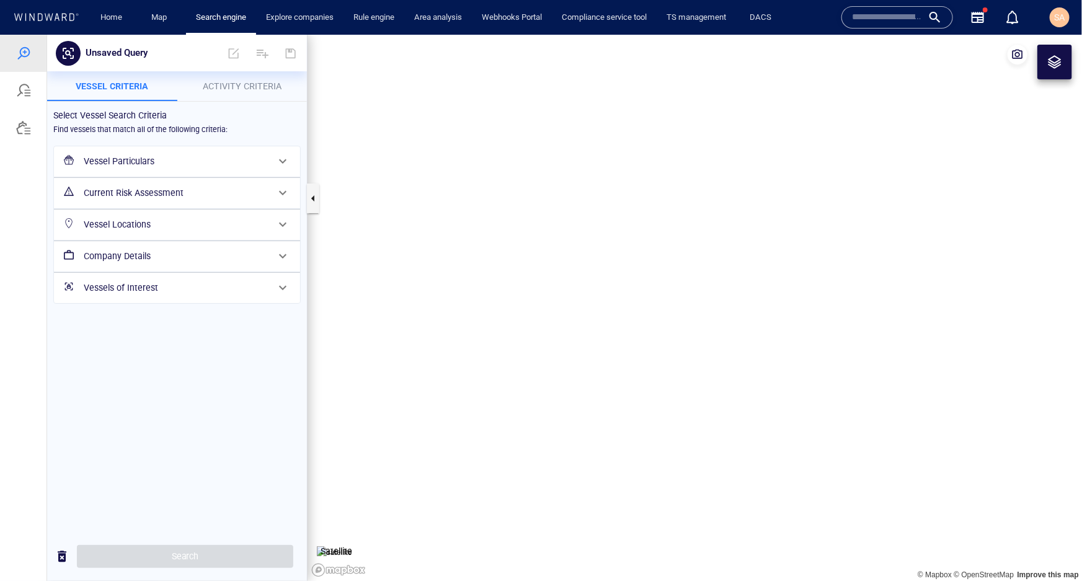
click at [127, 162] on h6 "Vessel Particulars" at bounding box center [176, 160] width 184 height 15
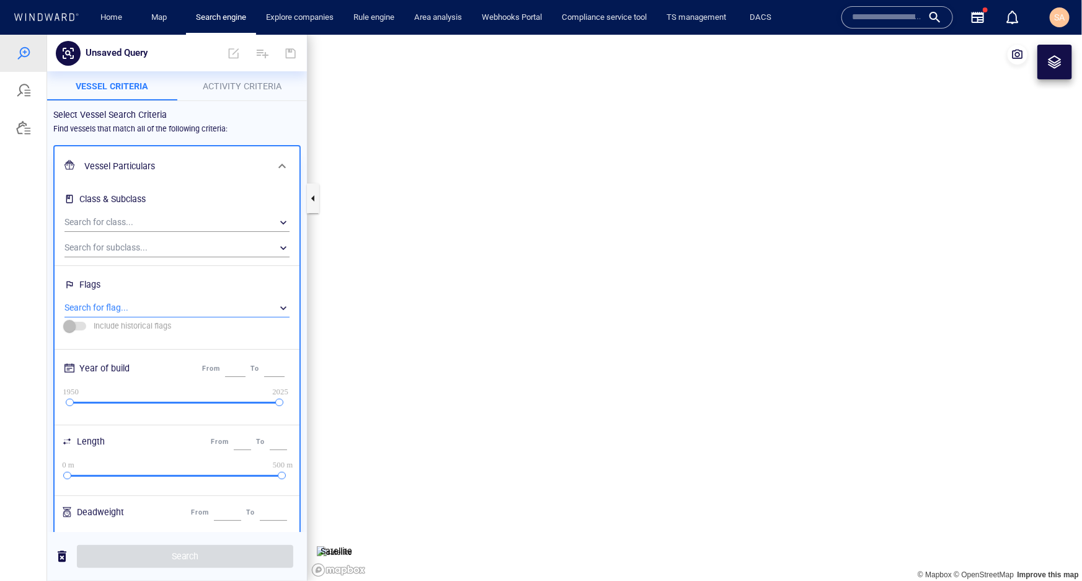
click at [102, 309] on div "​" at bounding box center [176, 307] width 225 height 19
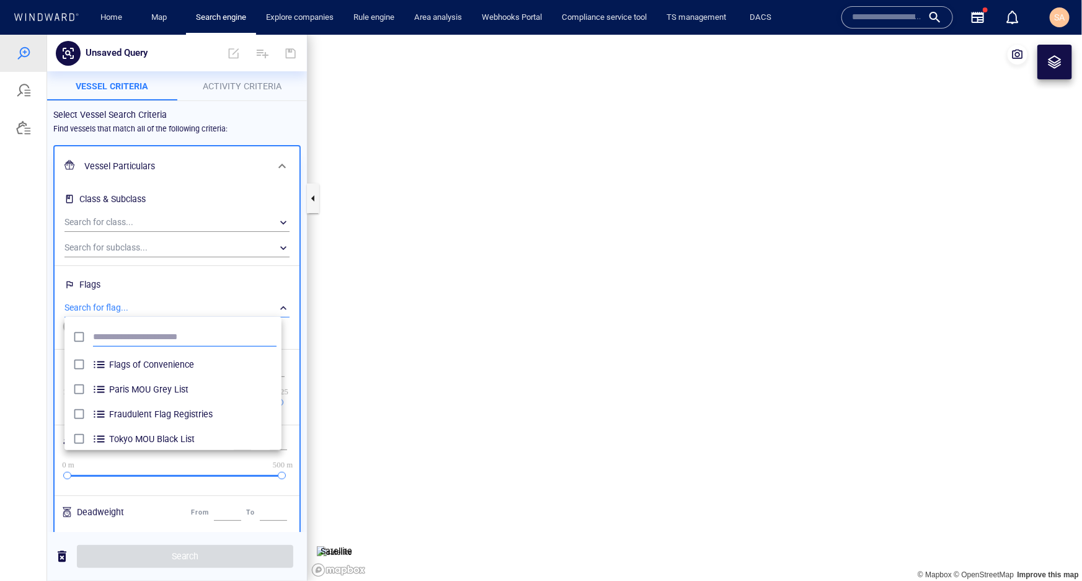
scroll to position [115, 208]
click at [137, 307] on div at bounding box center [541, 307] width 1082 height 546
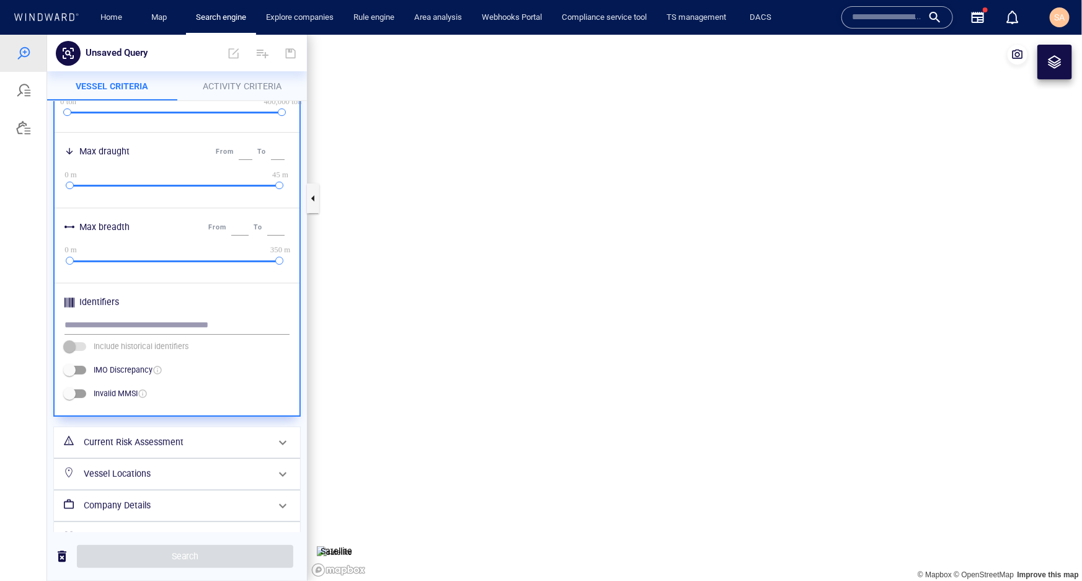
scroll to position [461, 0]
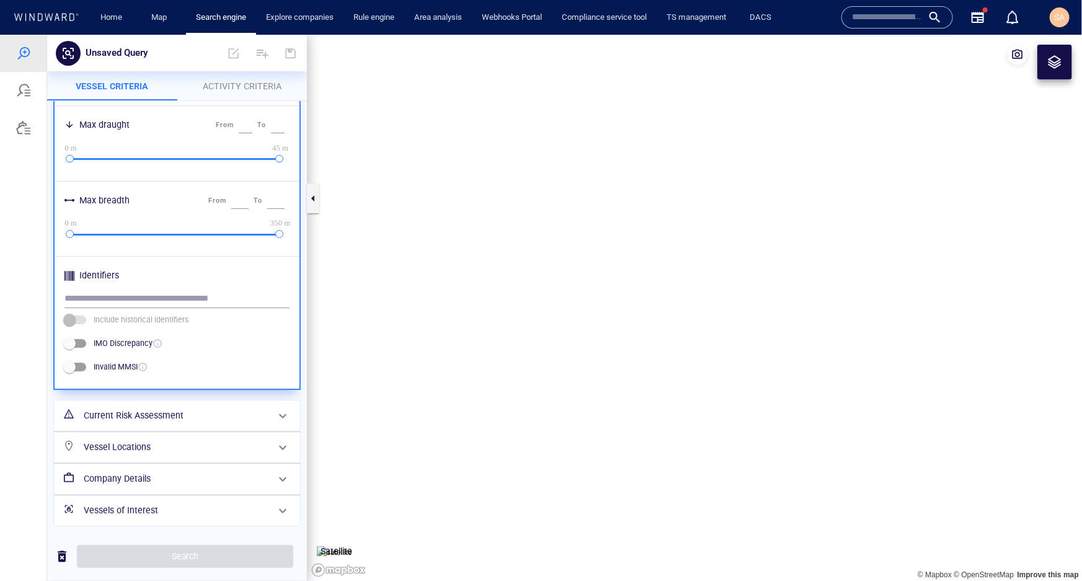
click at [140, 413] on h6 "Current Risk Assessment" at bounding box center [176, 414] width 184 height 15
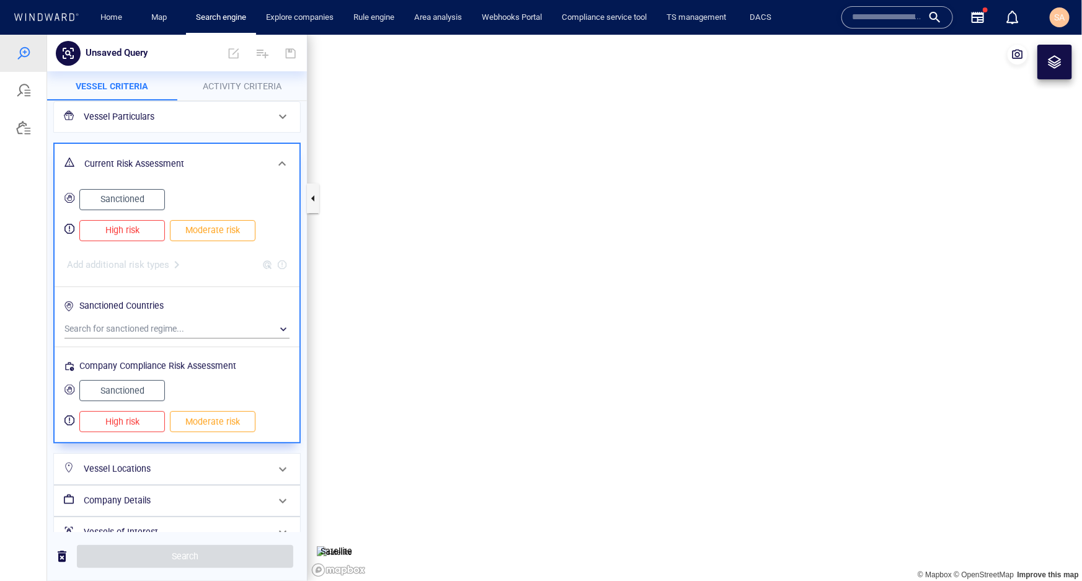
scroll to position [66, 0]
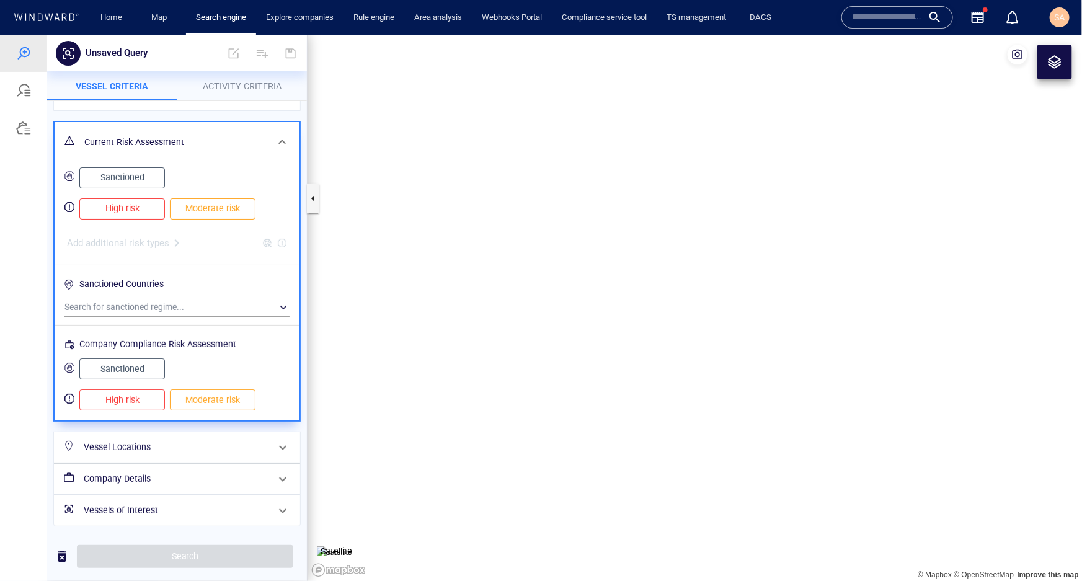
click at [127, 437] on div "Vessel Locations" at bounding box center [176, 446] width 194 height 25
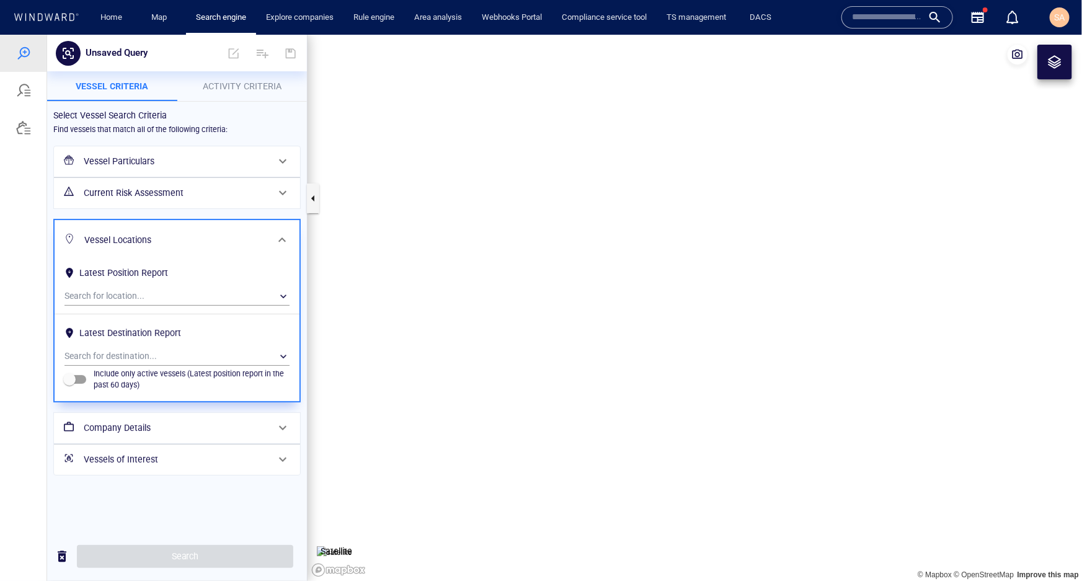
scroll to position [0, 0]
click at [124, 427] on h6 "Company Details" at bounding box center [176, 427] width 184 height 15
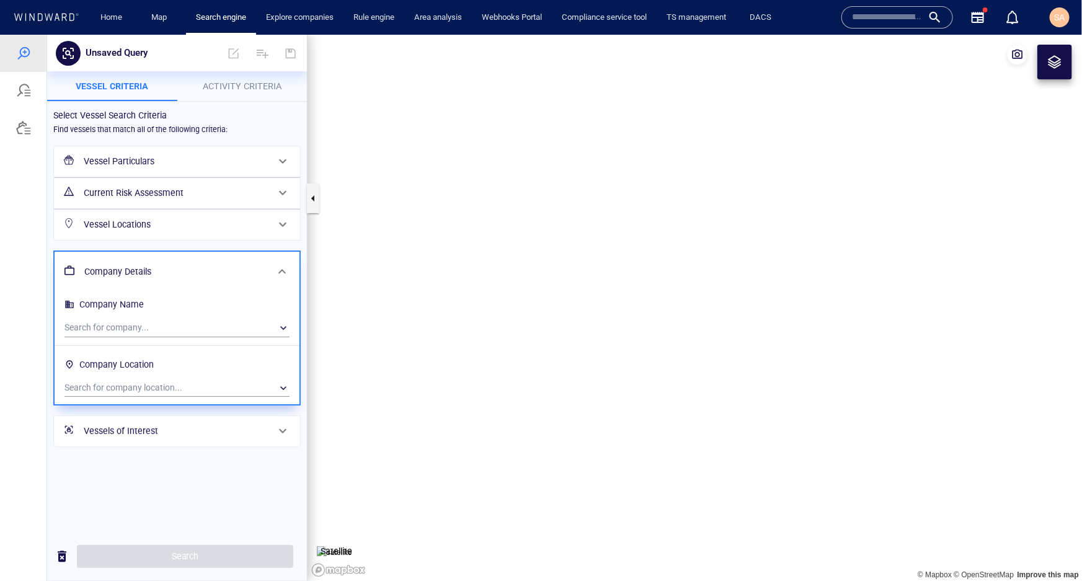
click at [124, 433] on h6 "Vessels of Interest" at bounding box center [176, 430] width 184 height 15
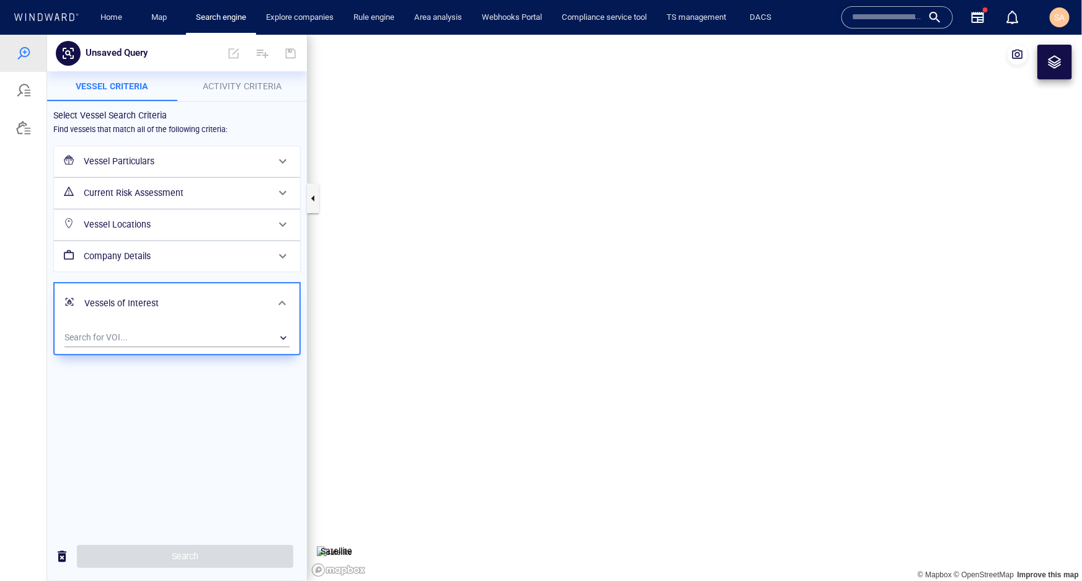
click at [226, 88] on span "Activity Criteria" at bounding box center [242, 86] width 79 height 10
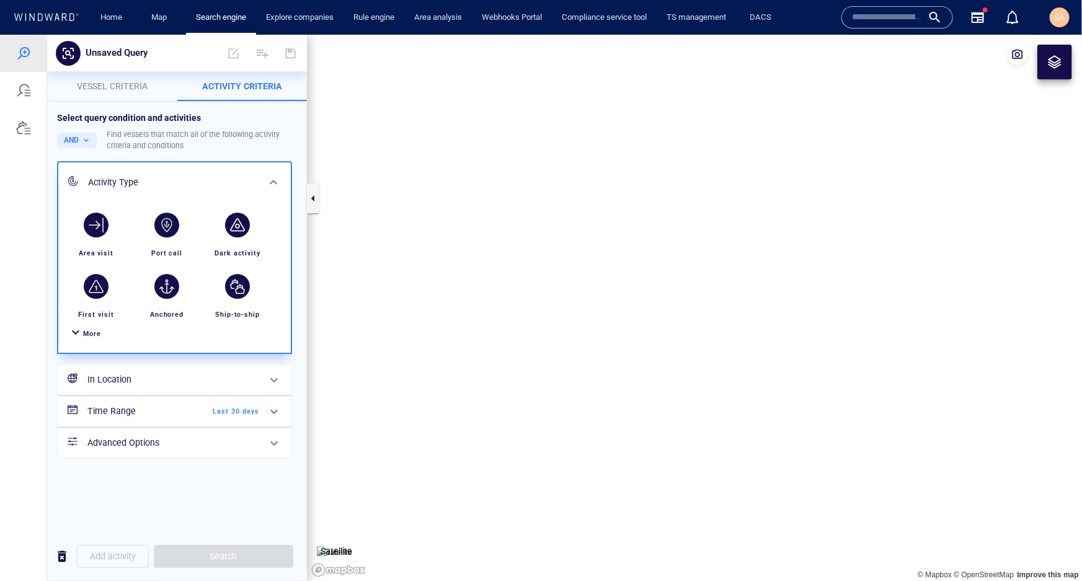
click at [83, 329] on span "More" at bounding box center [92, 333] width 18 height 8
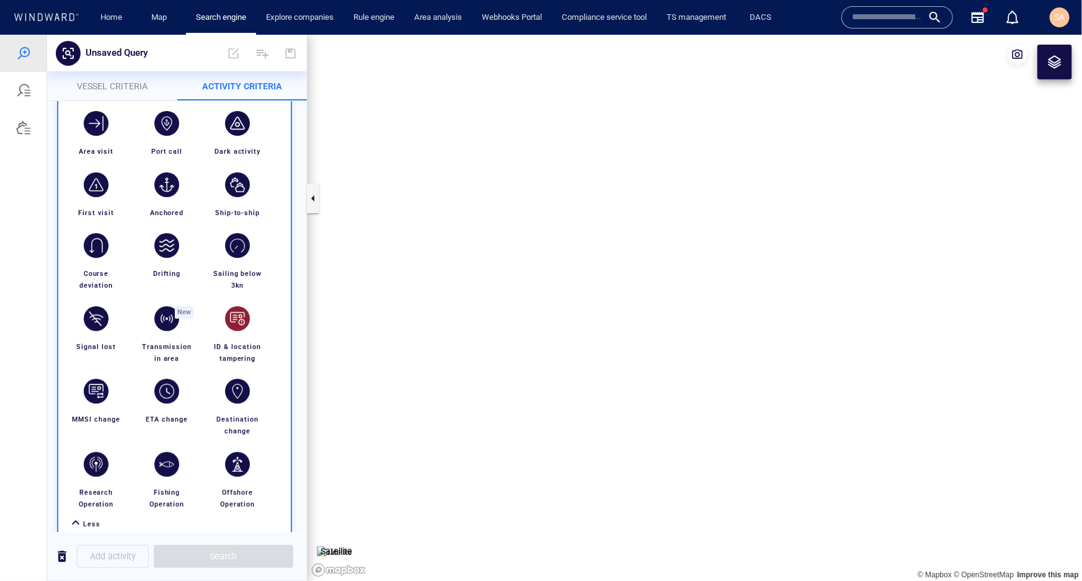
scroll to position [227, 0]
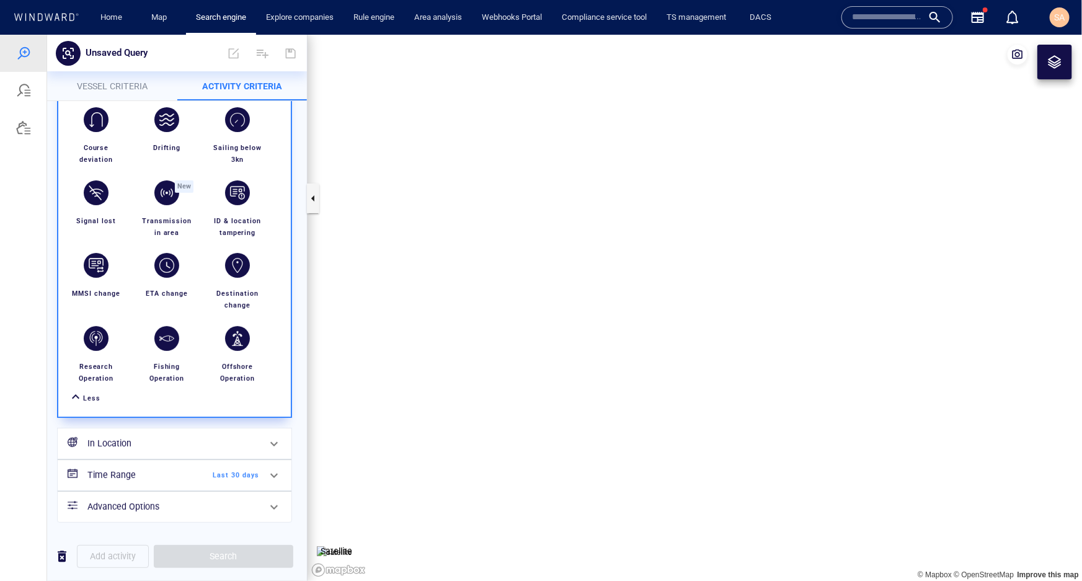
click at [99, 87] on span "Vessel criteria" at bounding box center [112, 86] width 71 height 10
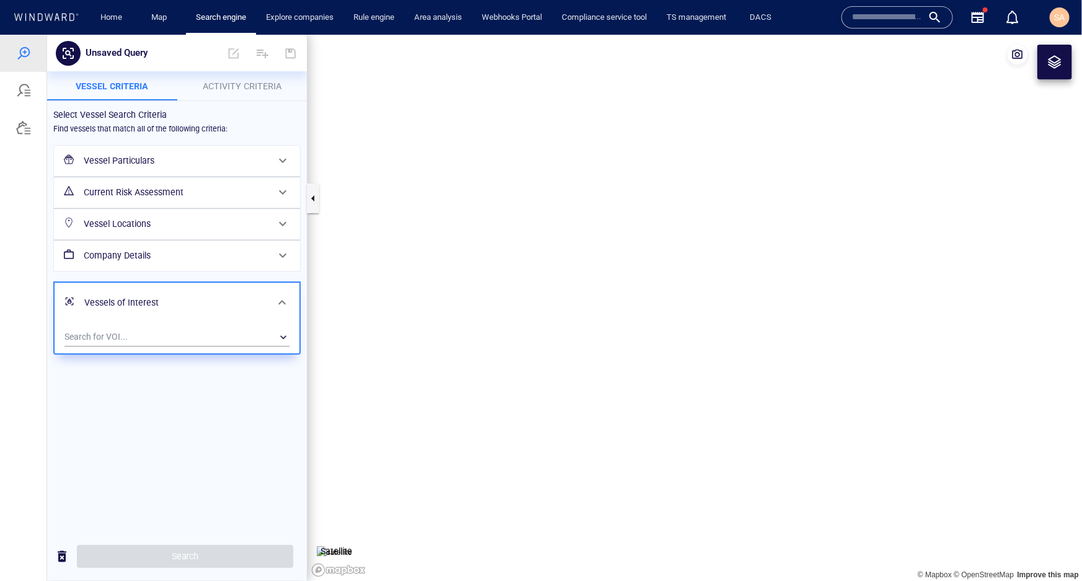
click at [142, 161] on h6 "Vessel Particulars" at bounding box center [176, 159] width 184 height 15
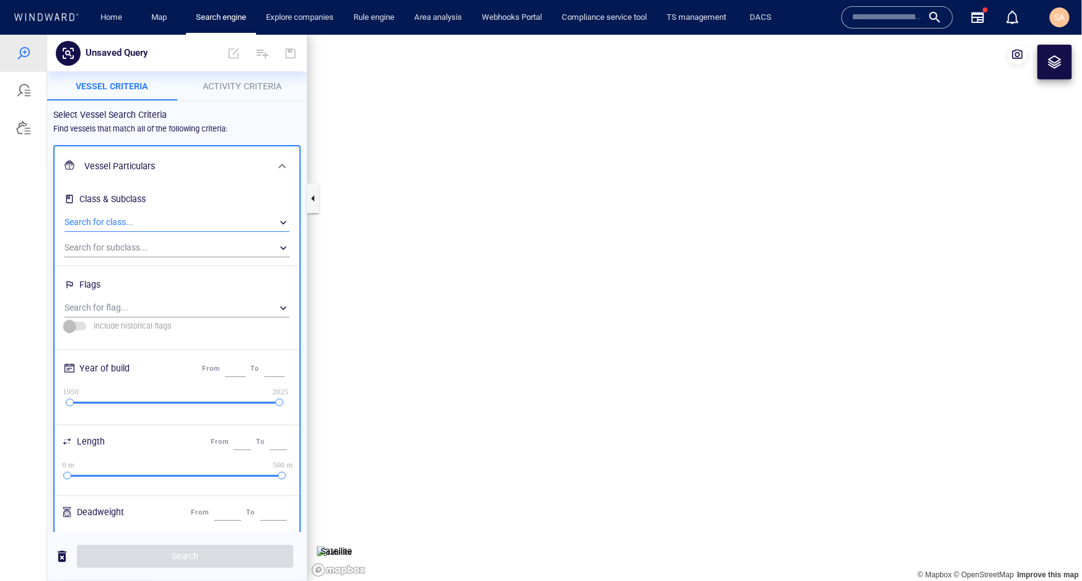
click at [125, 223] on div "​" at bounding box center [176, 222] width 225 height 19
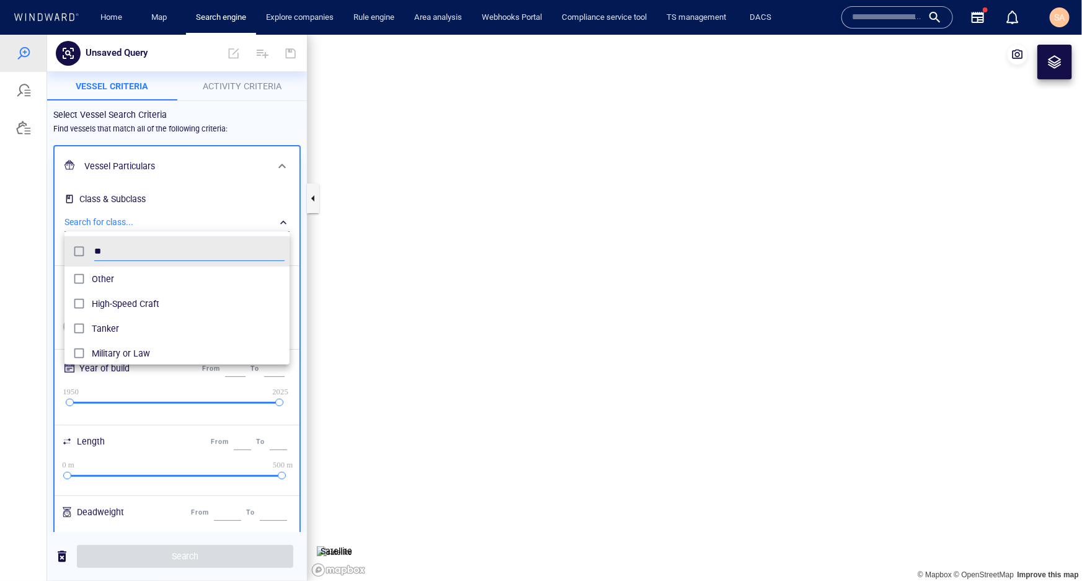
scroll to position [115, 217]
type input "****"
click at [108, 280] on span "Tanker" at bounding box center [188, 278] width 193 height 15
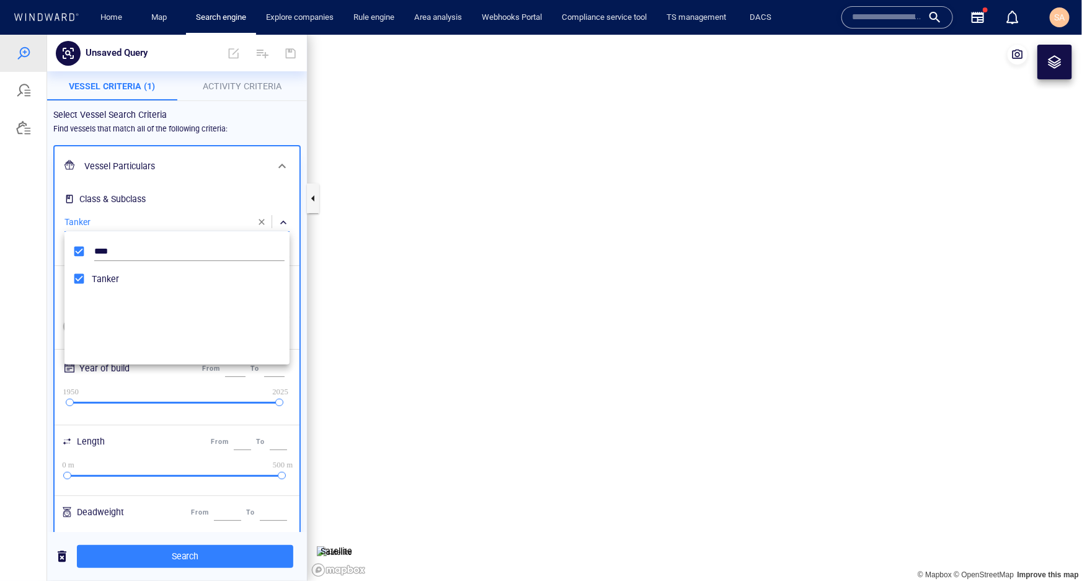
drag, startPoint x: 140, startPoint y: 428, endPoint x: 137, endPoint y: 435, distance: 8.1
click at [140, 428] on div at bounding box center [541, 307] width 1082 height 546
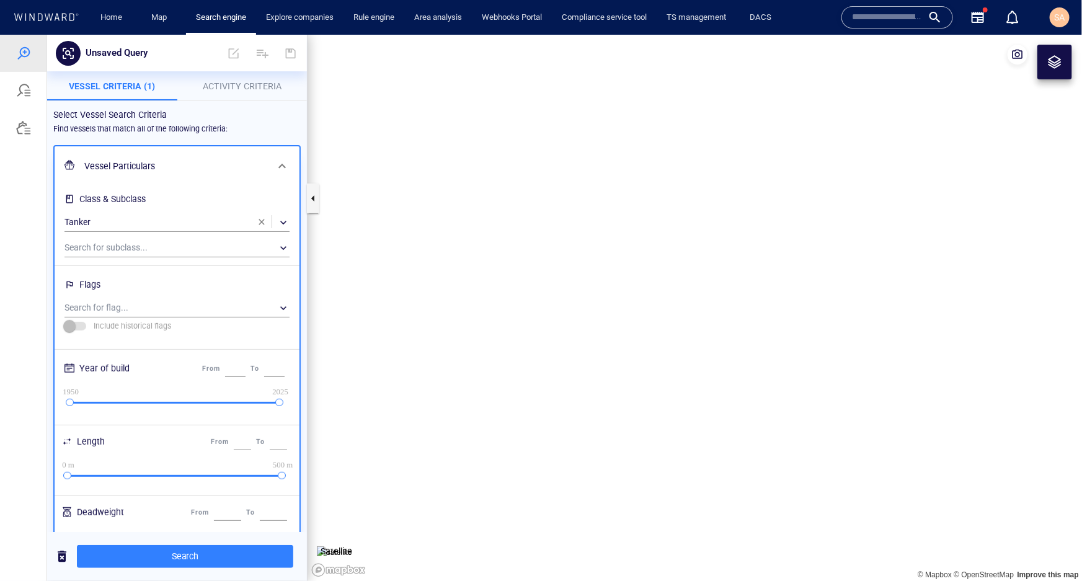
click at [216, 476] on div "0 m 0 m 500 m 500 m" at bounding box center [175, 476] width 214 height 10
drag, startPoint x: 66, startPoint y: 473, endPoint x: 165, endPoint y: 474, distance: 99.8
click at [165, 474] on div at bounding box center [168, 475] width 8 height 8
type input "***"
click at [233, 81] on span "Activity Criteria" at bounding box center [242, 86] width 79 height 10
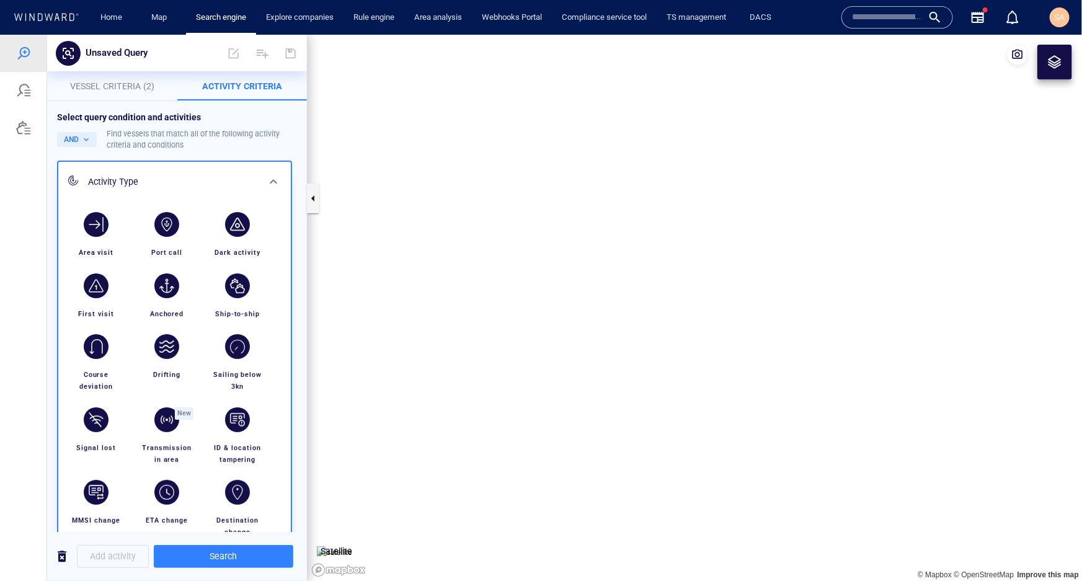
click at [232, 231] on div "button" at bounding box center [237, 223] width 25 height 25
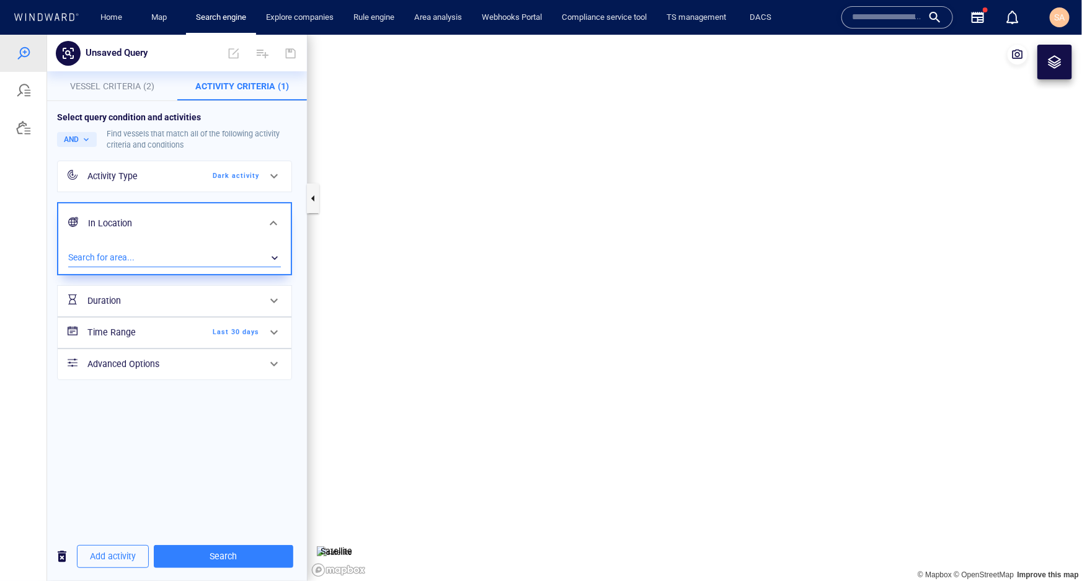
click at [131, 257] on div "​" at bounding box center [174, 257] width 213 height 19
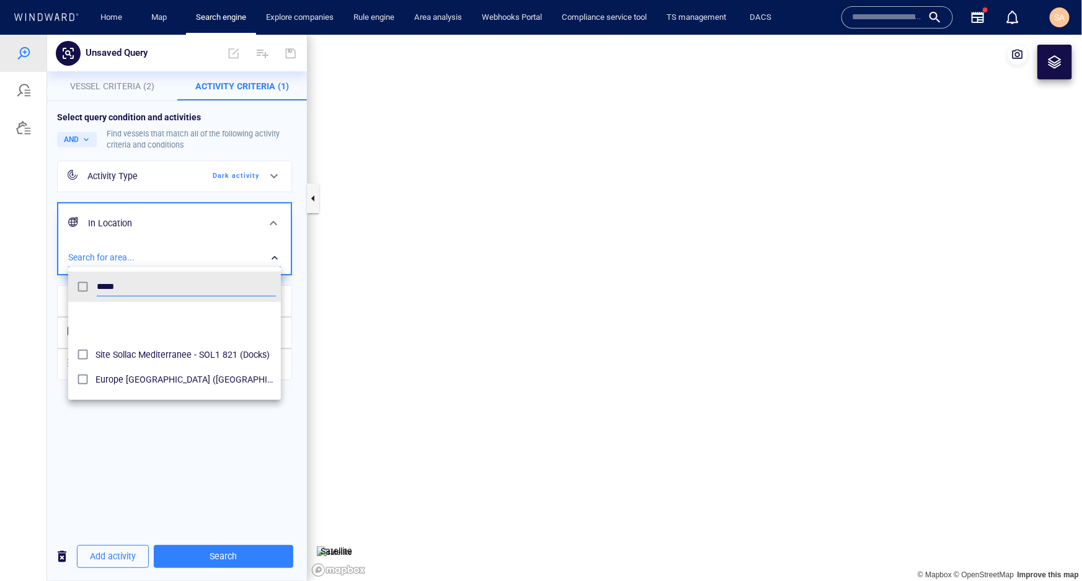
scroll to position [130, 0]
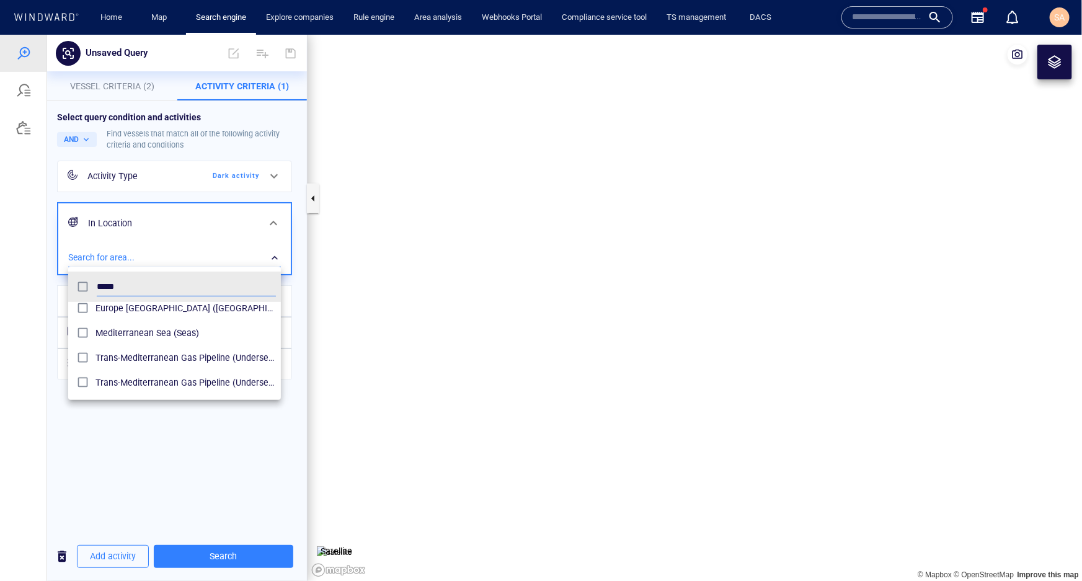
type input "*****"
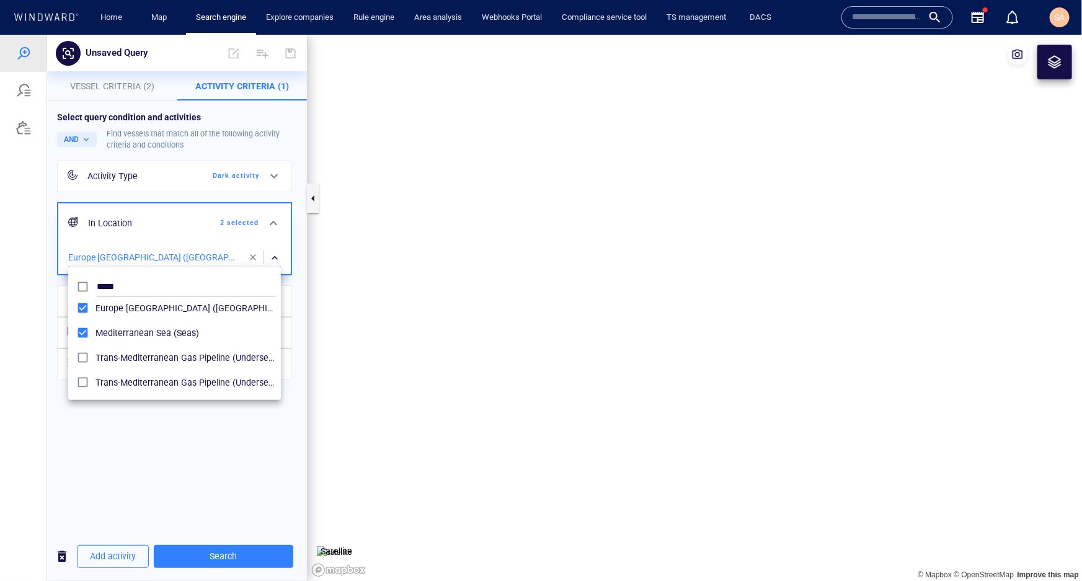
click at [227, 423] on div at bounding box center [541, 307] width 1082 height 546
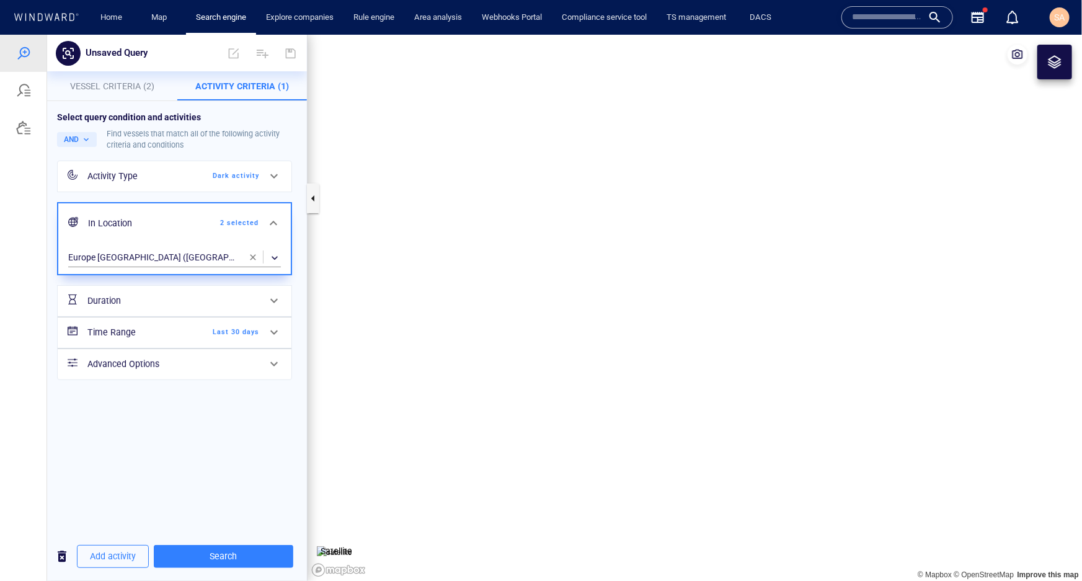
click at [246, 330] on span "Last 30 days" at bounding box center [223, 331] width 71 height 11
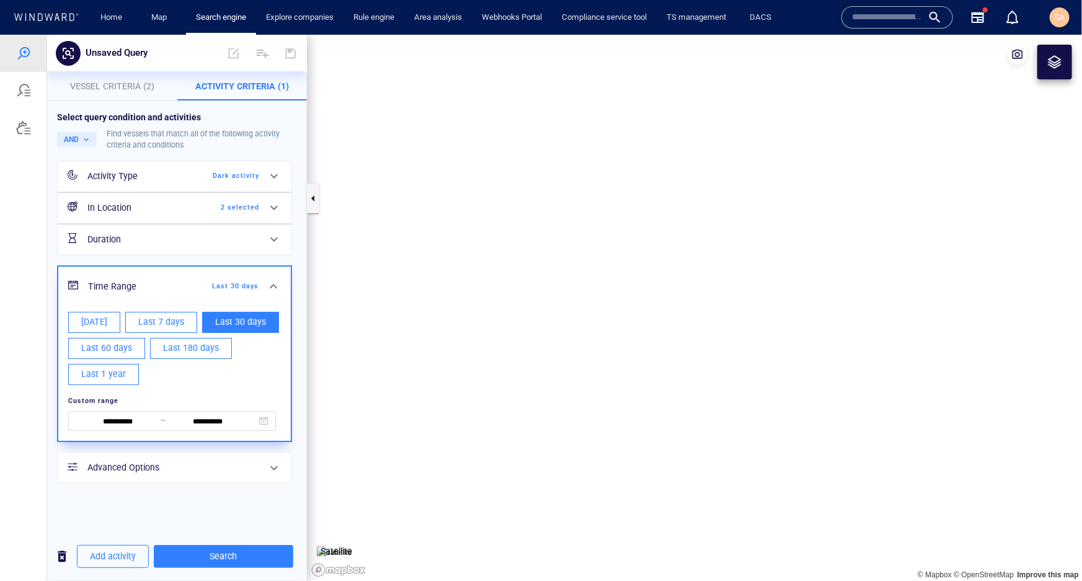
click at [105, 347] on span "Last 60 days" at bounding box center [106, 347] width 51 height 15
type input "**********"
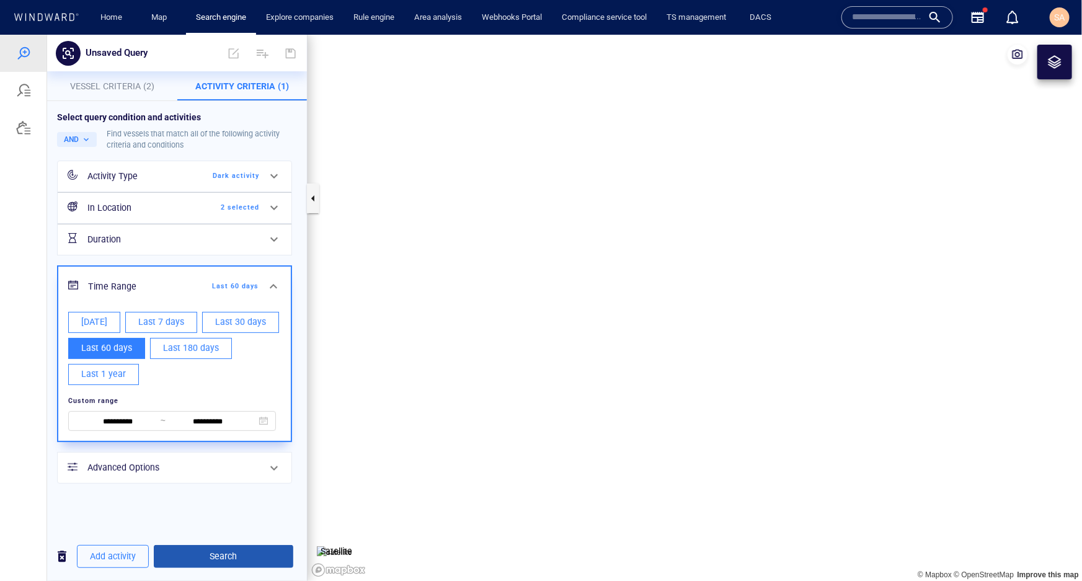
click at [213, 556] on span "Search" at bounding box center [224, 555] width 120 height 15
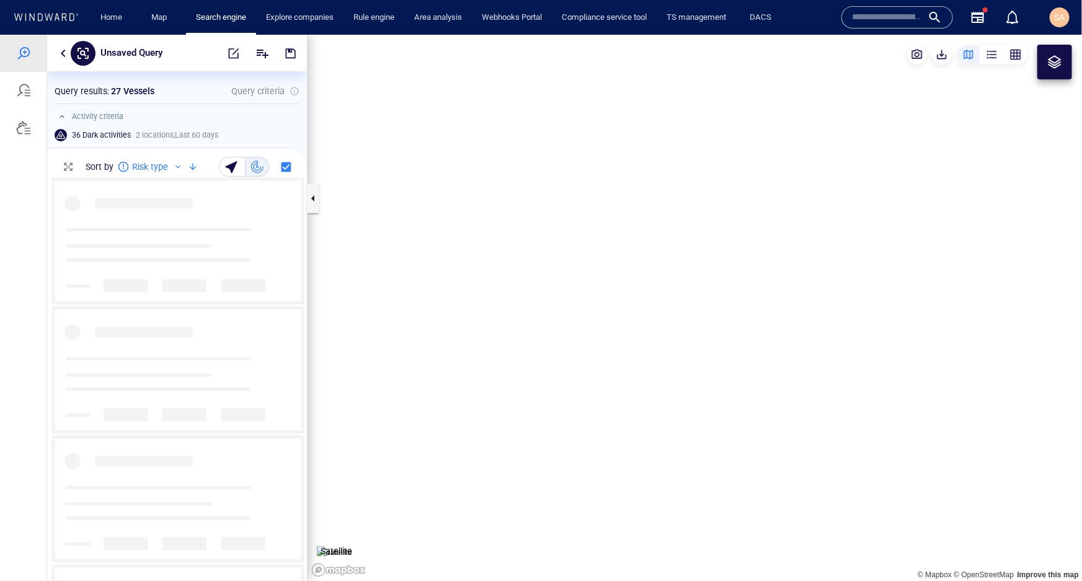
scroll to position [394, 251]
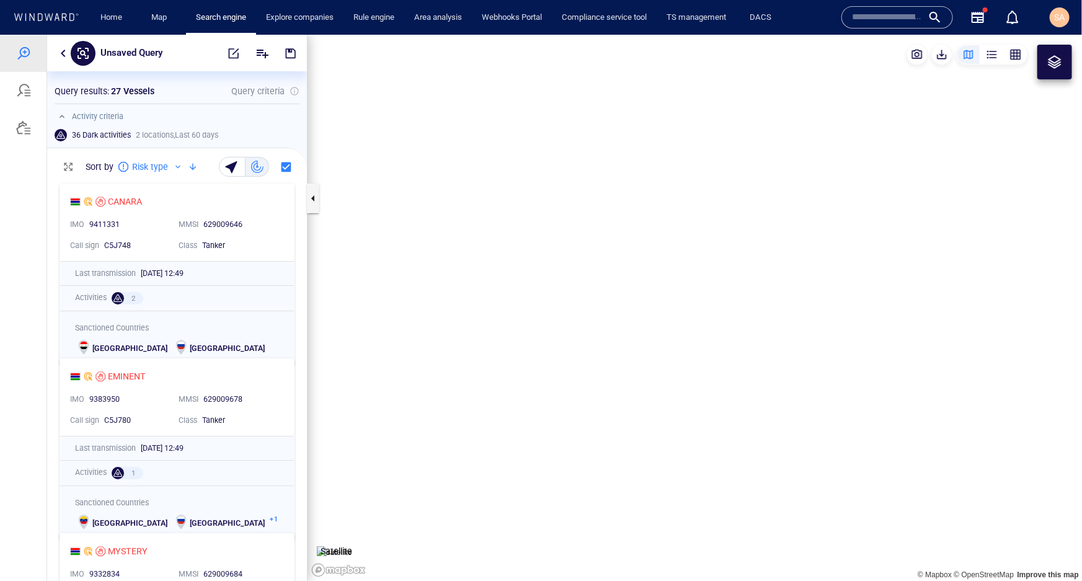
drag, startPoint x: 816, startPoint y: 312, endPoint x: 604, endPoint y: 380, distance: 222.7
click at [604, 380] on canvas "Map" at bounding box center [694, 307] width 774 height 546
drag, startPoint x: 723, startPoint y: 369, endPoint x: 687, endPoint y: 368, distance: 36.0
click at [687, 368] on canvas "Map" at bounding box center [694, 307] width 774 height 546
click at [606, 280] on canvas "Map" at bounding box center [694, 307] width 774 height 546
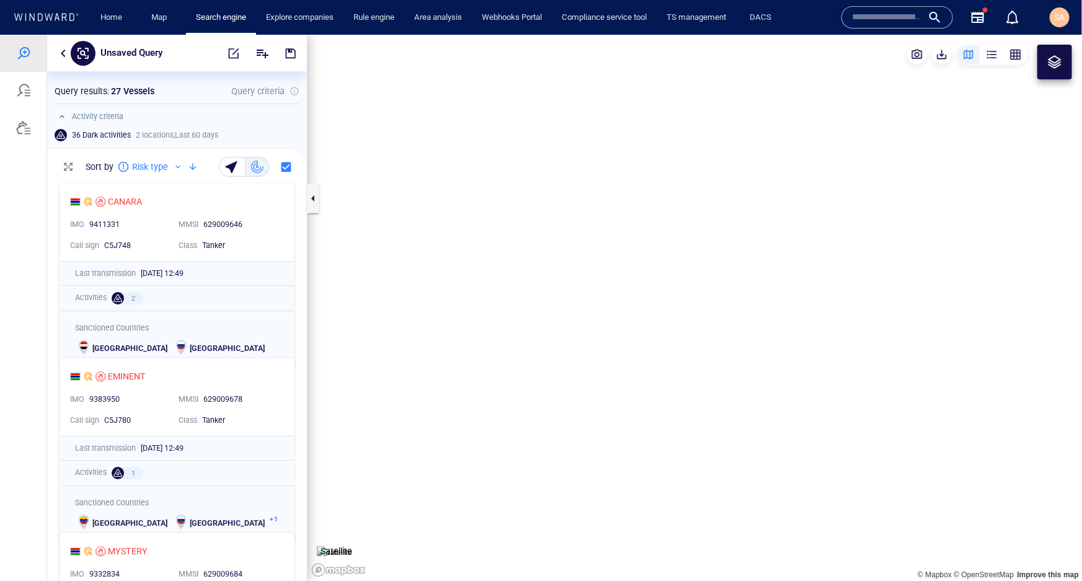
click at [62, 47] on button "button" at bounding box center [63, 52] width 15 height 15
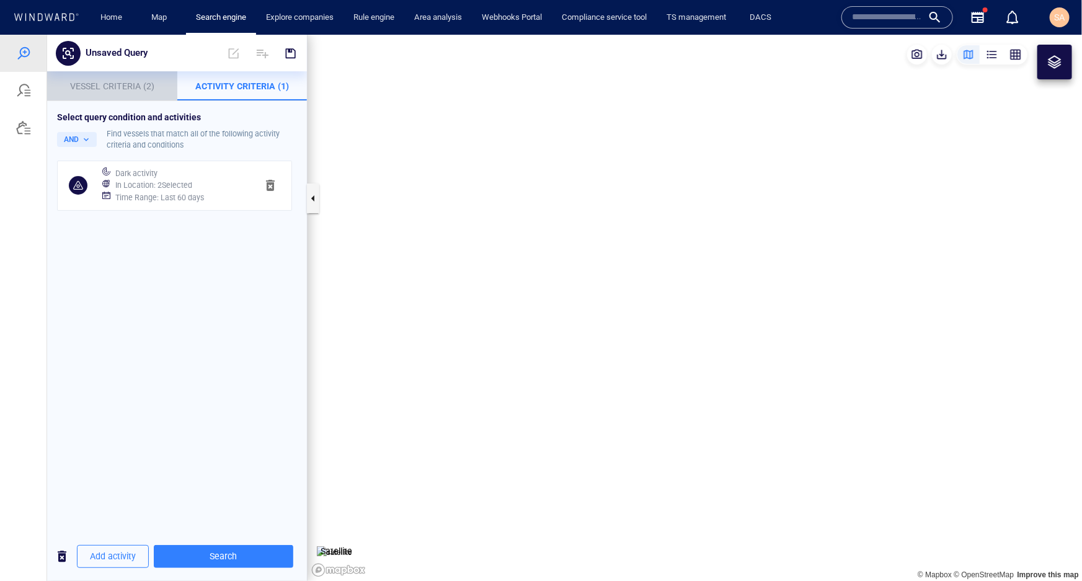
click at [99, 86] on span "Vessel Criteria (2)" at bounding box center [112, 86] width 84 height 10
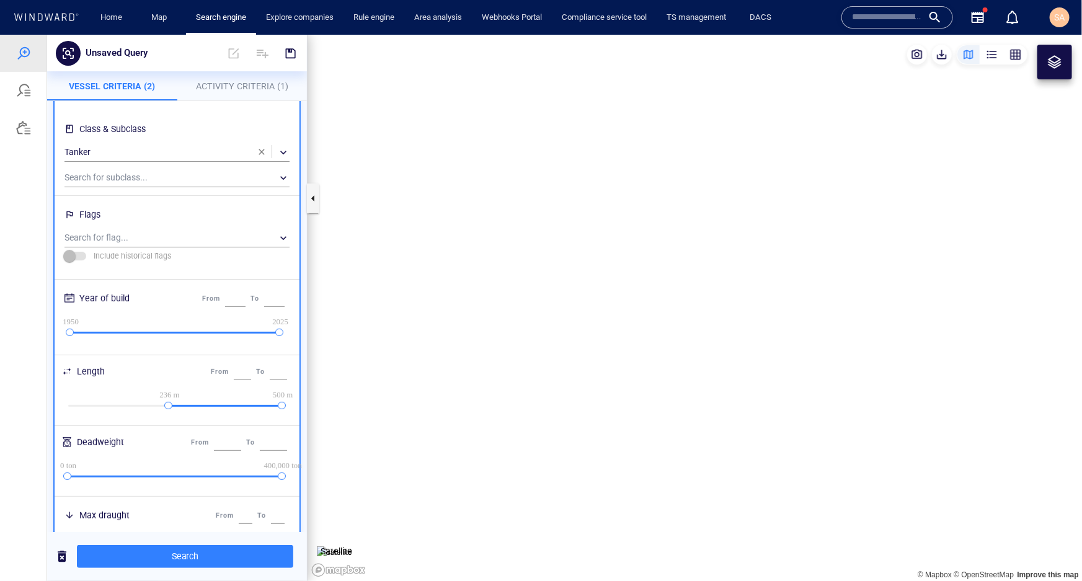
scroll to position [169, 0]
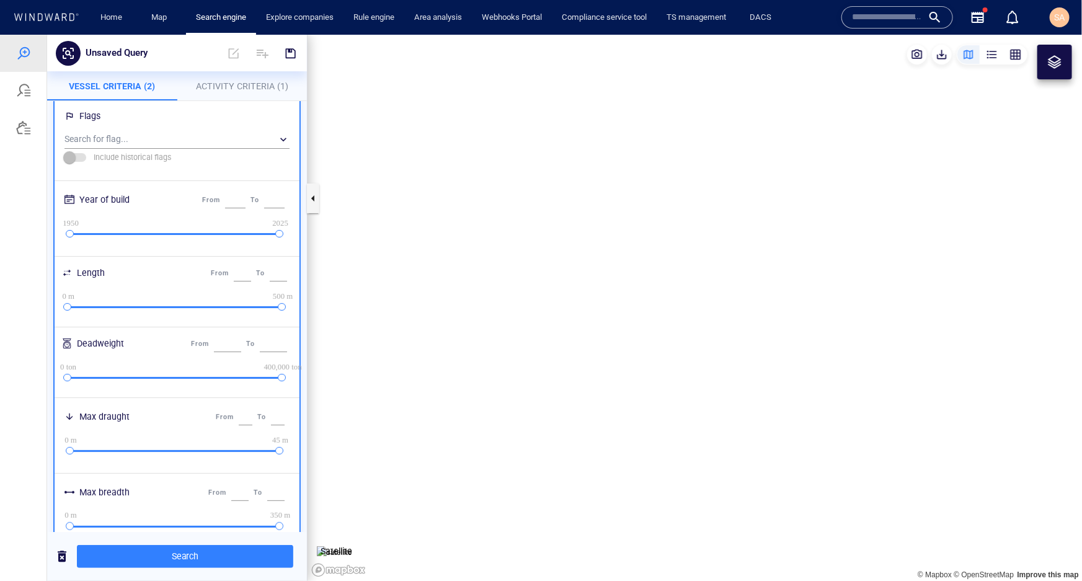
drag, startPoint x: 164, startPoint y: 306, endPoint x: 60, endPoint y: 304, distance: 104.8
click at [60, 304] on div "0 m 0 m 500 m 500 m" at bounding box center [177, 306] width 240 height 31
type input "*"
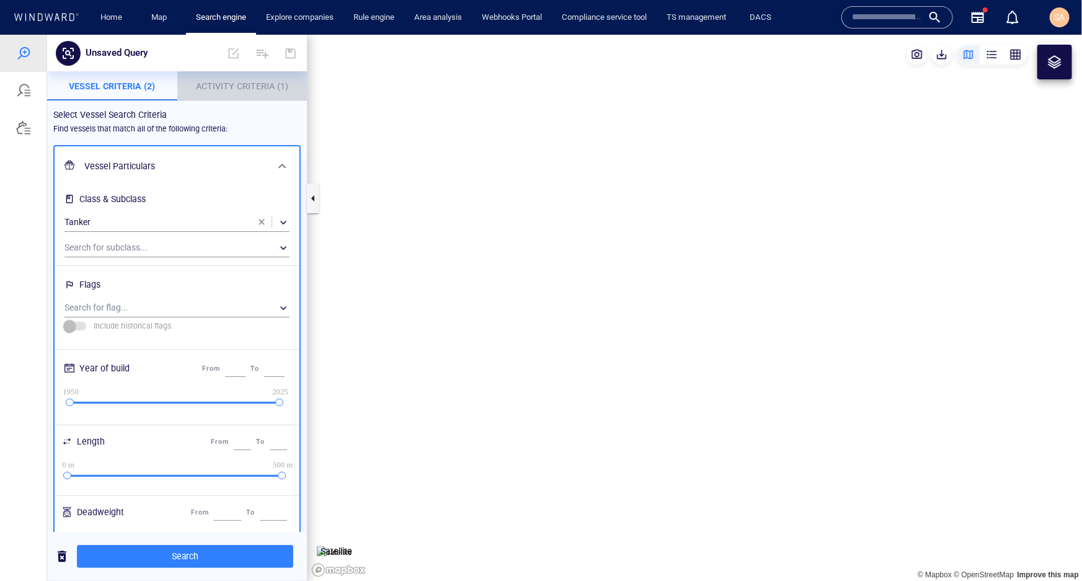
click at [242, 84] on span "Activity Criteria (1)" at bounding box center [242, 86] width 92 height 10
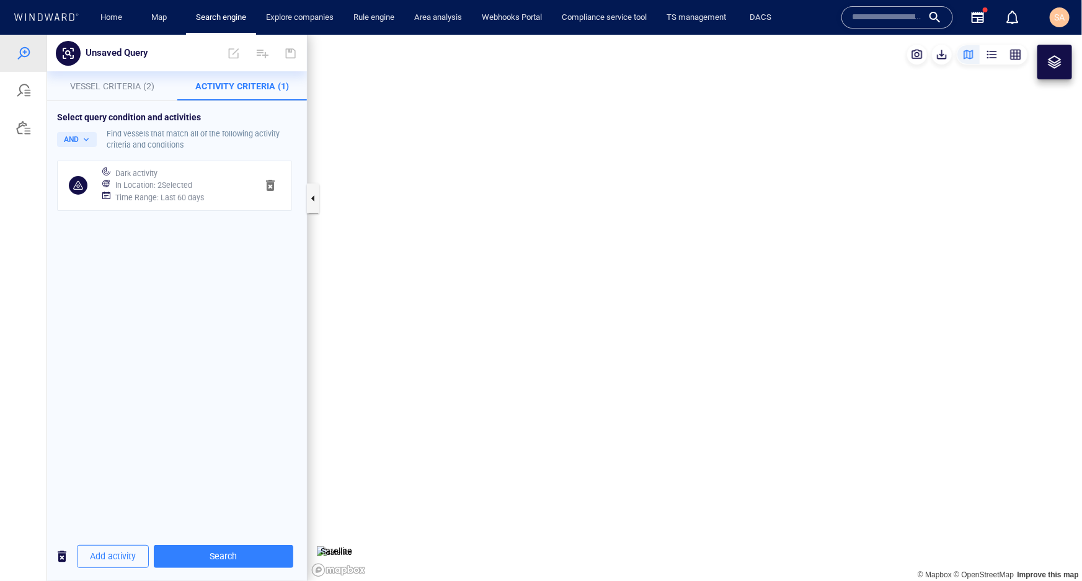
click at [167, 190] on div "Time Range : Last 60 days" at bounding box center [181, 196] width 136 height 17
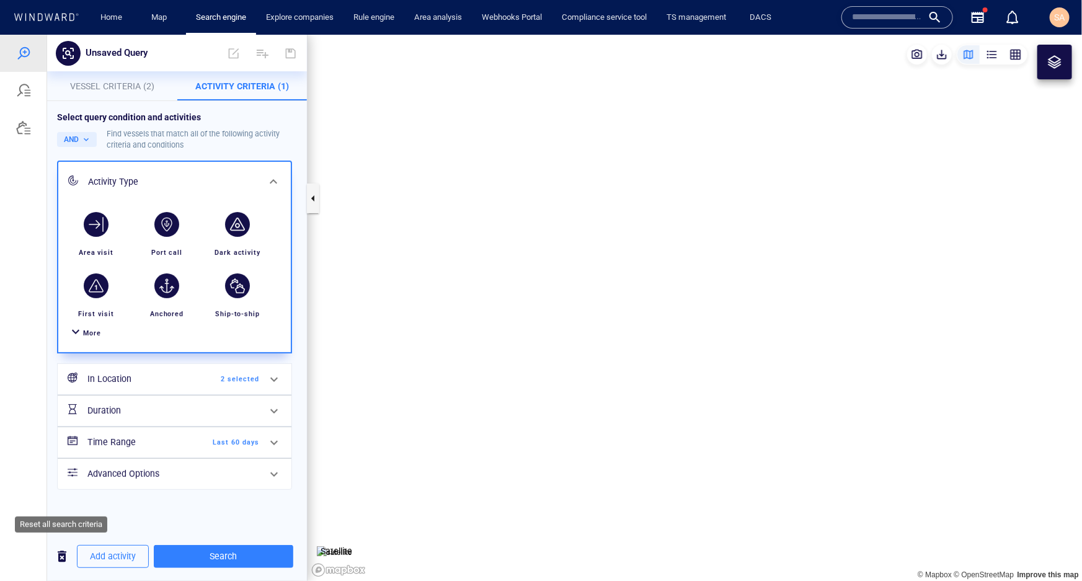
click at [58, 555] on span "button" at bounding box center [62, 555] width 15 height 15
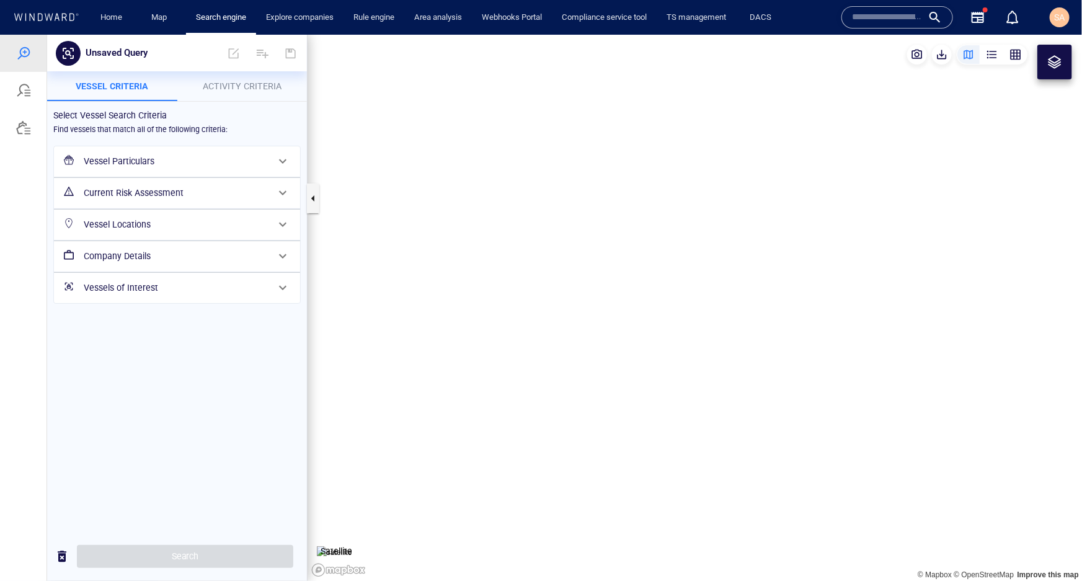
click at [200, 165] on h6 "Vessel Particulars" at bounding box center [176, 160] width 184 height 15
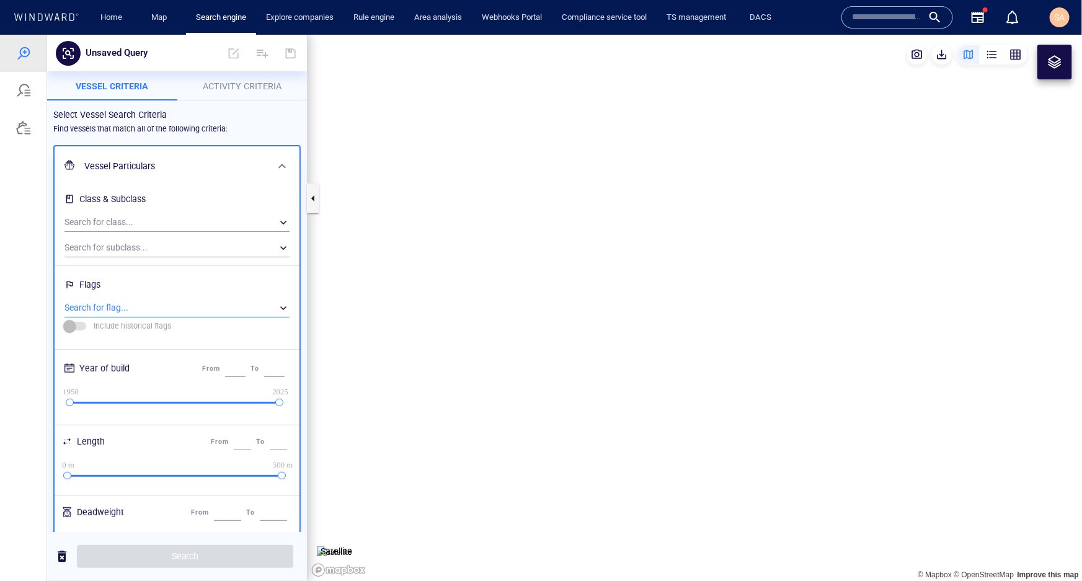
click at [123, 302] on div "​" at bounding box center [176, 307] width 225 height 19
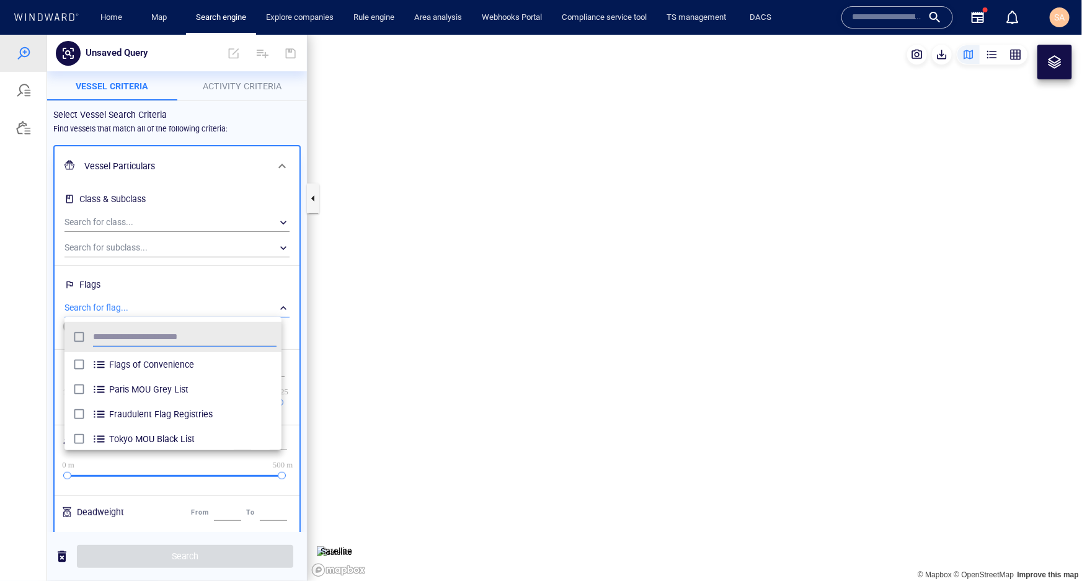
scroll to position [115, 208]
click at [149, 415] on span "Fraudulent Flag Registries" at bounding box center [192, 413] width 167 height 15
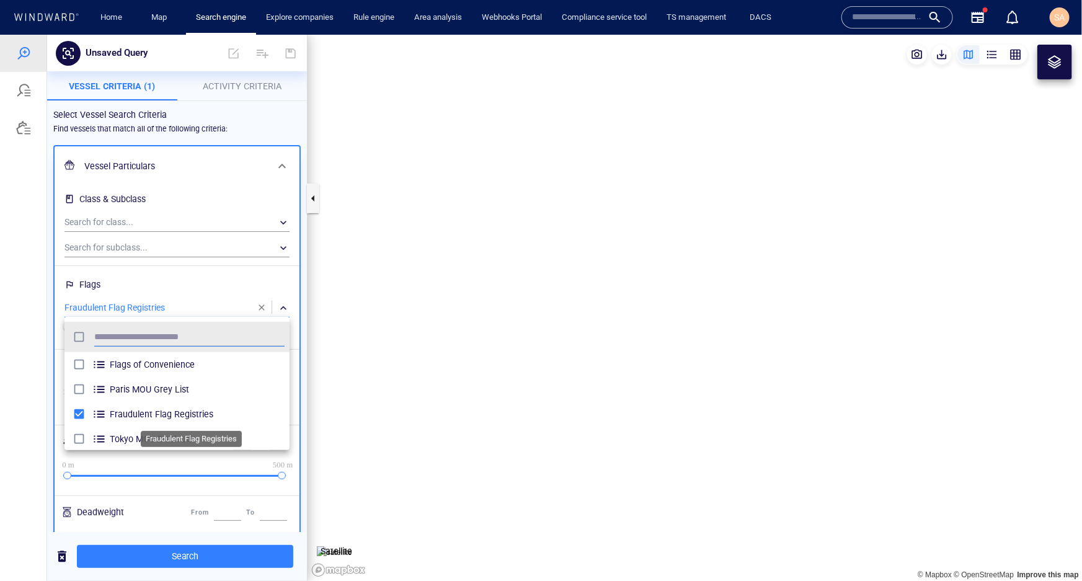
scroll to position [115, 217]
click at [189, 285] on div at bounding box center [541, 307] width 1082 height 546
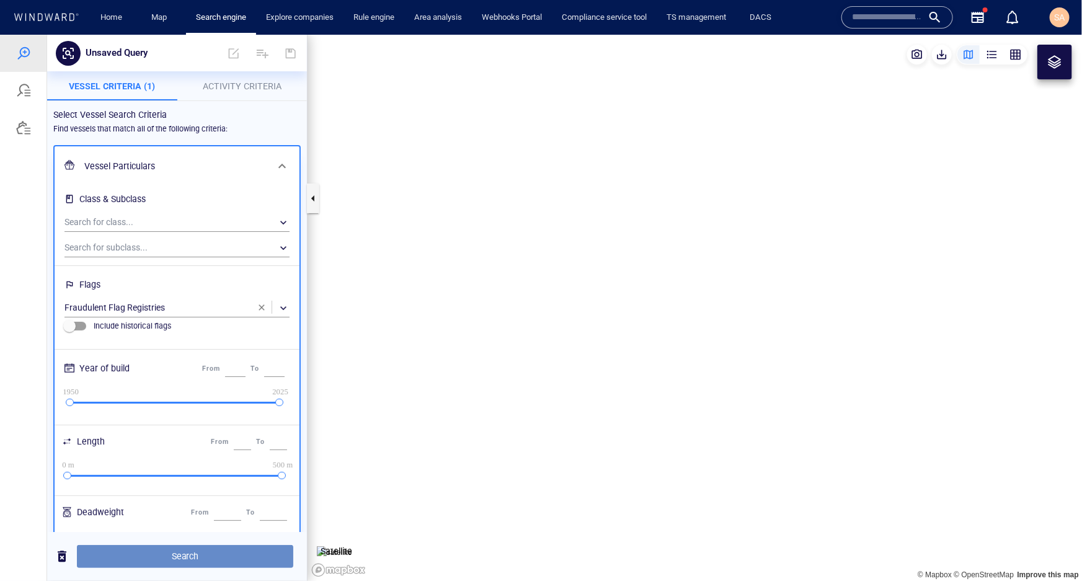
click at [168, 552] on span "Search" at bounding box center [185, 555] width 196 height 15
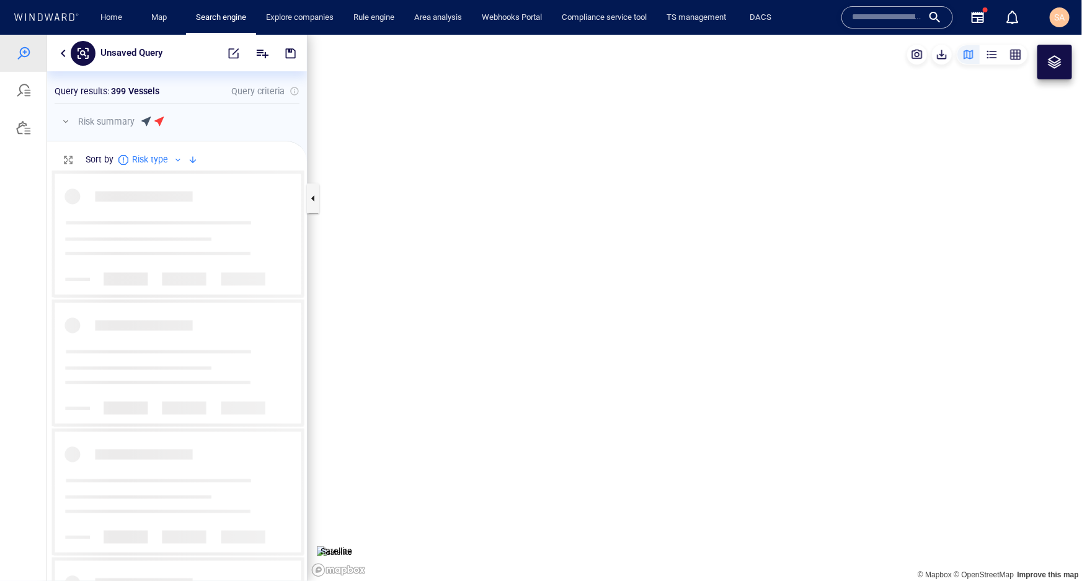
scroll to position [402, 251]
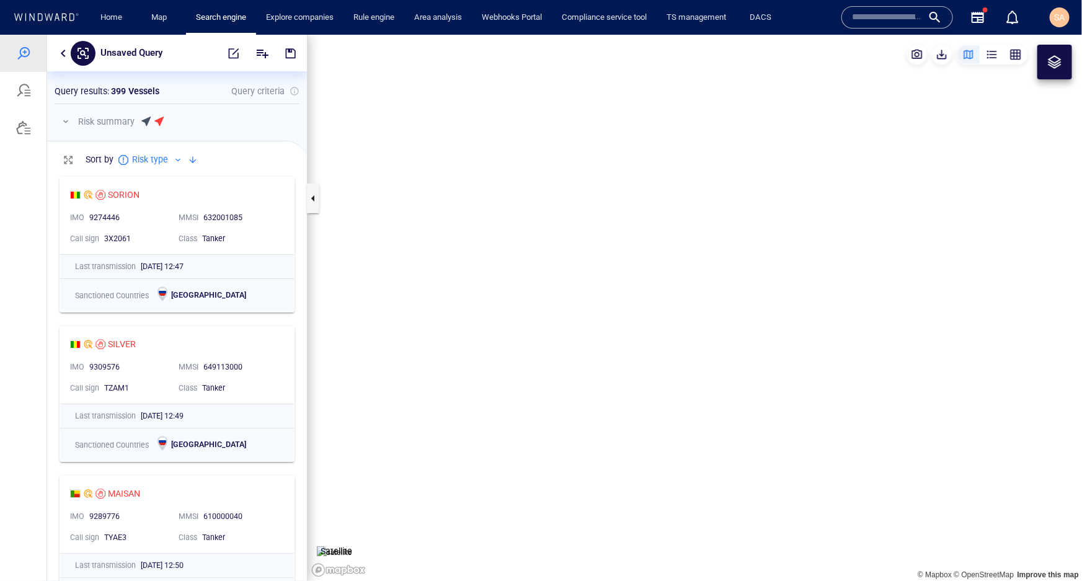
drag, startPoint x: 699, startPoint y: 306, endPoint x: 599, endPoint y: 319, distance: 100.6
click at [599, 319] on canvas "Map" at bounding box center [694, 307] width 774 height 546
click at [64, 54] on button "button" at bounding box center [63, 52] width 15 height 15
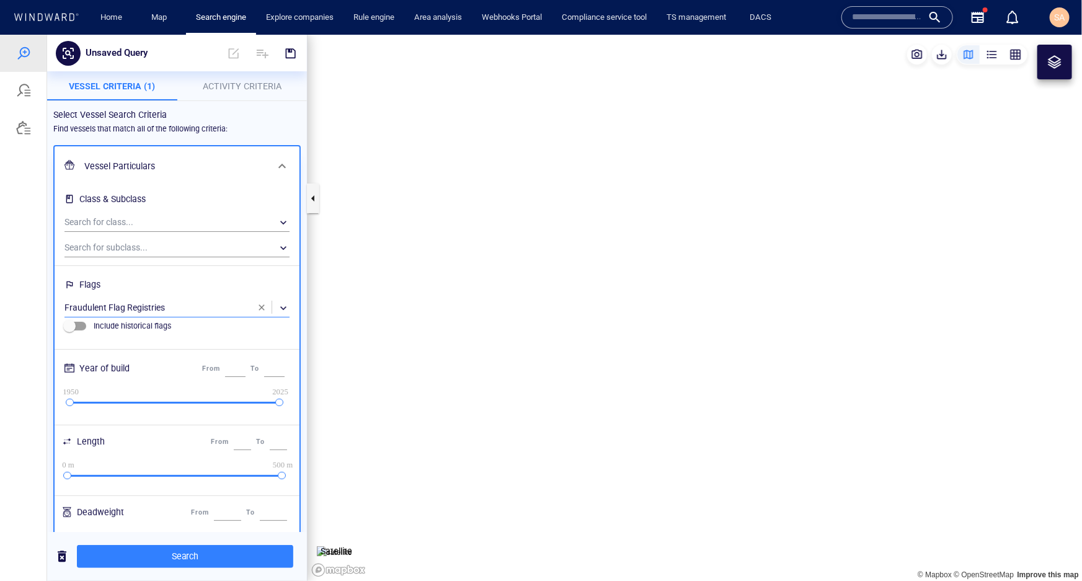
click at [257, 308] on span "button" at bounding box center [262, 307] width 10 height 10
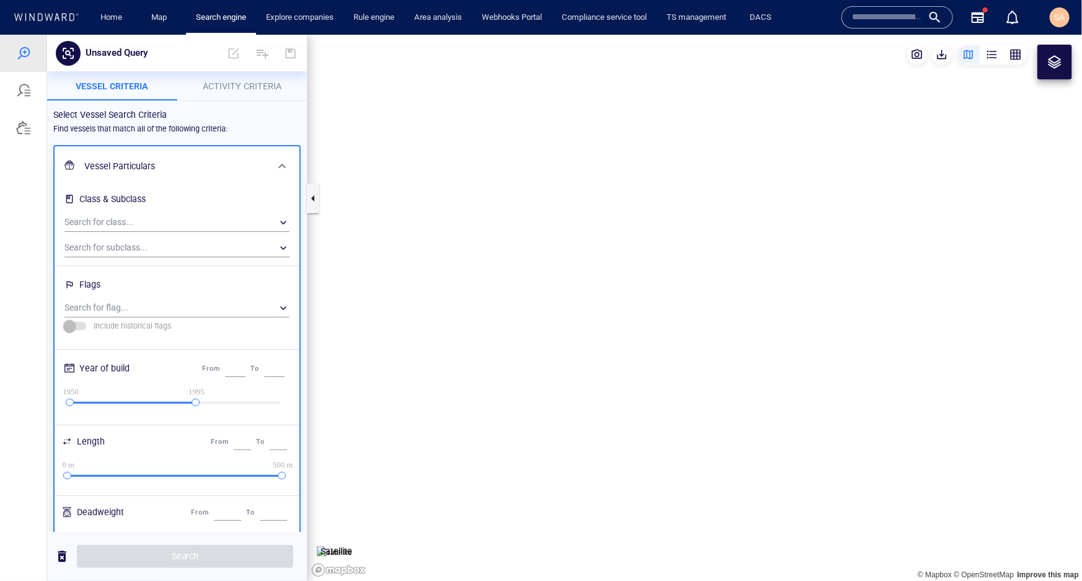
drag, startPoint x: 272, startPoint y: 403, endPoint x: 190, endPoint y: 402, distance: 81.8
click at [192, 402] on div at bounding box center [196, 402] width 8 height 8
type input "****"
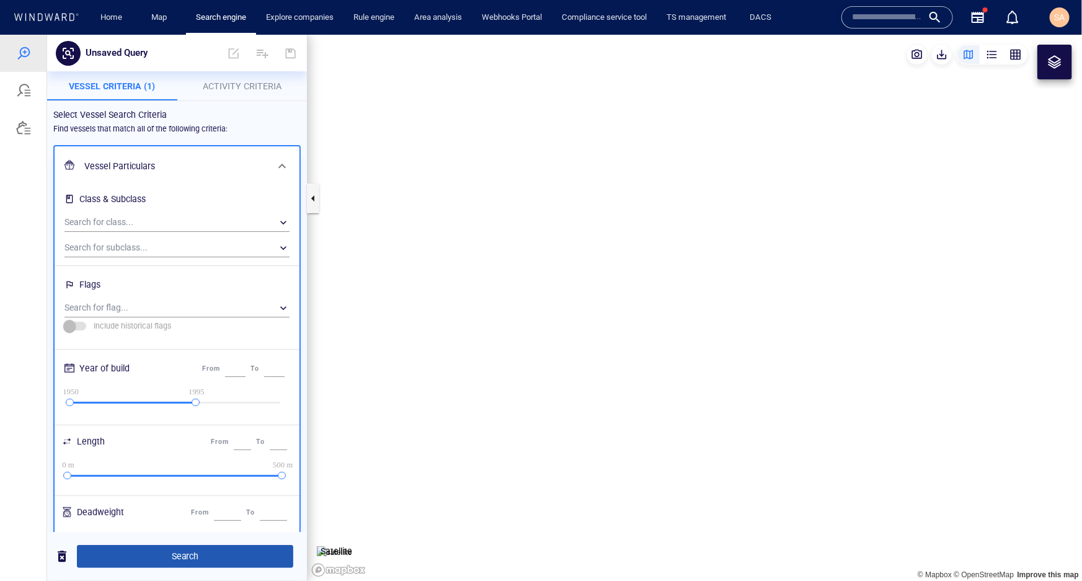
click at [175, 548] on span "Search" at bounding box center [185, 555] width 196 height 15
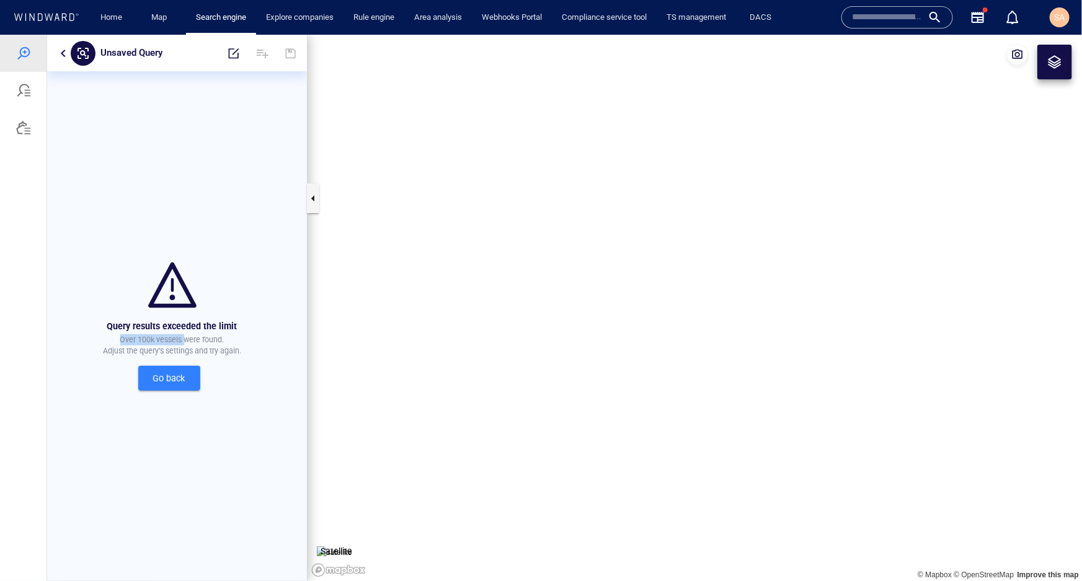
drag, startPoint x: 115, startPoint y: 340, endPoint x: 179, endPoint y: 340, distance: 63.8
click at [179, 340] on p "Over 100k vessels were found. Adjust the query’s settings and try again." at bounding box center [172, 344] width 138 height 22
click at [197, 356] on div "Query results exceeded the limit Over 100k vessels were found. Adjust the query…" at bounding box center [171, 336] width 143 height 42
click at [167, 379] on span "Go back" at bounding box center [169, 377] width 42 height 15
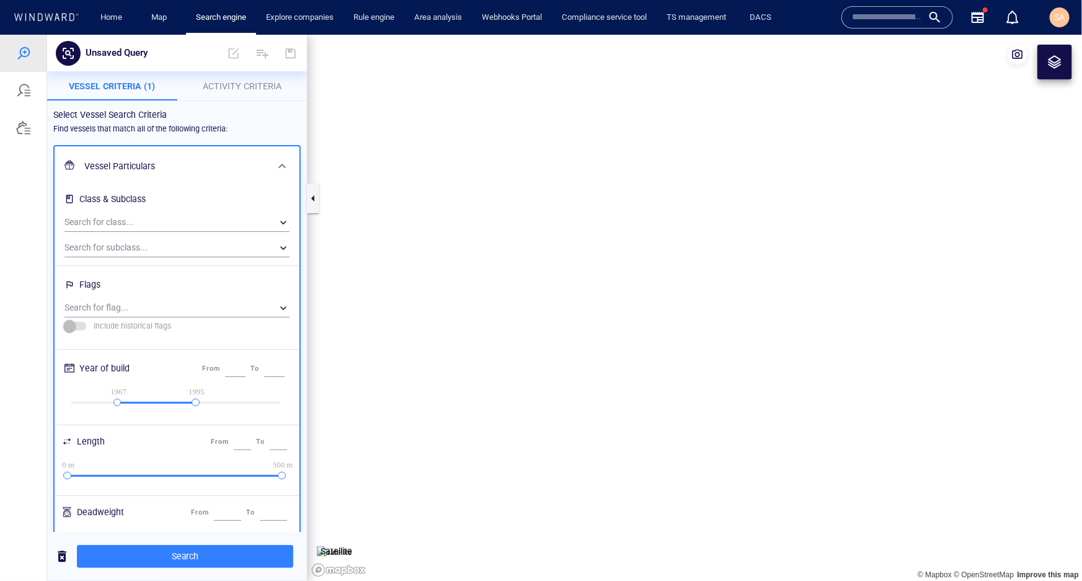
drag, startPoint x: 70, startPoint y: 402, endPoint x: 116, endPoint y: 402, distance: 45.9
click at [116, 402] on div at bounding box center [117, 402] width 8 height 8
type input "****"
drag, startPoint x: 189, startPoint y: 402, endPoint x: 179, endPoint y: 403, distance: 10.6
click at [179, 403] on div at bounding box center [181, 402] width 8 height 8
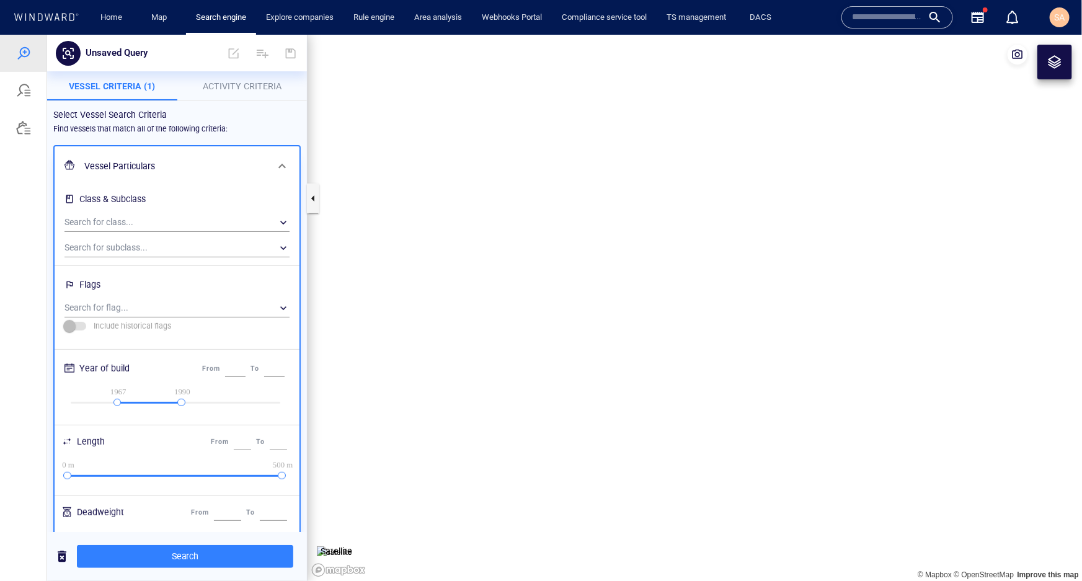
type input "****"
click at [165, 550] on span "Search" at bounding box center [185, 555] width 196 height 15
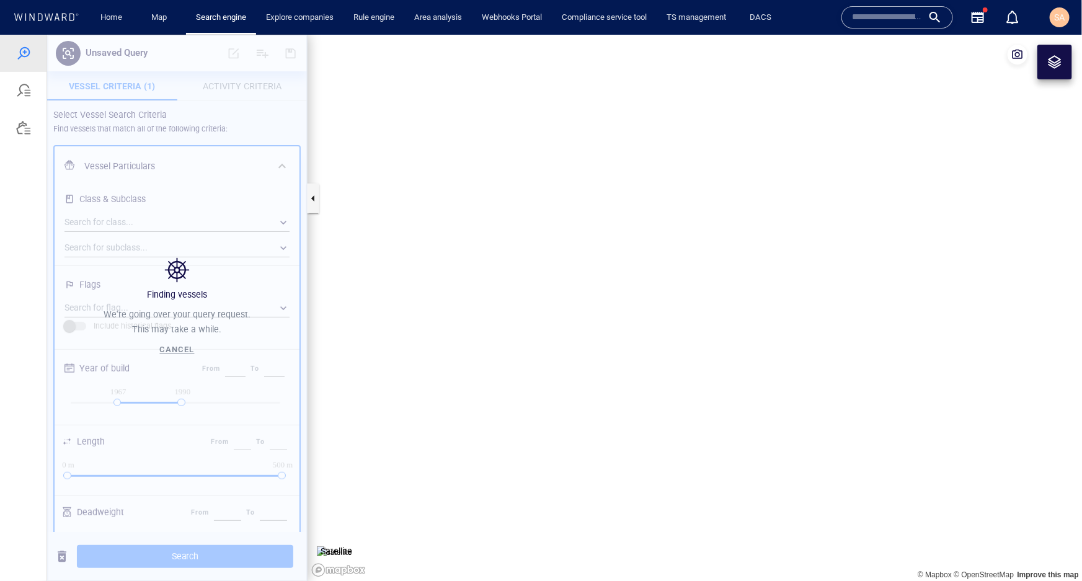
click at [182, 350] on span "Cancel" at bounding box center [177, 349] width 35 height 9
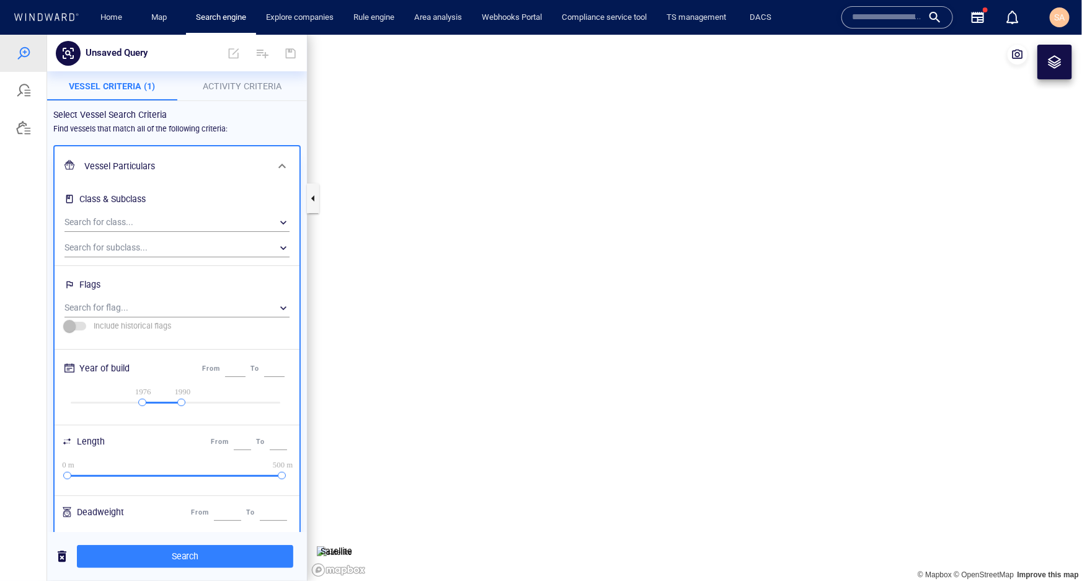
drag, startPoint x: 114, startPoint y: 402, endPoint x: 141, endPoint y: 400, distance: 26.8
click at [141, 400] on div at bounding box center [142, 402] width 8 height 8
click at [143, 402] on div at bounding box center [145, 402] width 8 height 8
type input "****"
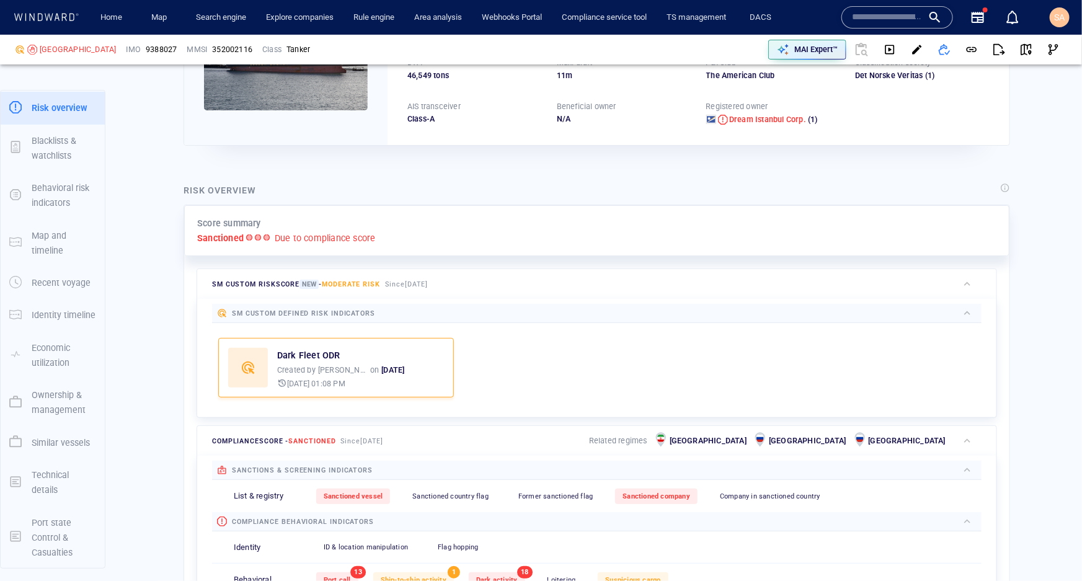
scroll to position [169, 0]
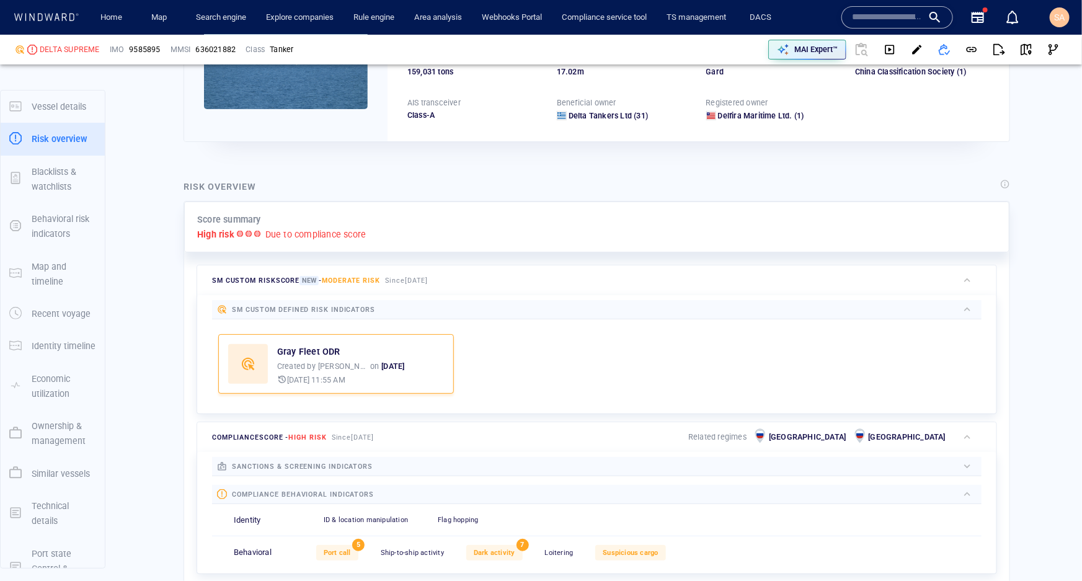
scroll to position [31, 0]
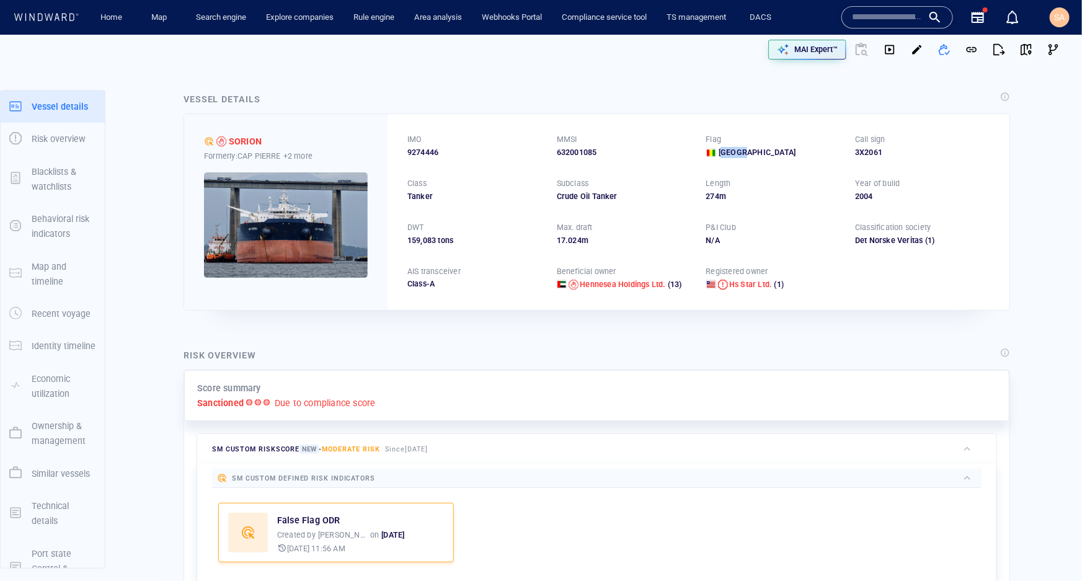
drag, startPoint x: 744, startPoint y: 152, endPoint x: 719, endPoint y: 148, distance: 25.2
click at [719, 148] on div "[GEOGRAPHIC_DATA]" at bounding box center [773, 152] width 135 height 11
click at [470, 364] on div "Risk overview Score summary Sanctioned Due to compliance score SM Custom risk s…" at bounding box center [596, 567] width 831 height 444
click at [472, 342] on div "Risk overview Score summary Sanctioned Due to compliance score SM Custom risk s…" at bounding box center [597, 567] width 846 height 459
